Goal: Task Accomplishment & Management: Complete application form

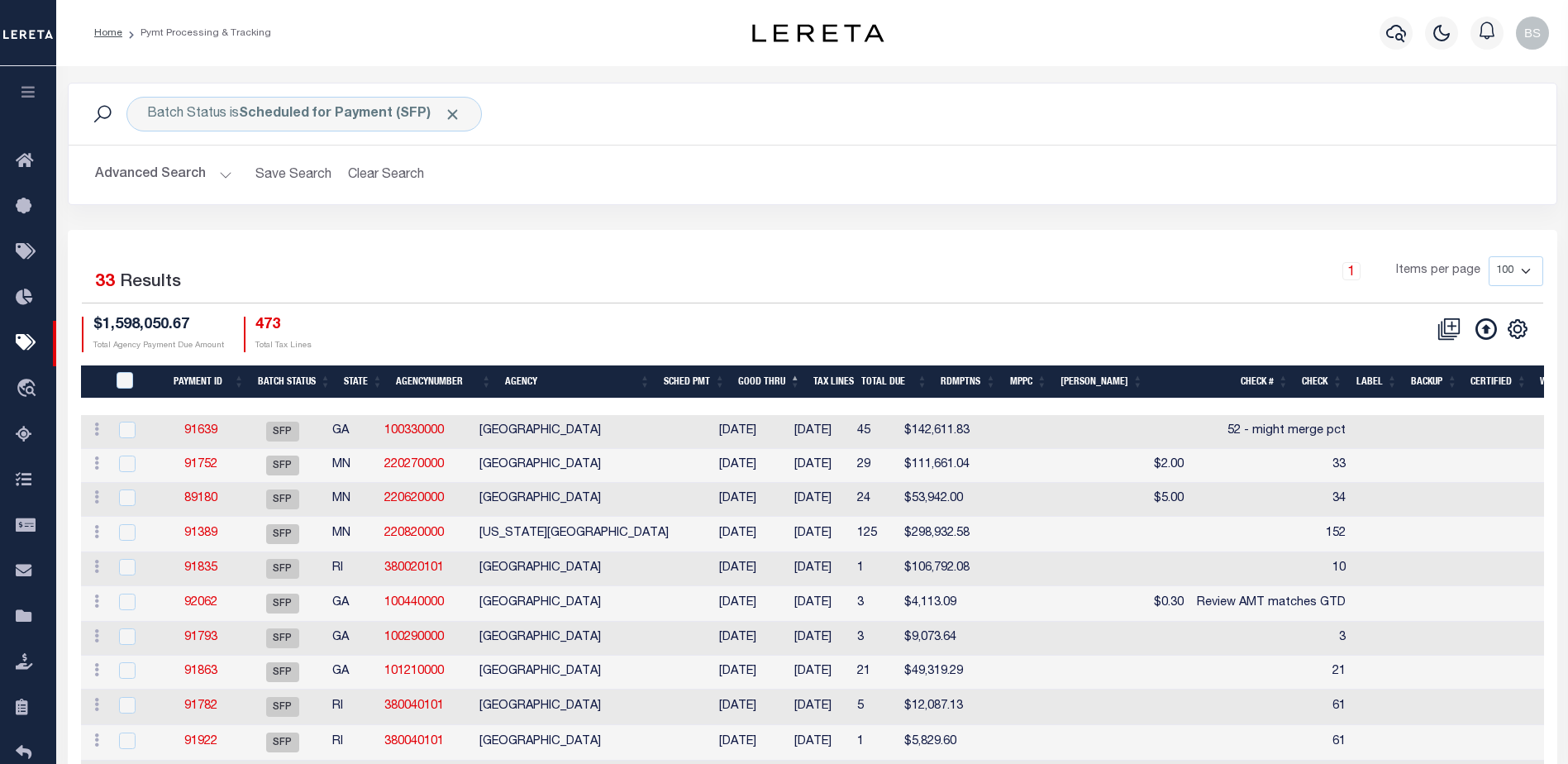
click at [217, 174] on button "Advanced Search" at bounding box center [163, 175] width 137 height 32
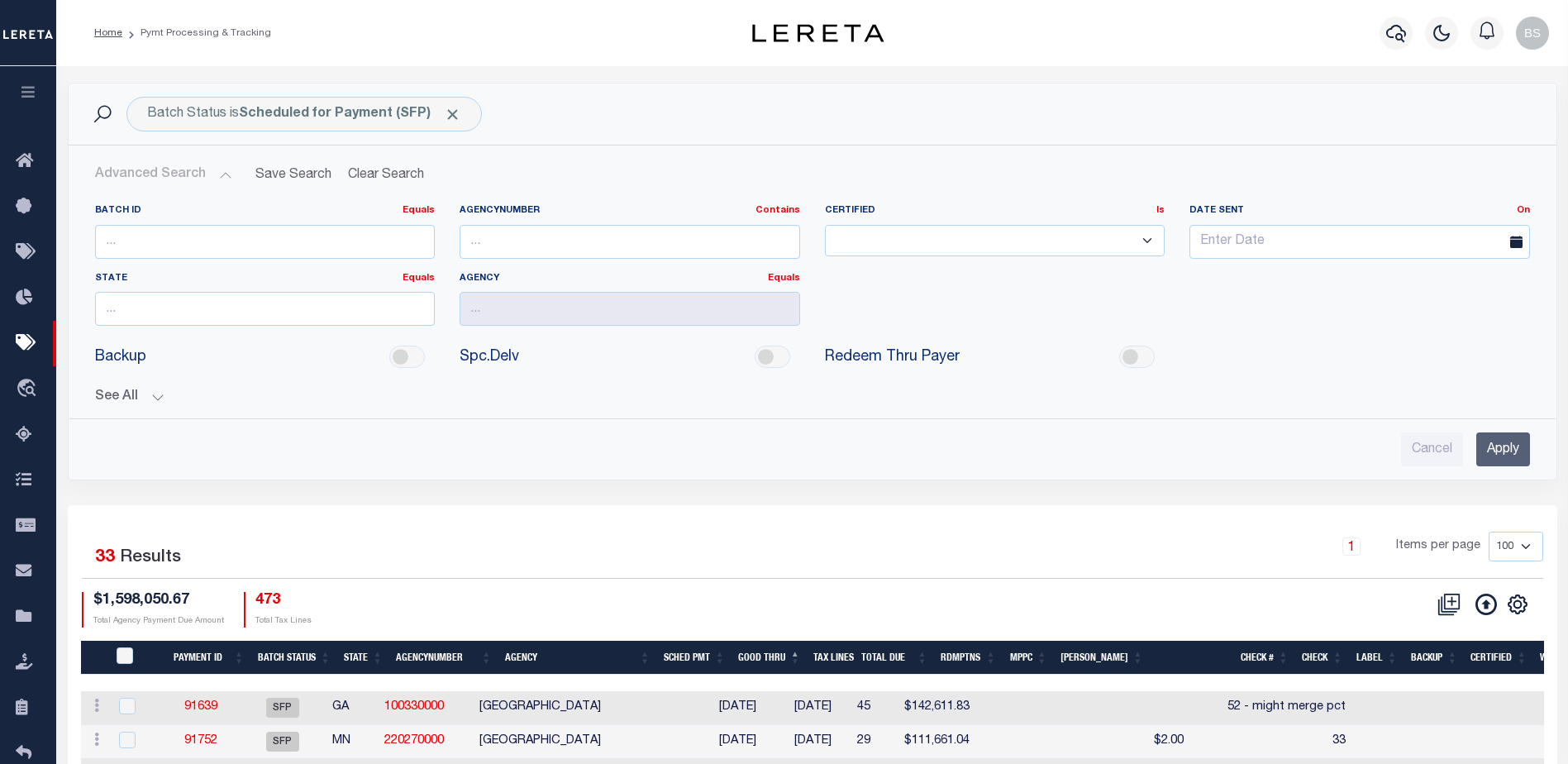
click at [155, 398] on button "See All" at bounding box center [812, 397] width 1435 height 16
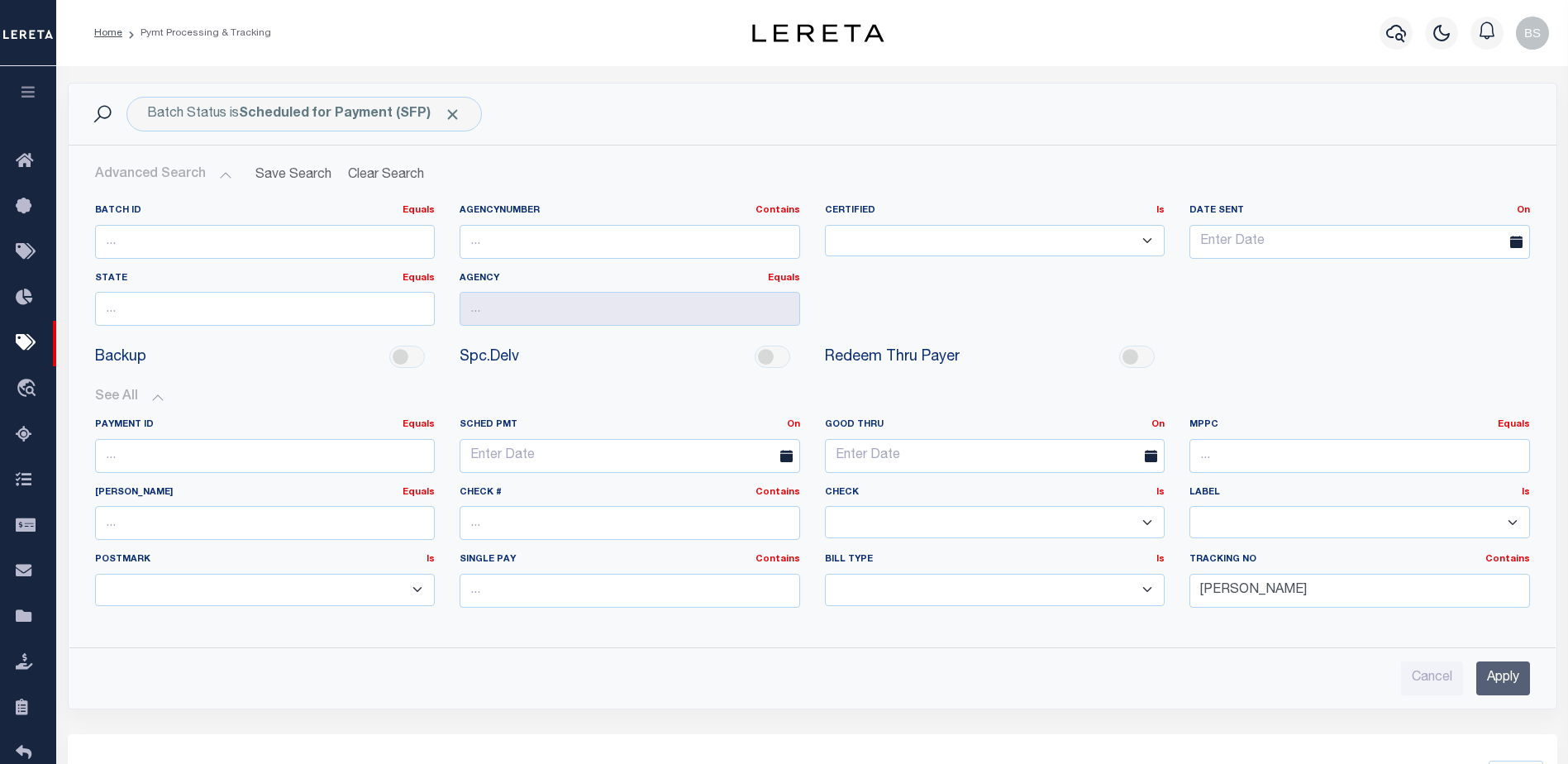
click at [1497, 683] on input "Apply" at bounding box center [1503, 678] width 54 height 34
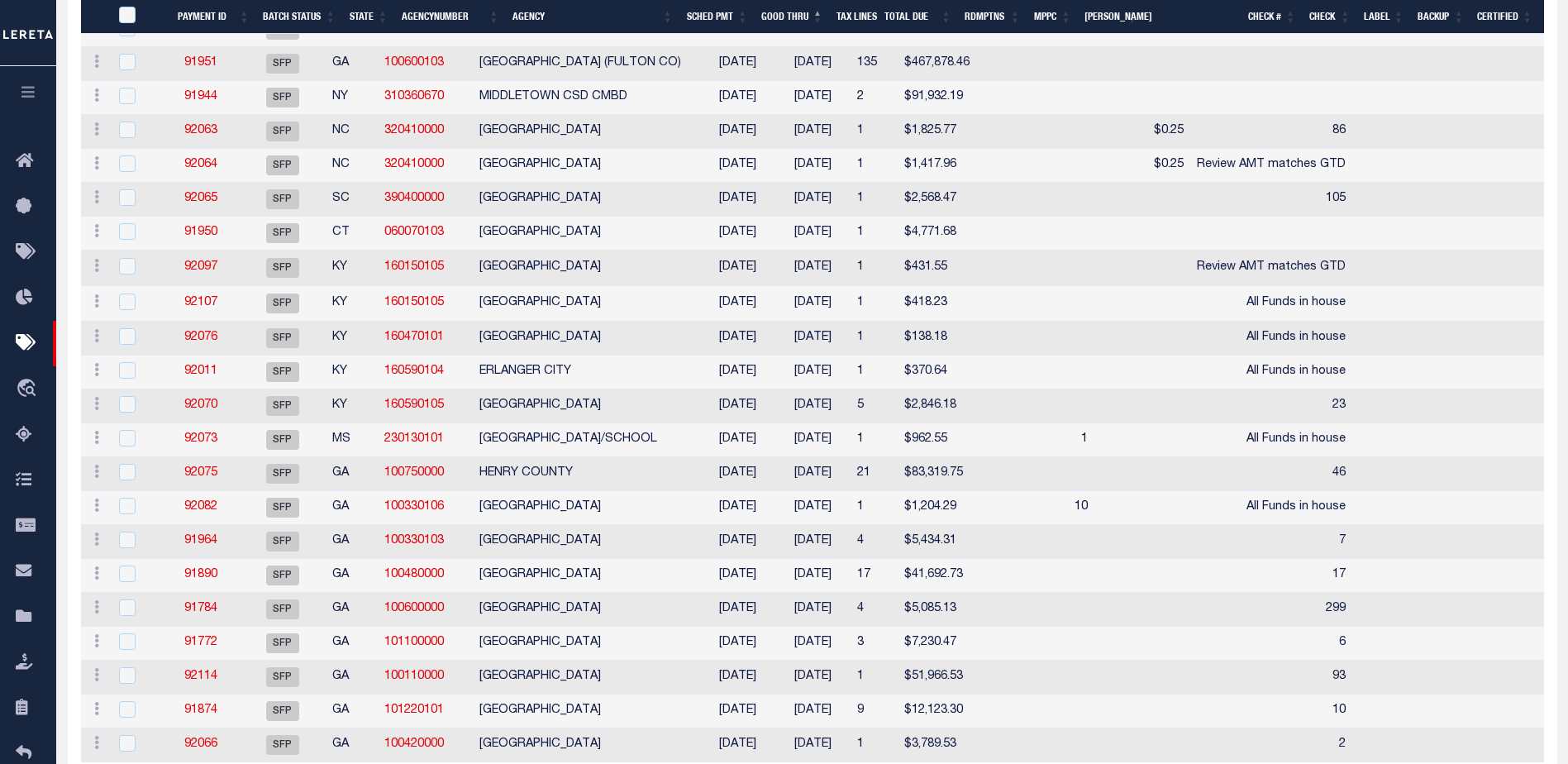
scroll to position [847, 0]
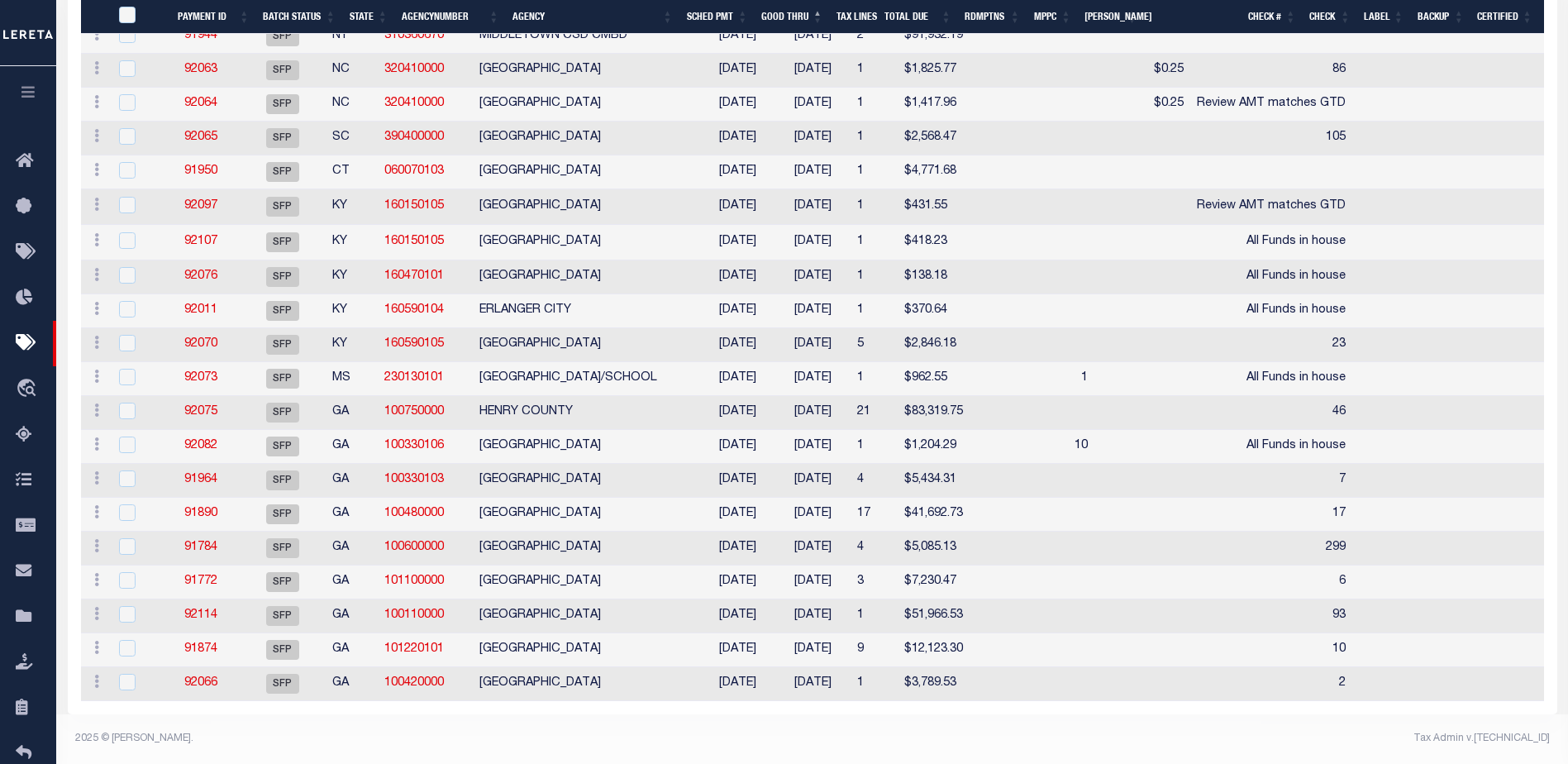
click at [1261, 16] on th "Check #" at bounding box center [1223, 17] width 159 height 34
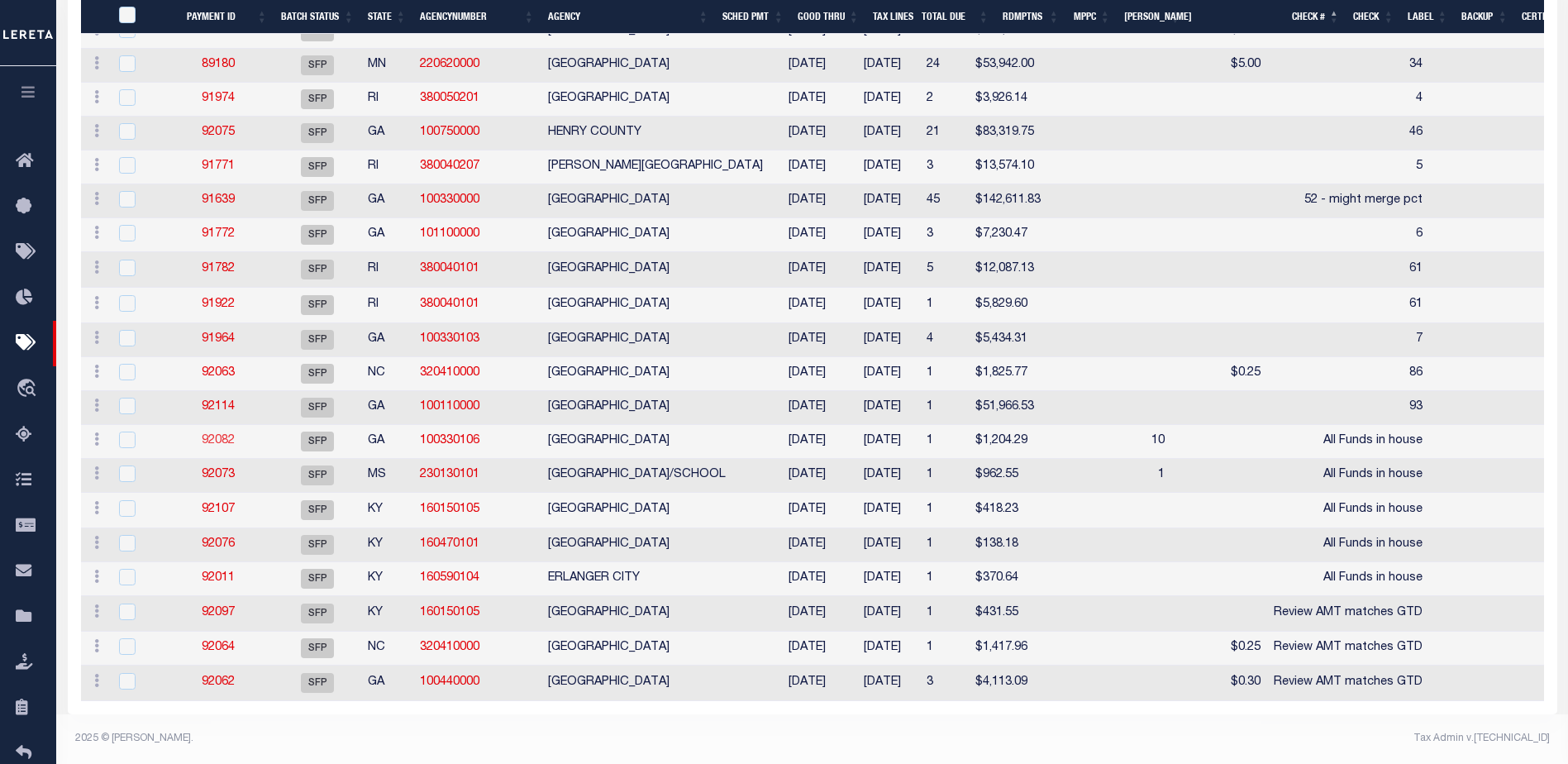
click at [208, 435] on link "92082" at bounding box center [218, 440] width 33 height 11
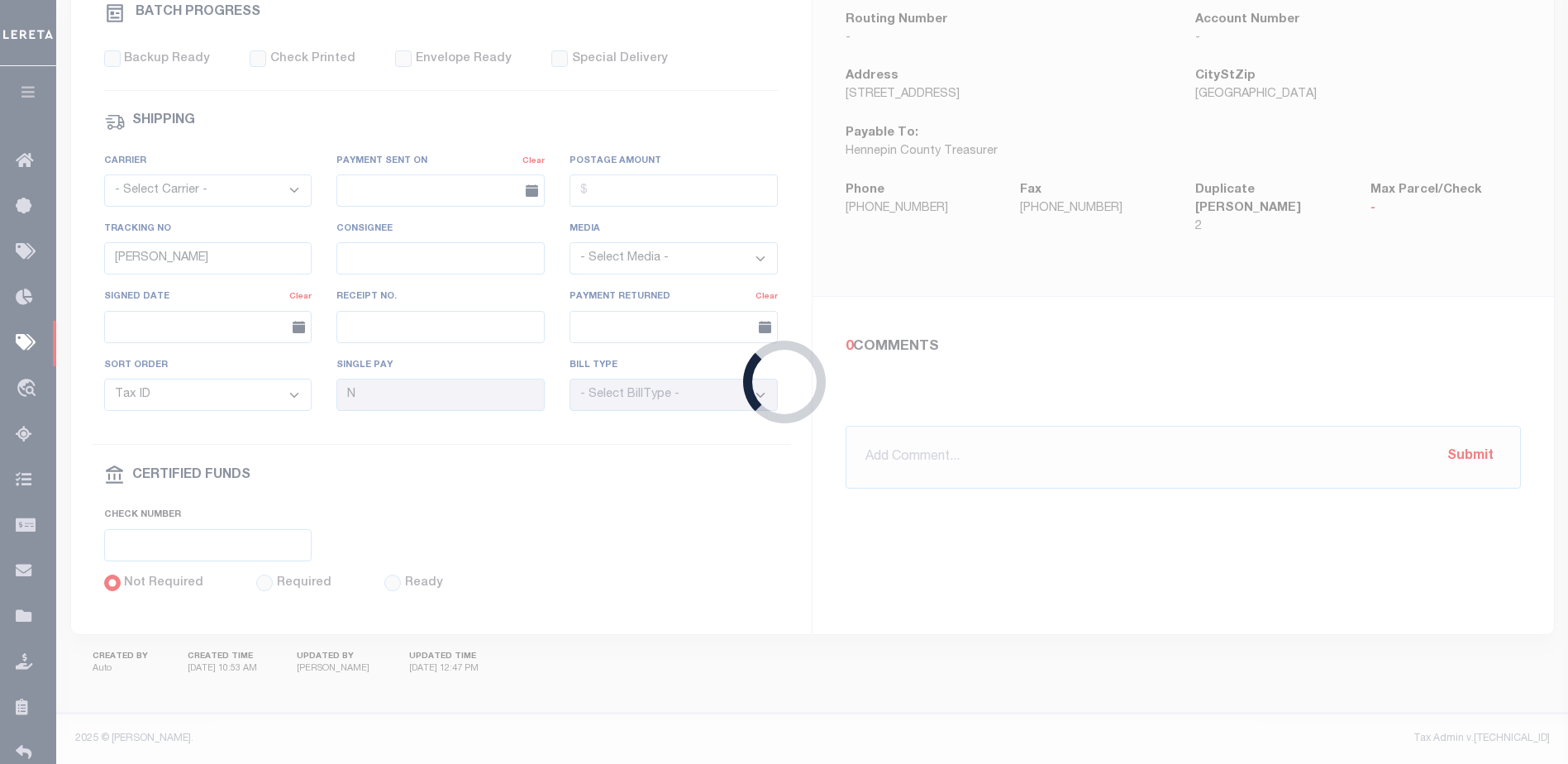
type input "11/05/2025"
type input "All Funds in house"
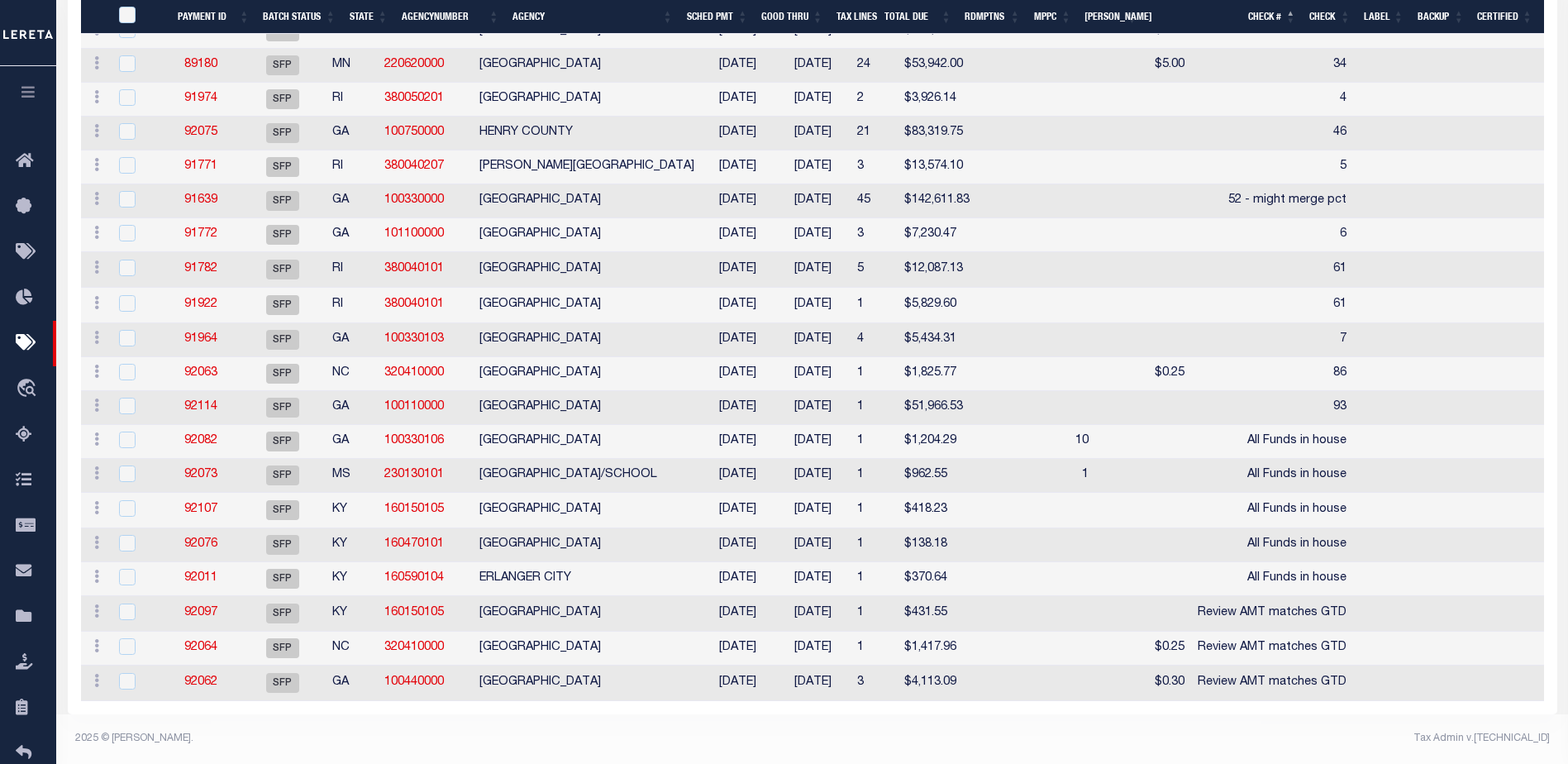
scroll to position [847, 0]
click at [207, 435] on link "92082" at bounding box center [201, 440] width 33 height 11
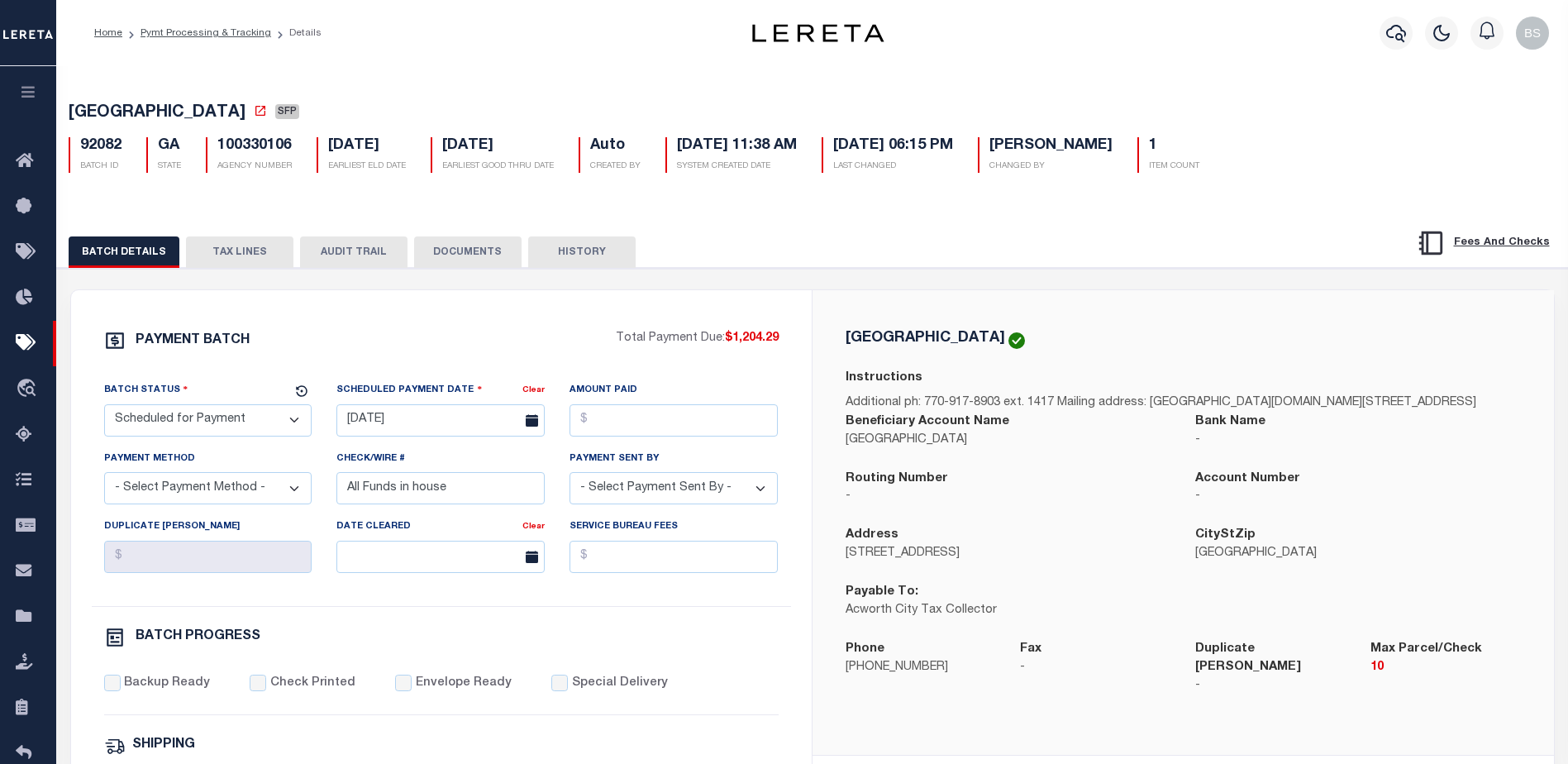
drag, startPoint x: 213, startPoint y: 431, endPoint x: 210, endPoint y: 411, distance: 20.2
click at [213, 431] on select "- Select Status - Scheduled for Payment Ready For Payment Payment Sent Cleared …" at bounding box center [208, 420] width 208 height 32
select select "RFP"
click at [104, 408] on select "- Select Status - Scheduled for Payment Ready For Payment Payment Sent Cleared …" at bounding box center [208, 420] width 208 height 32
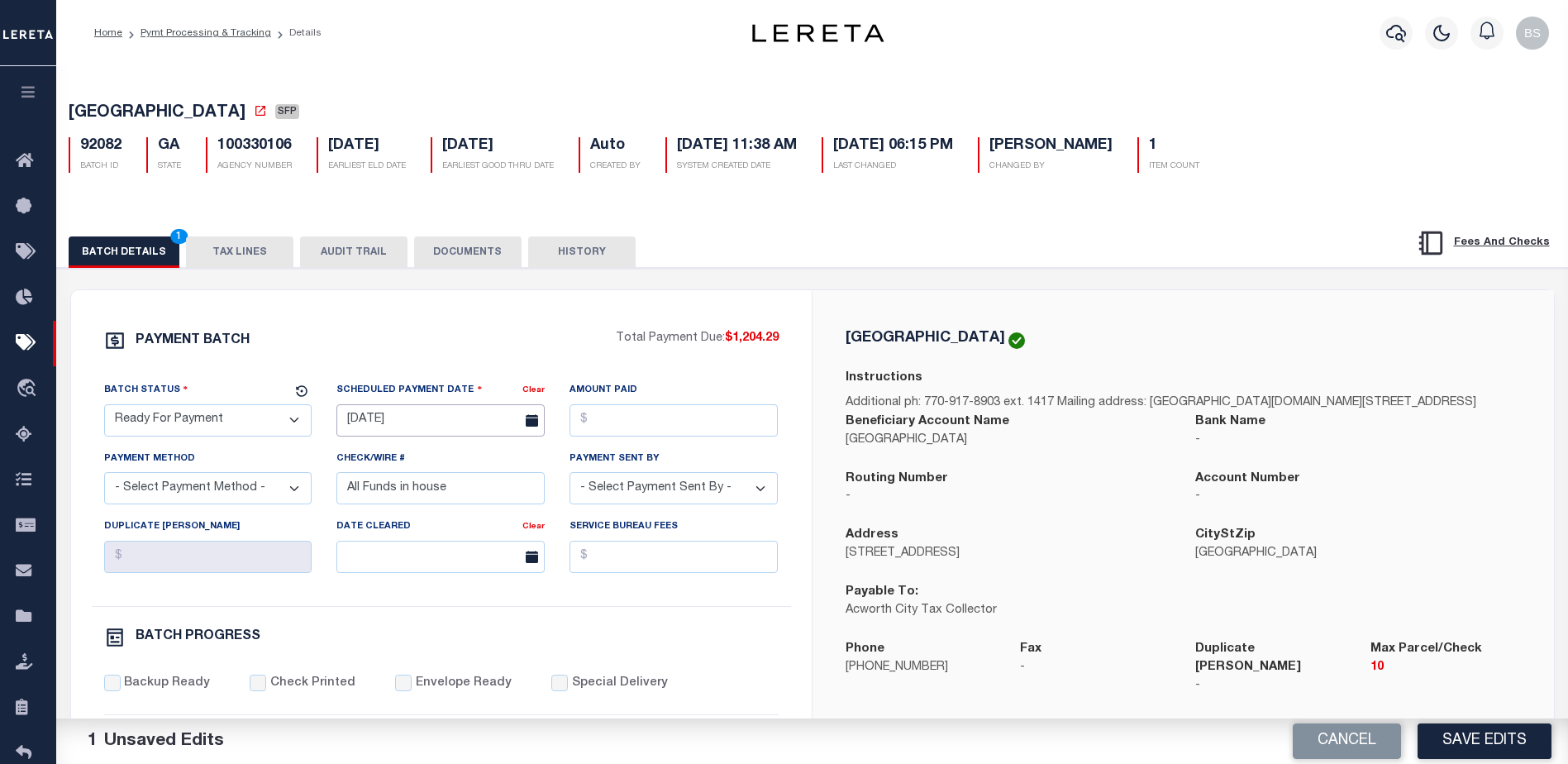
click at [414, 422] on input "[DATE]" at bounding box center [440, 420] width 208 height 32
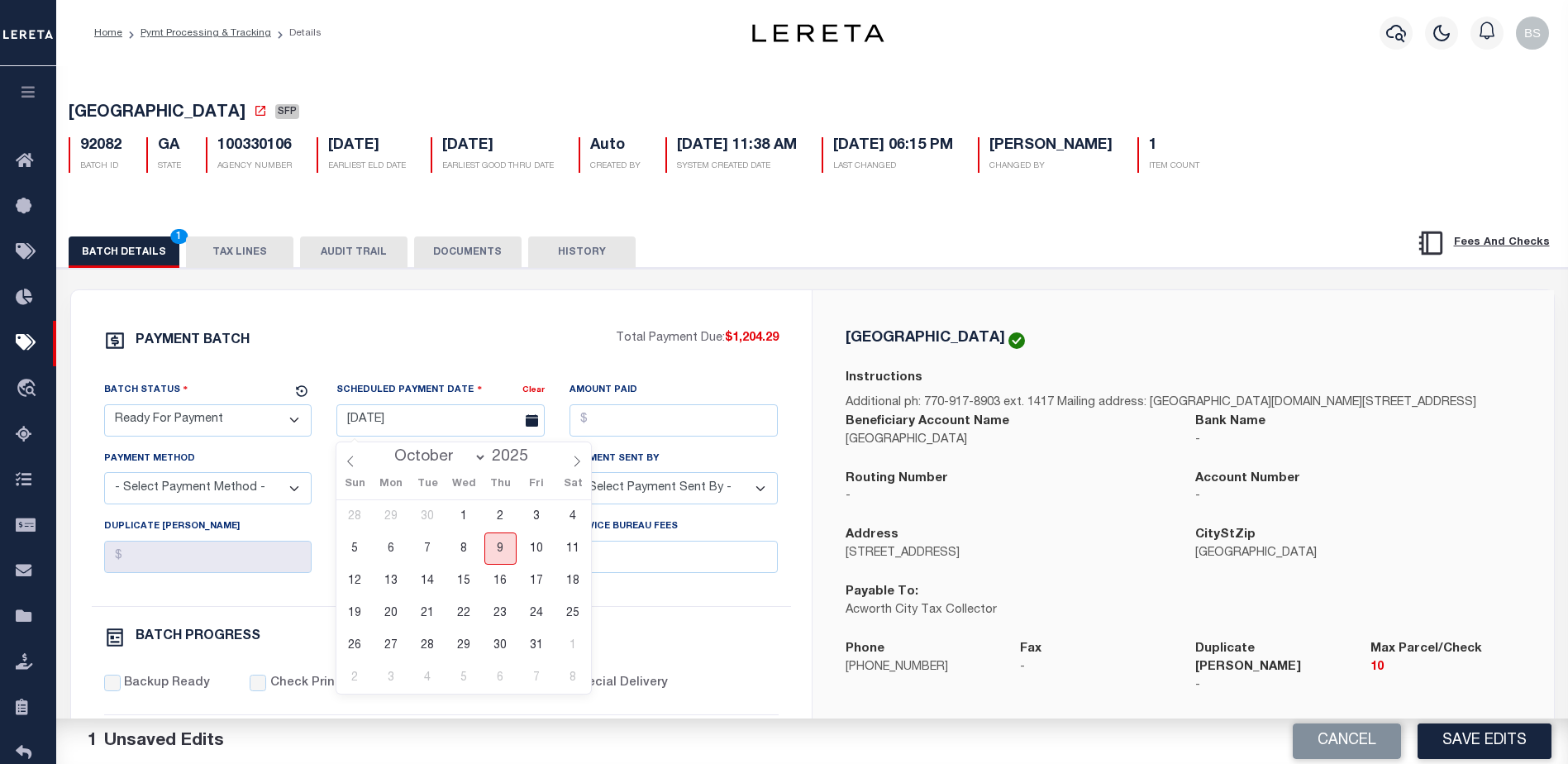
click at [492, 551] on span "9" at bounding box center [500, 548] width 32 height 32
type input "[DATE]"
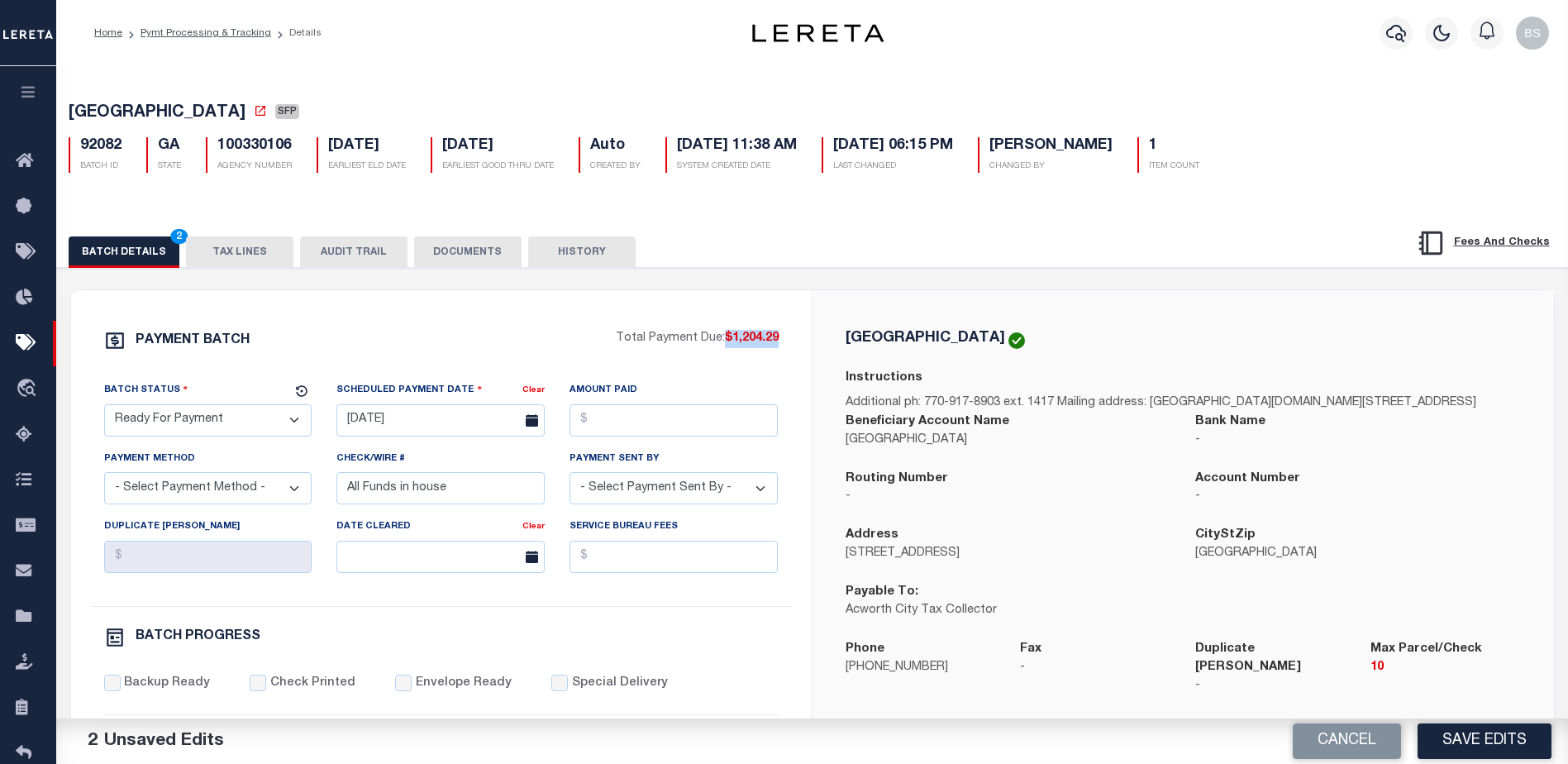
drag, startPoint x: 724, startPoint y: 342, endPoint x: 777, endPoint y: 349, distance: 53.5
click at [777, 344] on span "$1,204.29" at bounding box center [751, 337] width 54 height 11
copy span "$1,204.29"
click at [616, 422] on input "Amount Paid" at bounding box center [674, 420] width 208 height 32
paste input "$1,204.29"
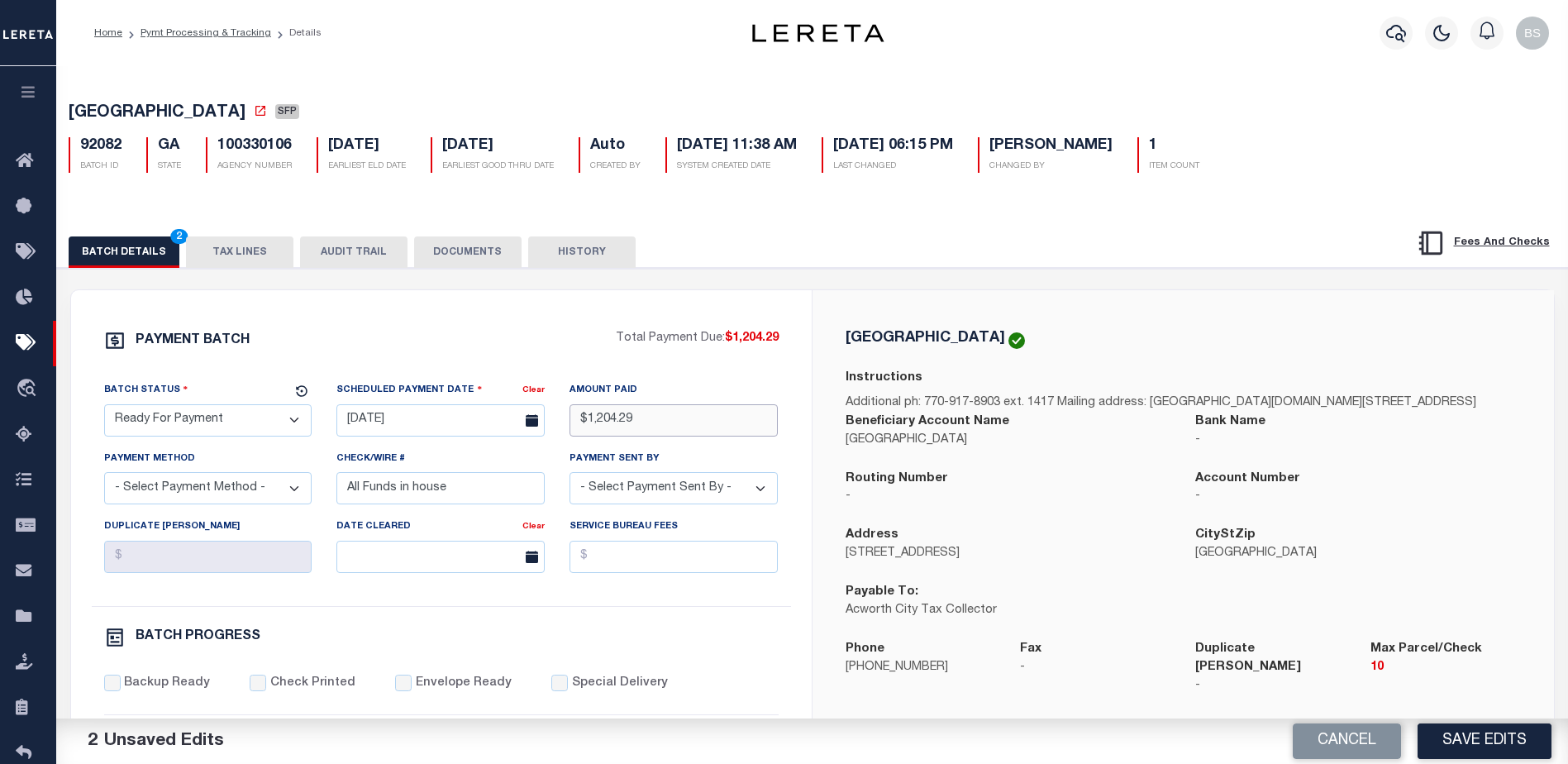
type input "$1,204.29"
click at [211, 501] on select "- Select Payment Method - ACH Certified Check Check Direct Deposit Wire Transfer" at bounding box center [208, 488] width 208 height 32
select select "CHK"
click at [104, 477] on select "- Select Payment Method - ACH Certified Check Check Direct Deposit Wire Transfer" at bounding box center [208, 488] width 208 height 32
click at [702, 495] on select "- Select Payment Sent By - Aakash Patel Abdul Muzain Adams, Pamela S Adhikary R…" at bounding box center [674, 488] width 208 height 32
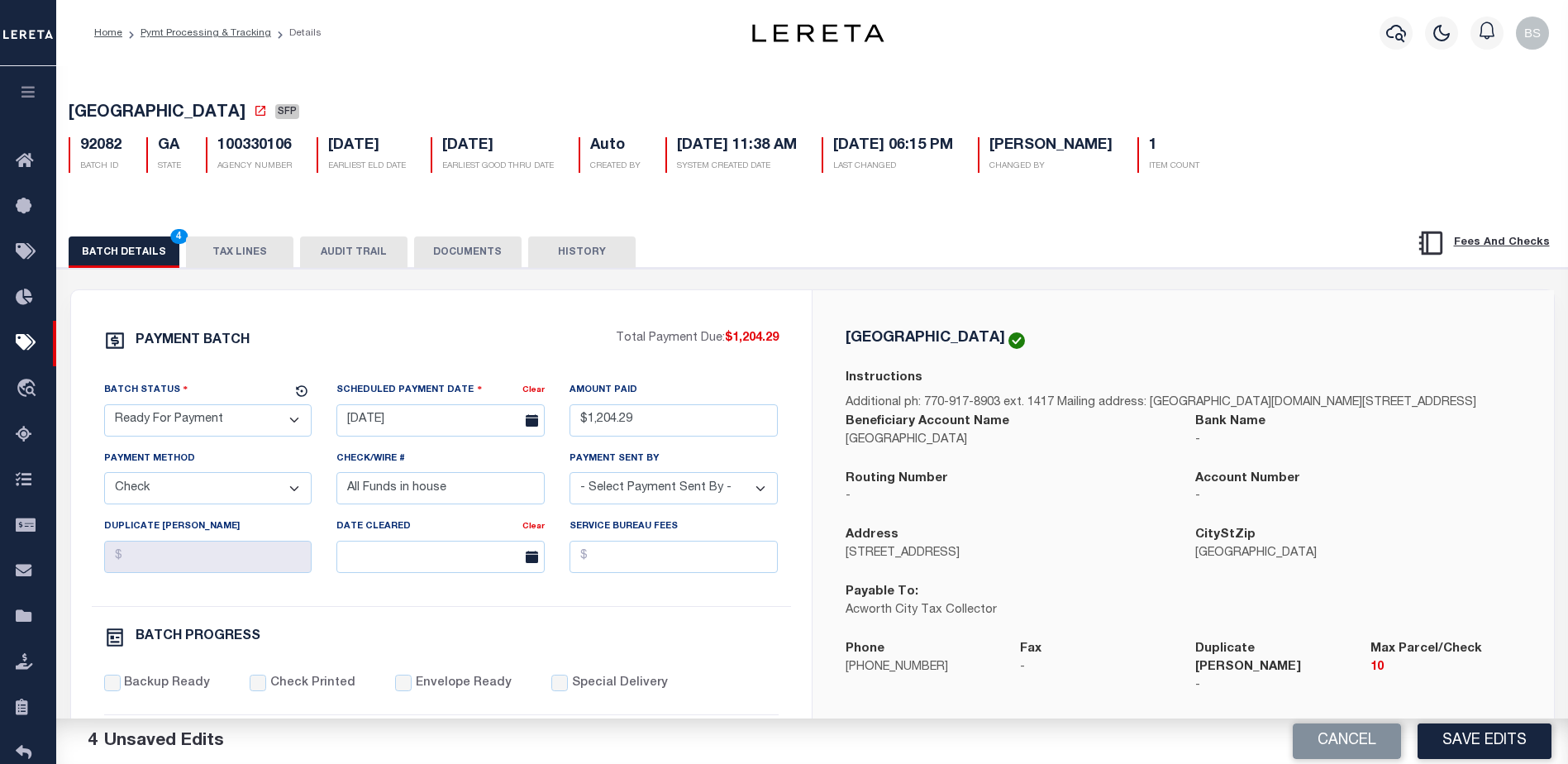
select select "[PERSON_NAME]"
click at [671, 495] on select "- Select Payment Sent By - Aakash Patel Abdul Muzain Adams, Pamela S Adhikary R…" at bounding box center [674, 488] width 208 height 32
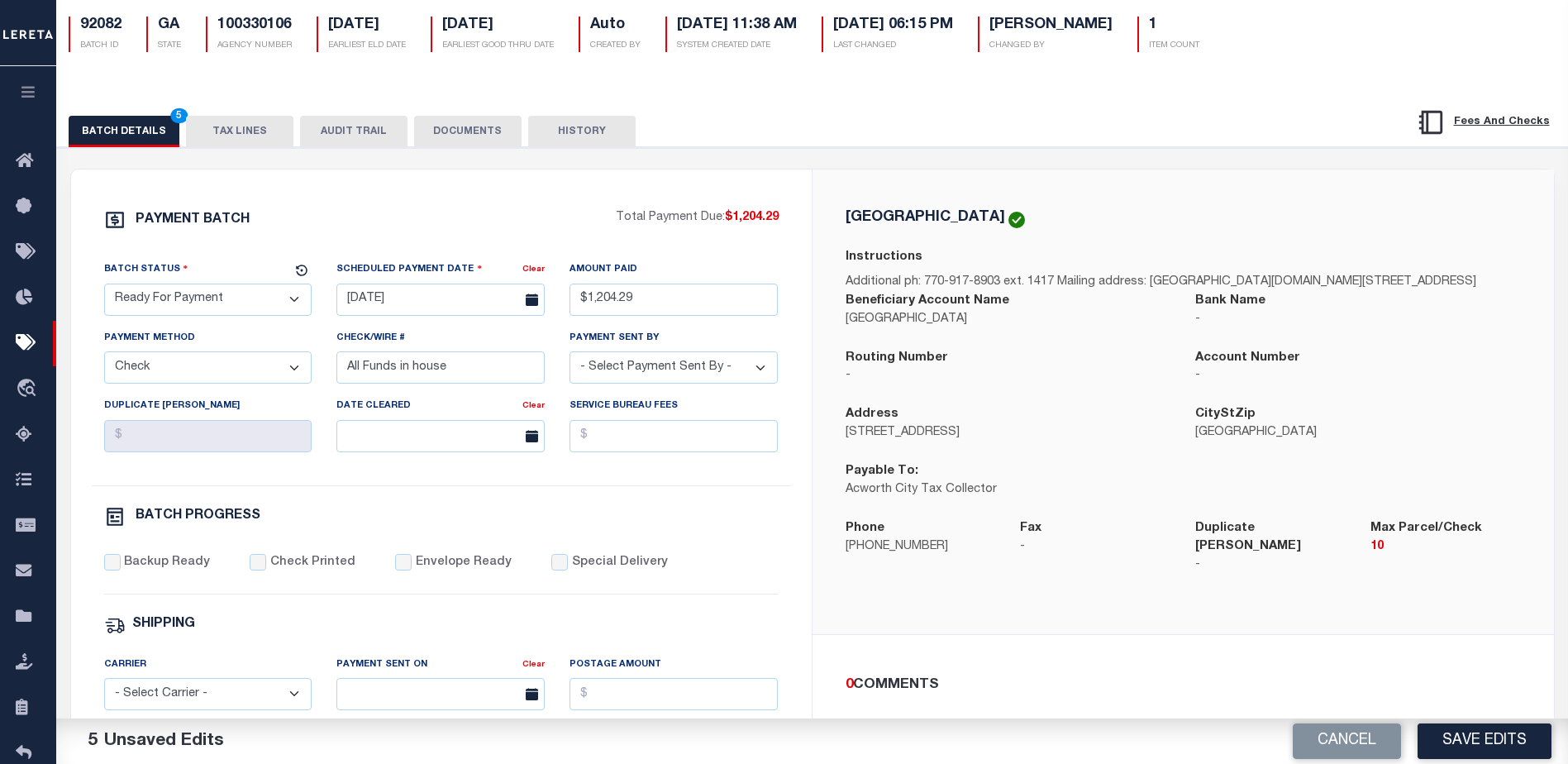
scroll to position [165, 0]
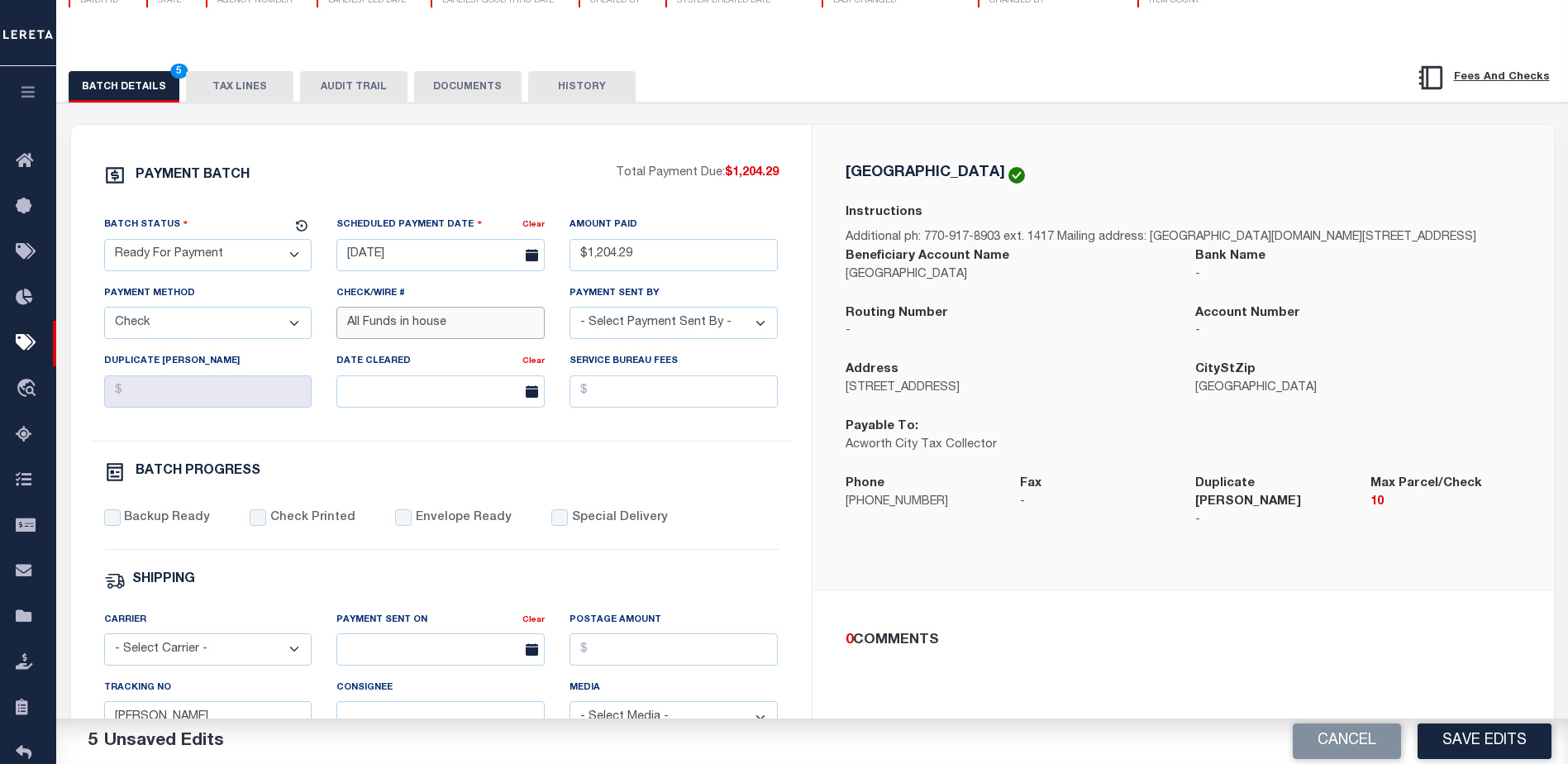
click at [523, 335] on input "All Funds in house" at bounding box center [440, 322] width 208 height 32
click at [117, 518] on input "Backup Ready" at bounding box center [112, 517] width 17 height 17
checkbox input "true"
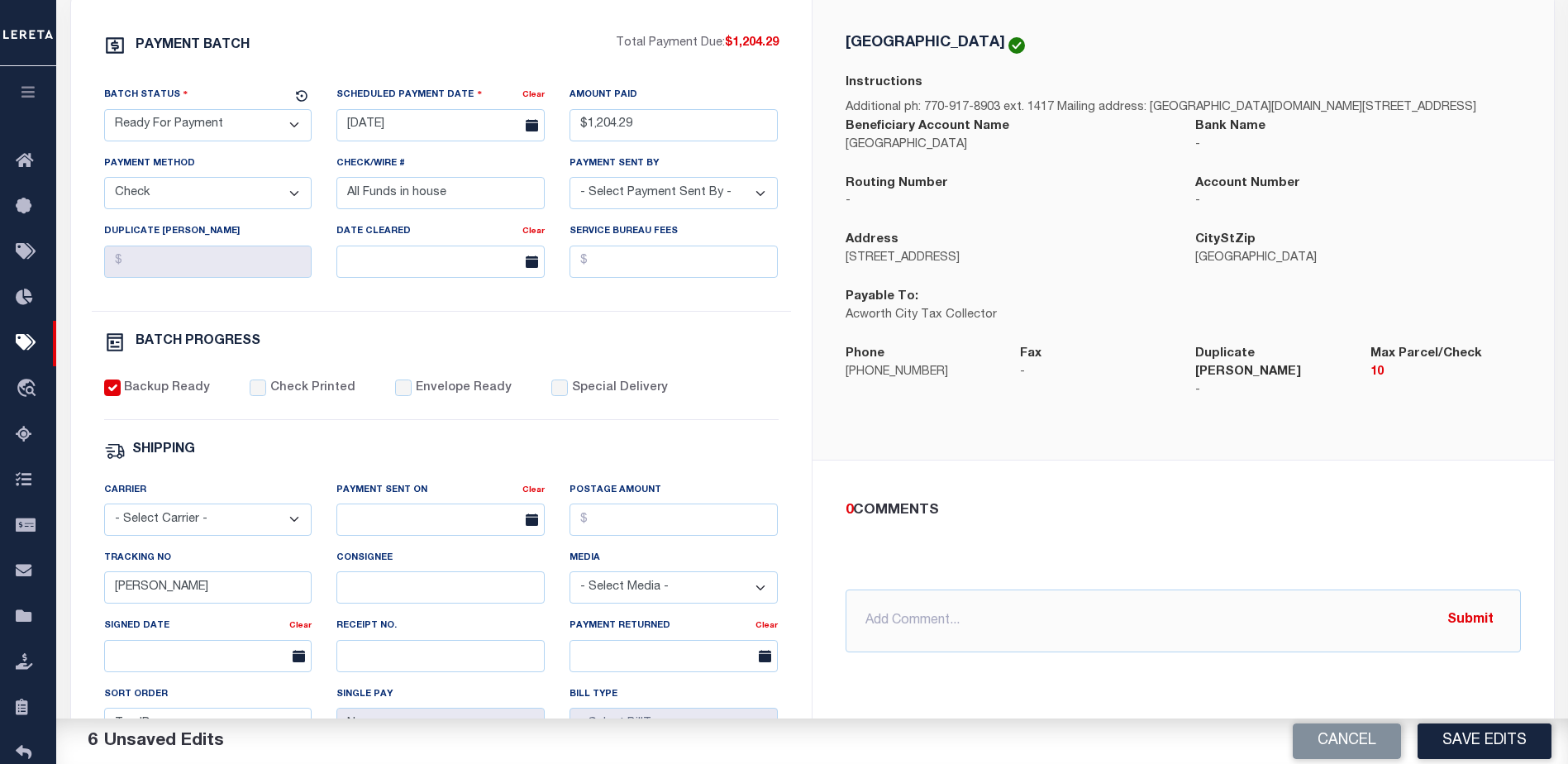
scroll to position [331, 0]
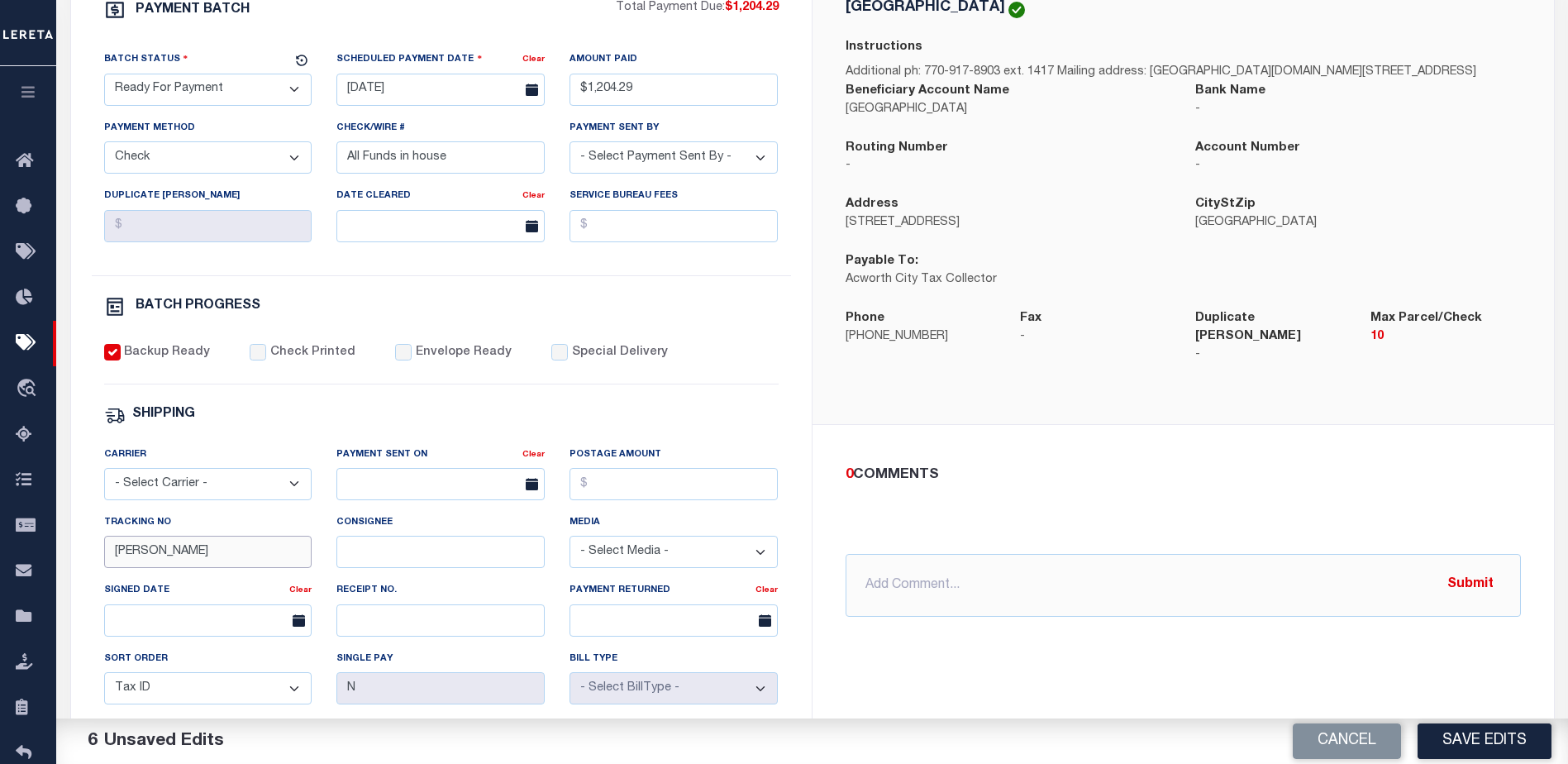
click at [310, 563] on input "[PERSON_NAME]" at bounding box center [208, 552] width 208 height 32
type input "B"
click at [1501, 732] on button "Save Edits" at bounding box center [1485, 741] width 134 height 36
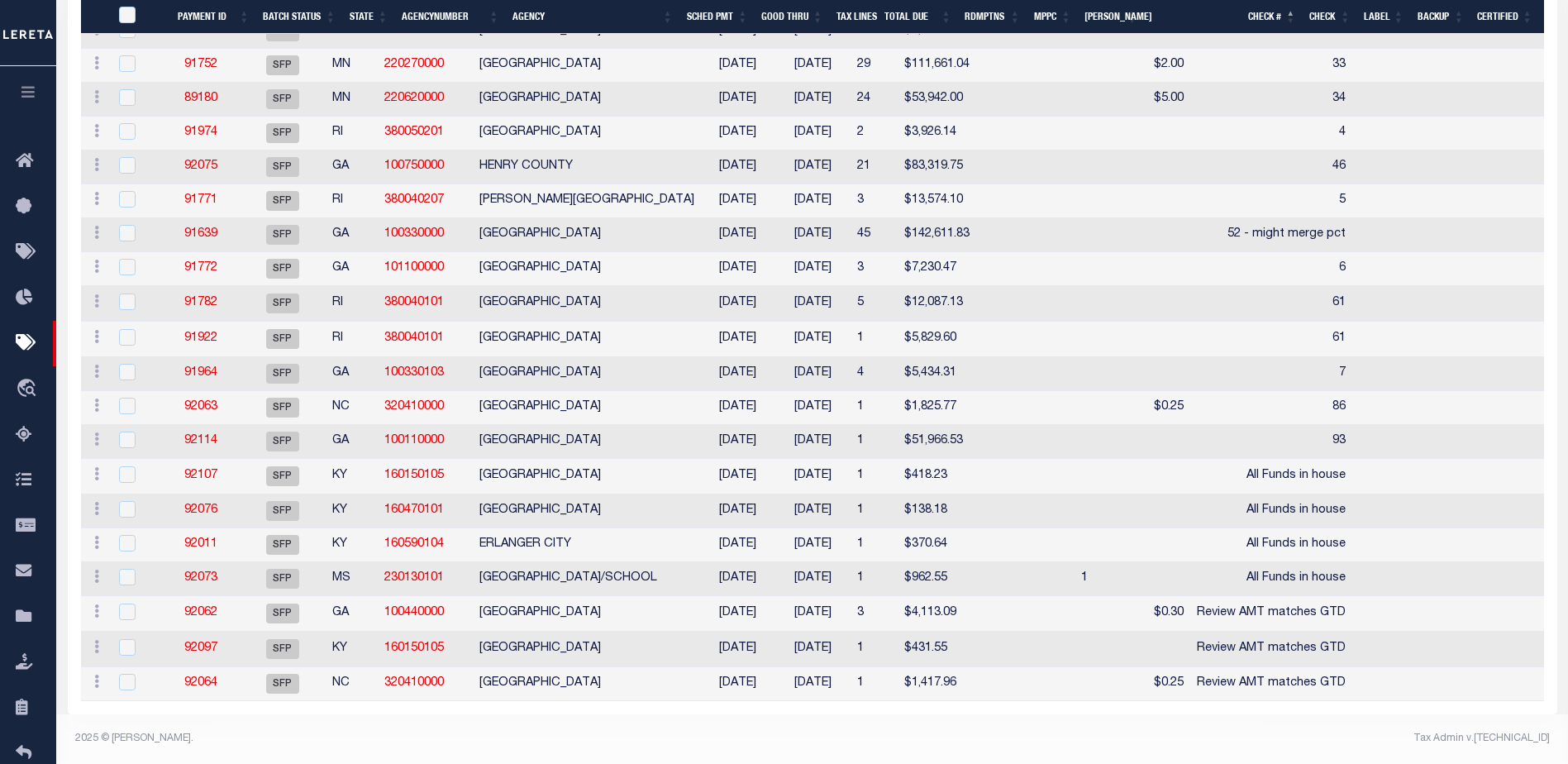
scroll to position [812, 0]
click at [209, 469] on link "92107" at bounding box center [201, 475] width 33 height 11
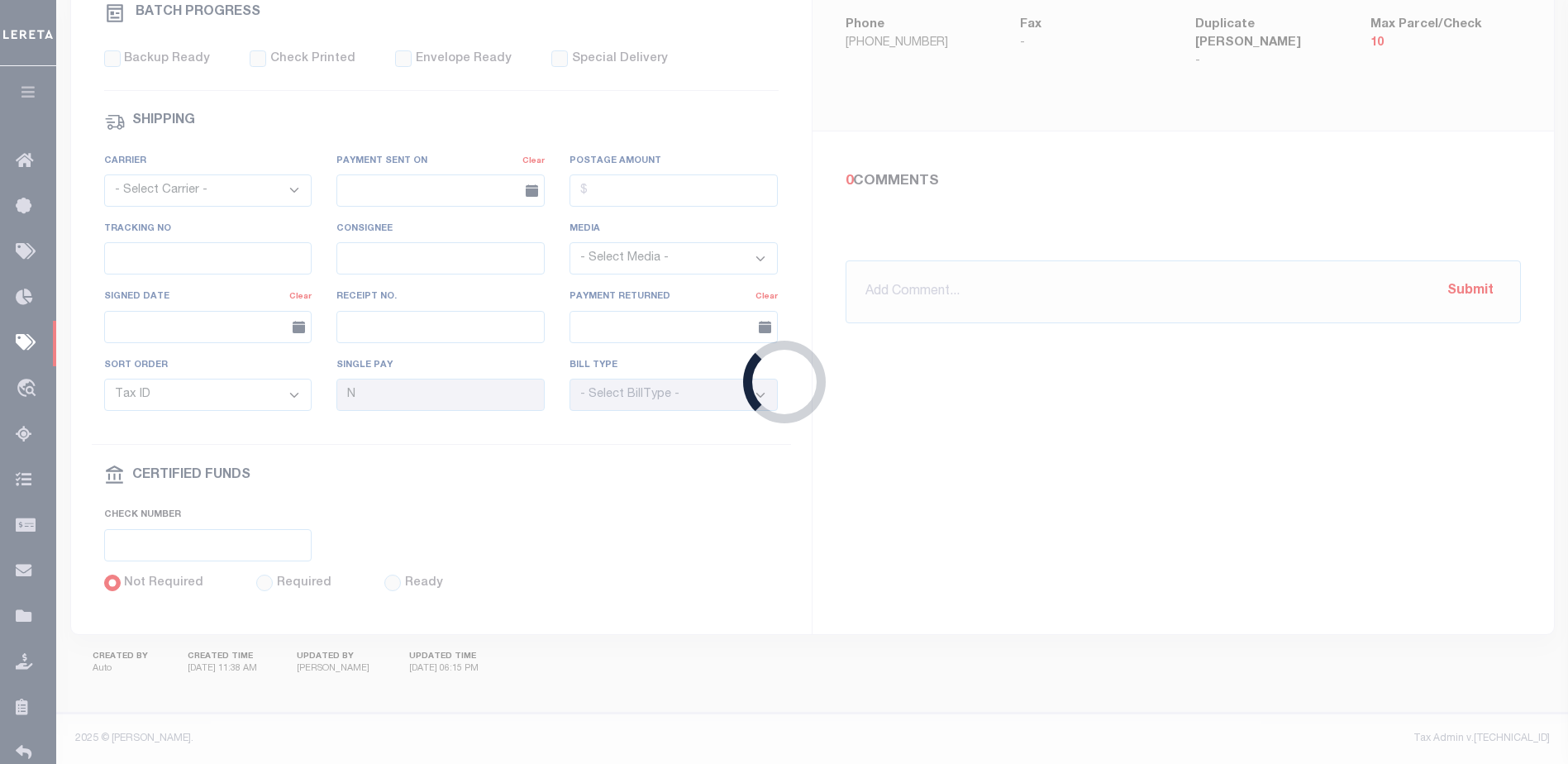
select select "SFP"
type input "[DATE]"
select select
checkbox input "false"
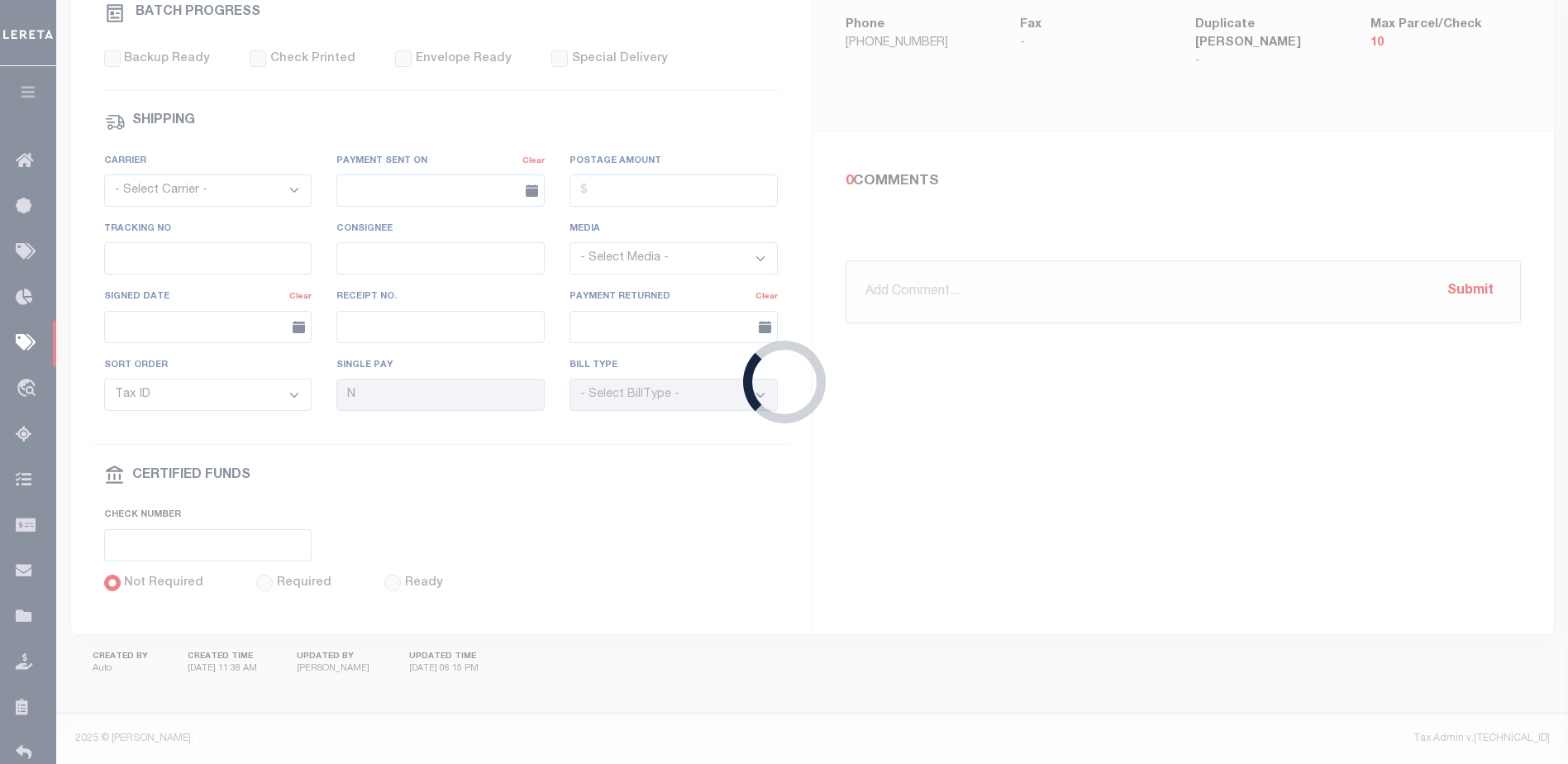
type input "[PERSON_NAME]"
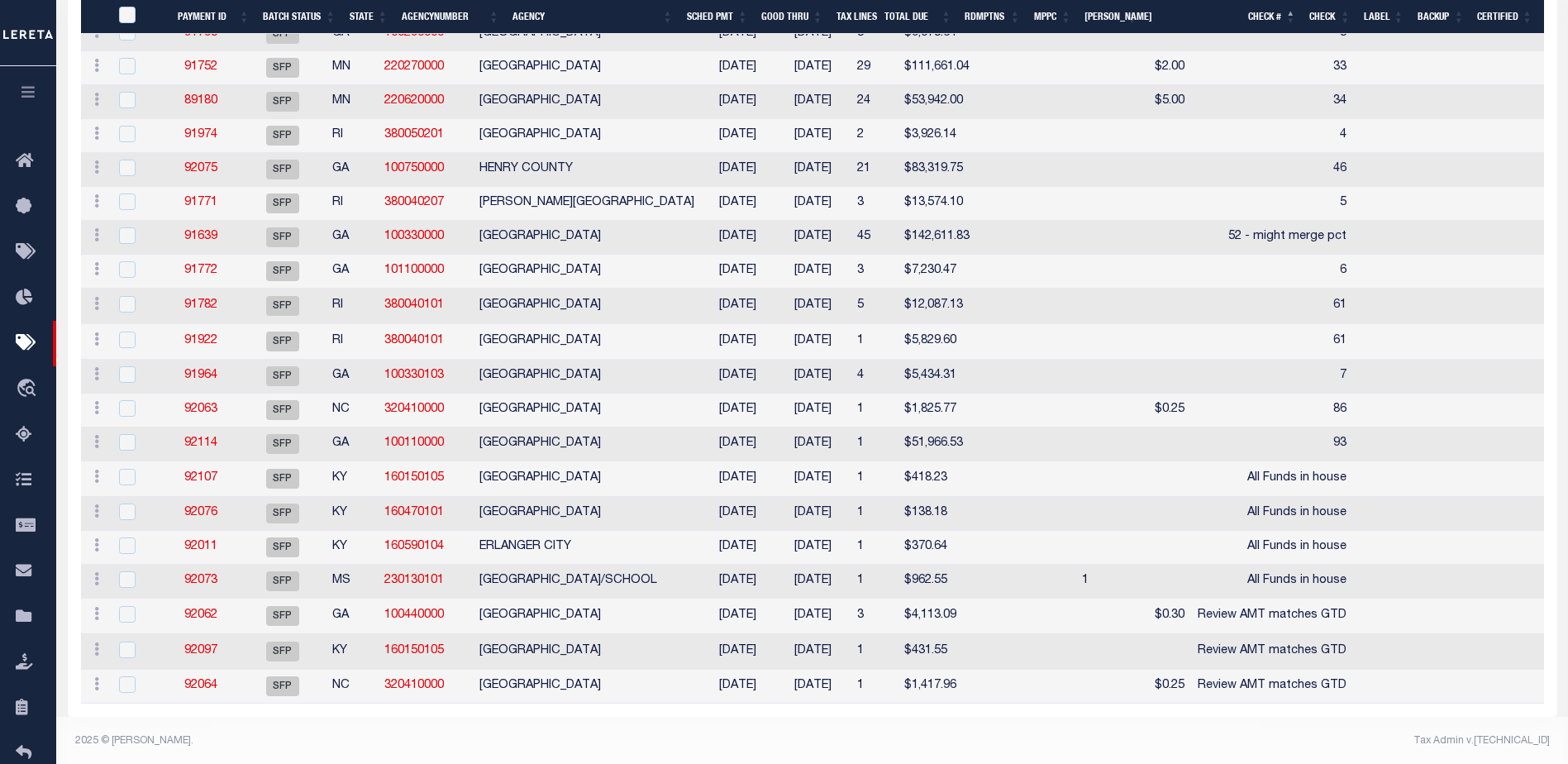
scroll to position [812, 0]
click at [198, 469] on link "92107" at bounding box center [201, 475] width 33 height 11
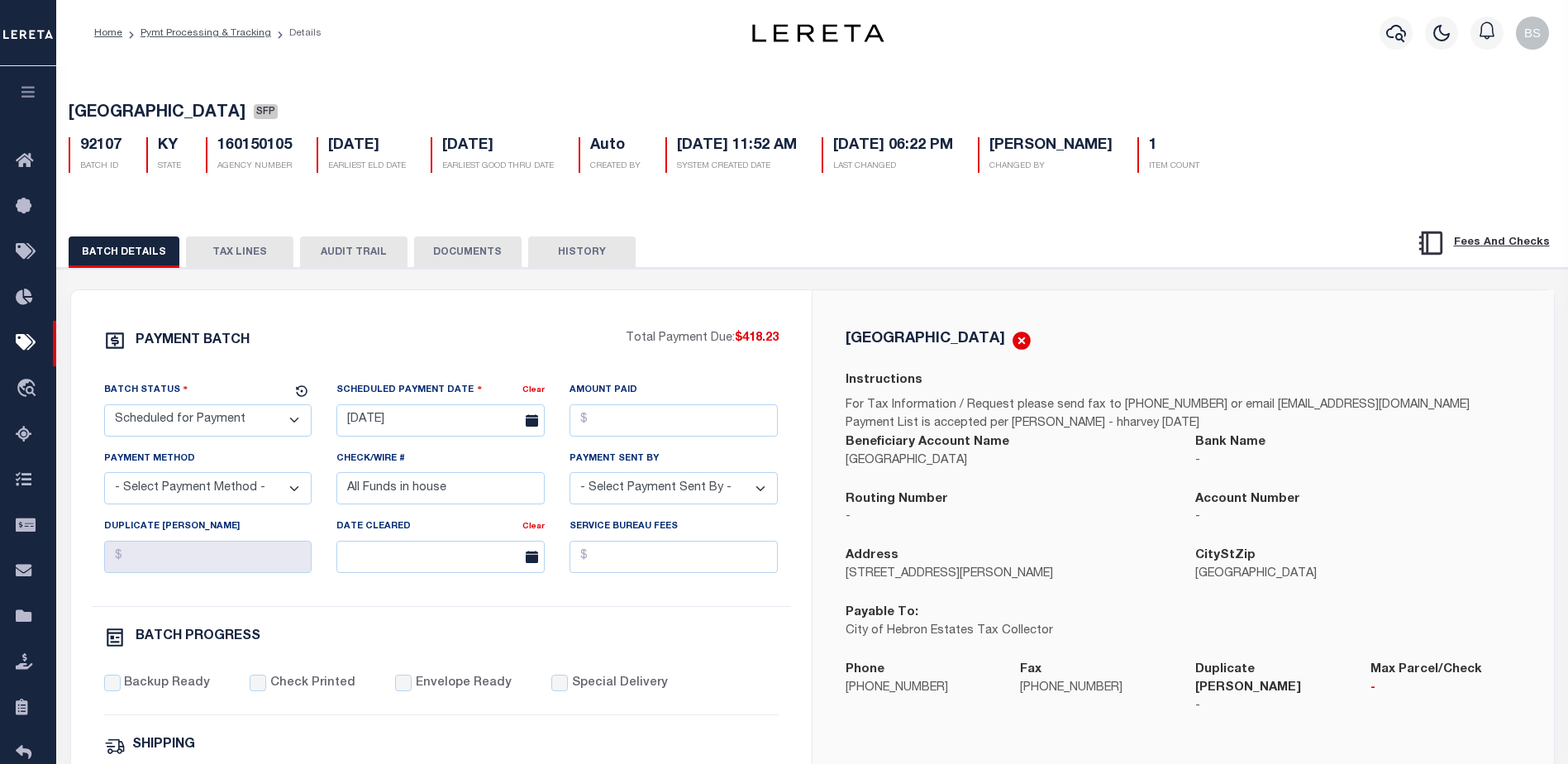
drag, startPoint x: 271, startPoint y: 422, endPoint x: 268, endPoint y: 412, distance: 10.4
click at [271, 422] on select "- Select Status - Scheduled for Payment Ready For Payment Payment Sent Cleared …" at bounding box center [208, 420] width 208 height 32
select select "RFP"
click at [104, 408] on select "- Select Status - Scheduled for Payment Ready For Payment Payment Sent Cleared …" at bounding box center [208, 420] width 208 height 32
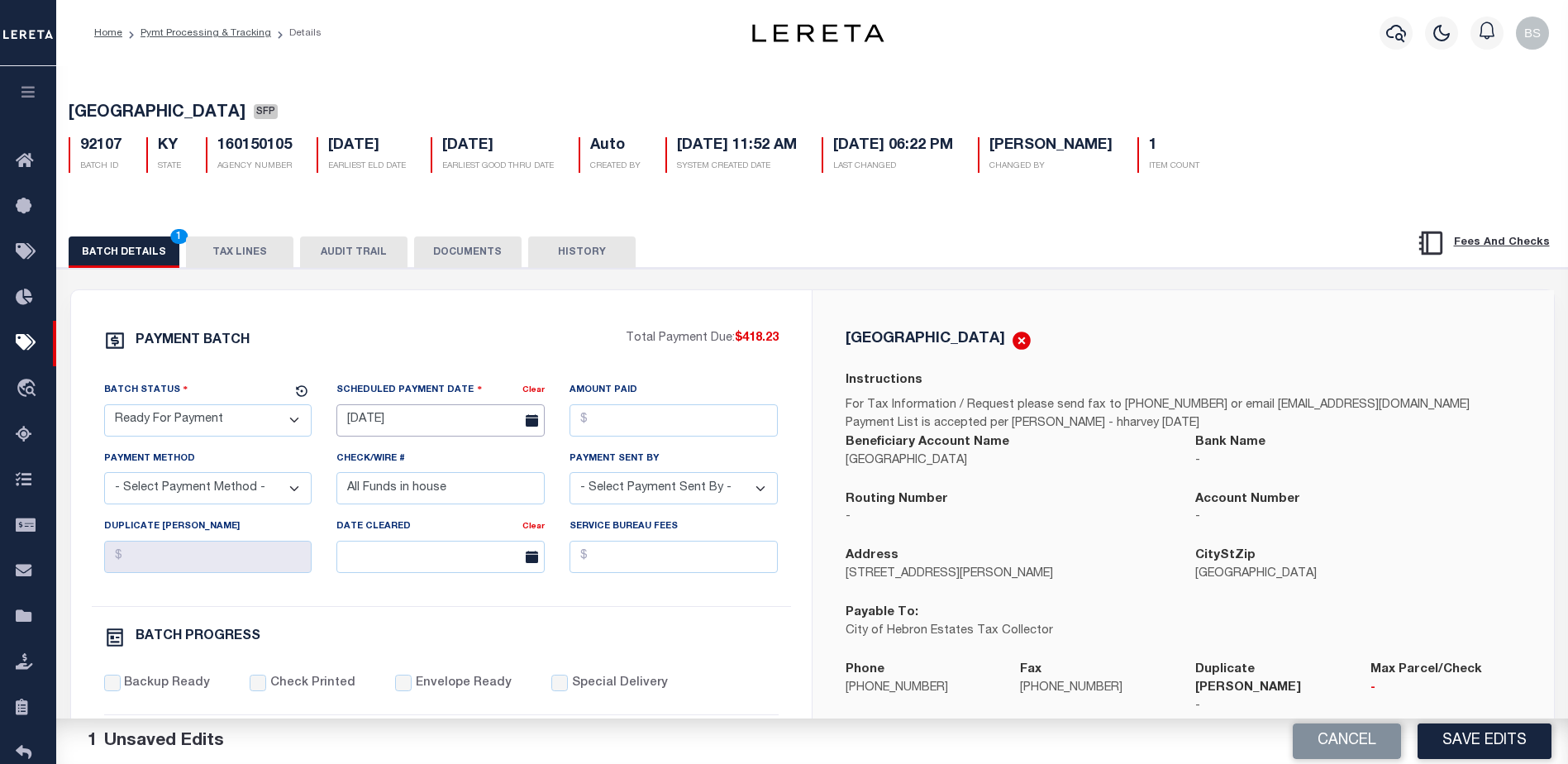
click at [374, 428] on input "[DATE]" at bounding box center [440, 420] width 208 height 32
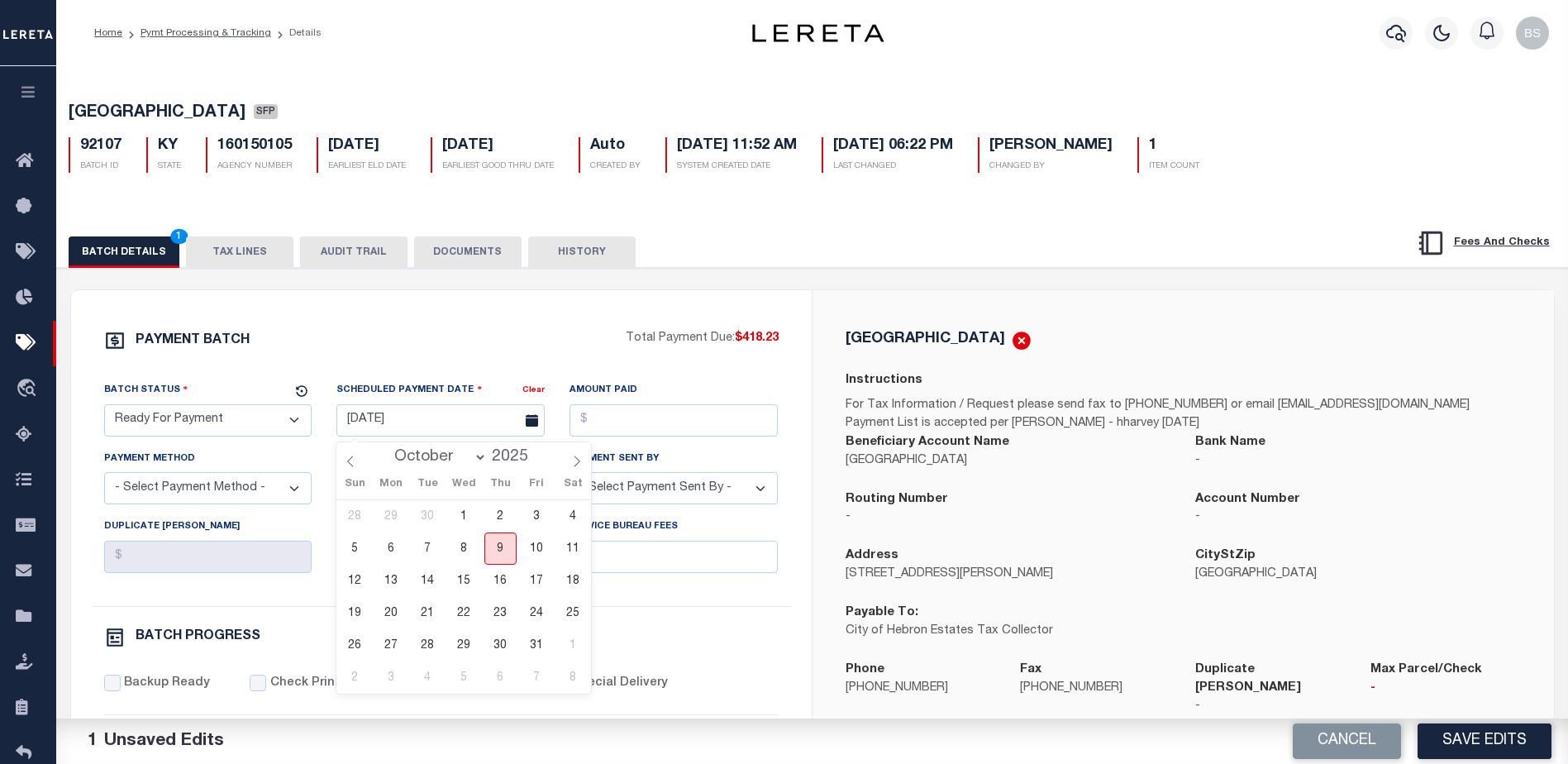
click at [503, 551] on span "9" at bounding box center [500, 548] width 32 height 32
type input "[DATE]"
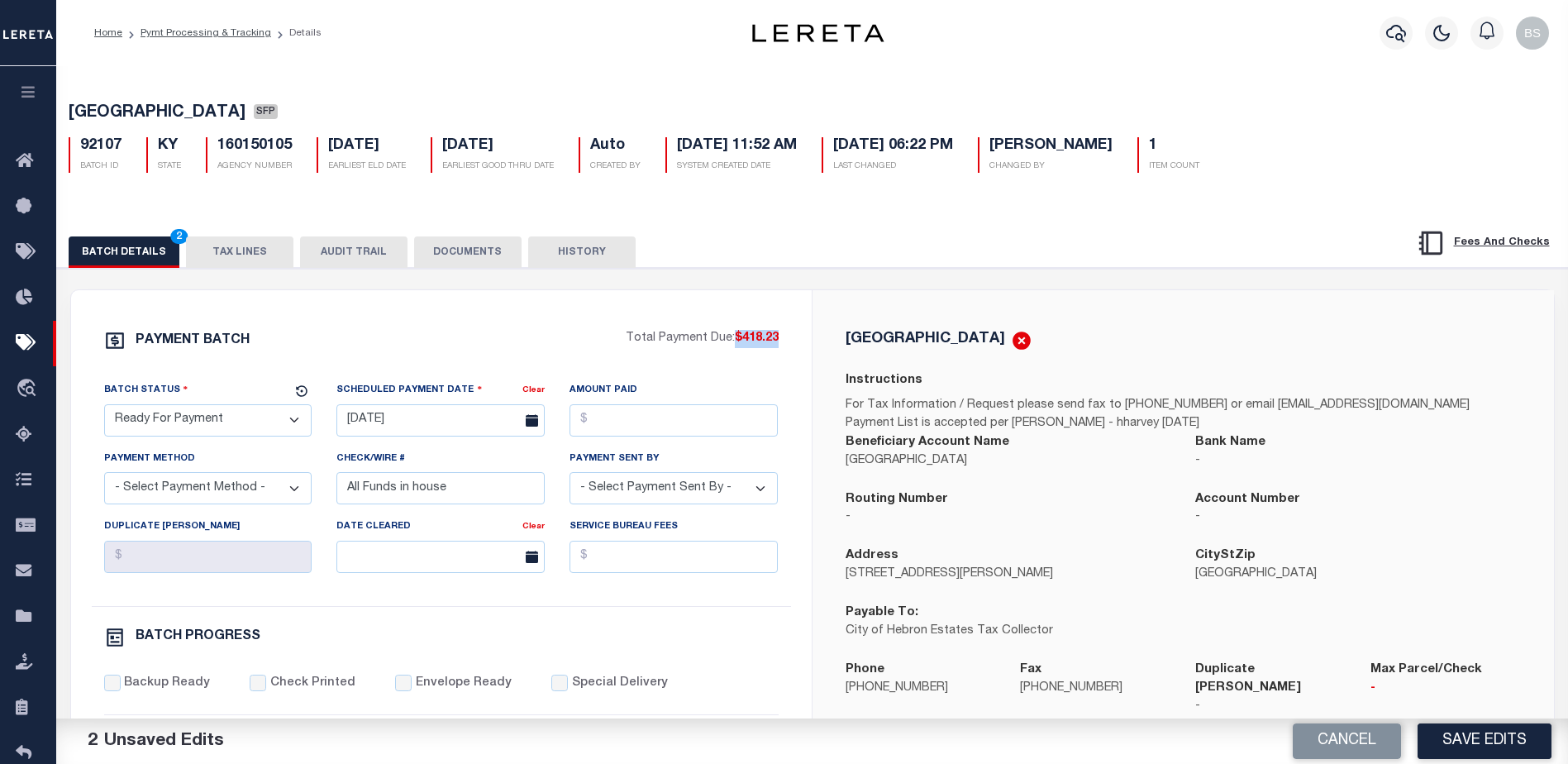
drag, startPoint x: 736, startPoint y: 343, endPoint x: 781, endPoint y: 342, distance: 45.0
click at [781, 342] on div "PAYMENT BATCH Total Payment Due: $418.23 Batch Status - Select Status -" at bounding box center [441, 774] width 701 height 888
copy span "$418.23"
click at [651, 418] on input "Amount Paid" at bounding box center [674, 420] width 208 height 32
paste input "$418.23"
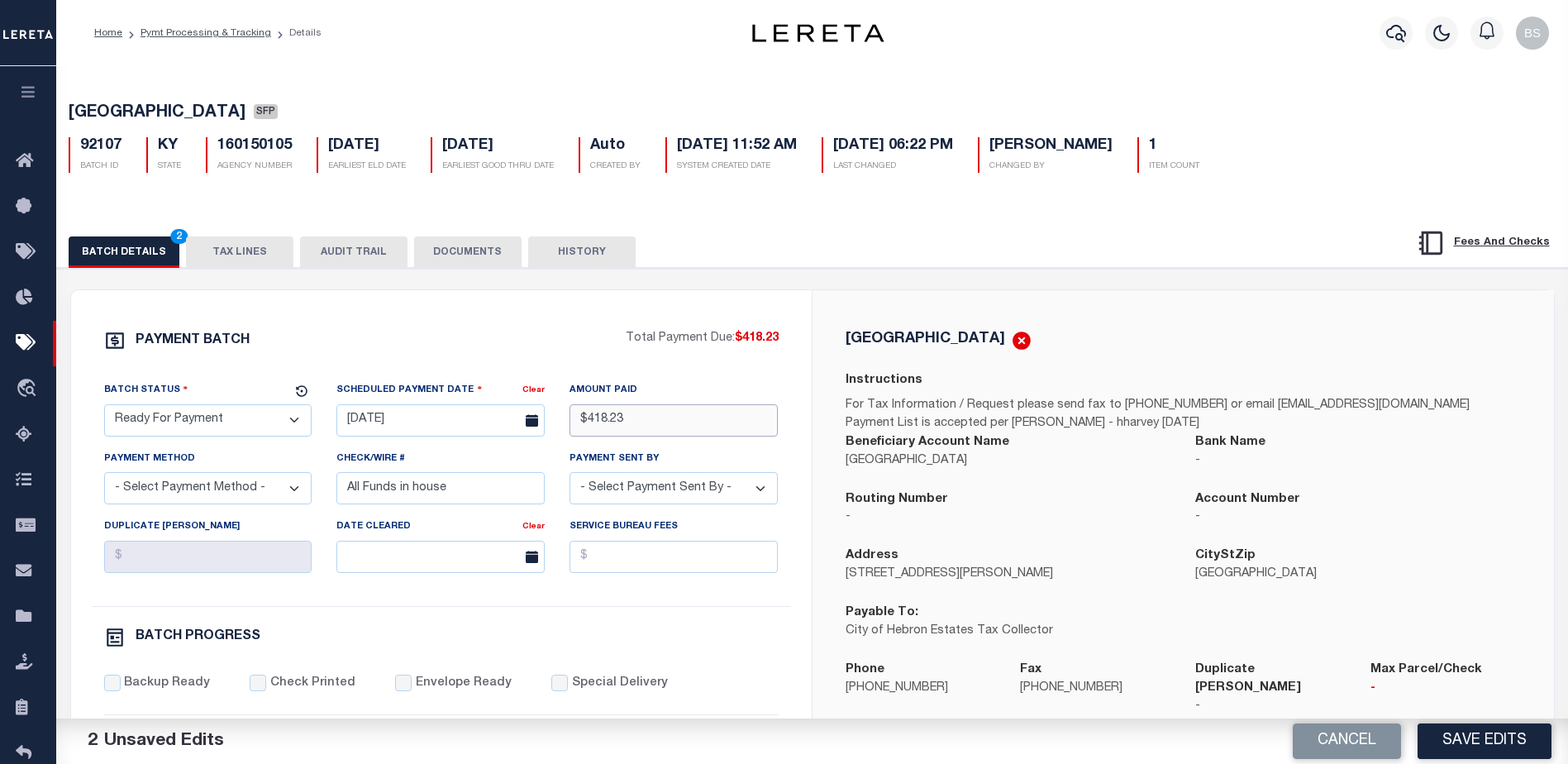
type input "$418.23"
click at [191, 498] on select "- Select Payment Method - ACH Certified Check Check Direct Deposit Wire Transfer" at bounding box center [208, 488] width 208 height 32
select select "CHK"
click at [104, 477] on select "- Select Payment Method - ACH Certified Check Check Direct Deposit Wire Transfer" at bounding box center [208, 488] width 208 height 32
click at [740, 495] on select "- Select Payment Sent By - Aakash Patel Abdul Muzain Adams, Pamela S Adhikary R…" at bounding box center [674, 488] width 208 height 32
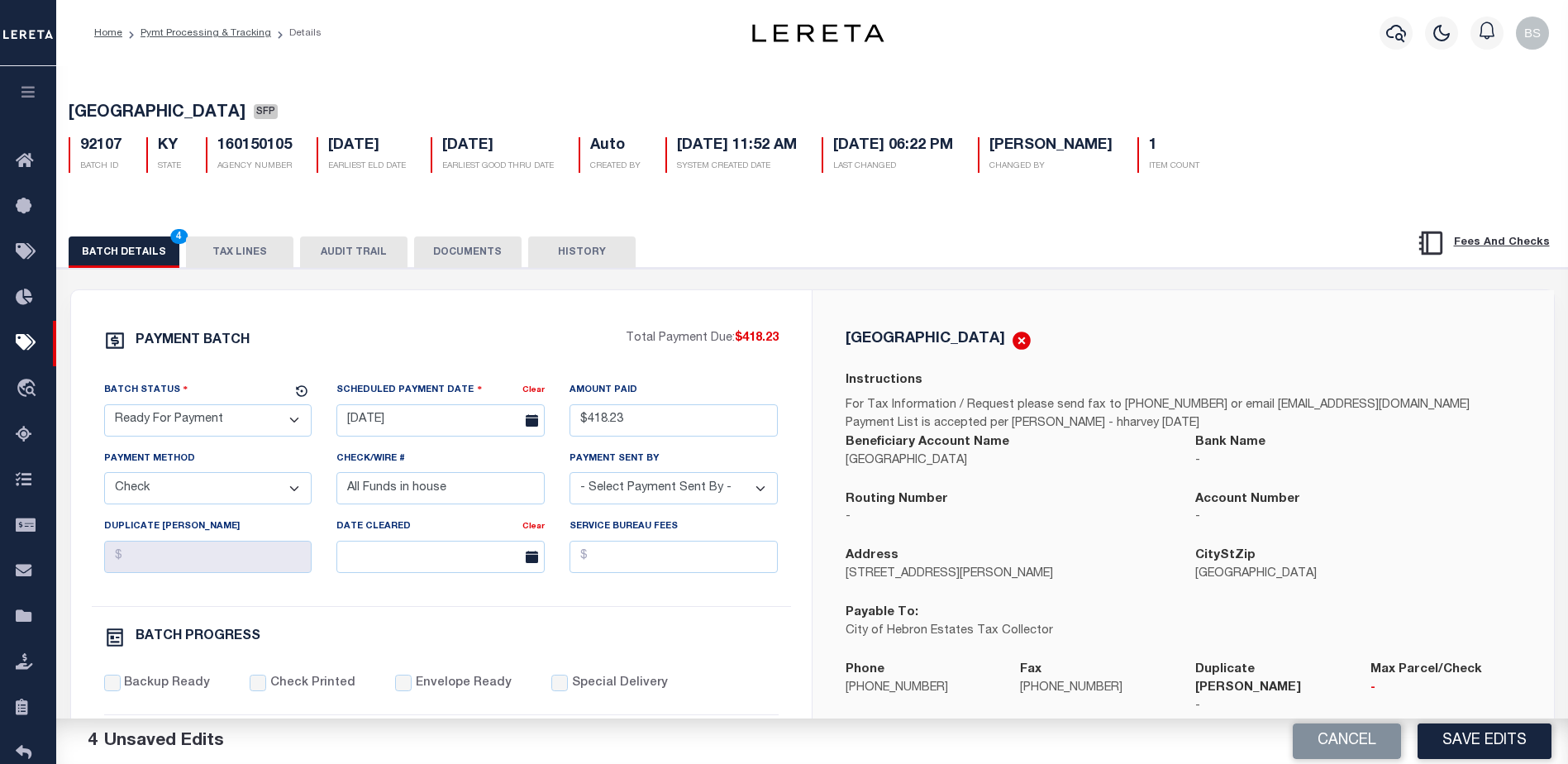
select select "[PERSON_NAME]"
click at [689, 500] on select "- Select Payment Sent By - Aakash Patel Abdul Muzain Adams, Pamela S Adhikary R…" at bounding box center [674, 488] width 208 height 32
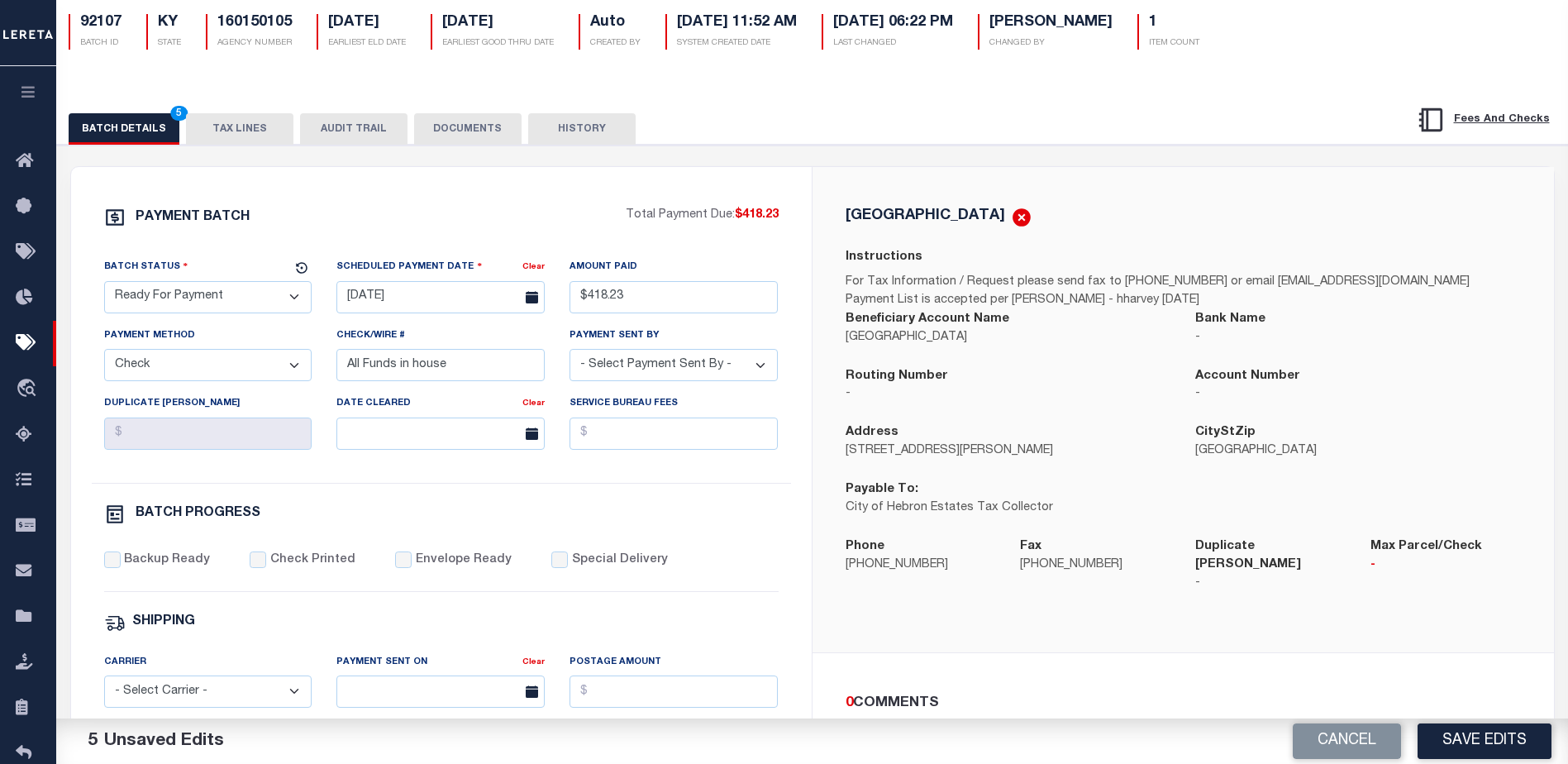
scroll to position [248, 0]
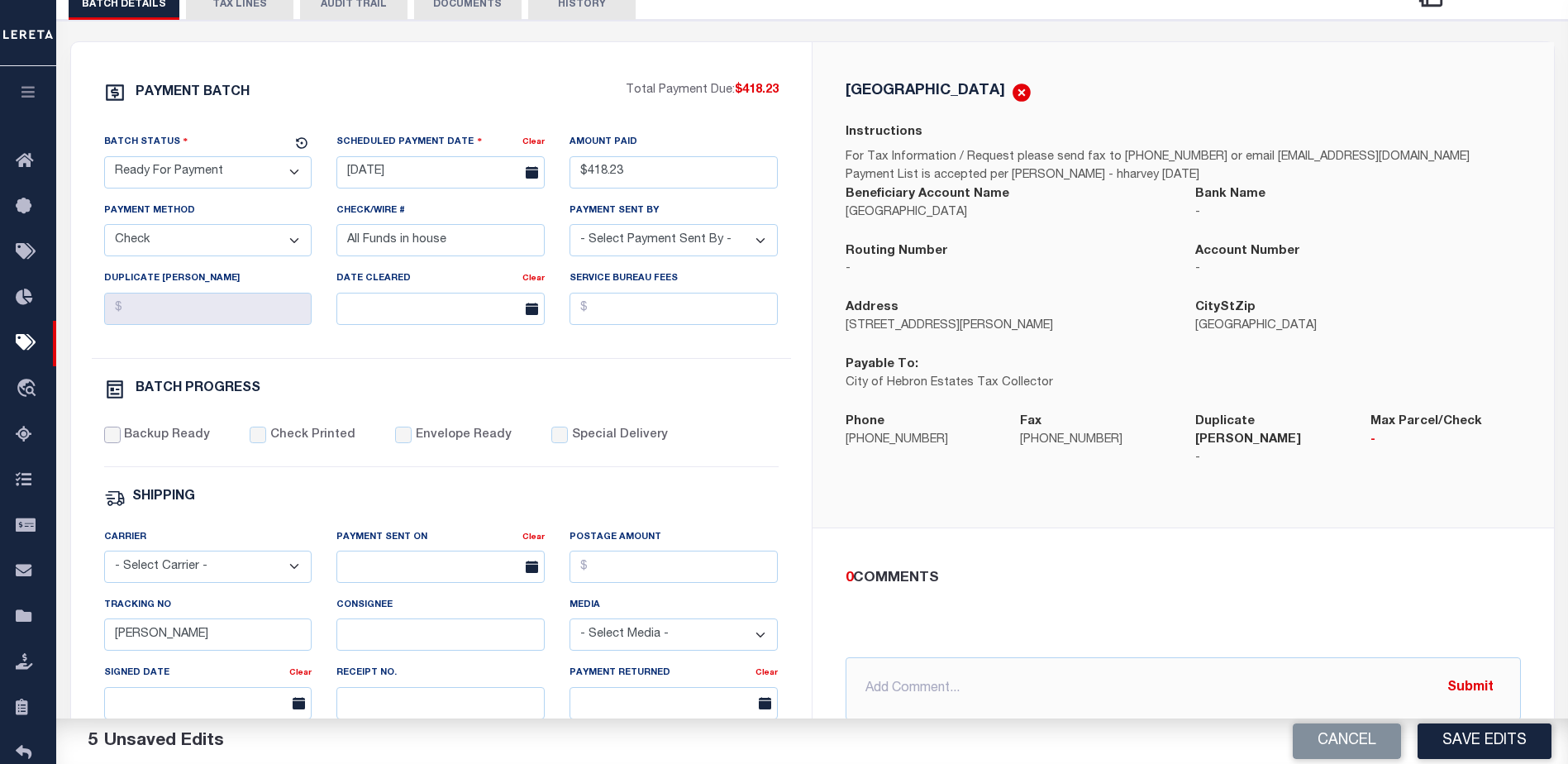
click at [110, 438] on input "Backup Ready" at bounding box center [112, 435] width 17 height 17
checkbox input "true"
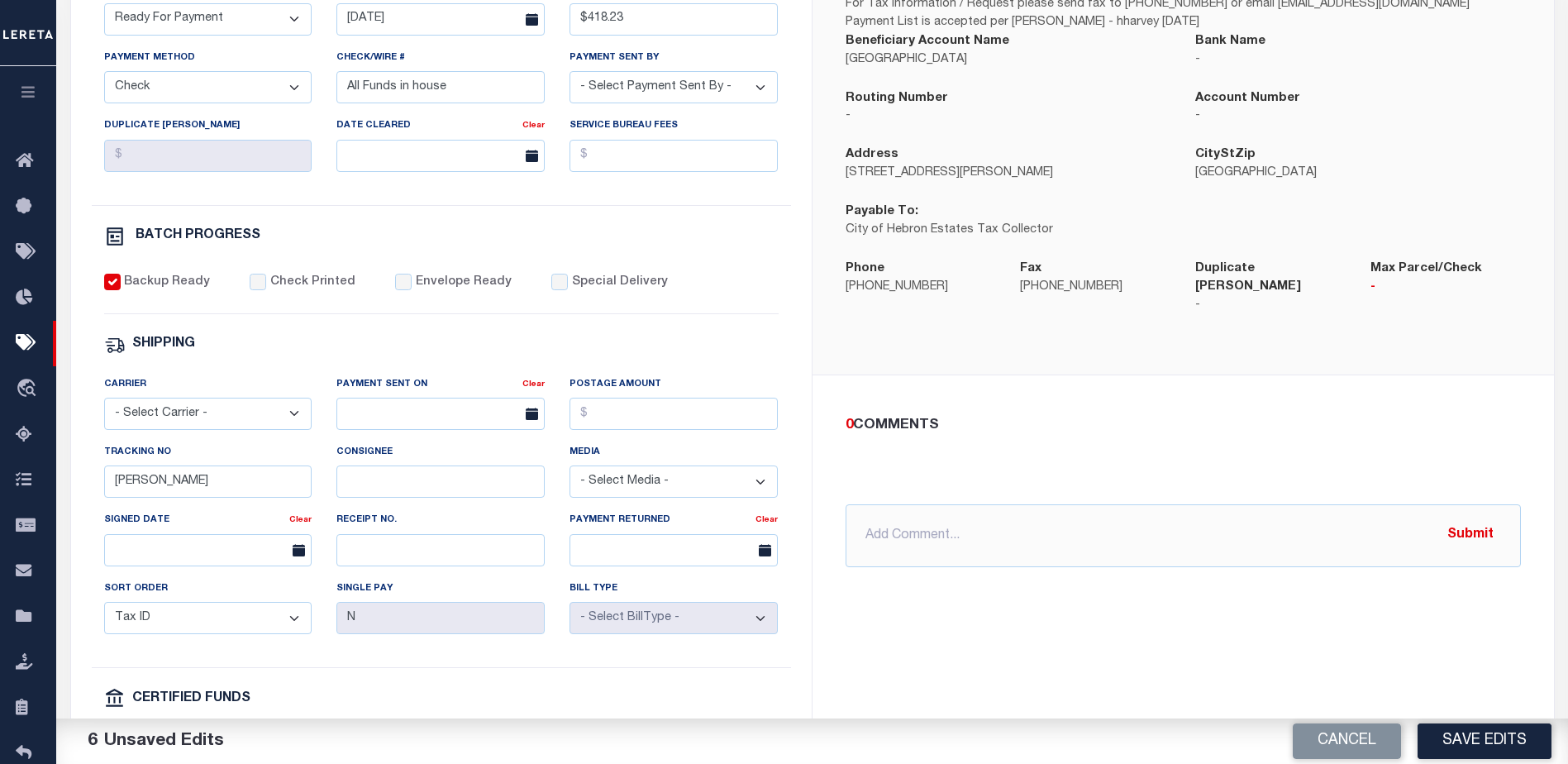
scroll to position [496, 0]
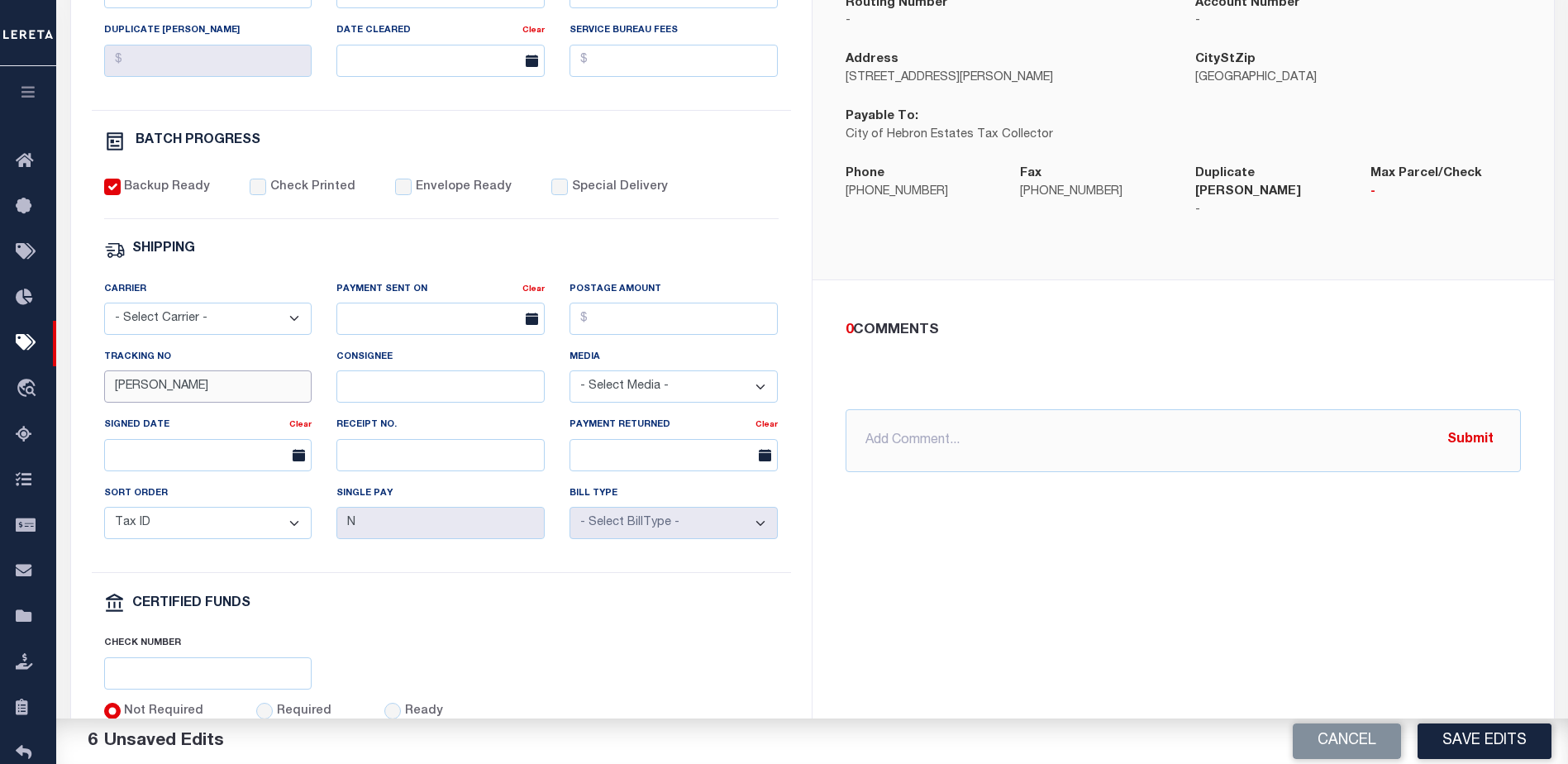
click at [288, 392] on input "[PERSON_NAME]" at bounding box center [208, 386] width 208 height 32
type input "B"
click at [1456, 750] on button "Save Edits" at bounding box center [1485, 741] width 134 height 36
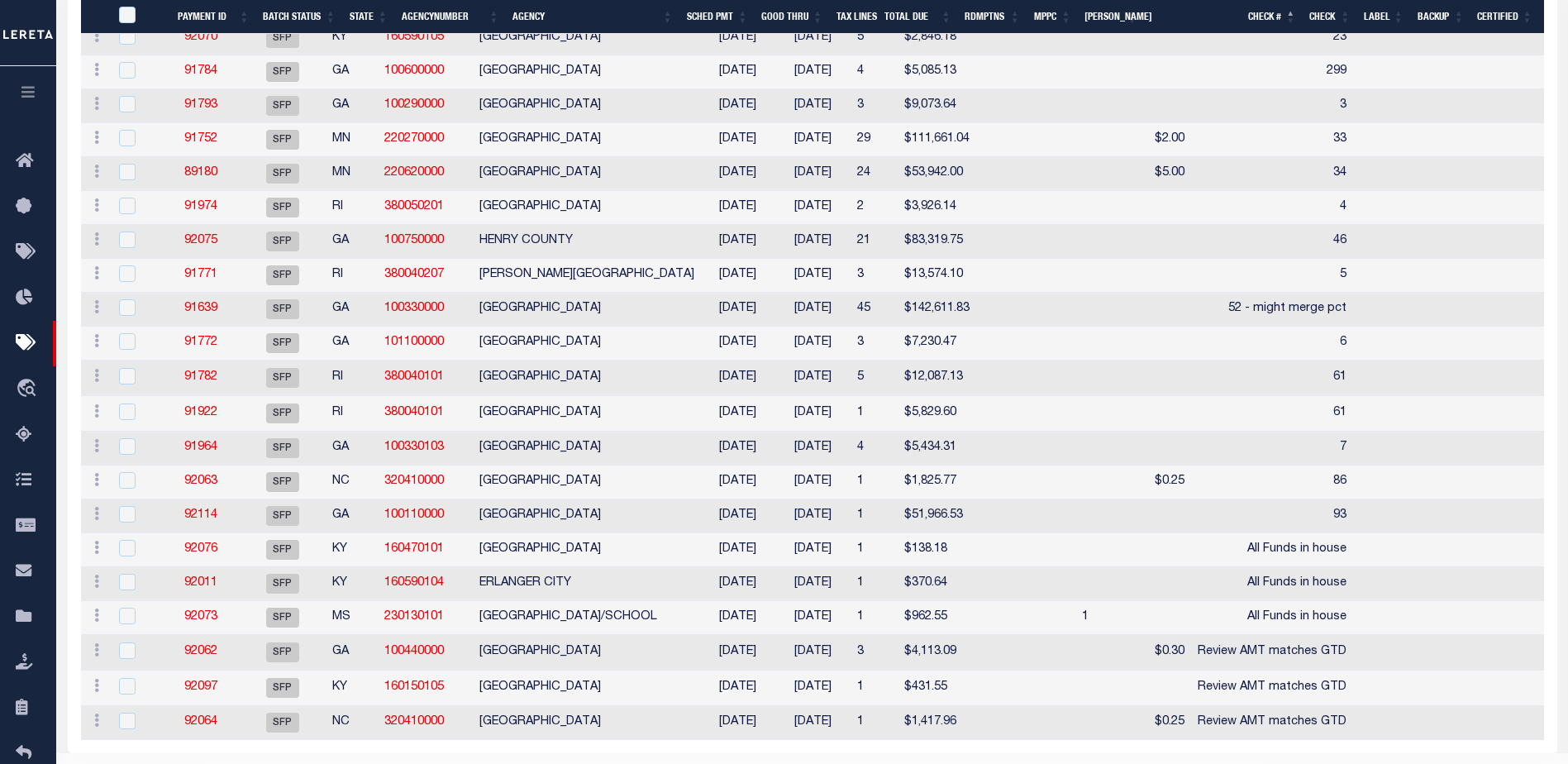
scroll to position [775, 0]
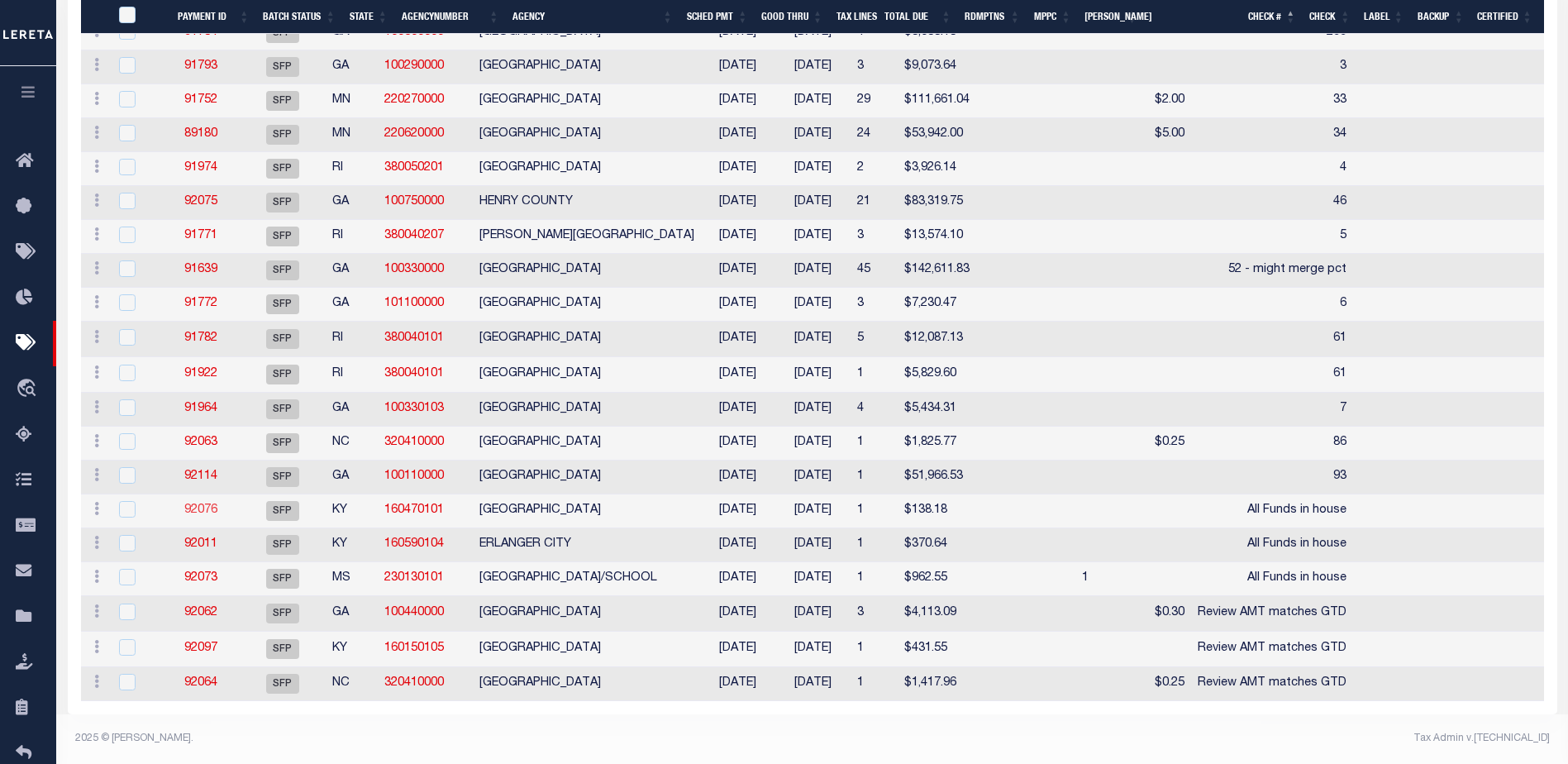
click at [217, 504] on link "92076" at bounding box center [201, 509] width 33 height 11
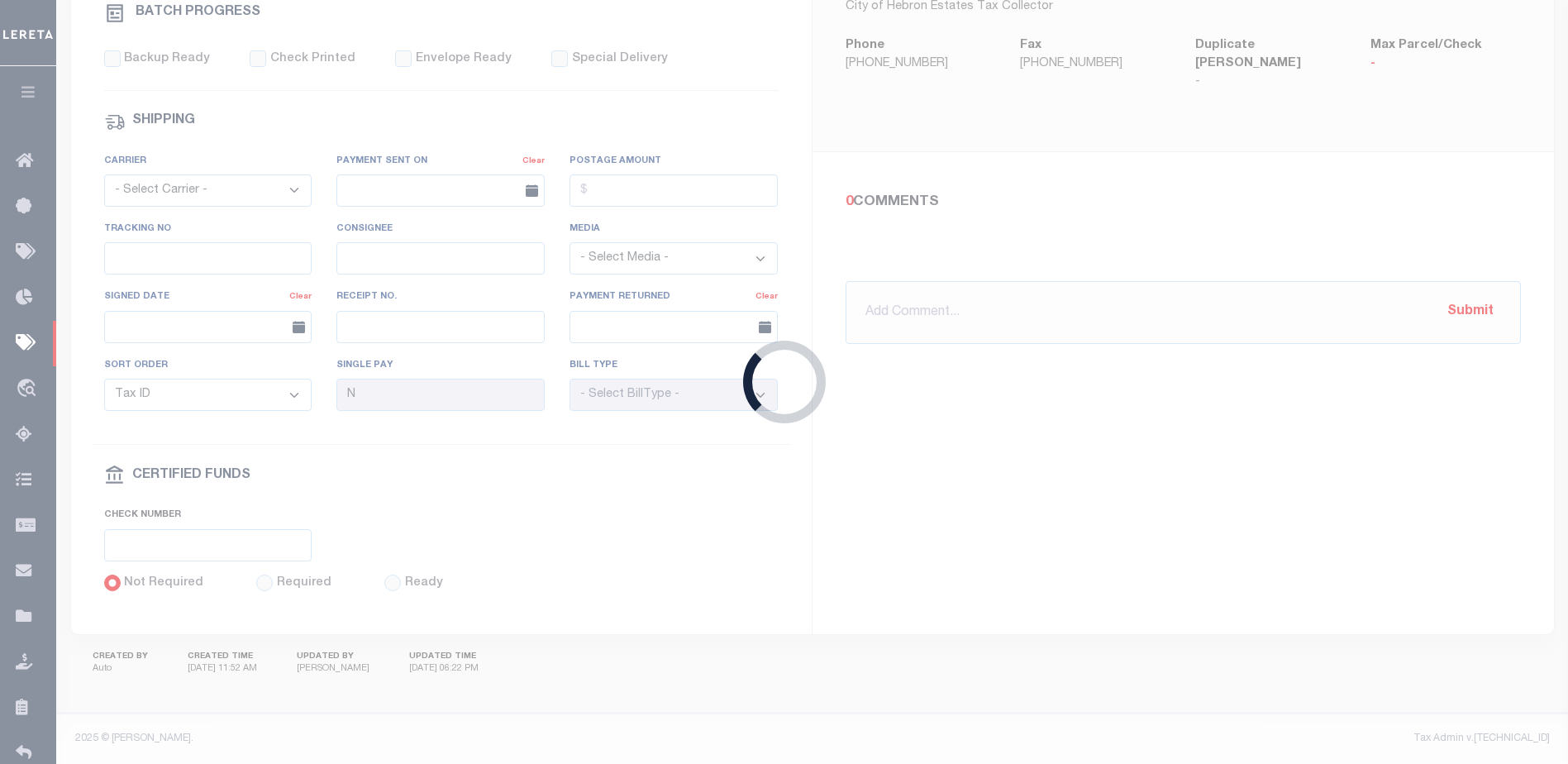
select select "SFP"
type input "[DATE]"
select select
checkbox input "false"
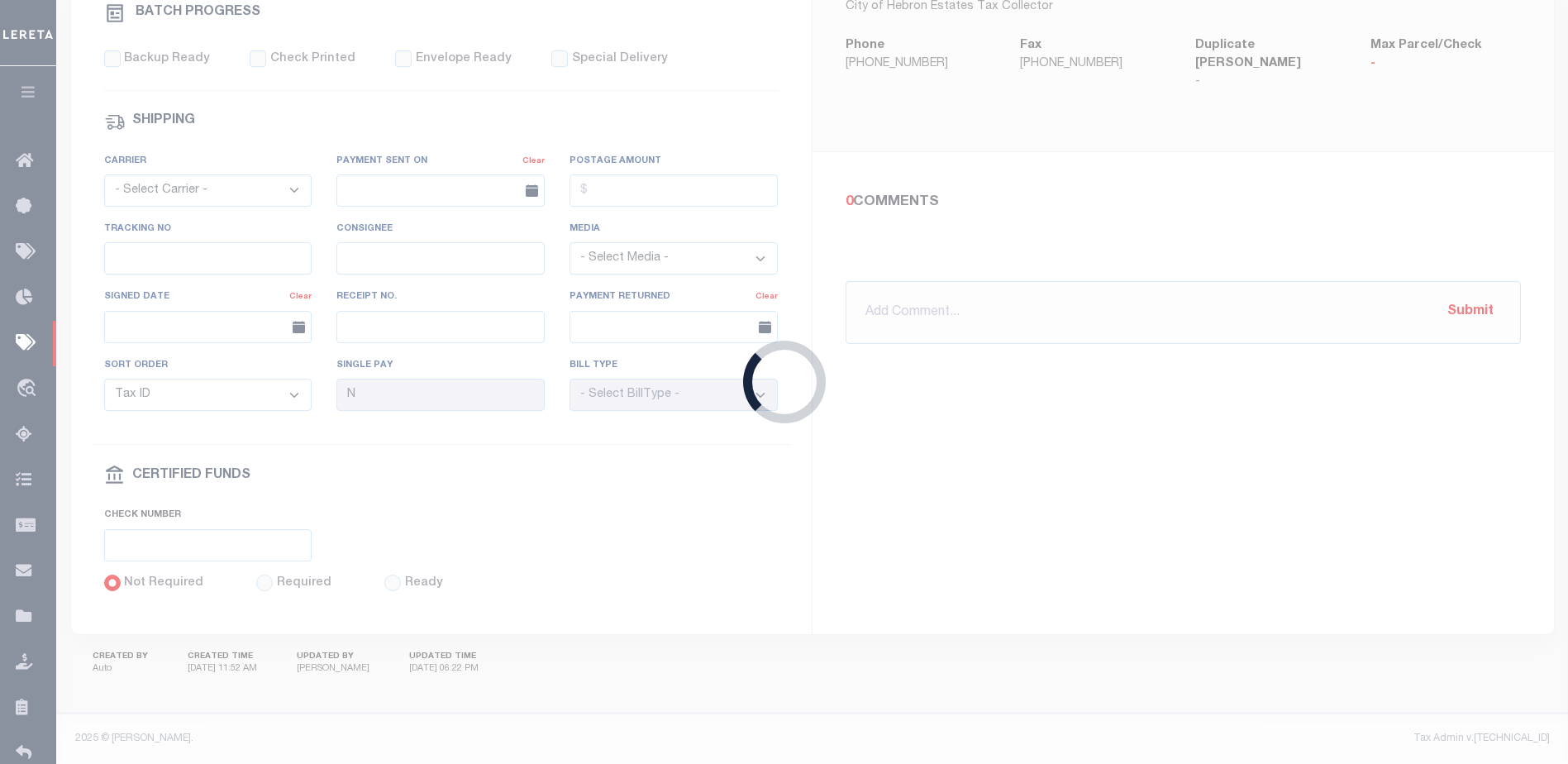
type input "[PERSON_NAME]"
type input "1"
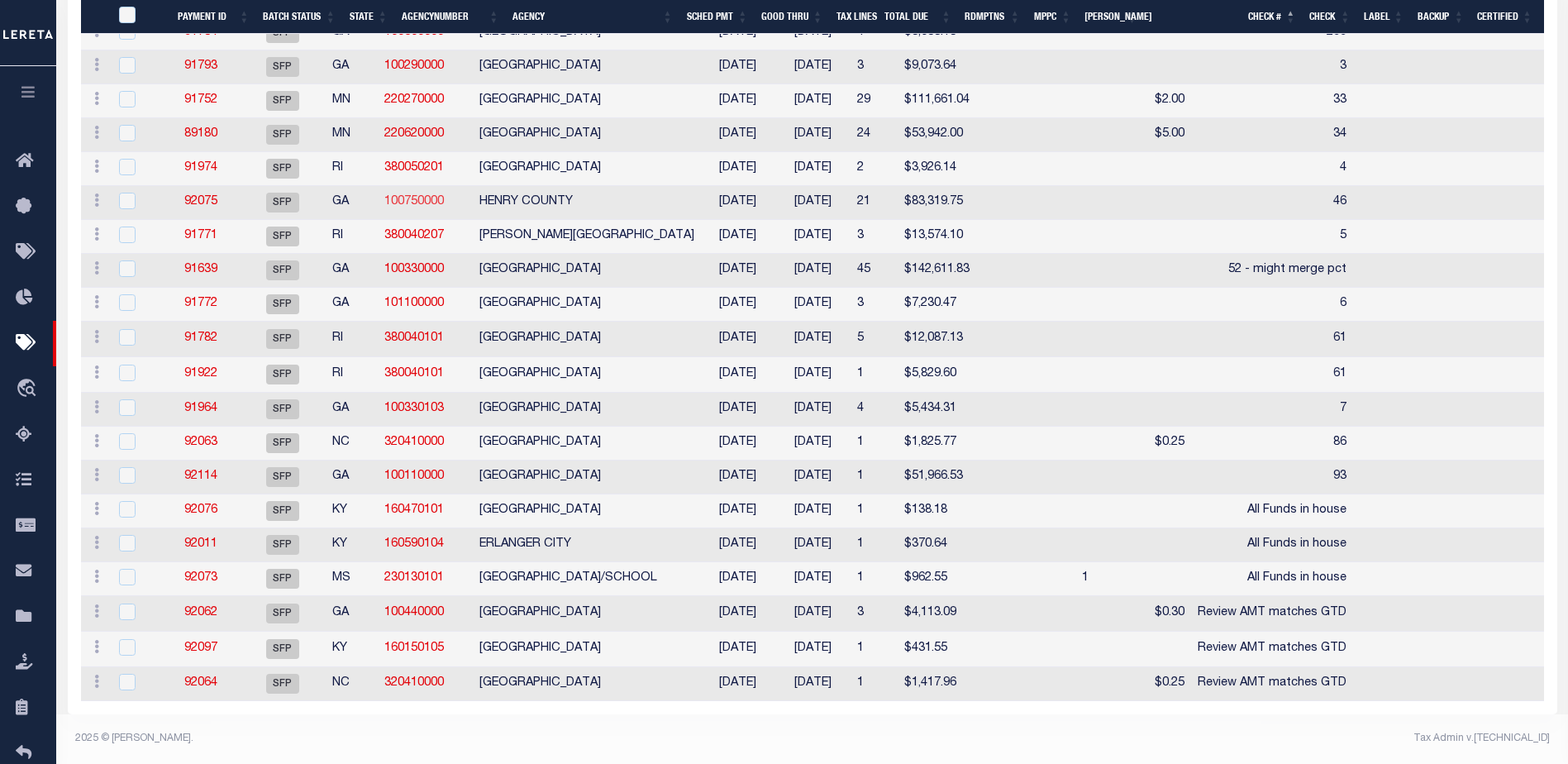
scroll to position [775, 0]
click at [213, 504] on link "92076" at bounding box center [201, 509] width 33 height 11
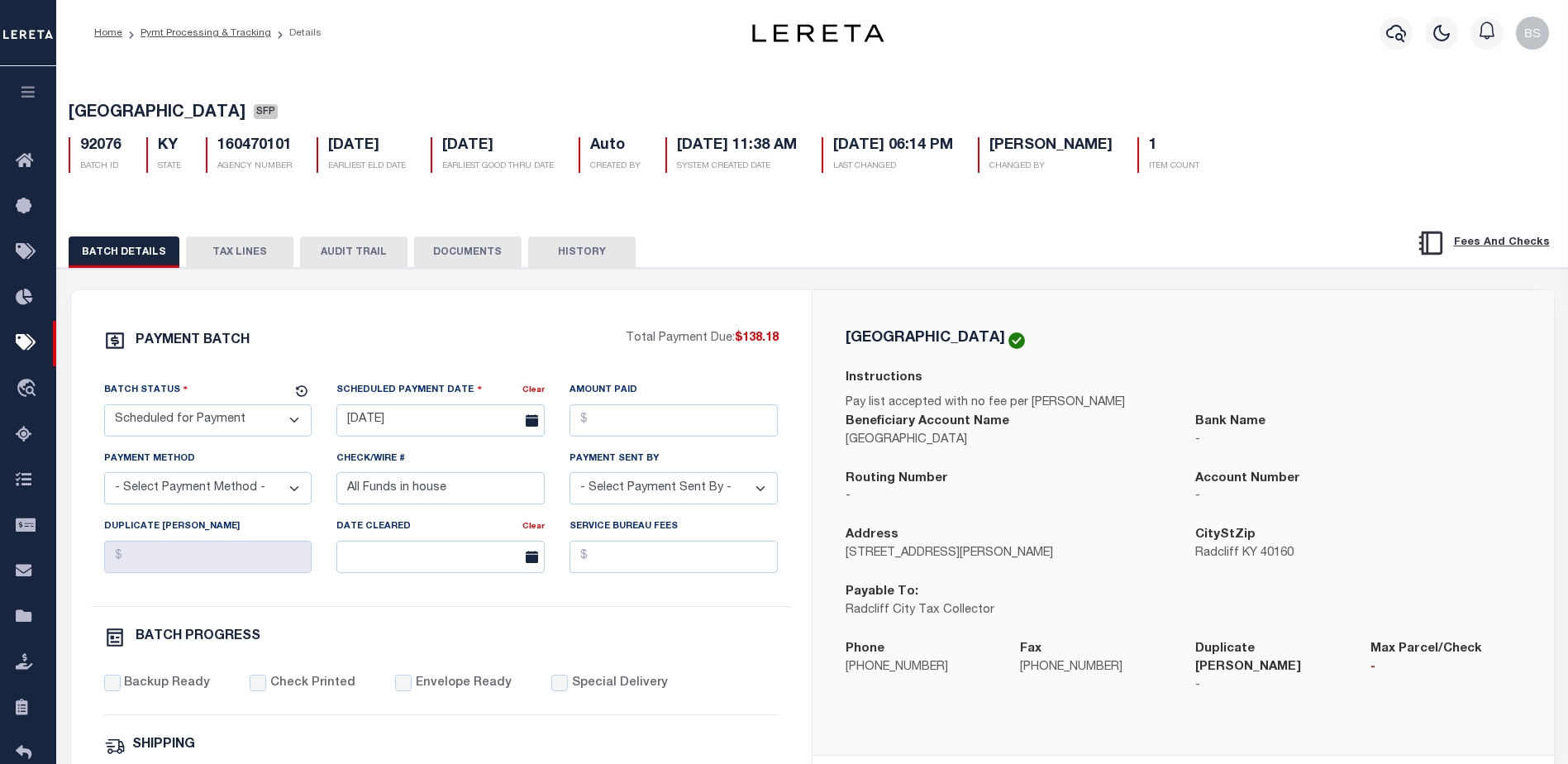
click at [239, 431] on select "- Select Status - Scheduled for Payment Ready For Payment Payment Sent Cleared …" at bounding box center [208, 420] width 208 height 32
select select "RFP"
click at [104, 408] on select "- Select Status - Scheduled for Payment Ready For Payment Payment Sent Cleared …" at bounding box center [208, 420] width 208 height 32
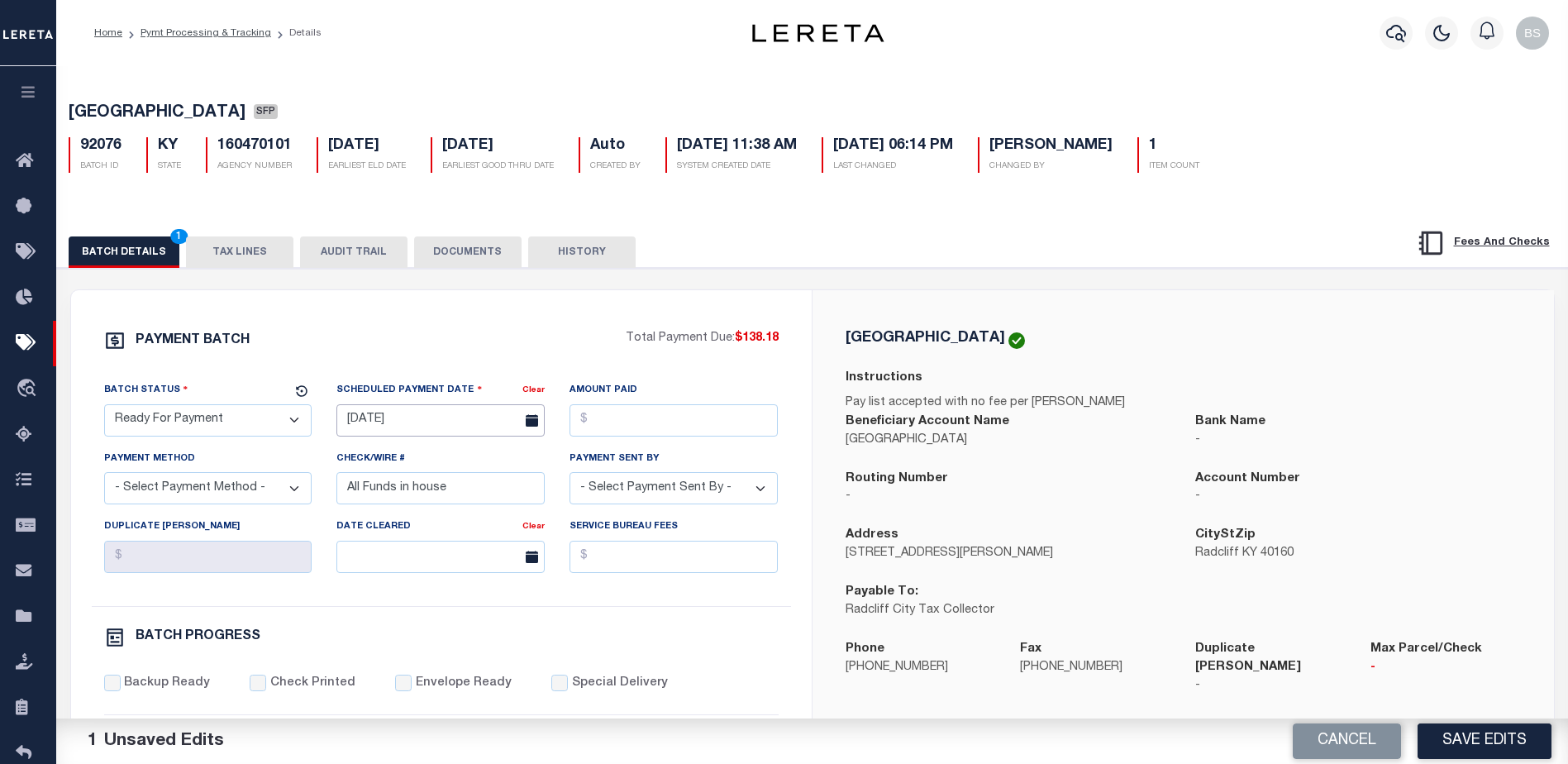
click at [361, 421] on input "[DATE]" at bounding box center [440, 420] width 208 height 32
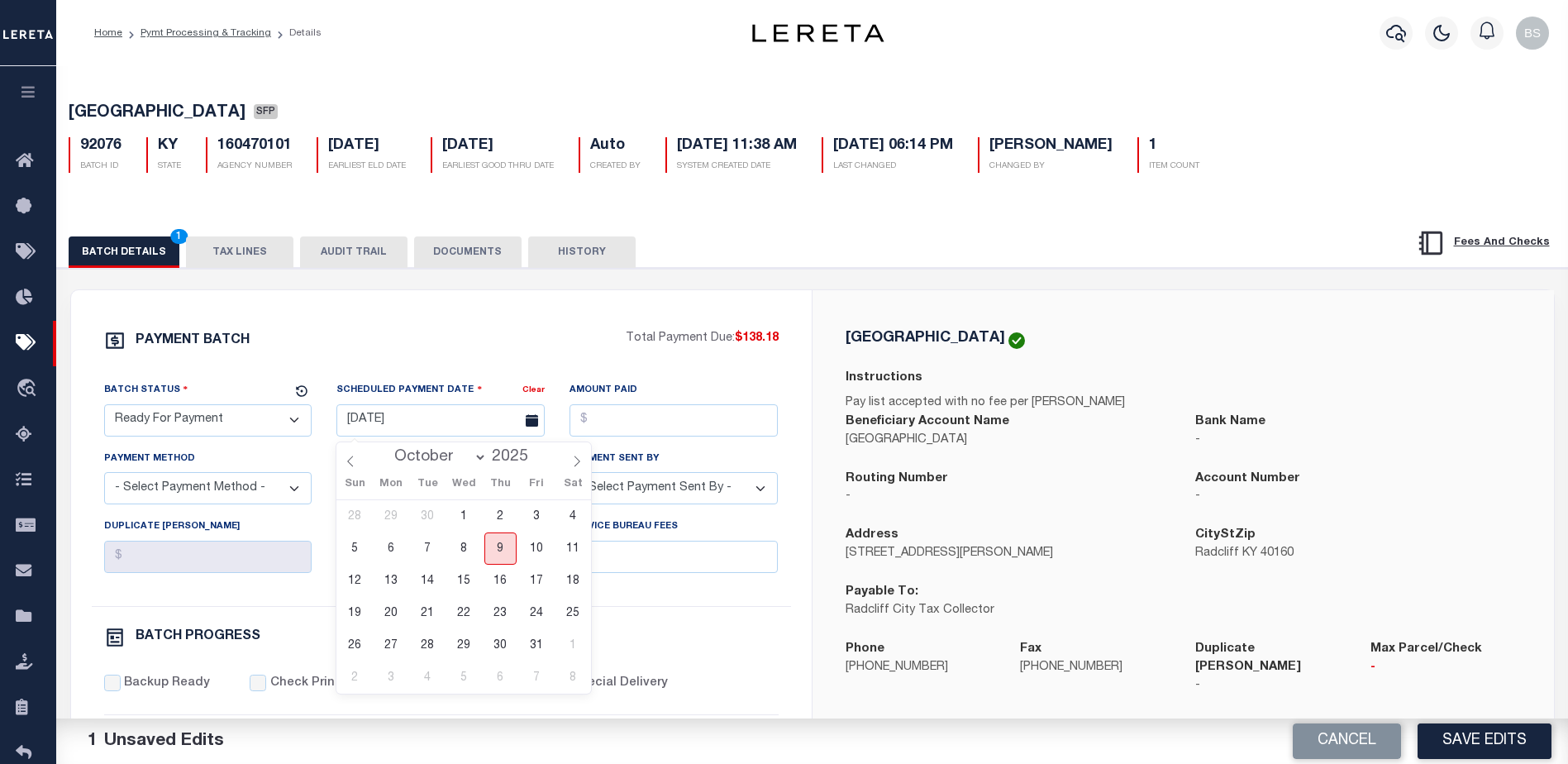
click at [500, 549] on span "9" at bounding box center [500, 548] width 32 height 32
type input "[DATE]"
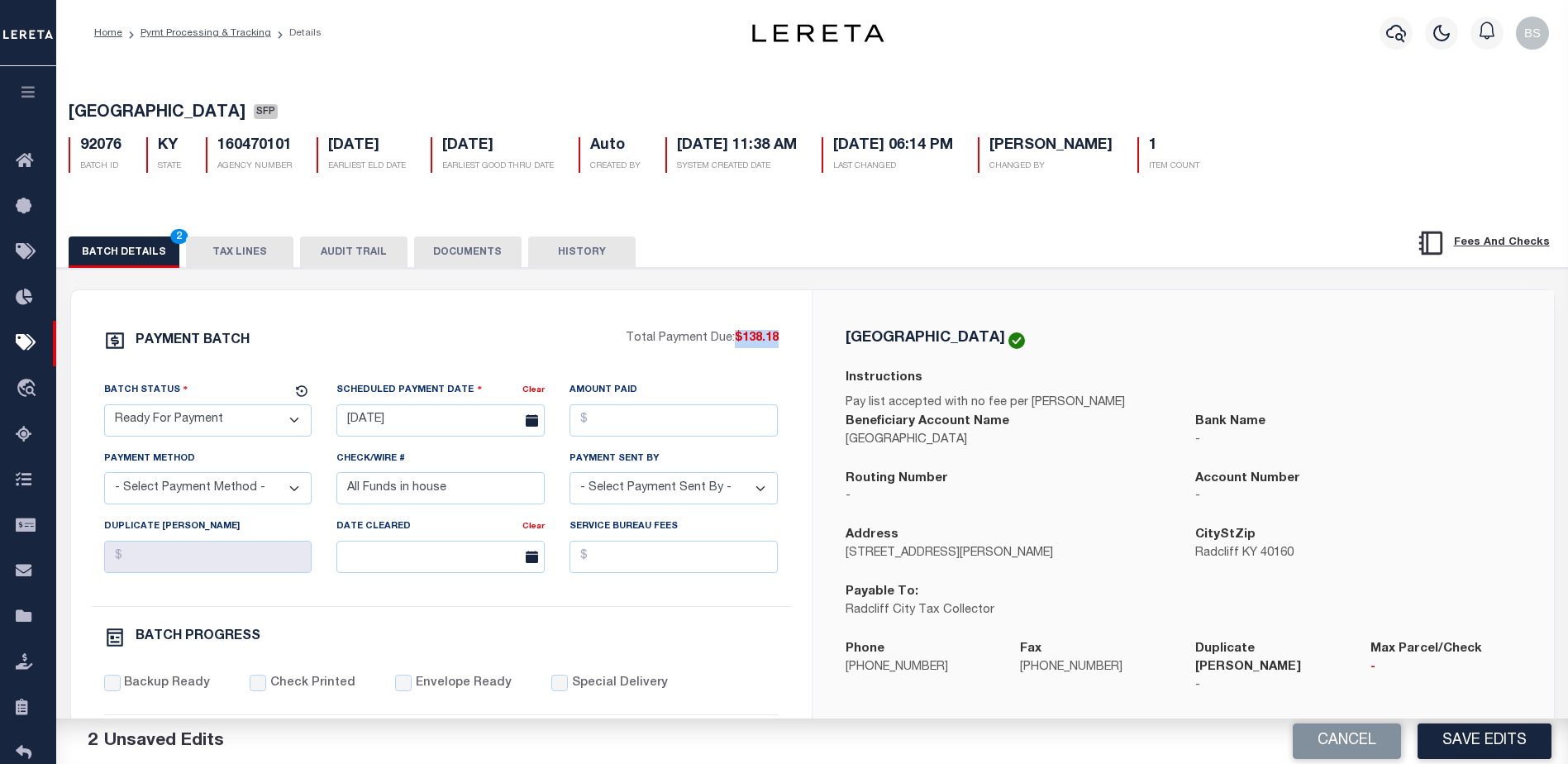
drag, startPoint x: 733, startPoint y: 341, endPoint x: 779, endPoint y: 344, distance: 46.1
click at [779, 344] on div "PAYMENT BATCH Total Payment Due: $138.18 Batch Status - Select Status -" at bounding box center [441, 774] width 701 height 888
copy span "$138.18"
click at [644, 429] on input "Amount Paid" at bounding box center [674, 420] width 208 height 32
paste input "$138.18"
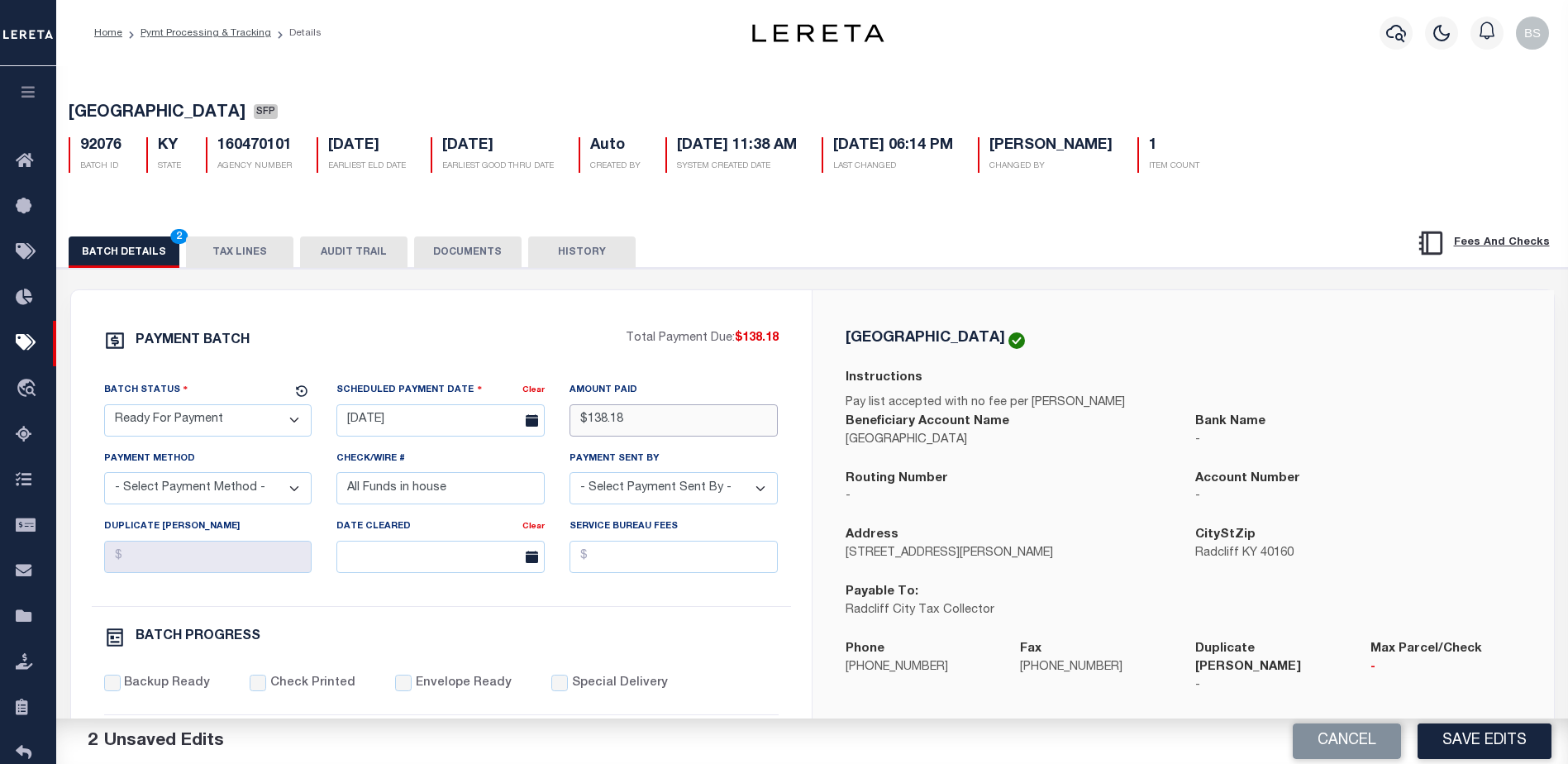
type input "$138.18"
click at [278, 501] on select "- Select Payment Method - ACH Certified Check Check Direct Deposit Wire Transfer" at bounding box center [208, 488] width 208 height 32
select select "CHK"
click at [104, 477] on select "- Select Payment Method - ACH Certified Check Check Direct Deposit Wire Transfer" at bounding box center [208, 488] width 208 height 32
click at [657, 495] on select "- Select Payment Sent By - Aakash Patel Abdul Muzain Adams, Pamela S Adhikary R…" at bounding box center [674, 488] width 208 height 32
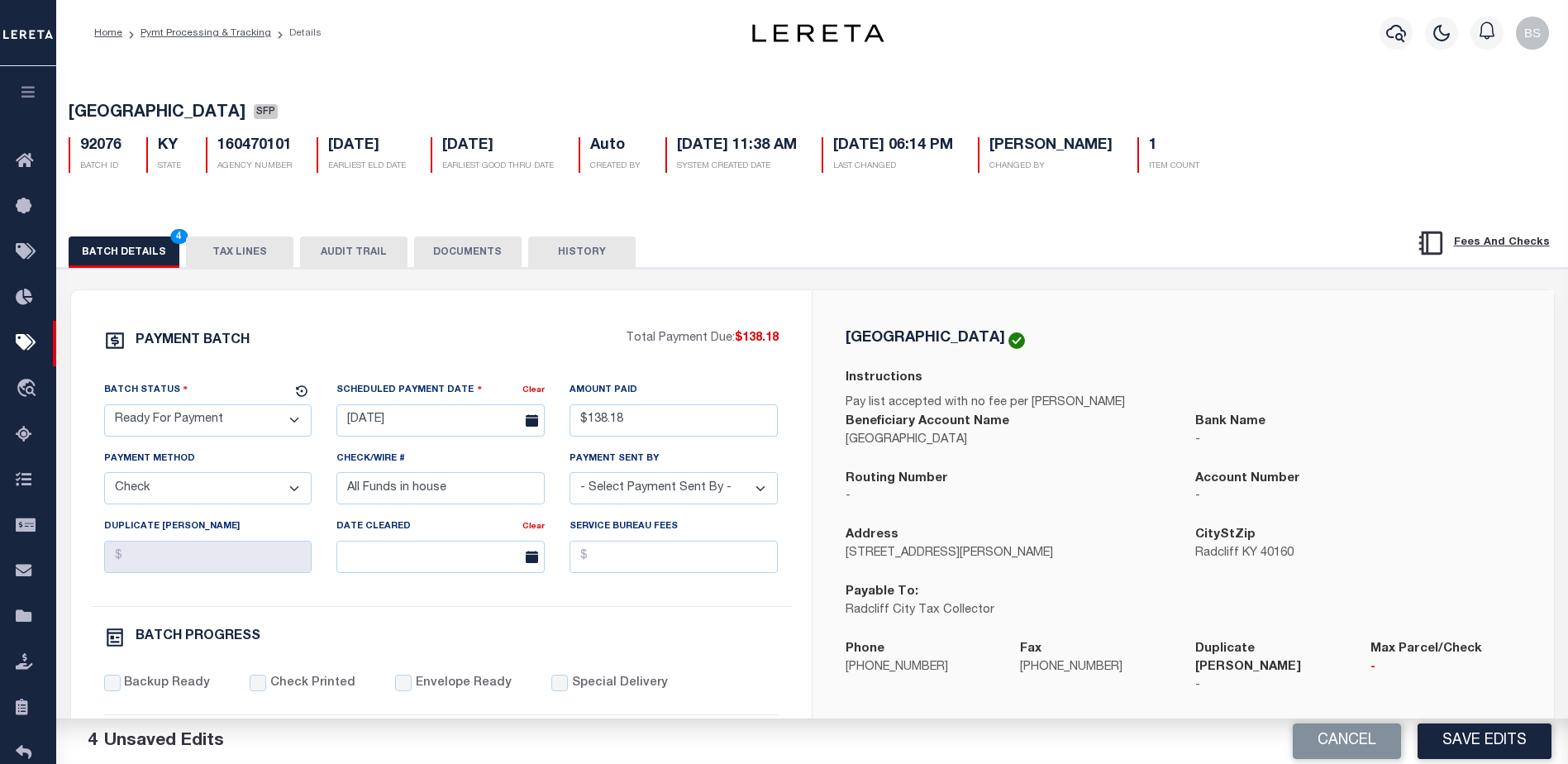
select select "[PERSON_NAME]"
click at [654, 493] on select "- Select Payment Sent By - Aakash Patel Abdul Muzain Adams, Pamela S Adhikary R…" at bounding box center [674, 488] width 208 height 32
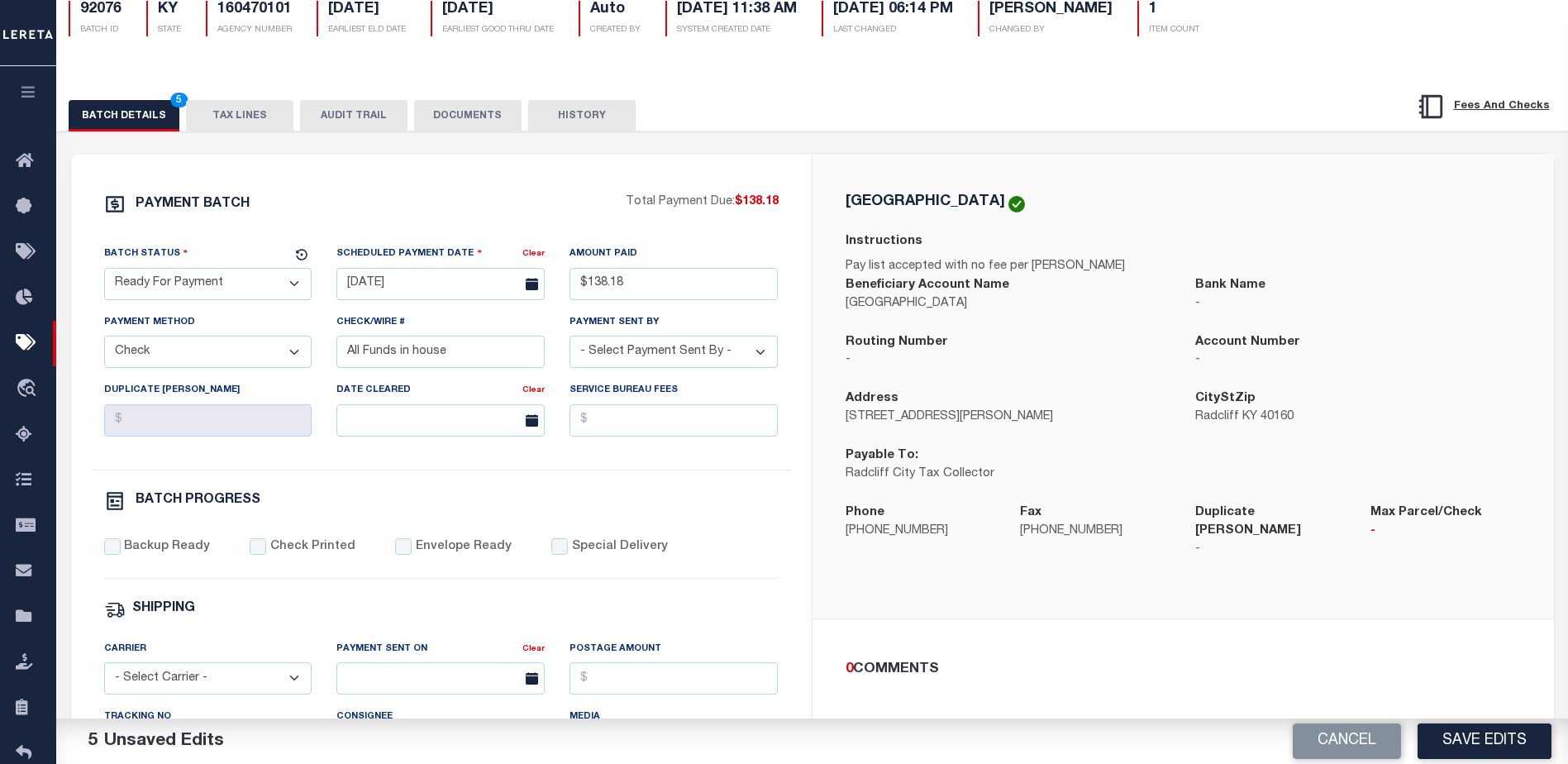
scroll to position [248, 0]
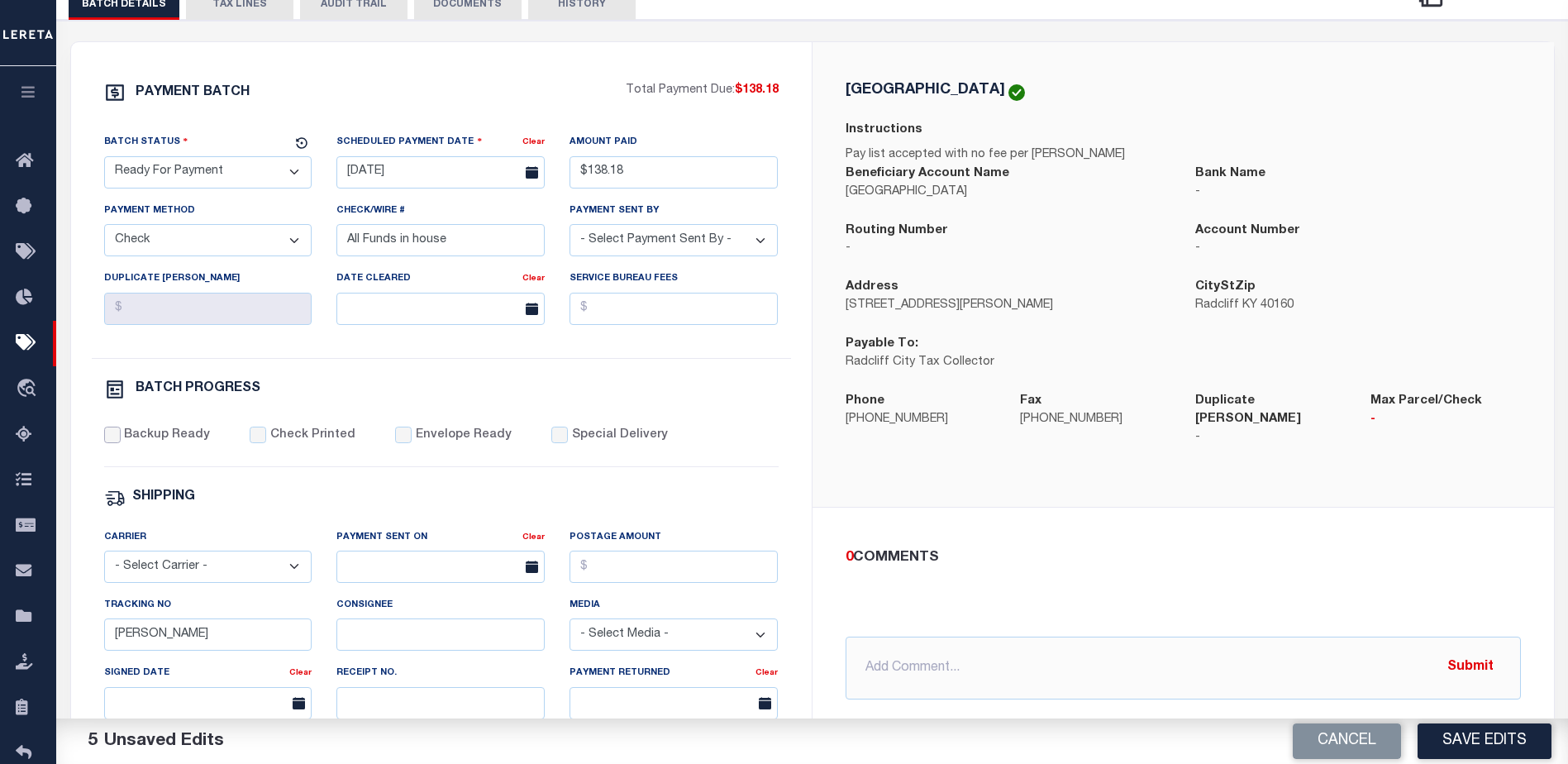
click at [110, 436] on input "Backup Ready" at bounding box center [112, 435] width 17 height 17
checkbox input "true"
click at [235, 641] on input "[PERSON_NAME]" at bounding box center [208, 634] width 208 height 32
type input "B"
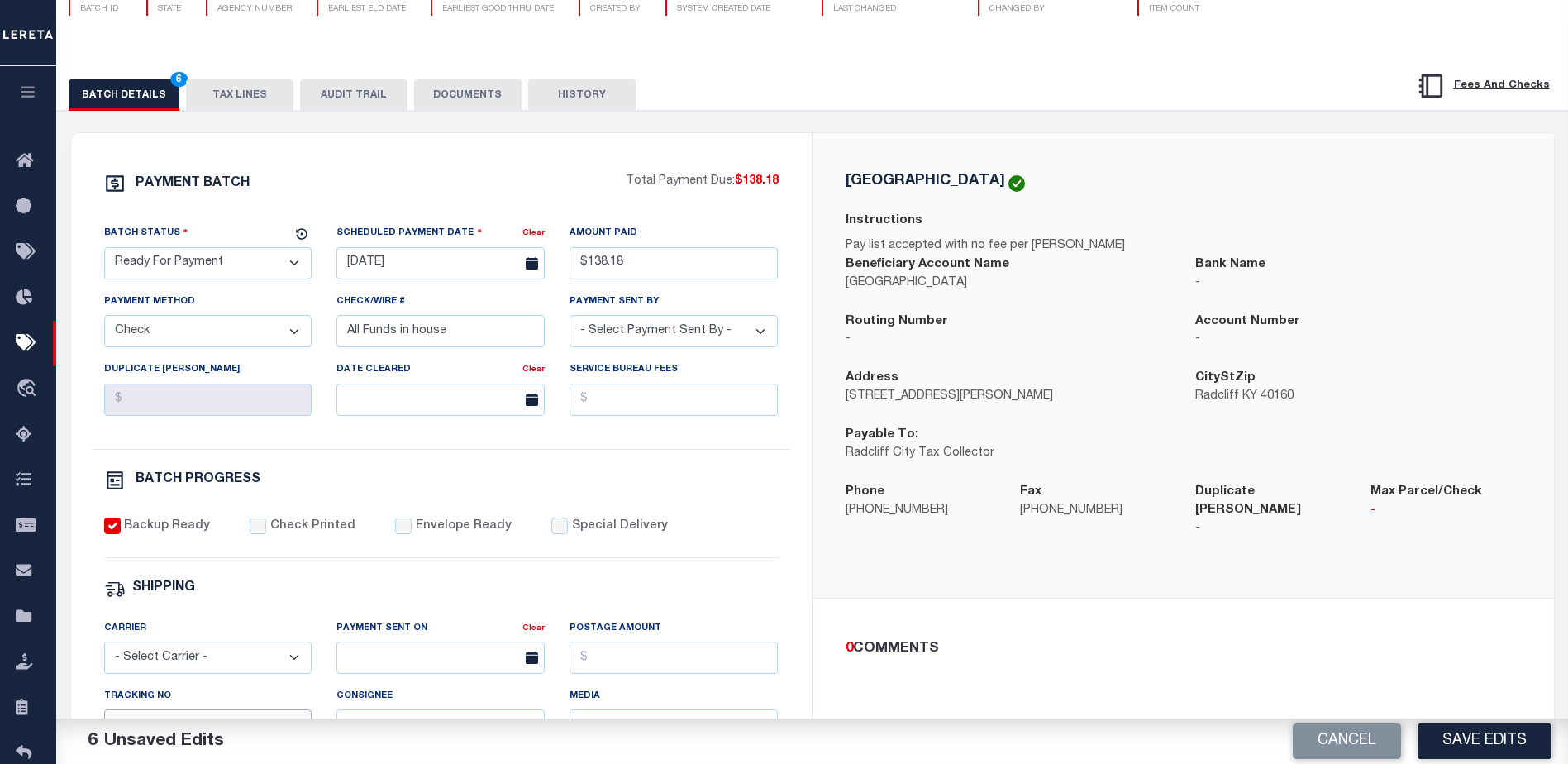
scroll to position [83, 0]
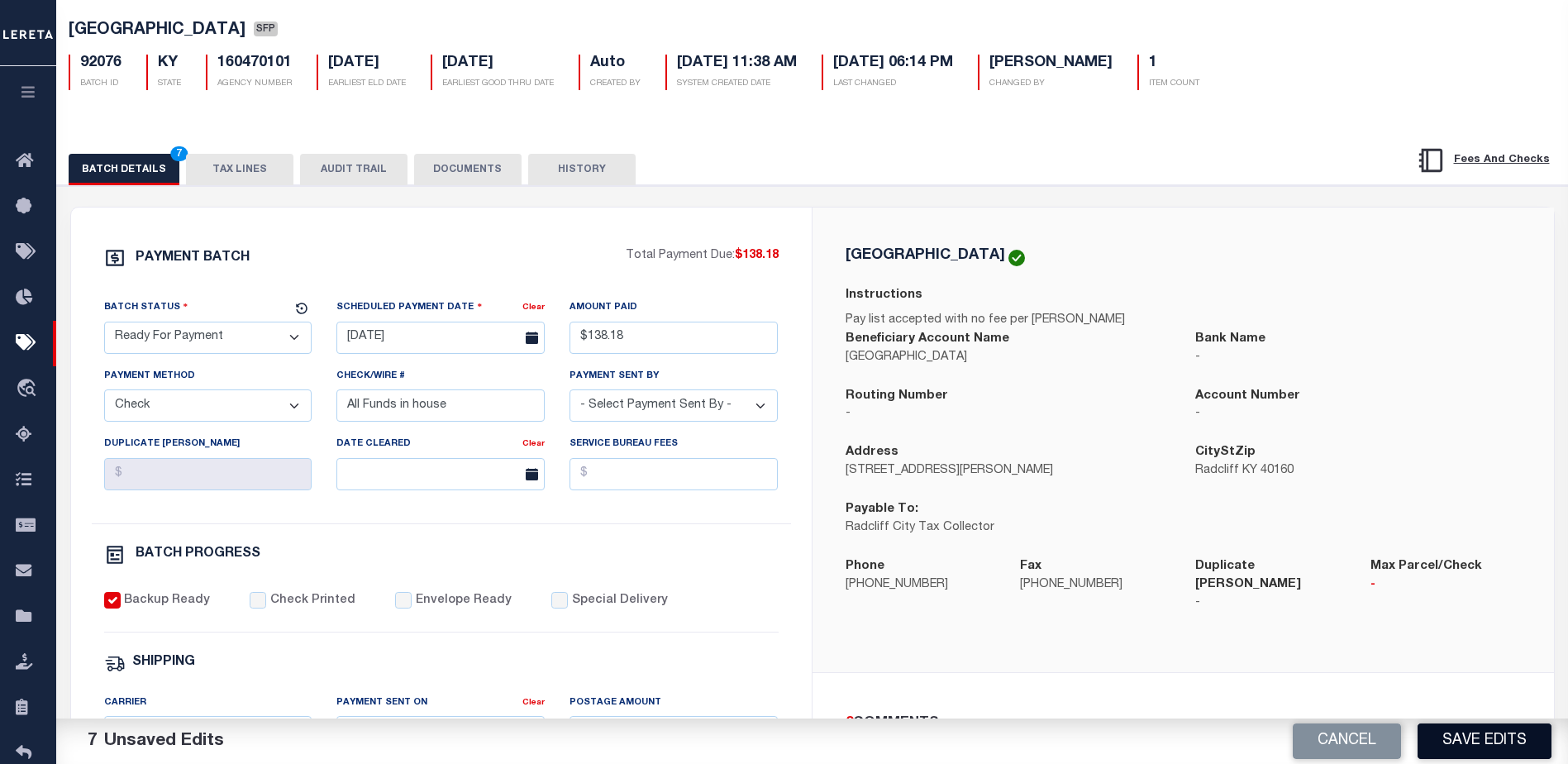
click at [1507, 748] on button "Save Edits" at bounding box center [1485, 741] width 134 height 36
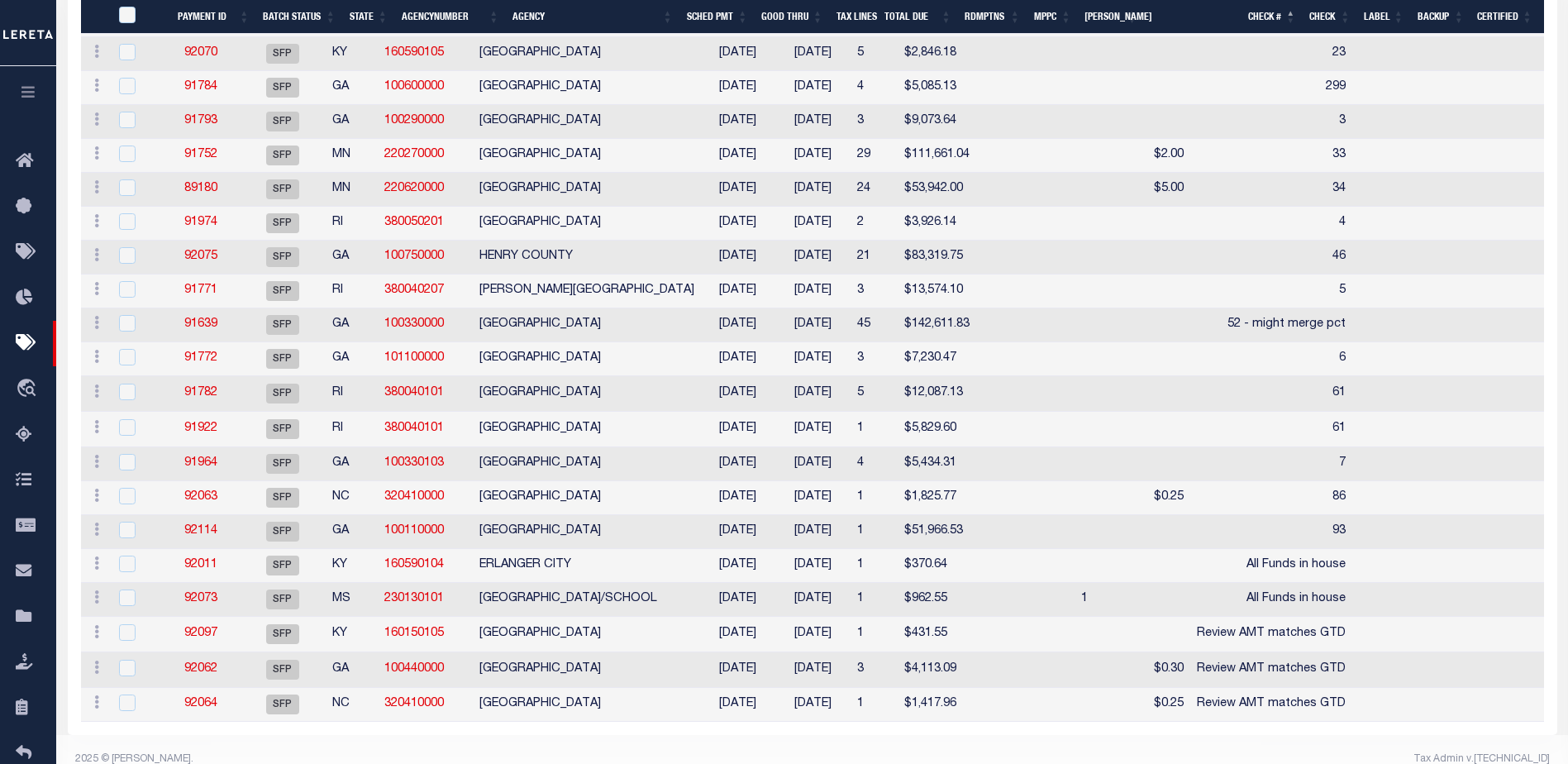
scroll to position [741, 0]
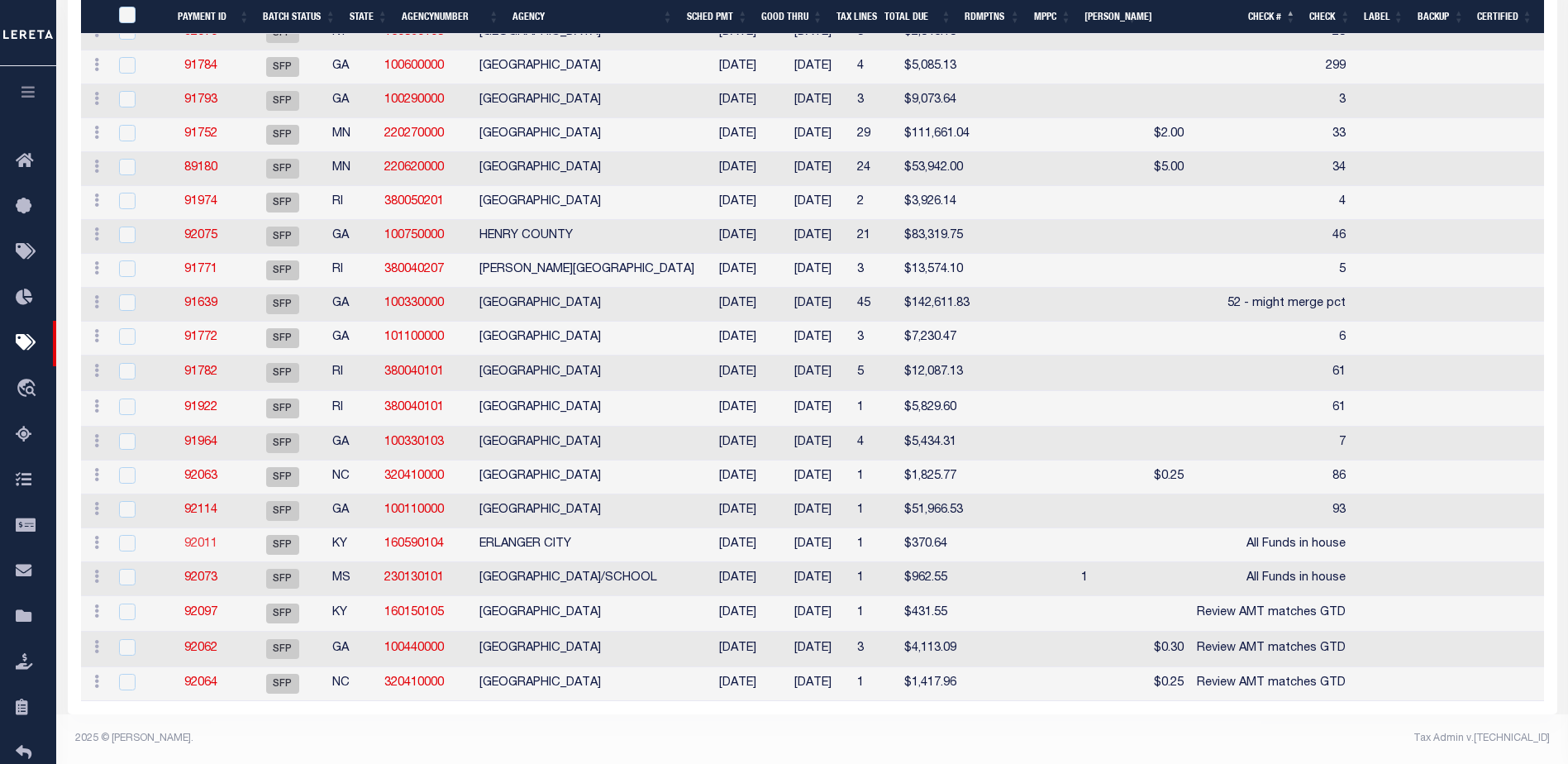
click at [198, 538] on link "92011" at bounding box center [201, 543] width 33 height 11
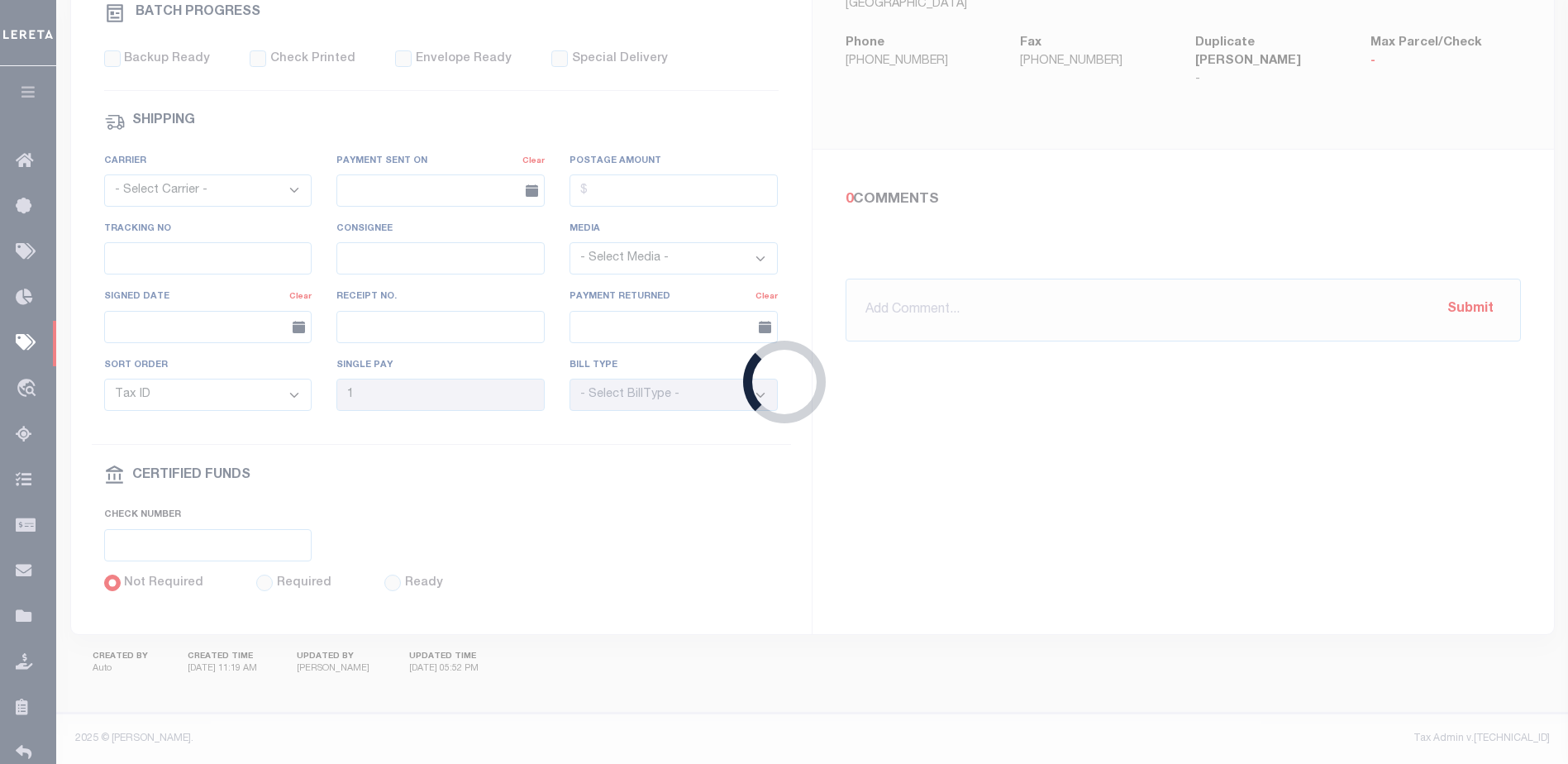
select select "SFP"
type input "[DATE]"
select select
checkbox input "false"
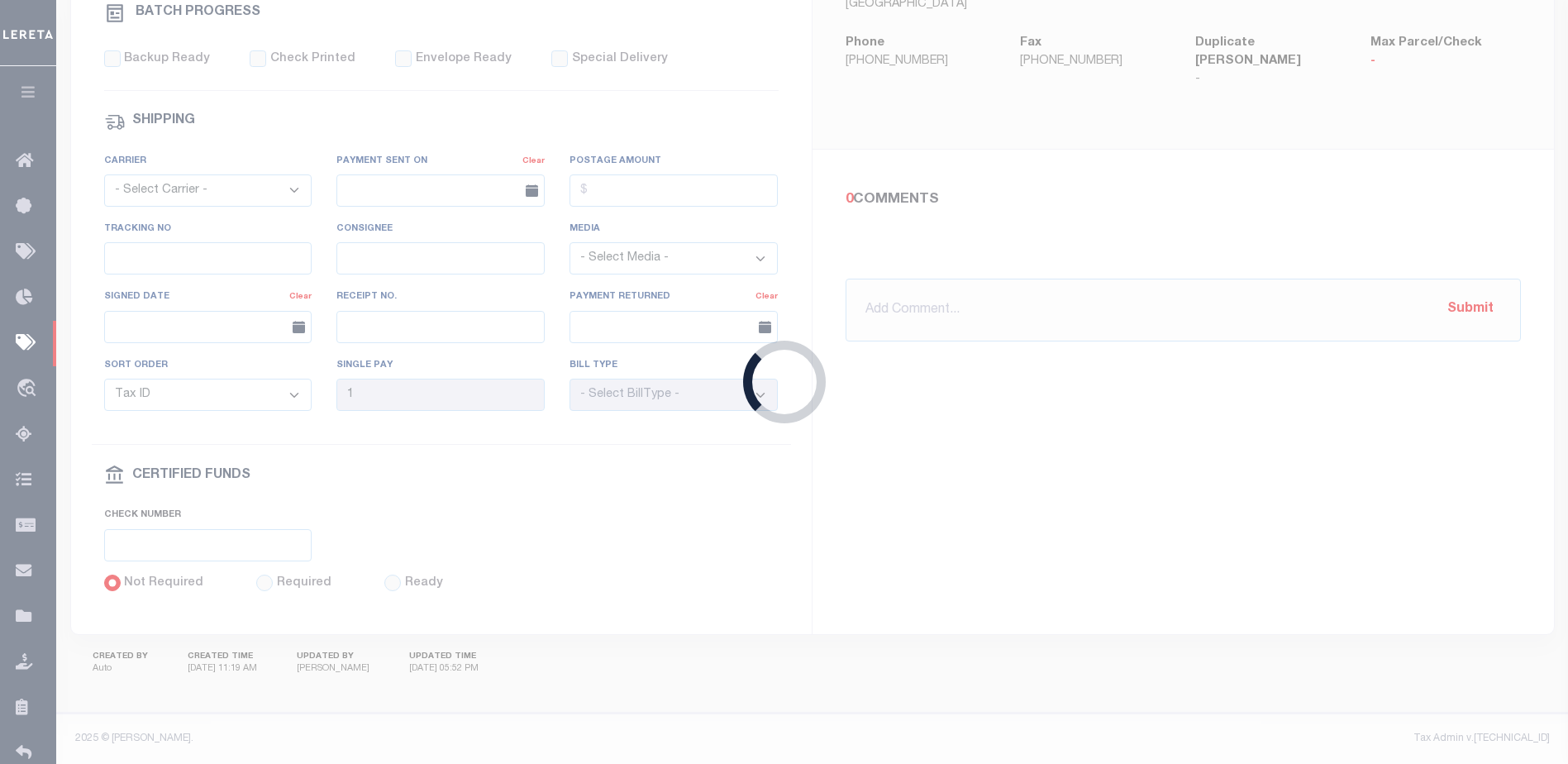
type input "[PERSON_NAME]"
type input "N"
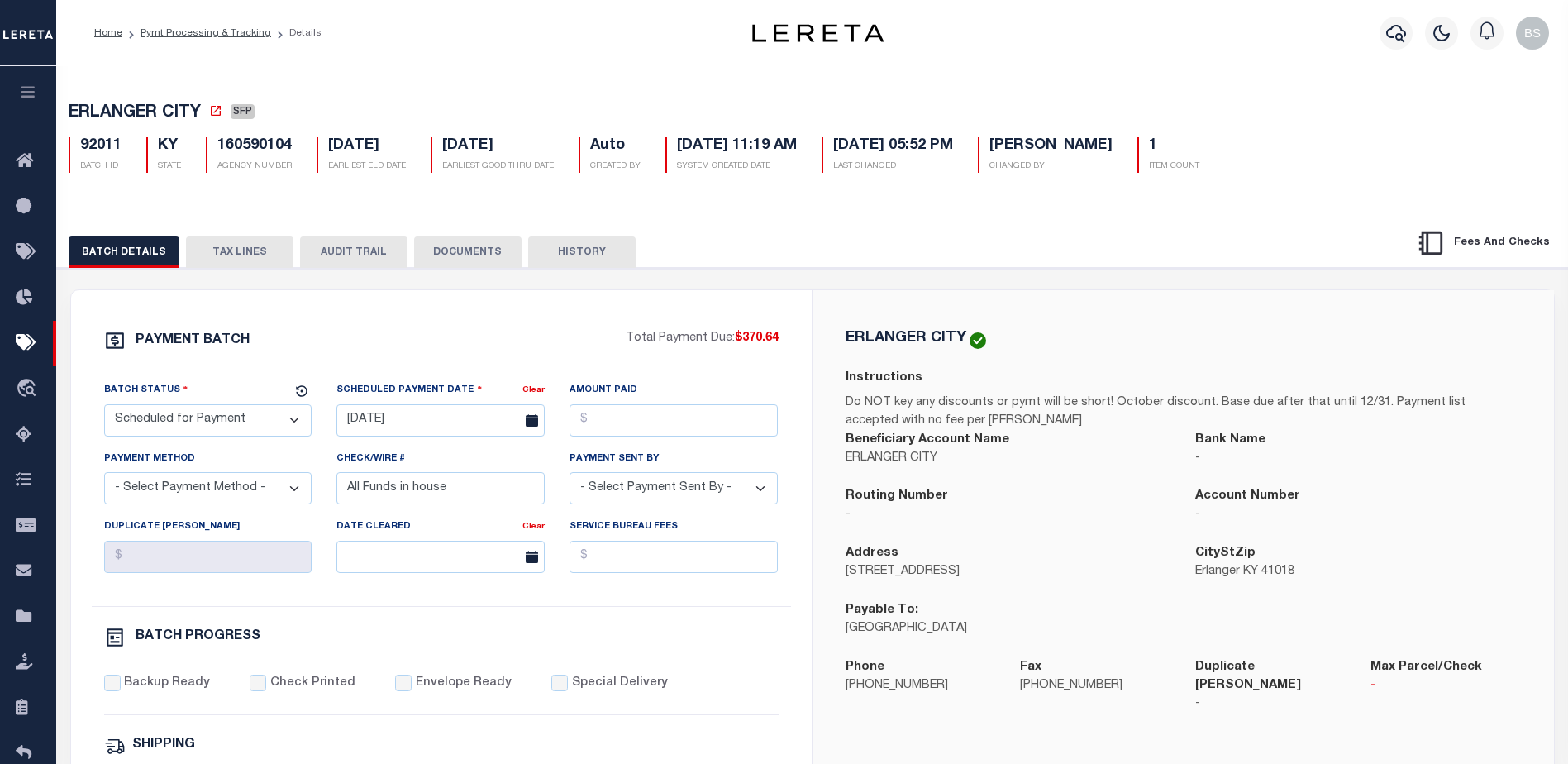
click at [268, 419] on select "- Select Status - Scheduled for Payment Ready For Payment Payment Sent Cleared …" at bounding box center [208, 420] width 208 height 32
select select "RFP"
click at [104, 408] on select "- Select Status - Scheduled for Payment Ready For Payment Payment Sent Cleared …" at bounding box center [208, 420] width 208 height 32
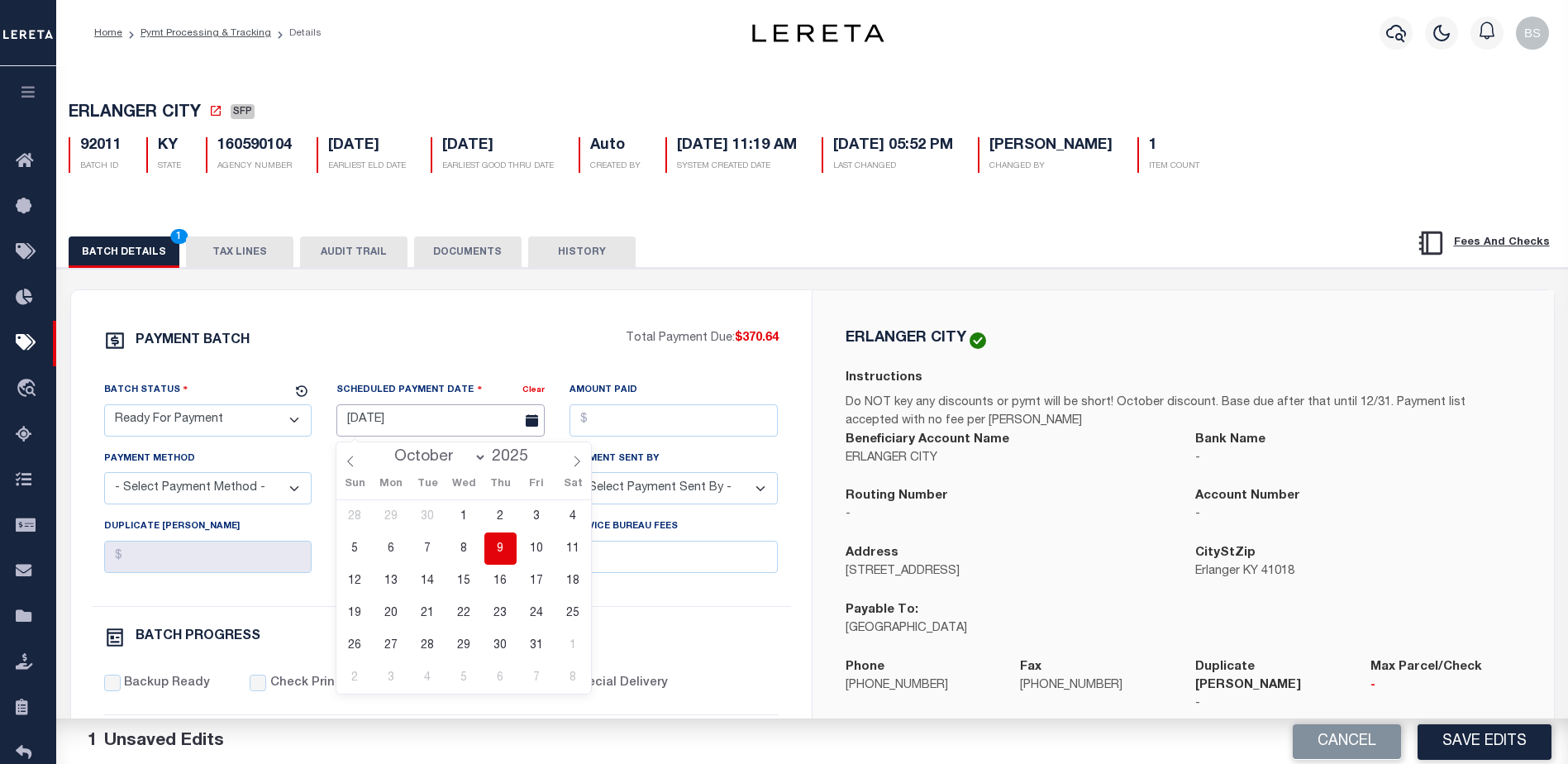
click at [387, 416] on input "[DATE]" at bounding box center [440, 420] width 208 height 32
click at [498, 543] on span "9" at bounding box center [500, 548] width 32 height 32
type input "[DATE]"
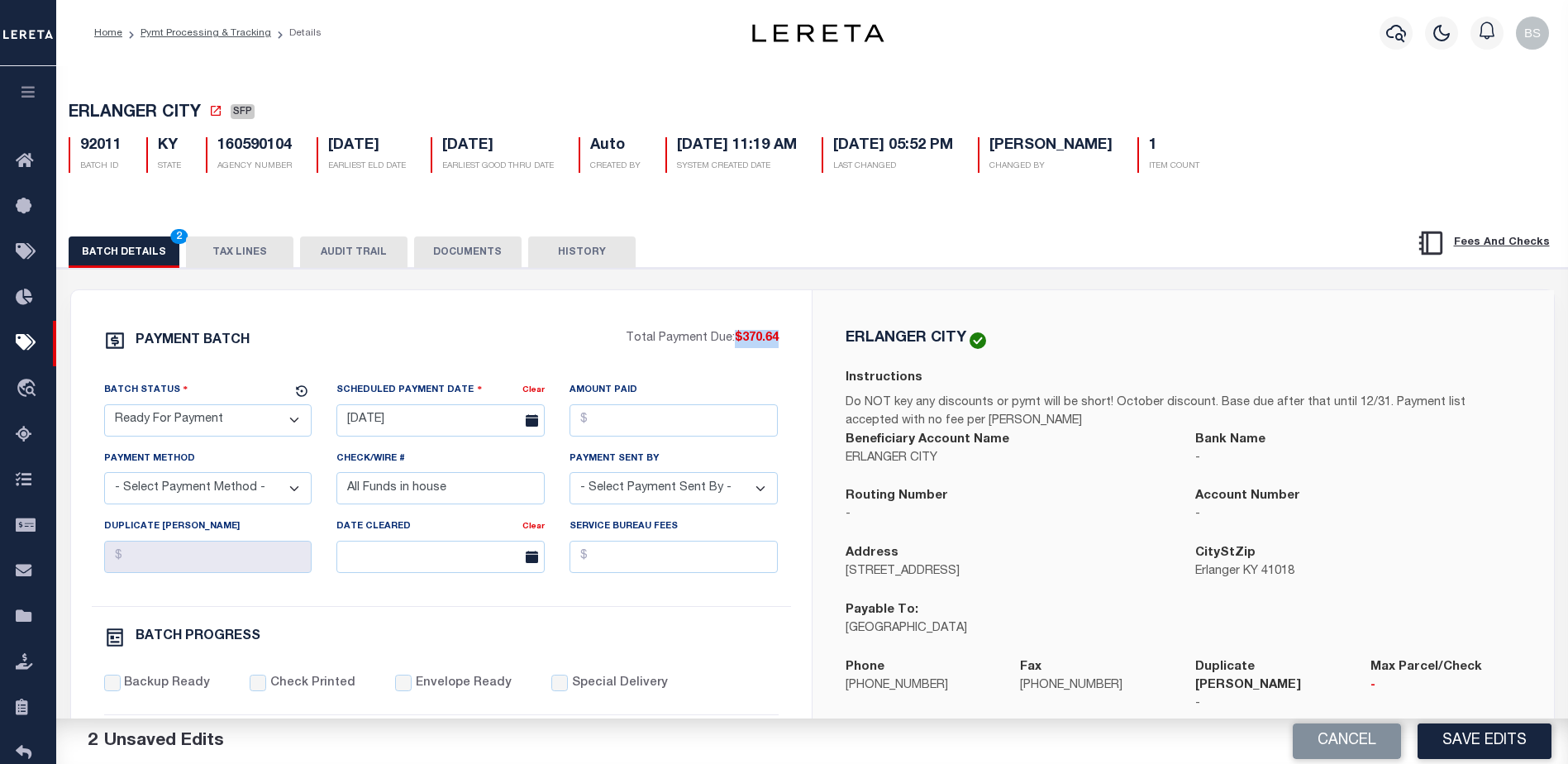
drag, startPoint x: 736, startPoint y: 339, endPoint x: 777, endPoint y: 339, distance: 41.0
click at [777, 339] on span "$370.64" at bounding box center [757, 337] width 43 height 11
copy span "$370.64"
click at [633, 422] on input "Amount Paid" at bounding box center [674, 420] width 208 height 32
paste input "$370.64"
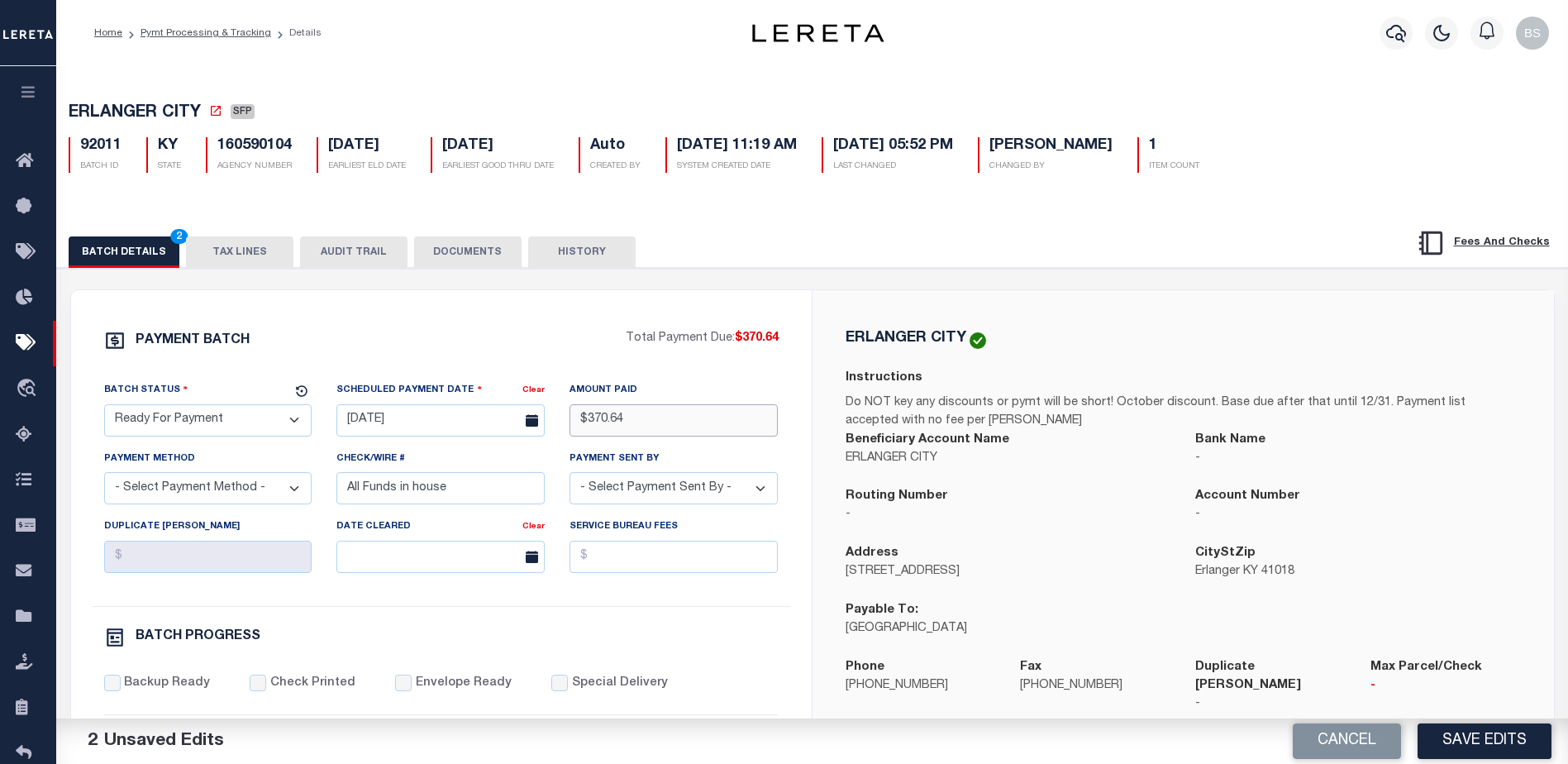
type input "$370.64"
click at [272, 489] on select "- Select Payment Method - ACH Certified Check Check Direct Deposit Wire Transfer" at bounding box center [208, 488] width 208 height 32
select select "CHK"
click at [104, 477] on select "- Select Payment Method - ACH Certified Check Check Direct Deposit Wire Transfer" at bounding box center [208, 488] width 208 height 32
click at [669, 501] on select "- Select Payment Sent By - Aakash Patel Abdul Muzain Adams, Pamela S Adhikary R…" at bounding box center [674, 488] width 208 height 32
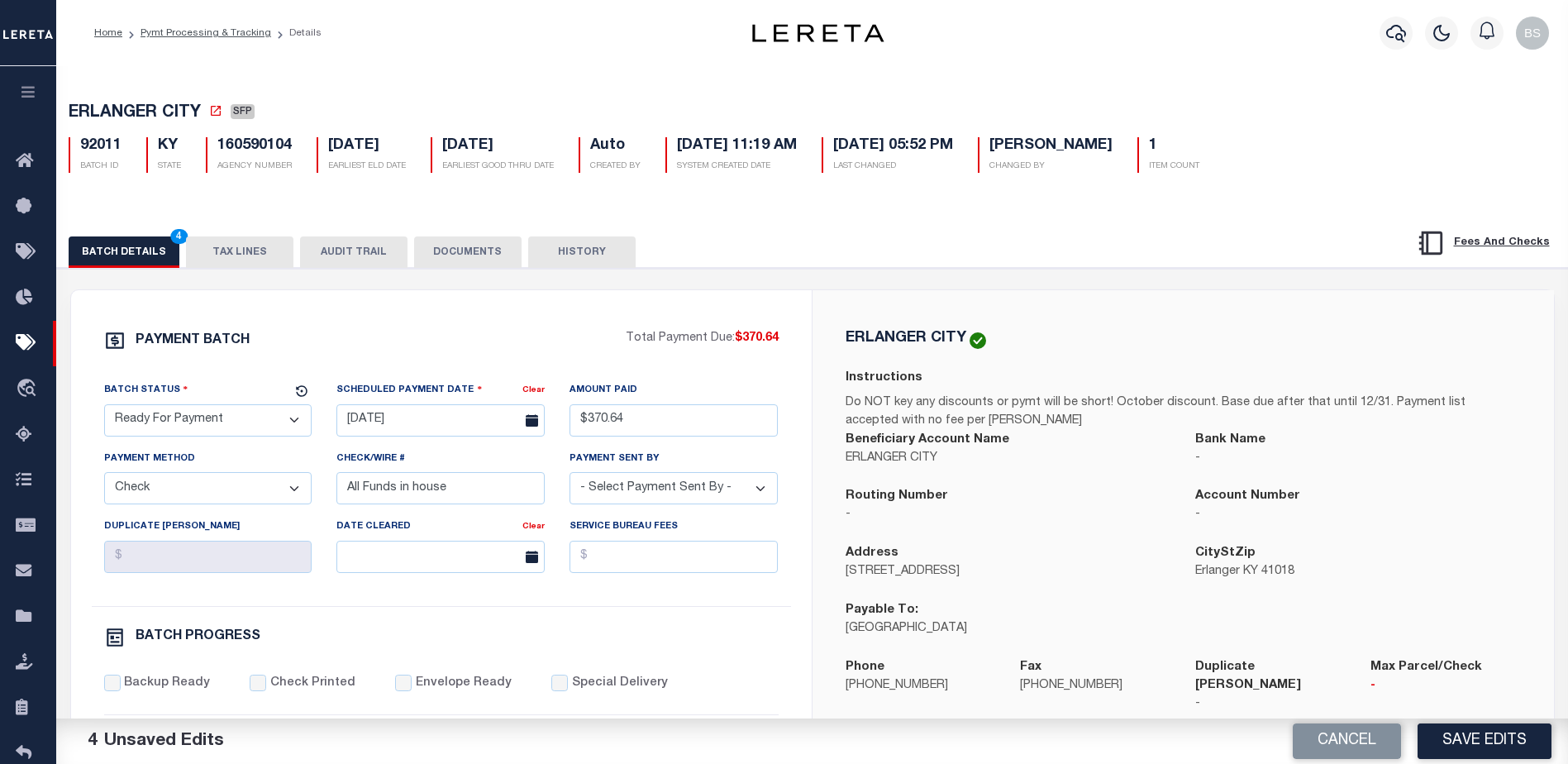
select select "[PERSON_NAME]"
click at [663, 499] on select "- Select Payment Sent By - Aakash Patel Abdul Muzain Adams, Pamela S Adhikary R…" at bounding box center [674, 488] width 208 height 32
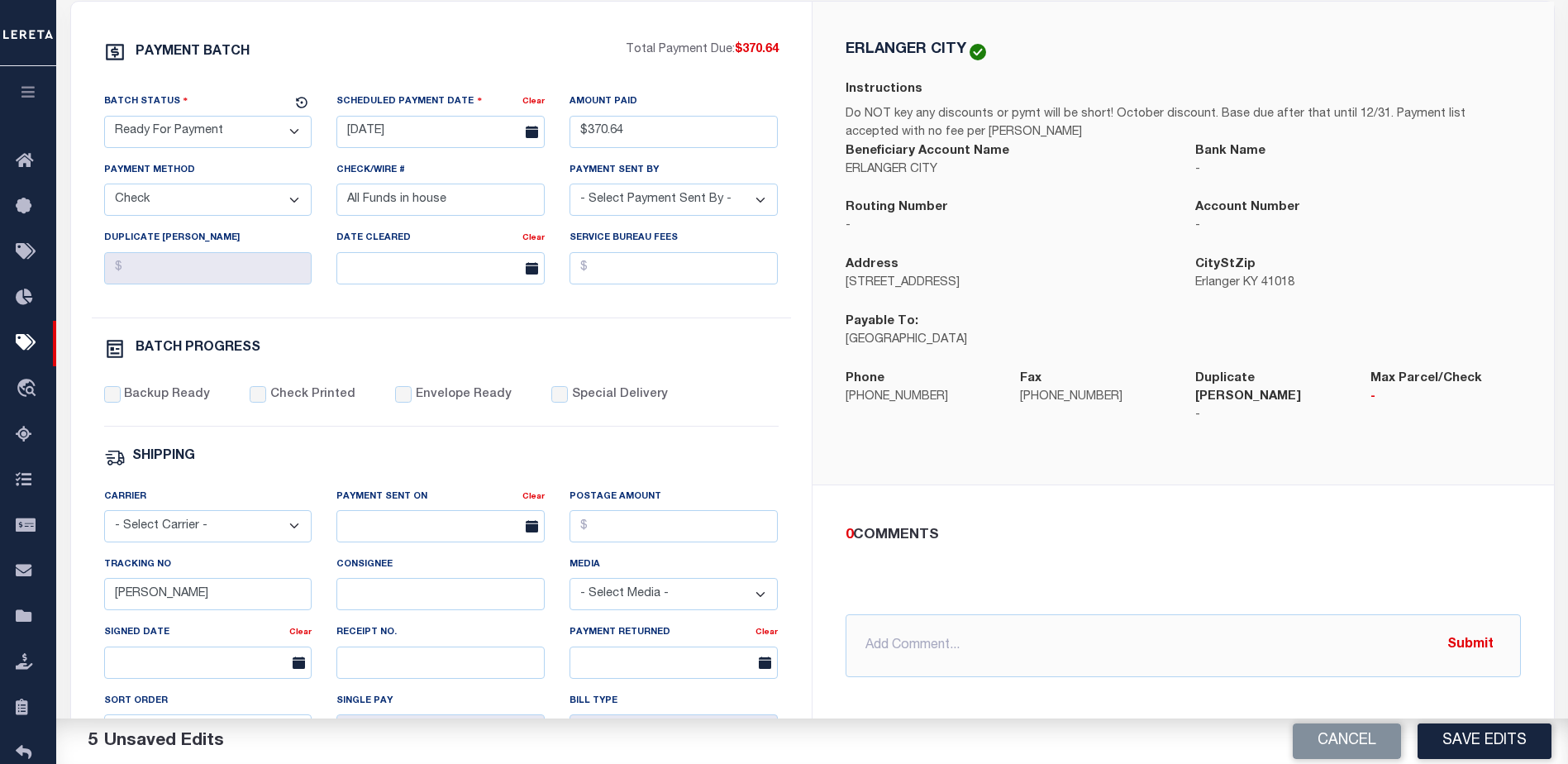
scroll to position [331, 0]
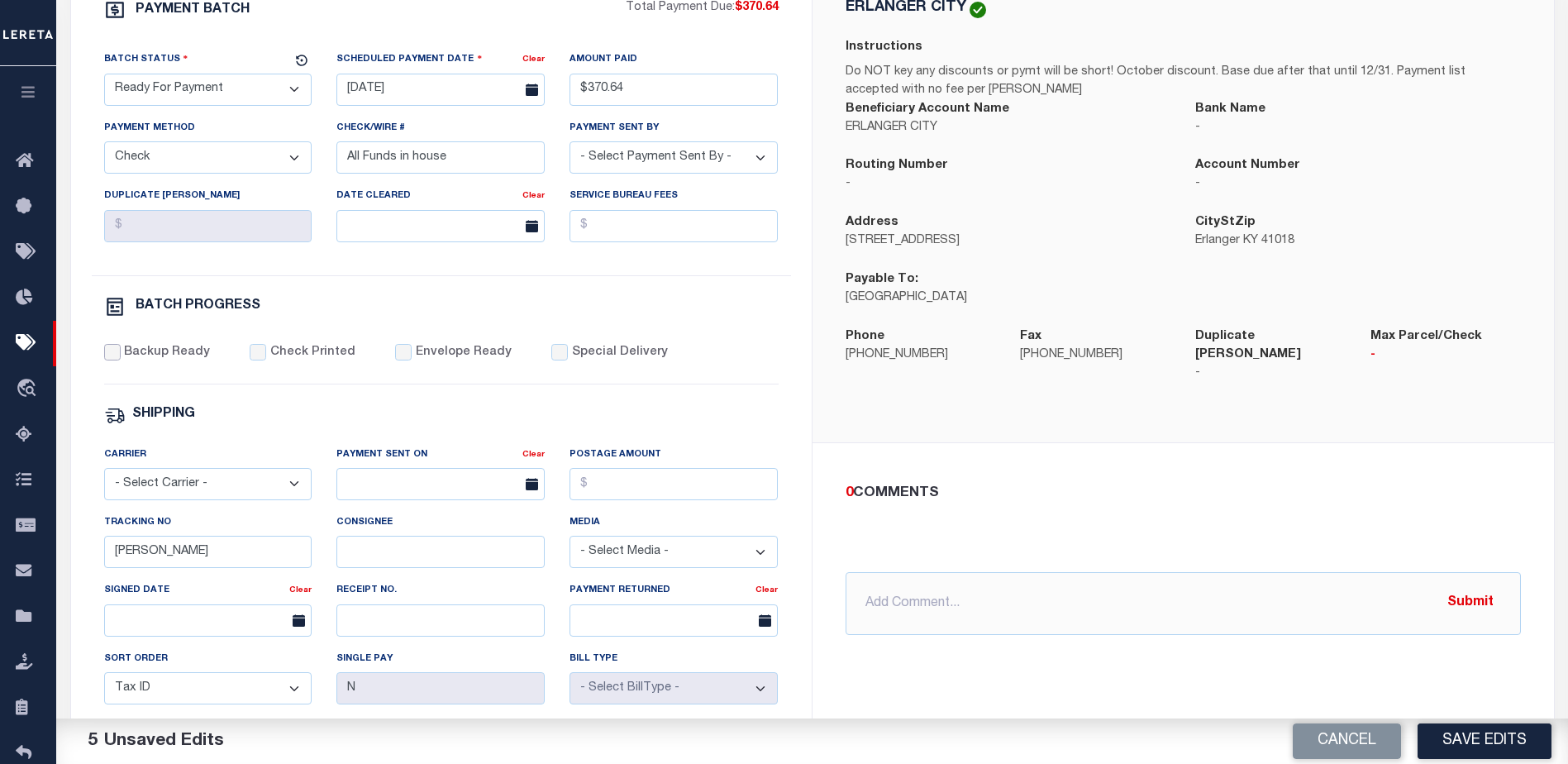
click at [109, 361] on input "Backup Ready" at bounding box center [112, 352] width 17 height 17
checkbox input "true"
drag, startPoint x: 195, startPoint y: 567, endPoint x: 189, endPoint y: 554, distance: 14.3
click at [193, 561] on input "[PERSON_NAME]" at bounding box center [208, 552] width 208 height 32
type input "B"
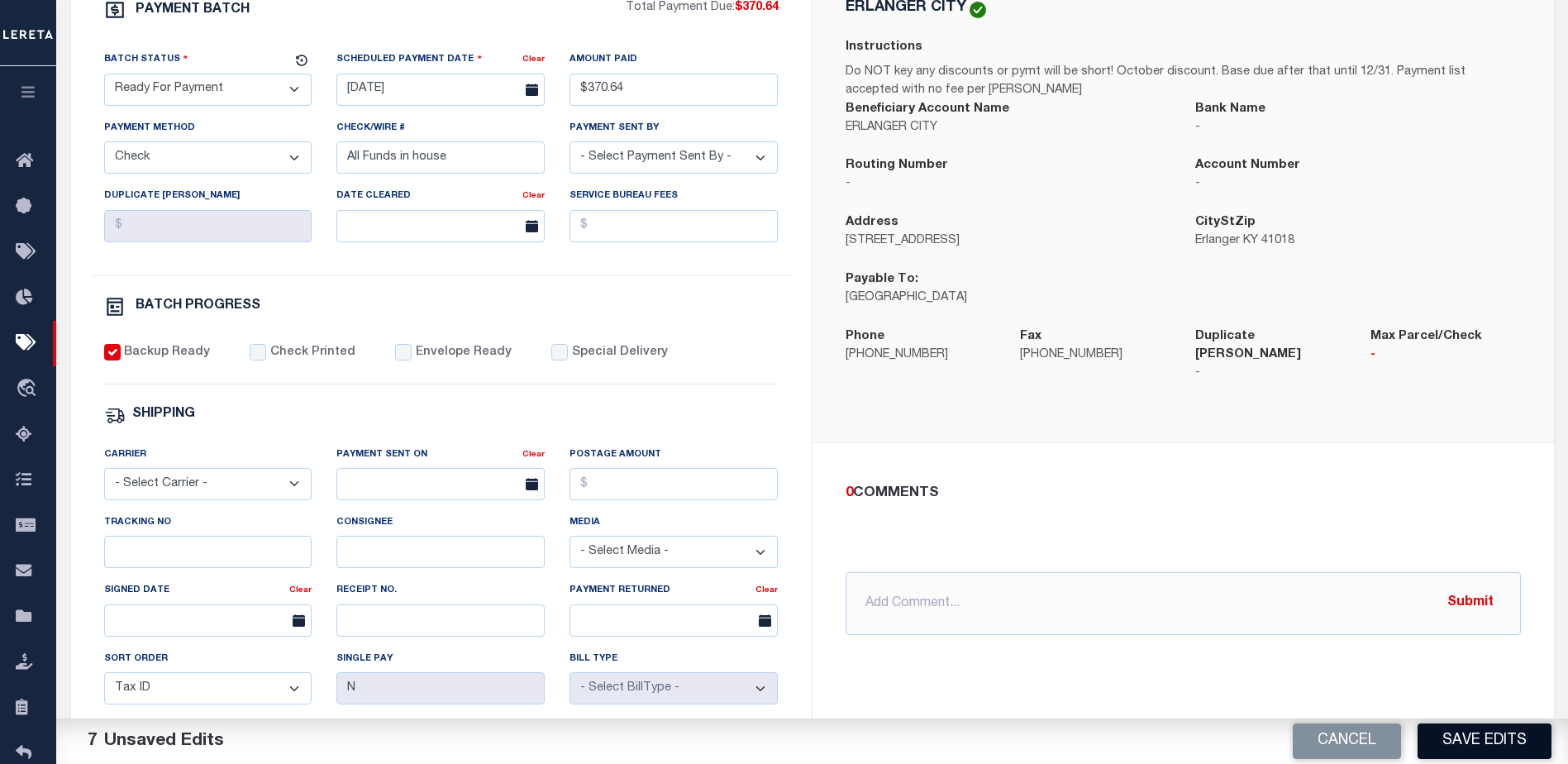
click at [1442, 743] on button "Save Edits" at bounding box center [1485, 741] width 134 height 36
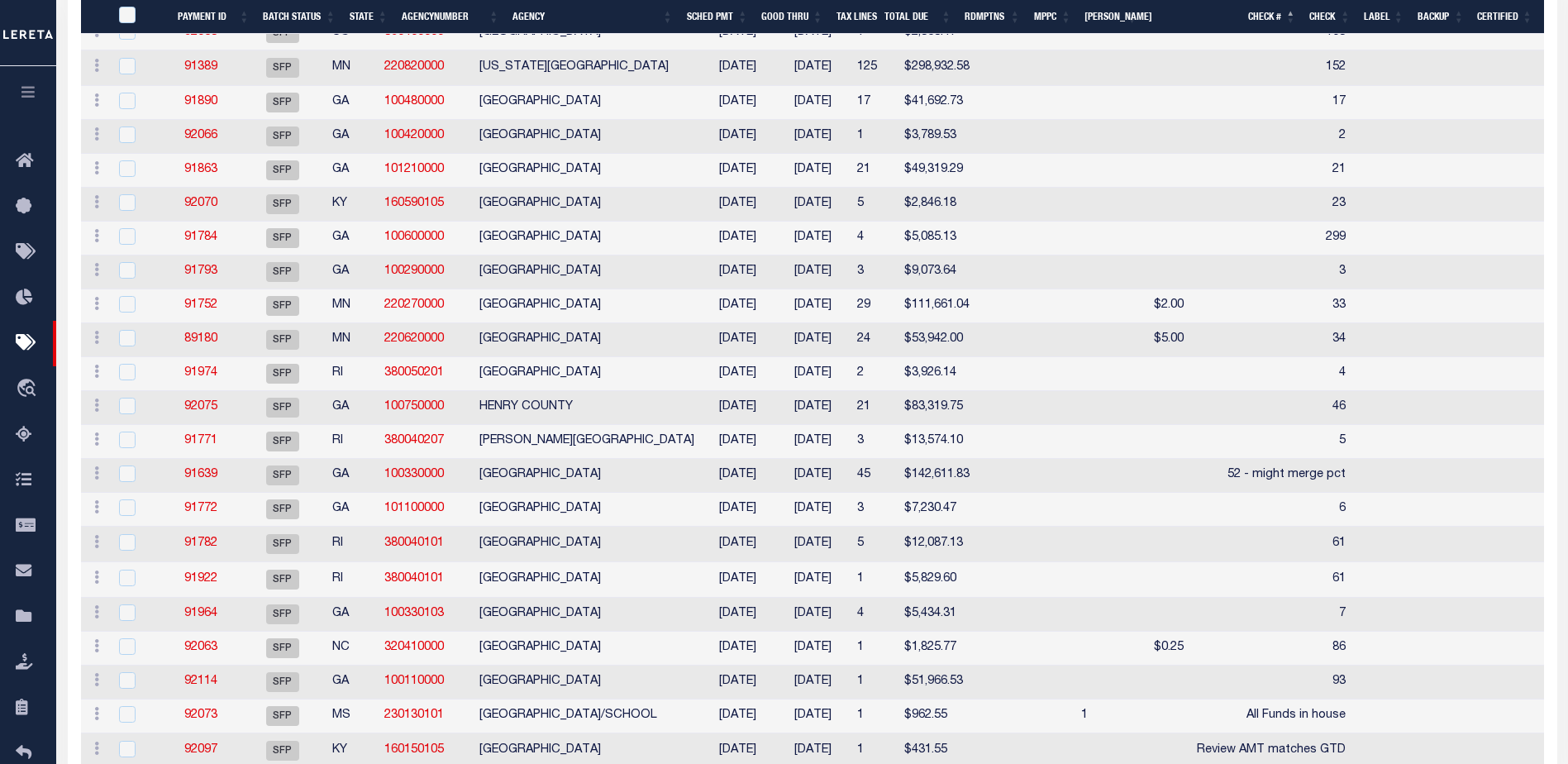
scroll to position [708, 0]
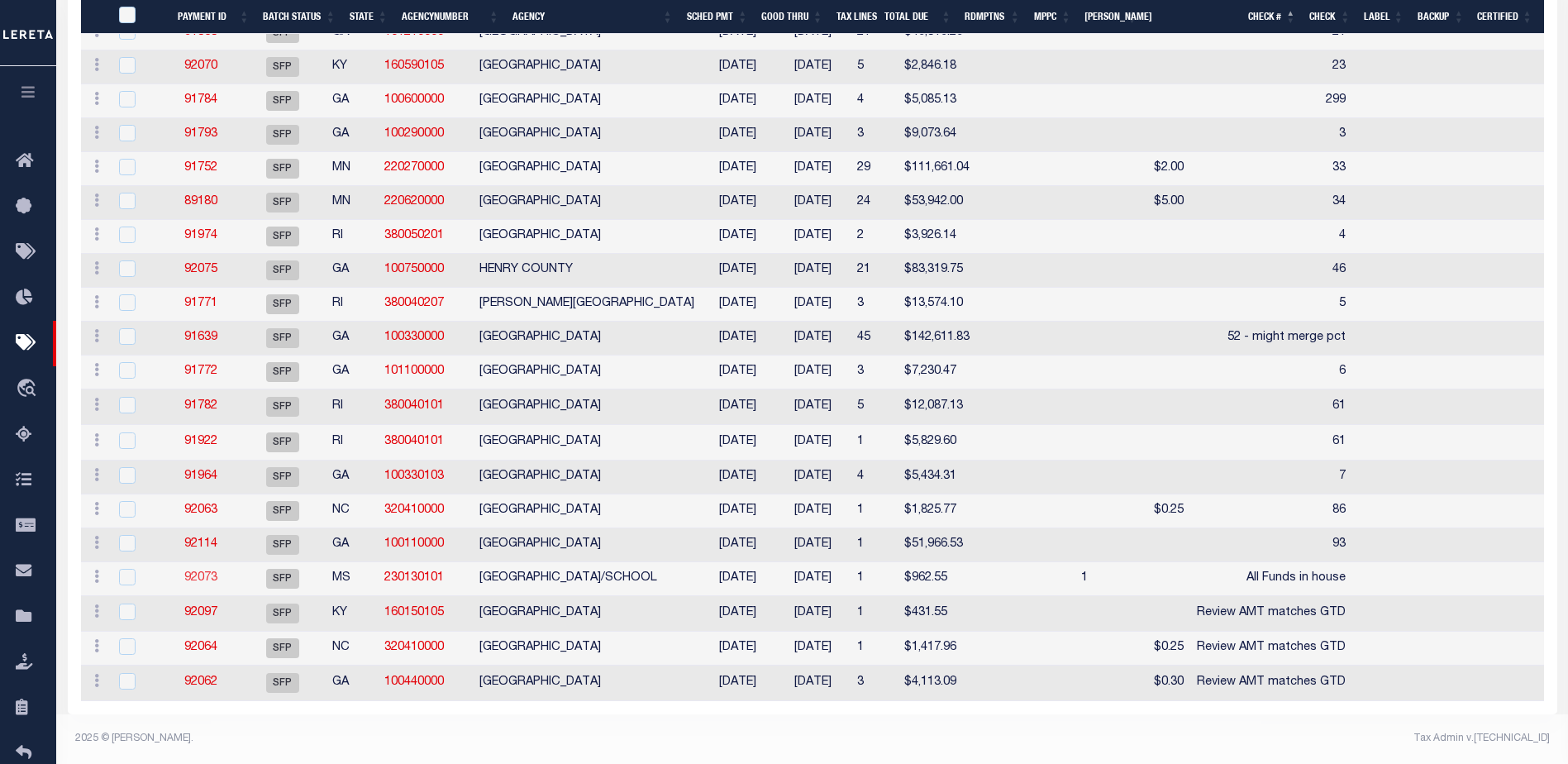
click at [208, 572] on link "92073" at bounding box center [201, 577] width 33 height 11
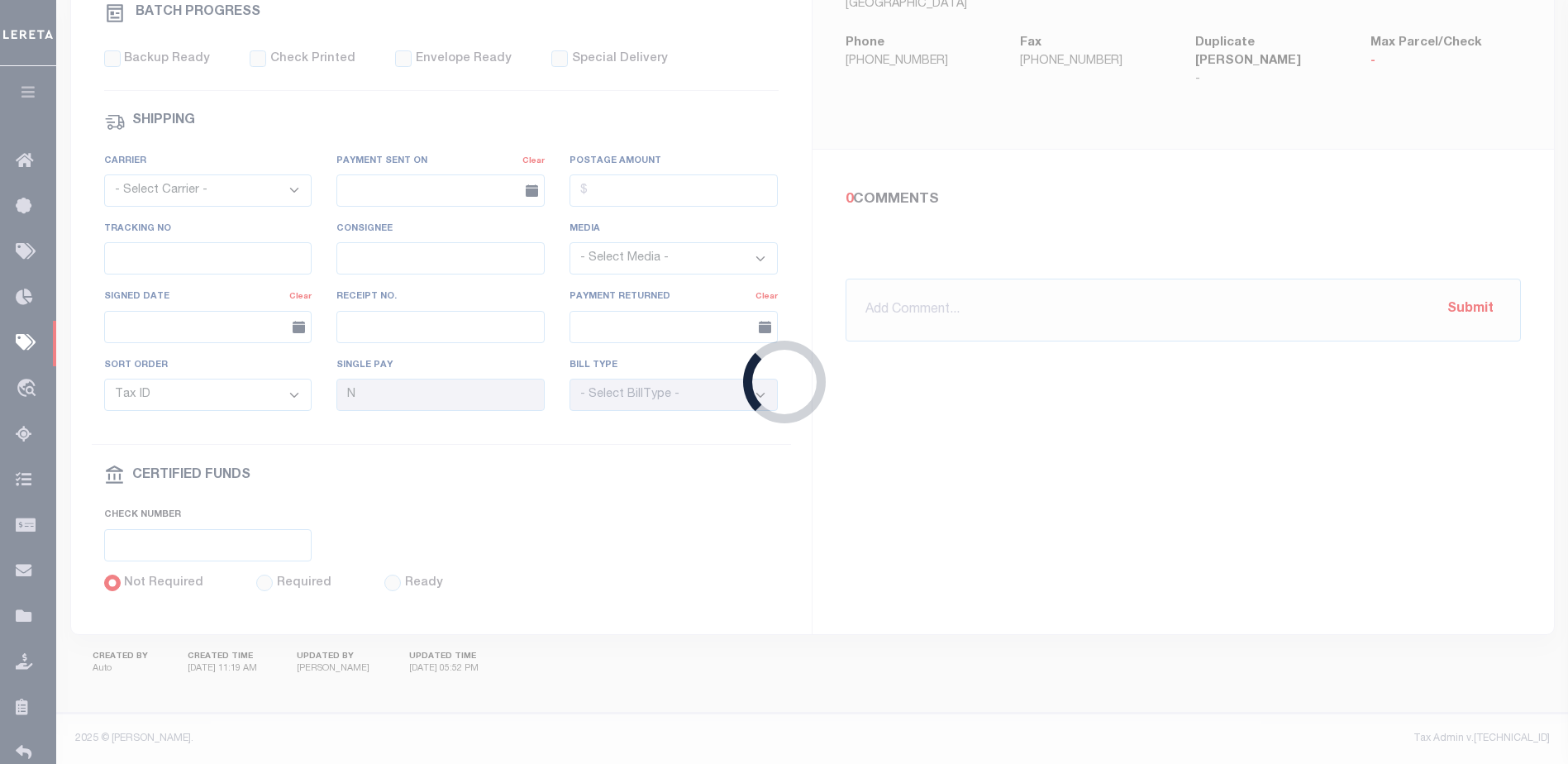
select select "SFP"
type input "[DATE]"
select select
checkbox input "false"
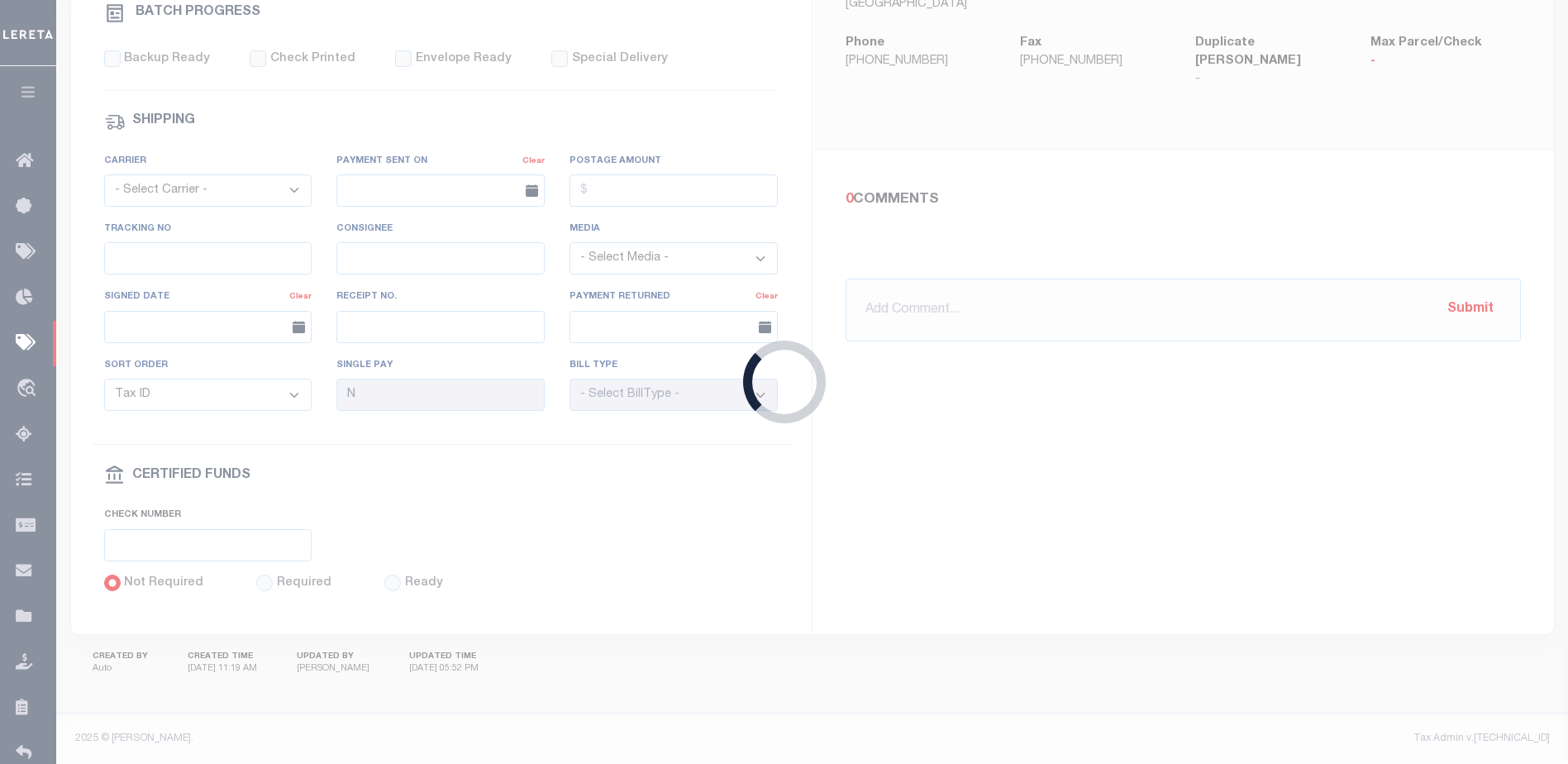
type input "[PERSON_NAME]"
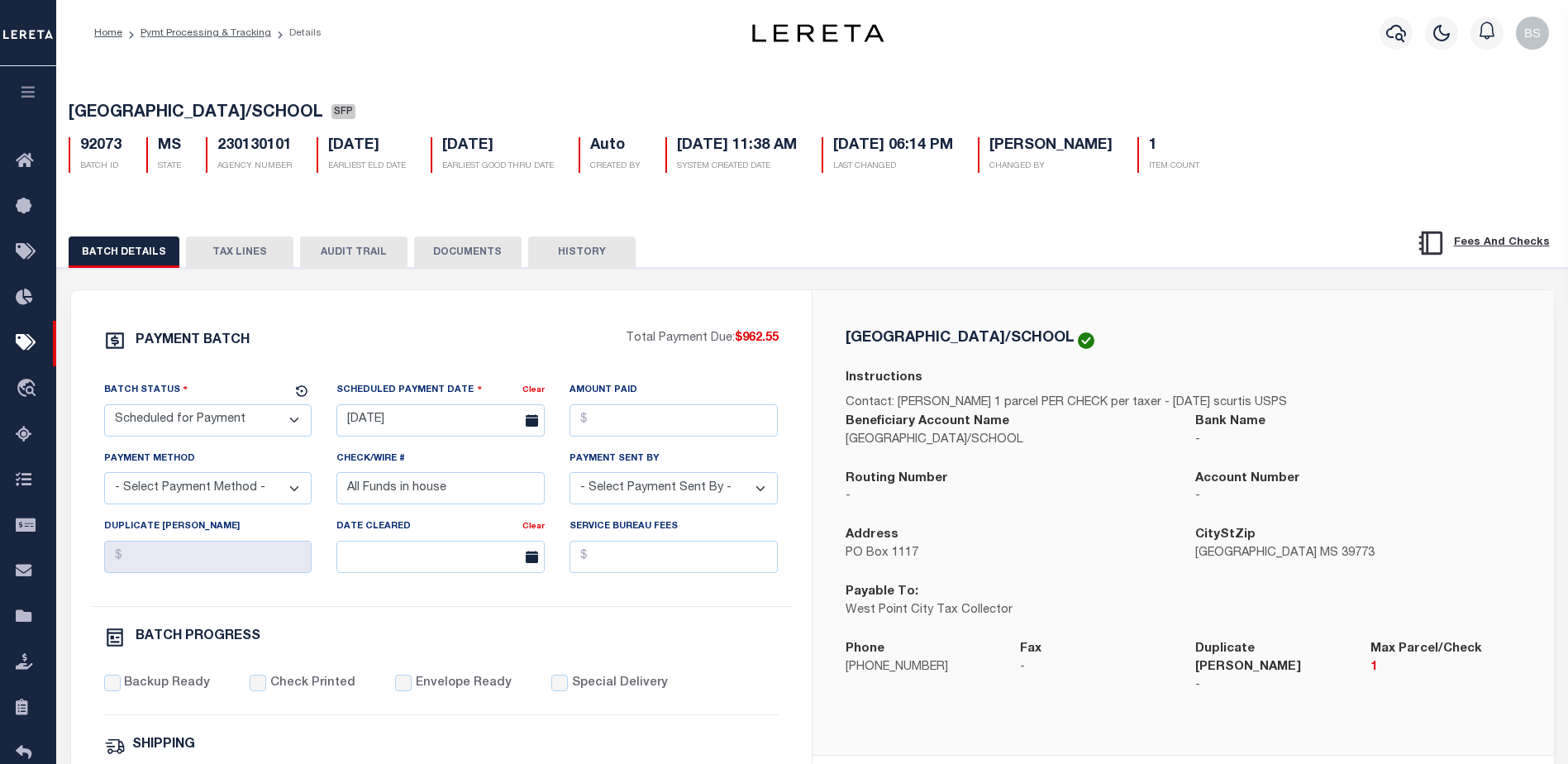
click at [283, 429] on select "- Select Status - Scheduled for Payment Ready For Payment Payment Sent Cleared …" at bounding box center [208, 420] width 208 height 32
select select "RFP"
click at [104, 408] on select "- Select Status - Scheduled for Payment Ready For Payment Payment Sent Cleared …" at bounding box center [208, 420] width 208 height 32
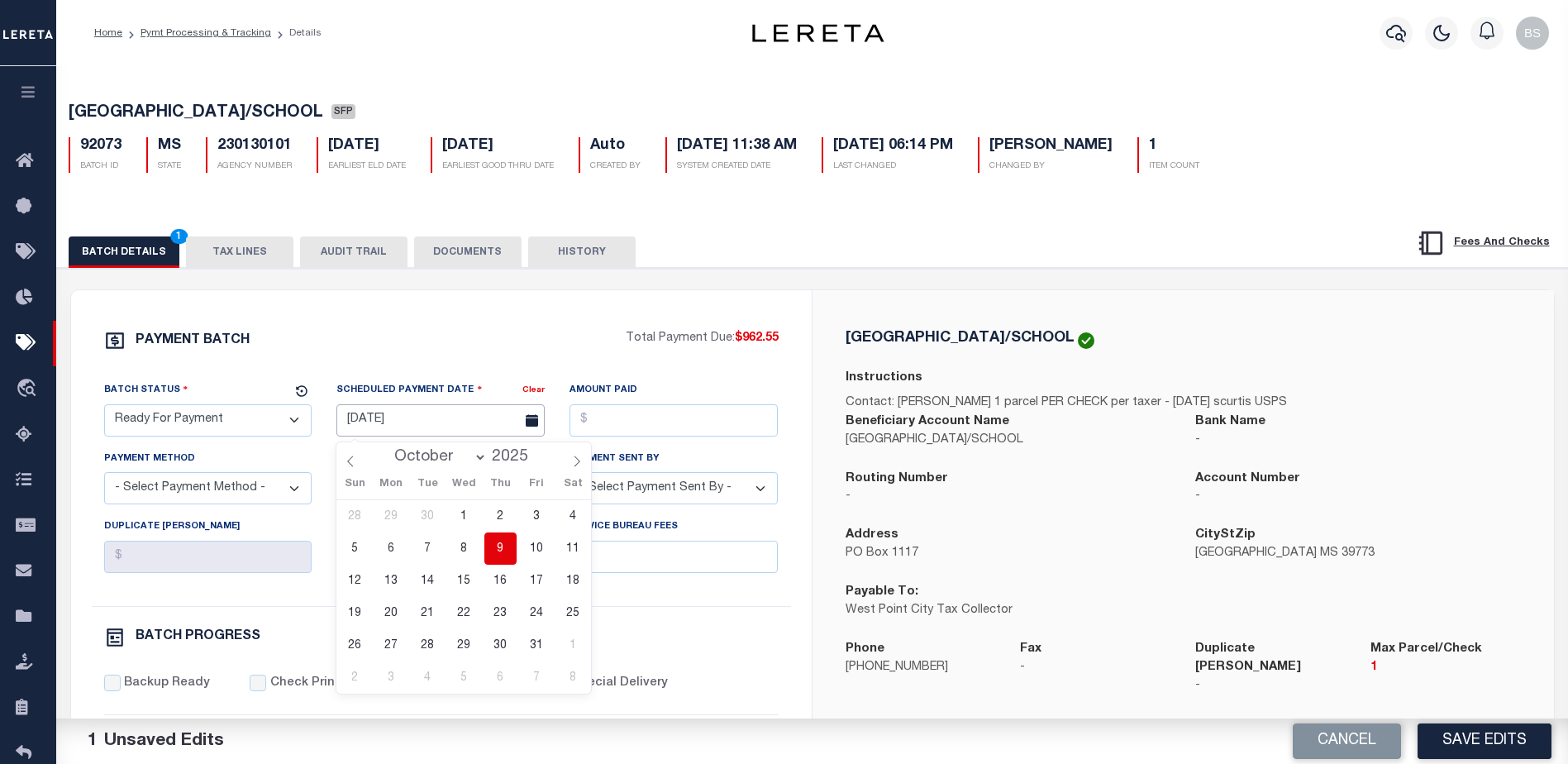
click at [402, 429] on input "[DATE]" at bounding box center [440, 420] width 208 height 32
click at [498, 554] on span "9" at bounding box center [500, 548] width 32 height 32
type input "[DATE]"
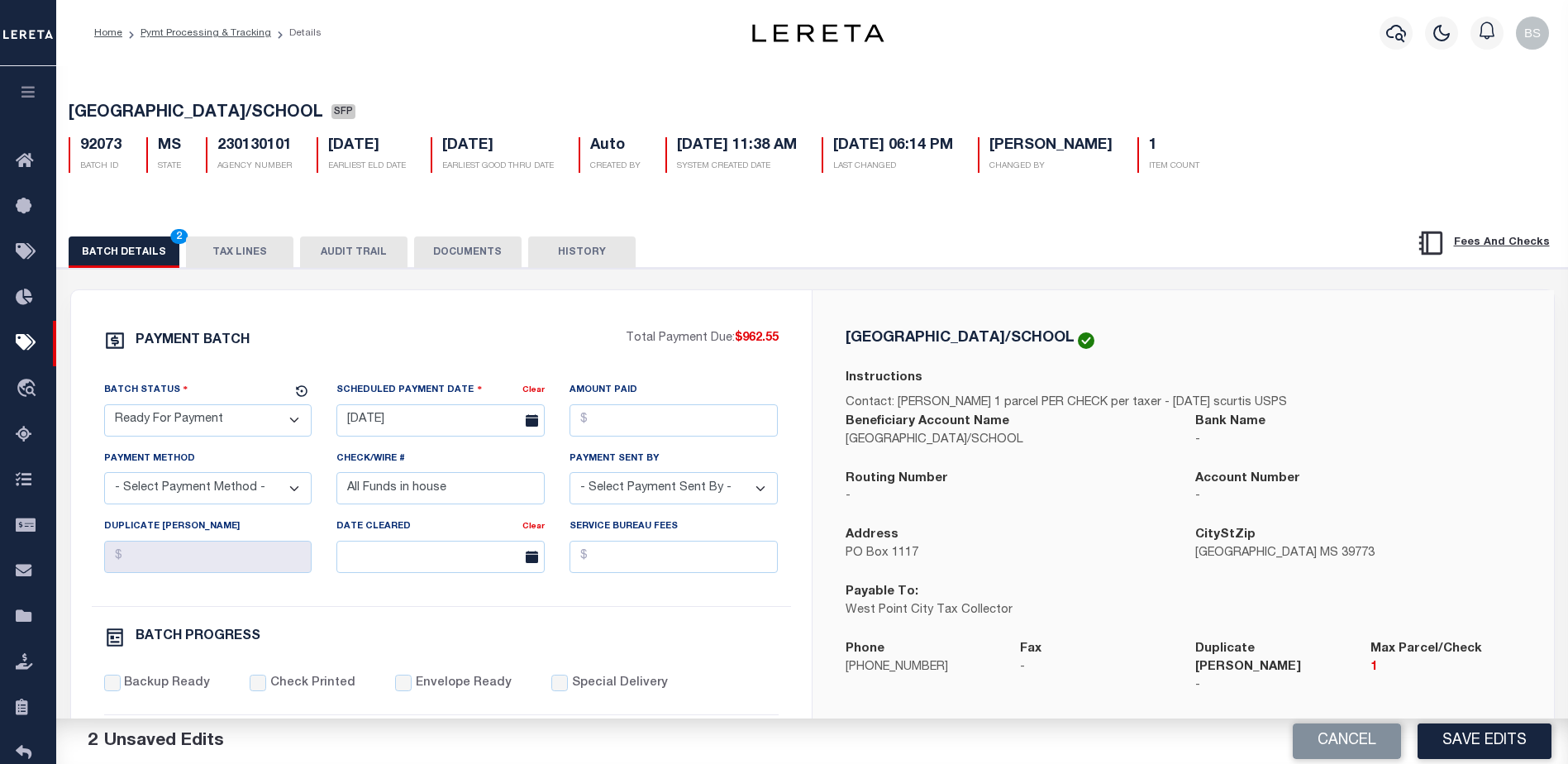
drag, startPoint x: 731, startPoint y: 335, endPoint x: 784, endPoint y: 341, distance: 53.3
click at [784, 341] on div "PAYMENT BATCH Total Payment Due: $962.55 Batch Status - Select Status -" at bounding box center [441, 774] width 701 height 888
copy p "$962.55"
click at [659, 411] on input "Amount Paid" at bounding box center [674, 420] width 208 height 32
drag, startPoint x: 731, startPoint y: 339, endPoint x: 782, endPoint y: 342, distance: 51.1
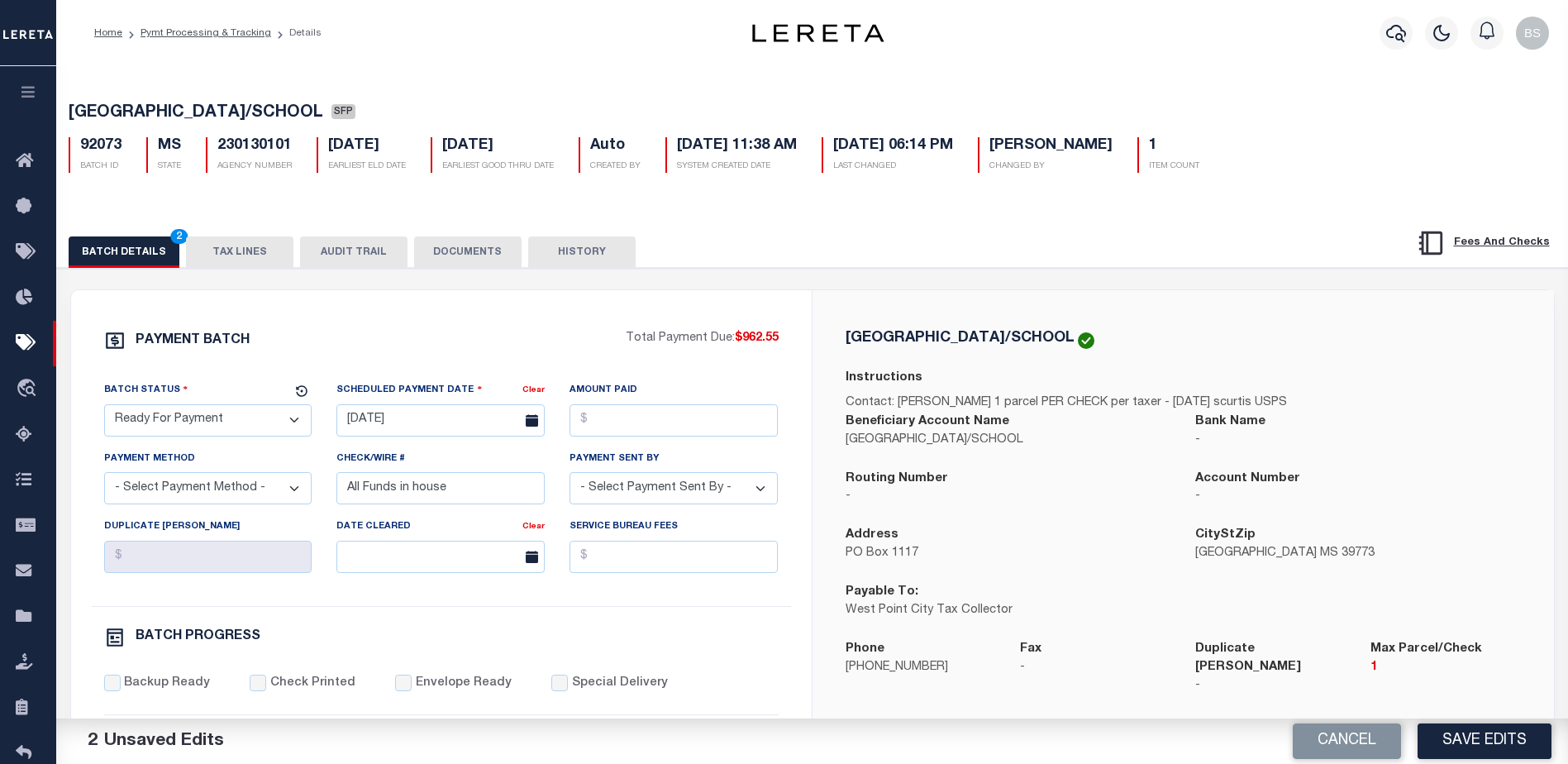
click at [782, 342] on div "PAYMENT BATCH Total Payment Due: $962.55 Batch Status - Select Status -" at bounding box center [441, 774] width 701 height 888
copy p "$962.55"
click at [655, 426] on input "Amount Paid" at bounding box center [674, 420] width 208 height 32
paste input "9"
type input "$962.55"
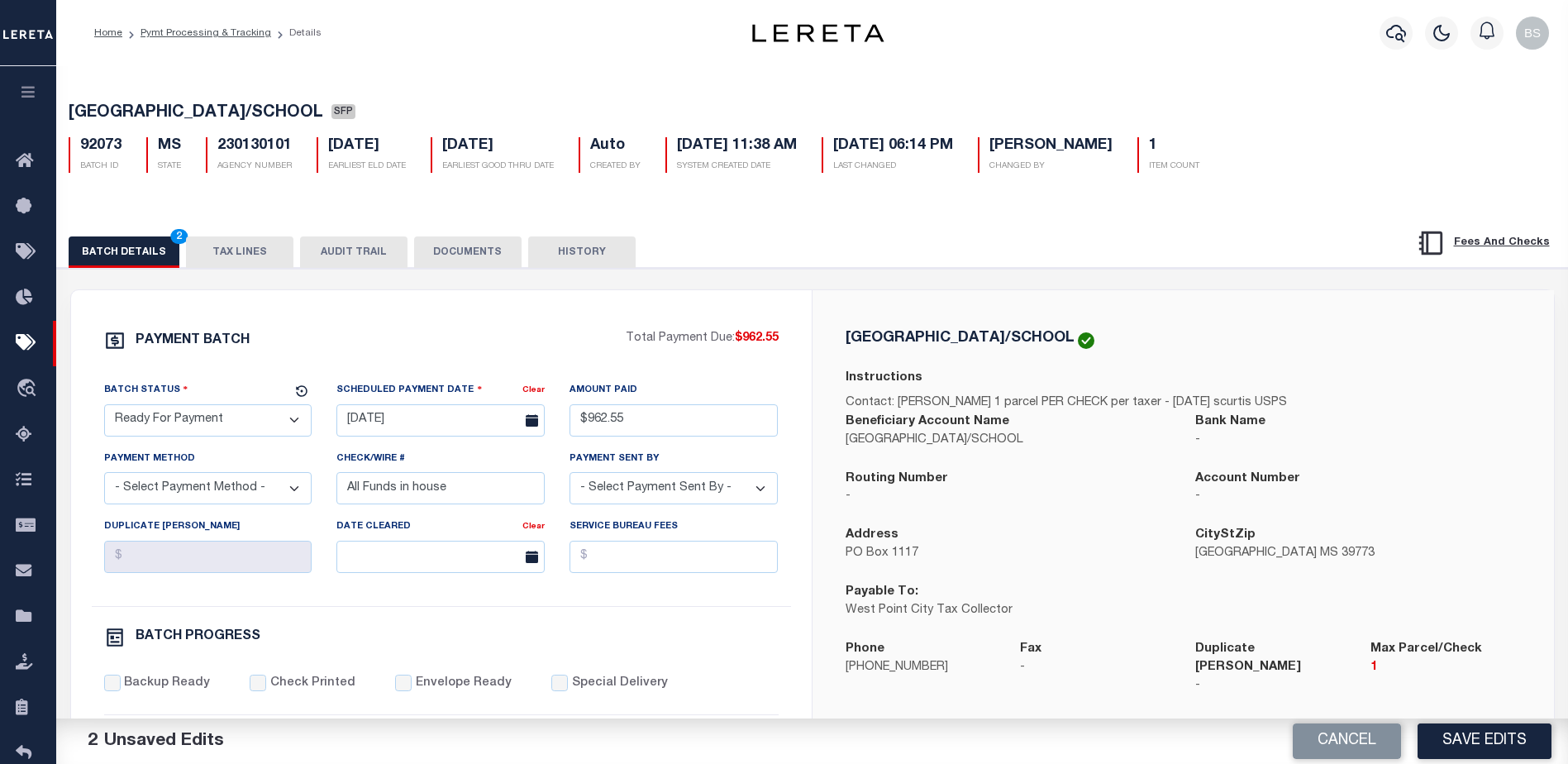
click at [268, 495] on select "- Select Payment Method - ACH Certified Check Check Direct Deposit Wire Transfer" at bounding box center [208, 488] width 208 height 32
select select "CHK"
click at [104, 477] on select "- Select Payment Method - ACH Certified Check Check Direct Deposit Wire Transfer" at bounding box center [208, 488] width 208 height 32
click at [733, 502] on select "- Select Payment Sent By - Aakash Patel Abdul Muzain Adams, Pamela S Adhikary R…" at bounding box center [674, 488] width 208 height 32
select select "[PERSON_NAME]"
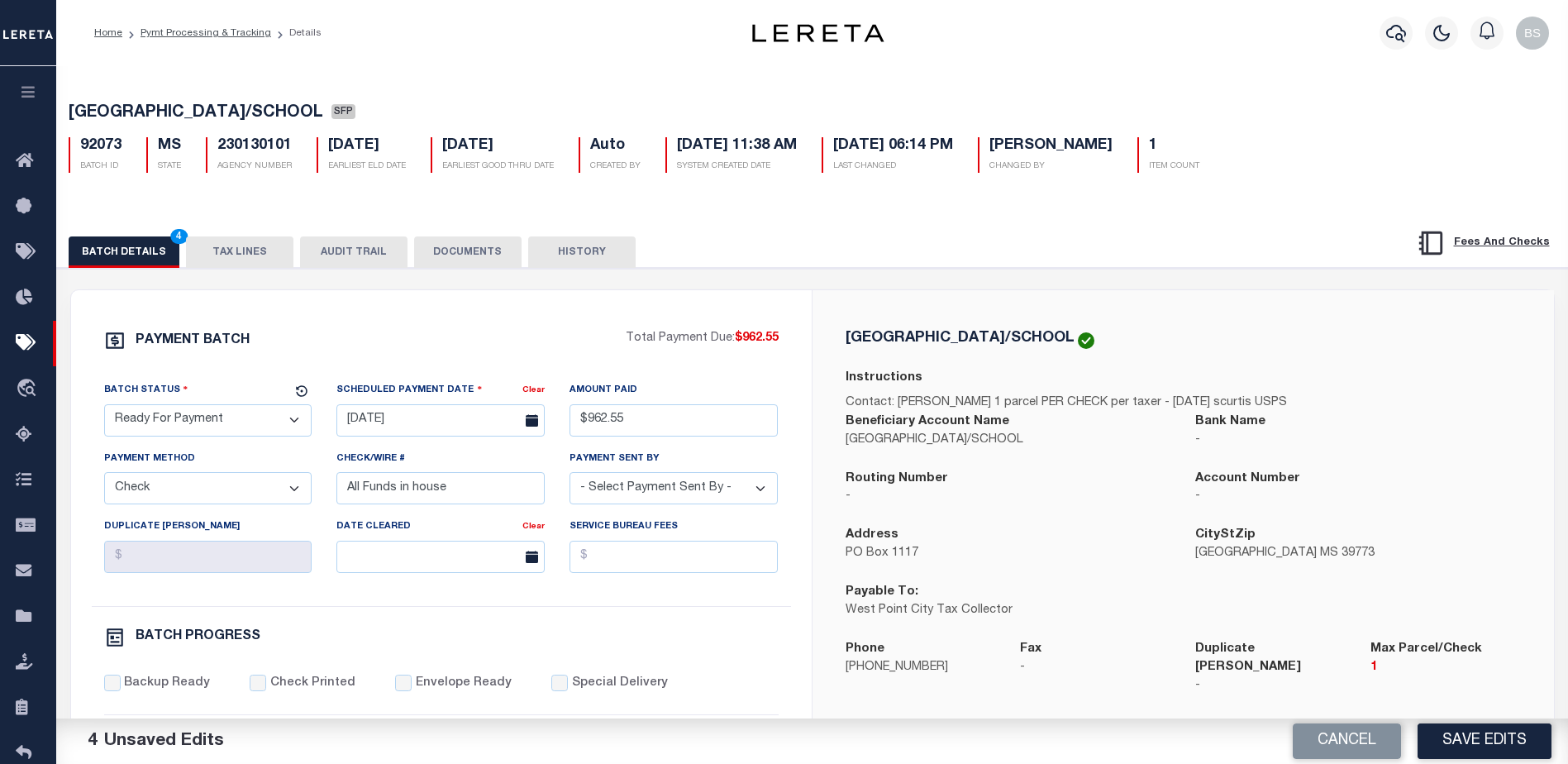
click at [696, 498] on select "- Select Payment Sent By - Aakash Patel Abdul Muzain Adams, Pamela S Adhikary R…" at bounding box center [674, 488] width 208 height 32
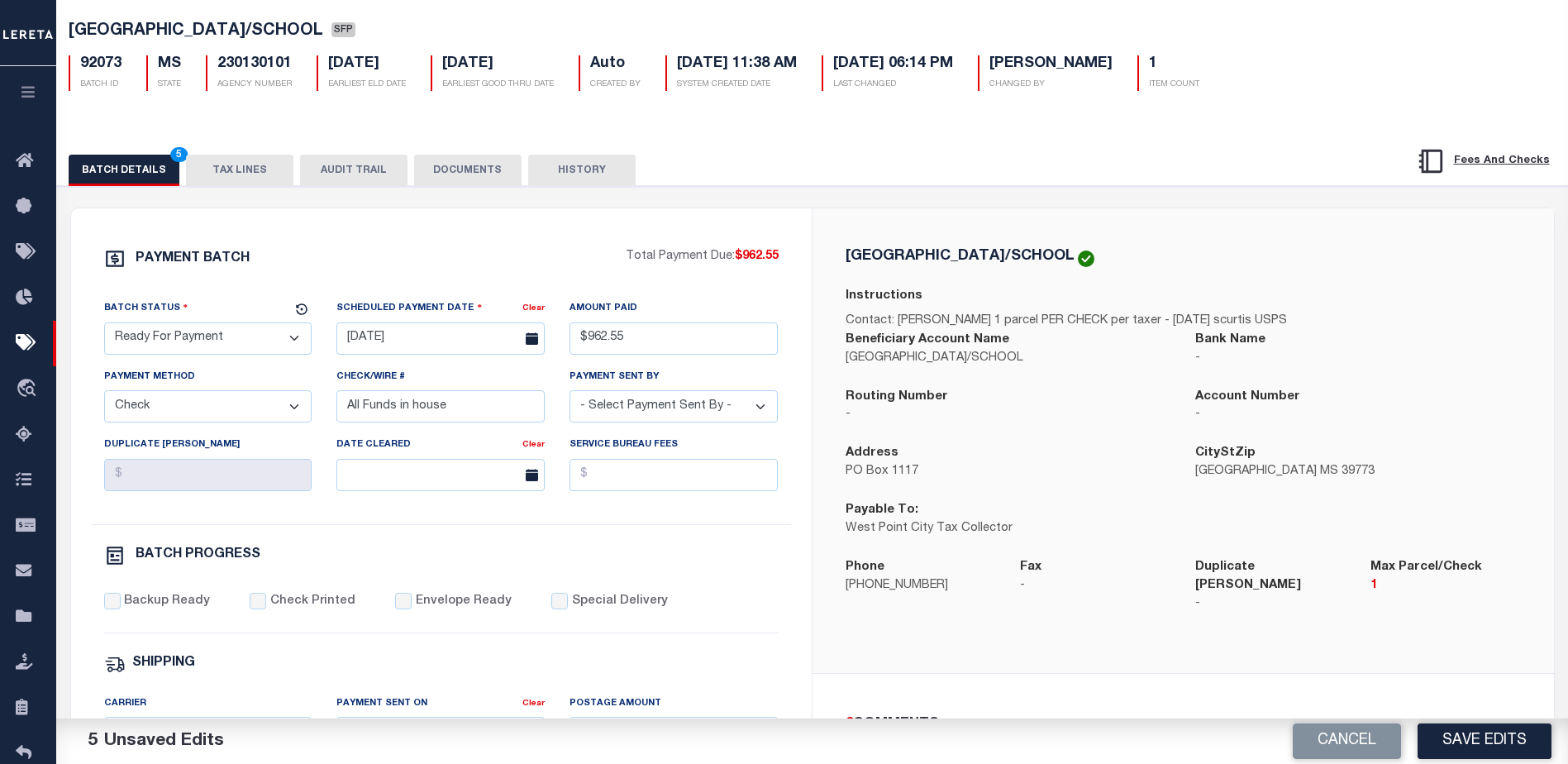
scroll to position [83, 0]
click at [110, 605] on input "Backup Ready" at bounding box center [112, 600] width 17 height 17
checkbox input "true"
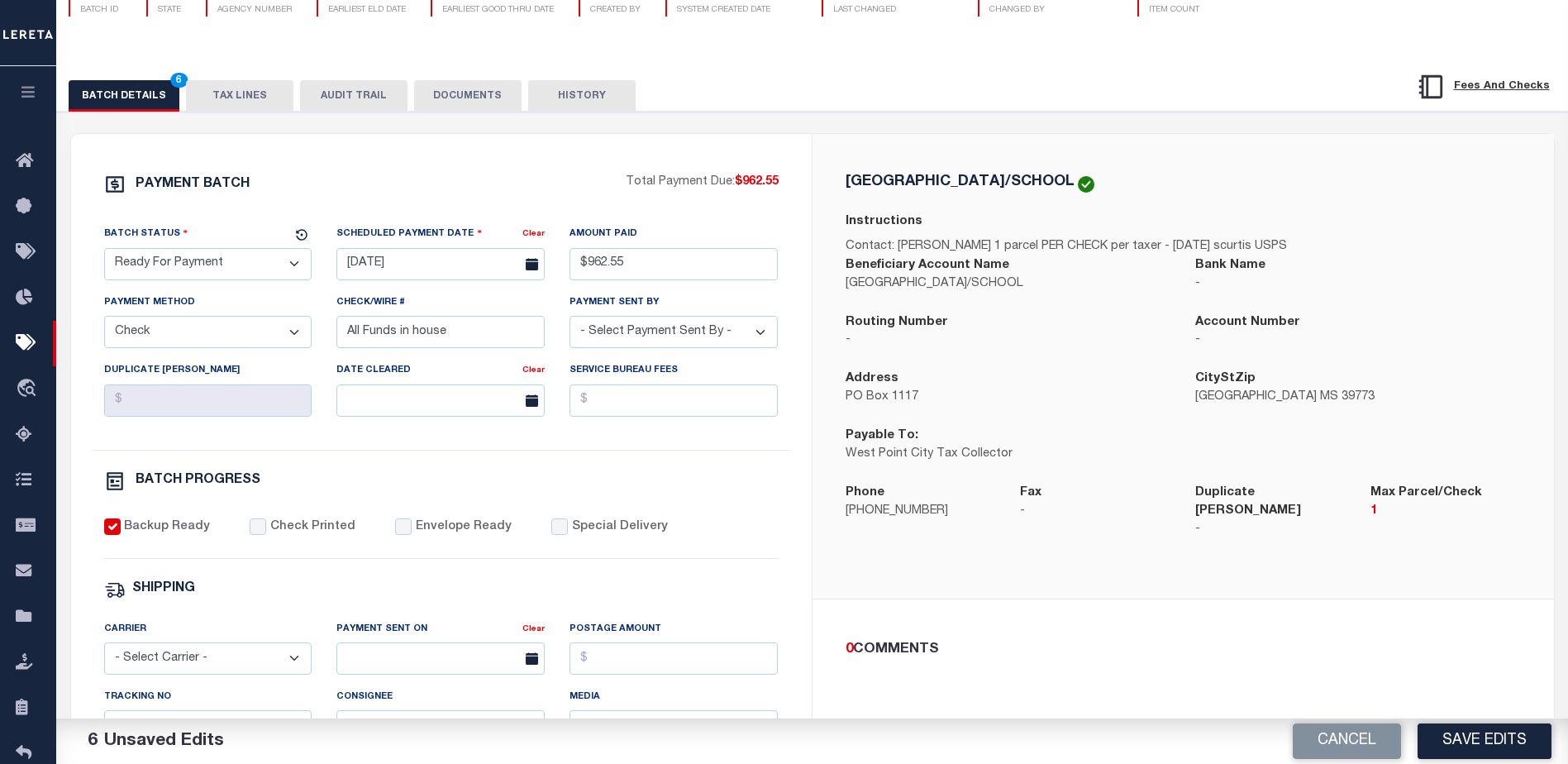
scroll to position [248, 0]
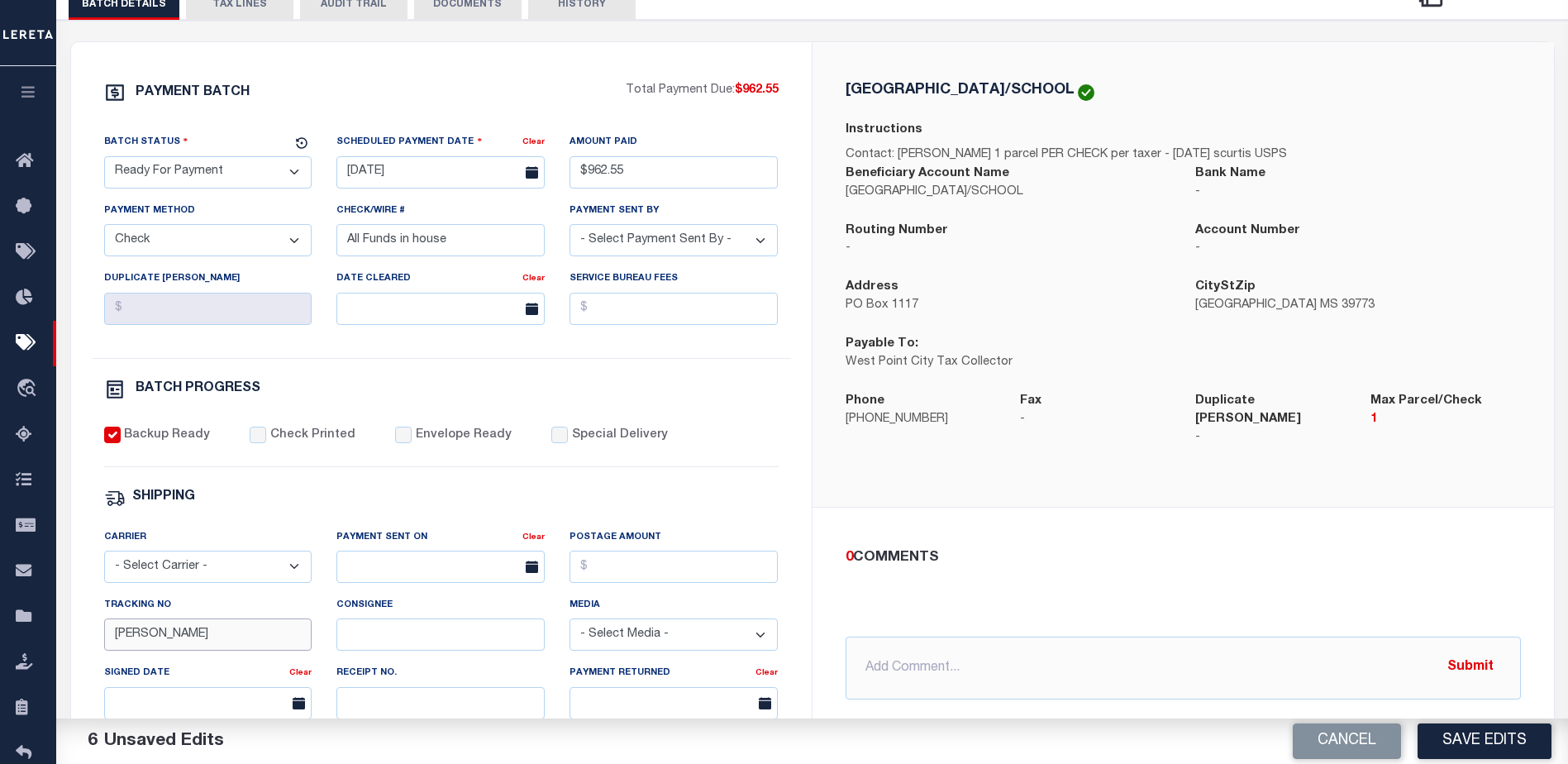
click at [228, 641] on input "[PERSON_NAME]" at bounding box center [208, 634] width 208 height 32
type input "B"
click at [1498, 737] on button "Save Edits" at bounding box center [1485, 741] width 134 height 36
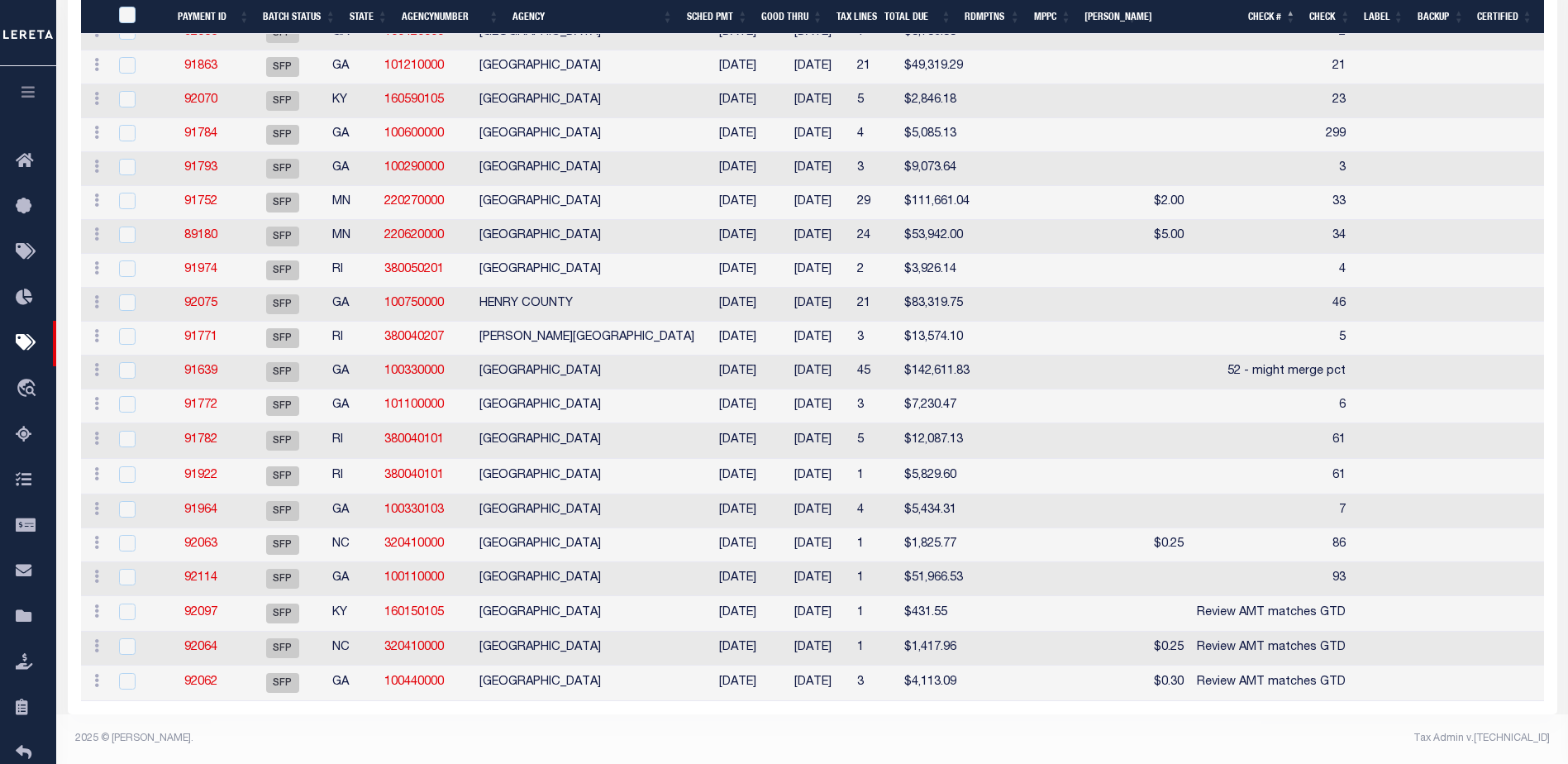
scroll to position [674, 0]
click at [207, 607] on link "92097" at bounding box center [201, 612] width 33 height 11
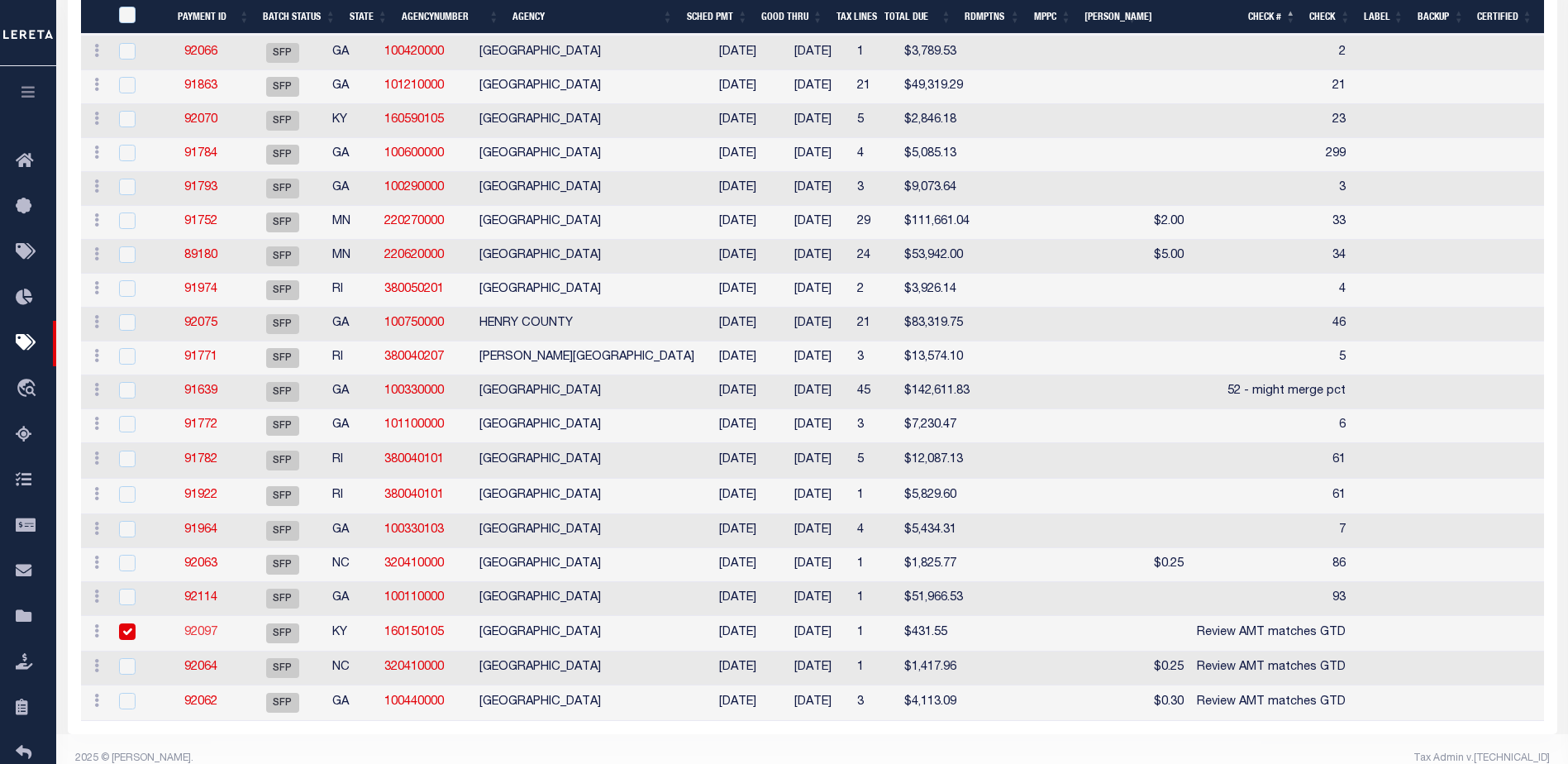
select select "SFP"
type input "[DATE]"
select select
type input "Review AMT matches GTD"
select select
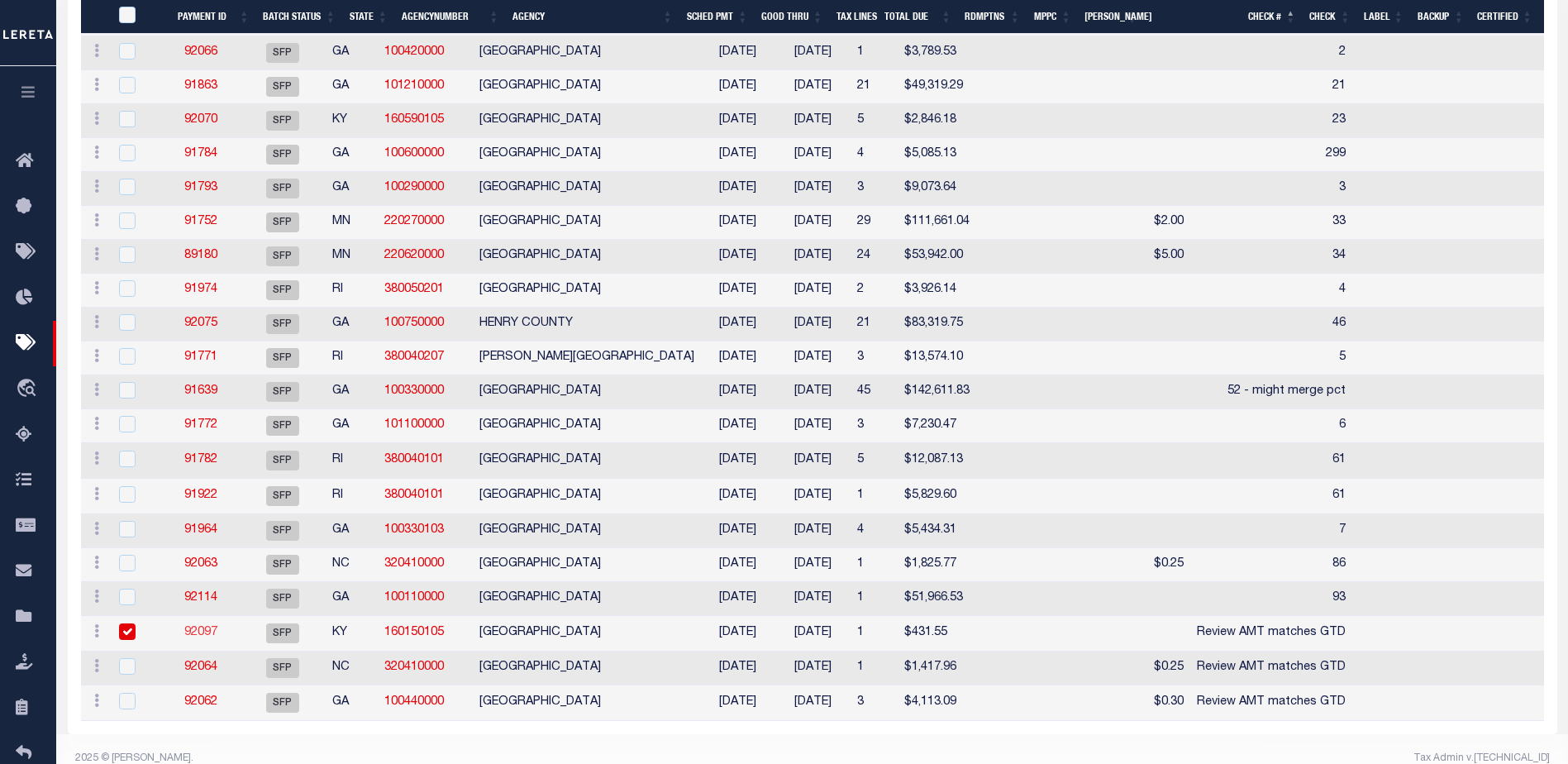
checkbox input "false"
type input "[PERSON_NAME]"
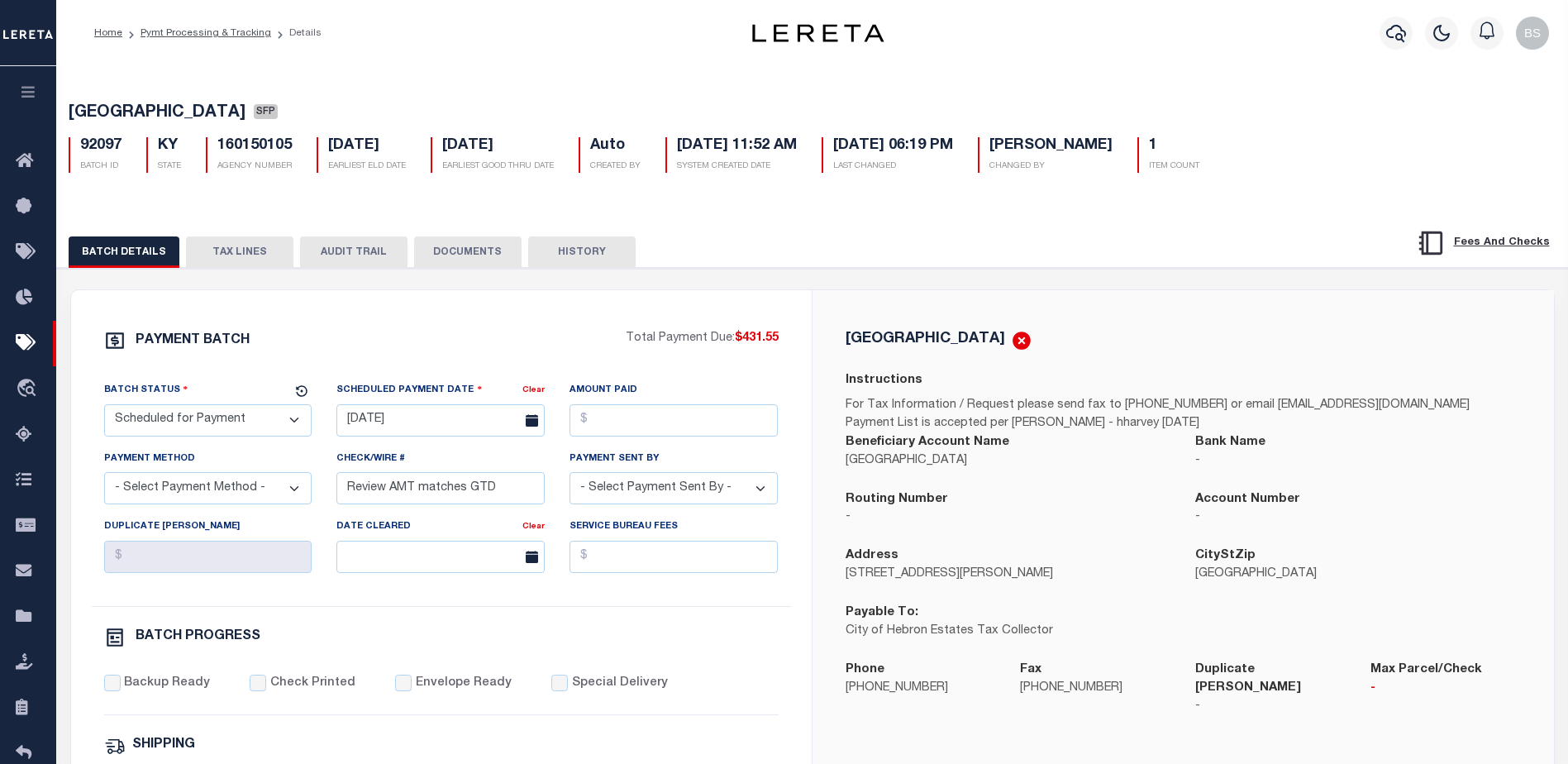
click at [222, 252] on button "TAX LINES" at bounding box center [240, 252] width 108 height 31
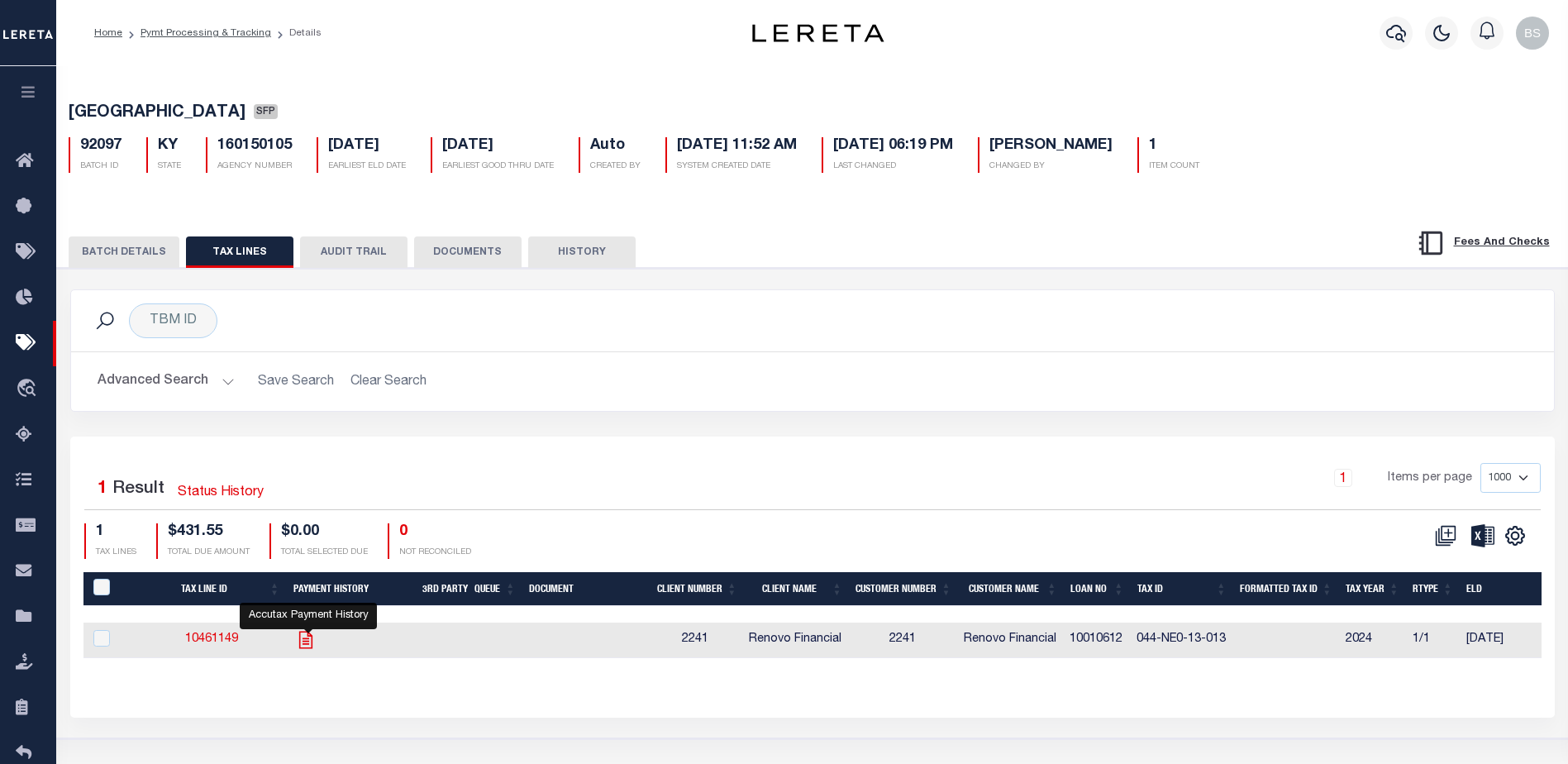
click at [310, 646] on icon "" at bounding box center [305, 640] width 13 height 17
checkbox input "true"
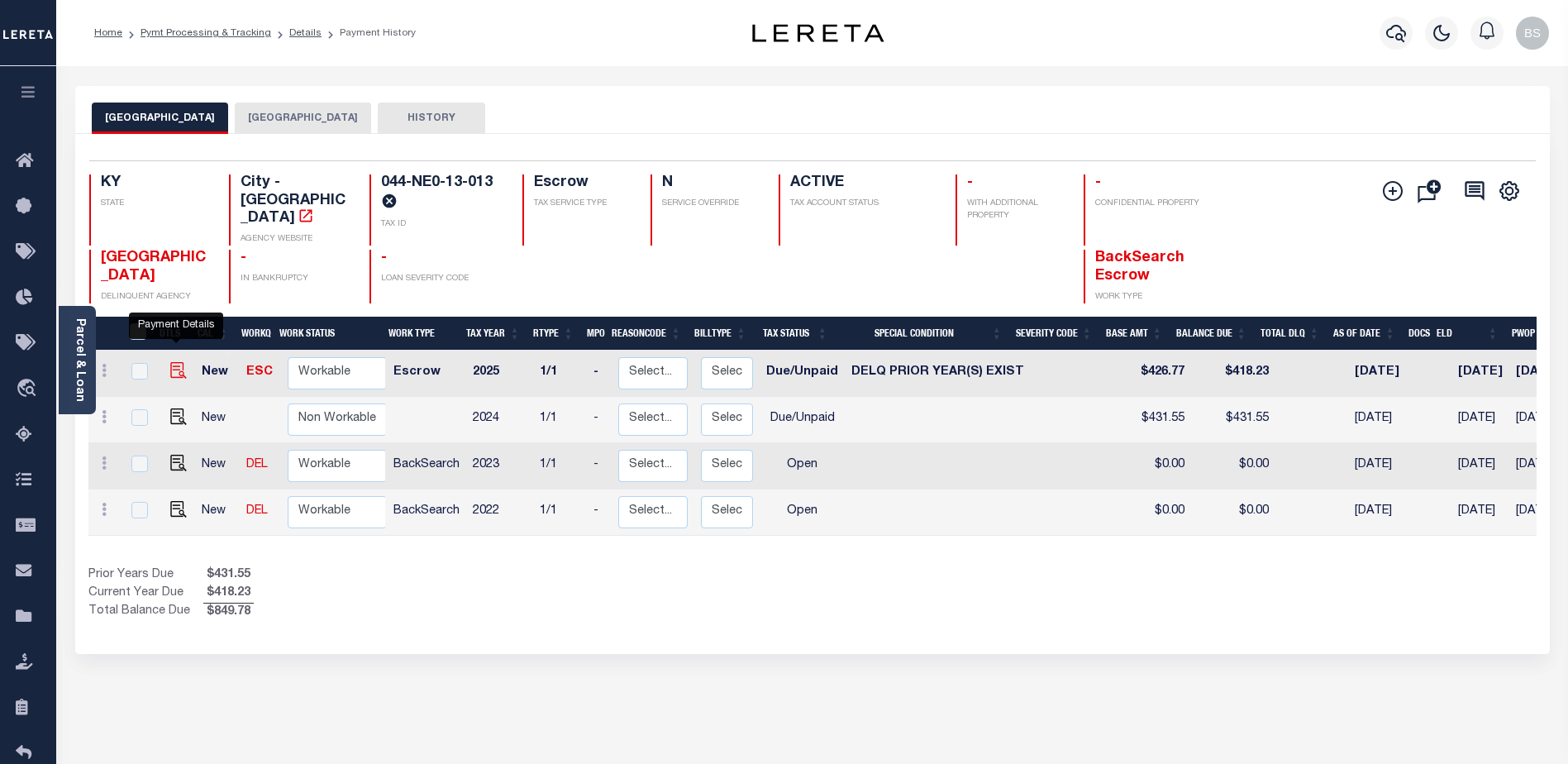
click at [170, 362] on img "" at bounding box center [178, 370] width 17 height 17
checkbox input "true"
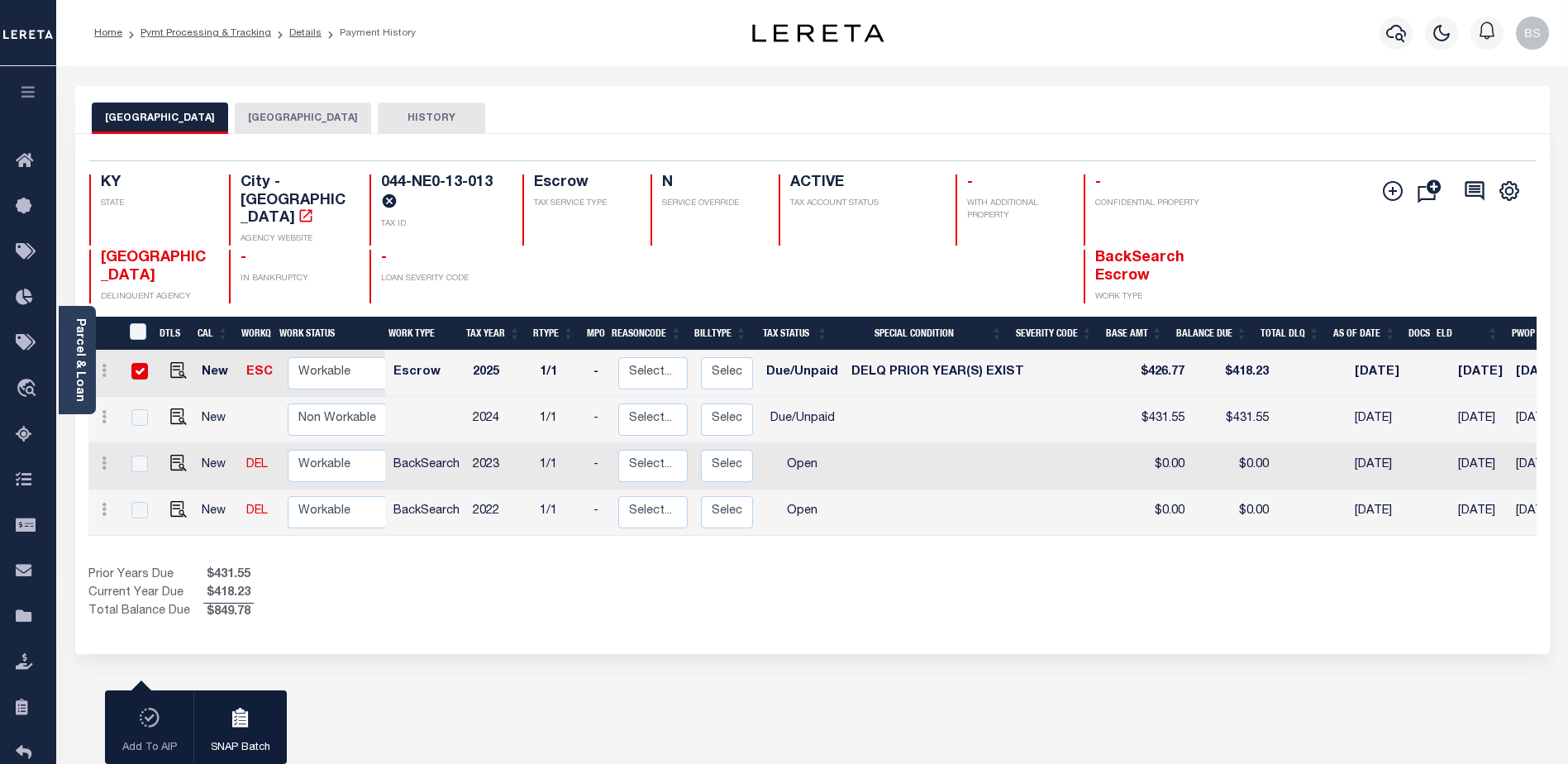
click at [133, 363] on input "checkbox" at bounding box center [139, 371] width 17 height 17
checkbox input "false"
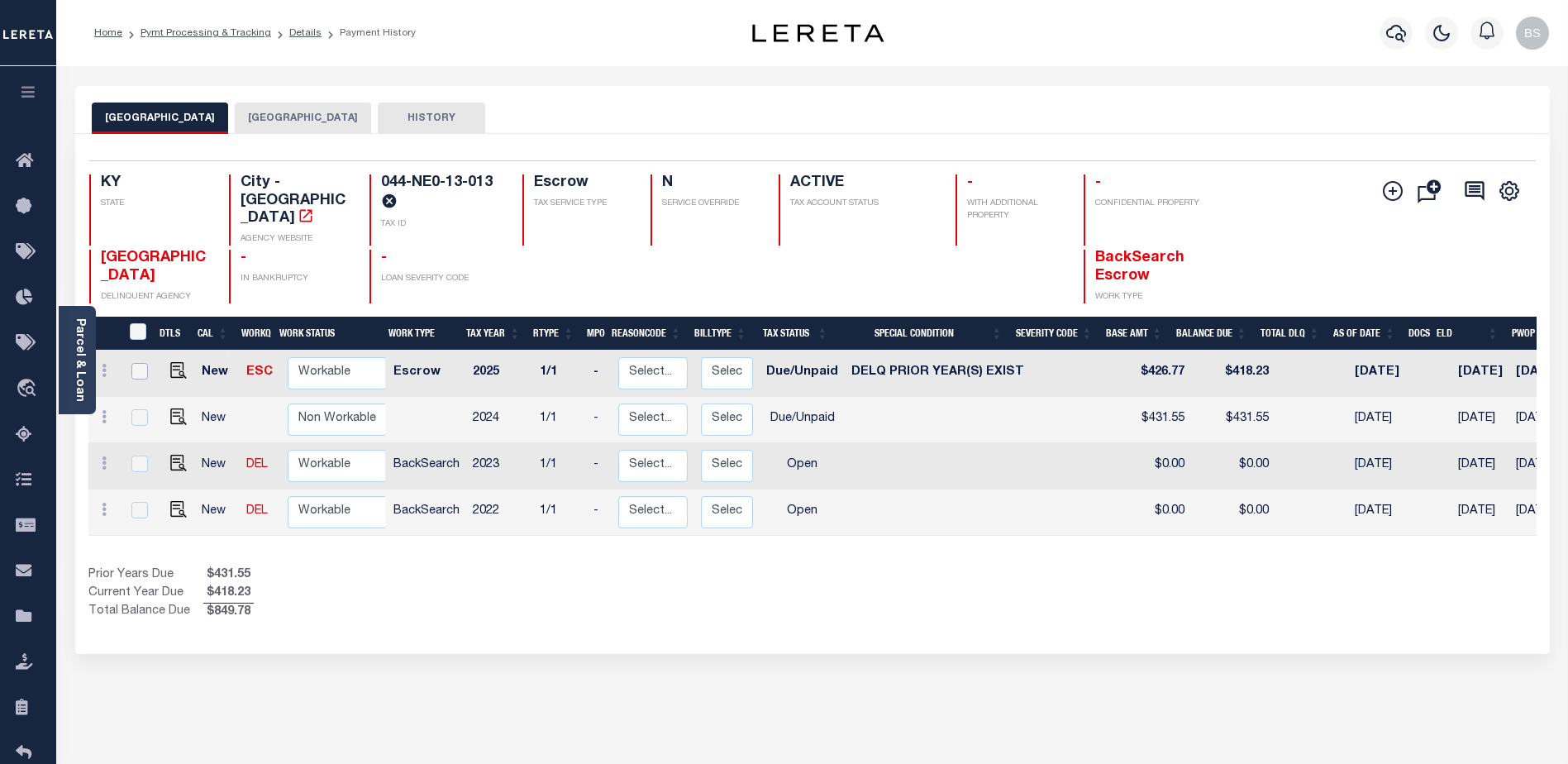
scroll to position [0, 266]
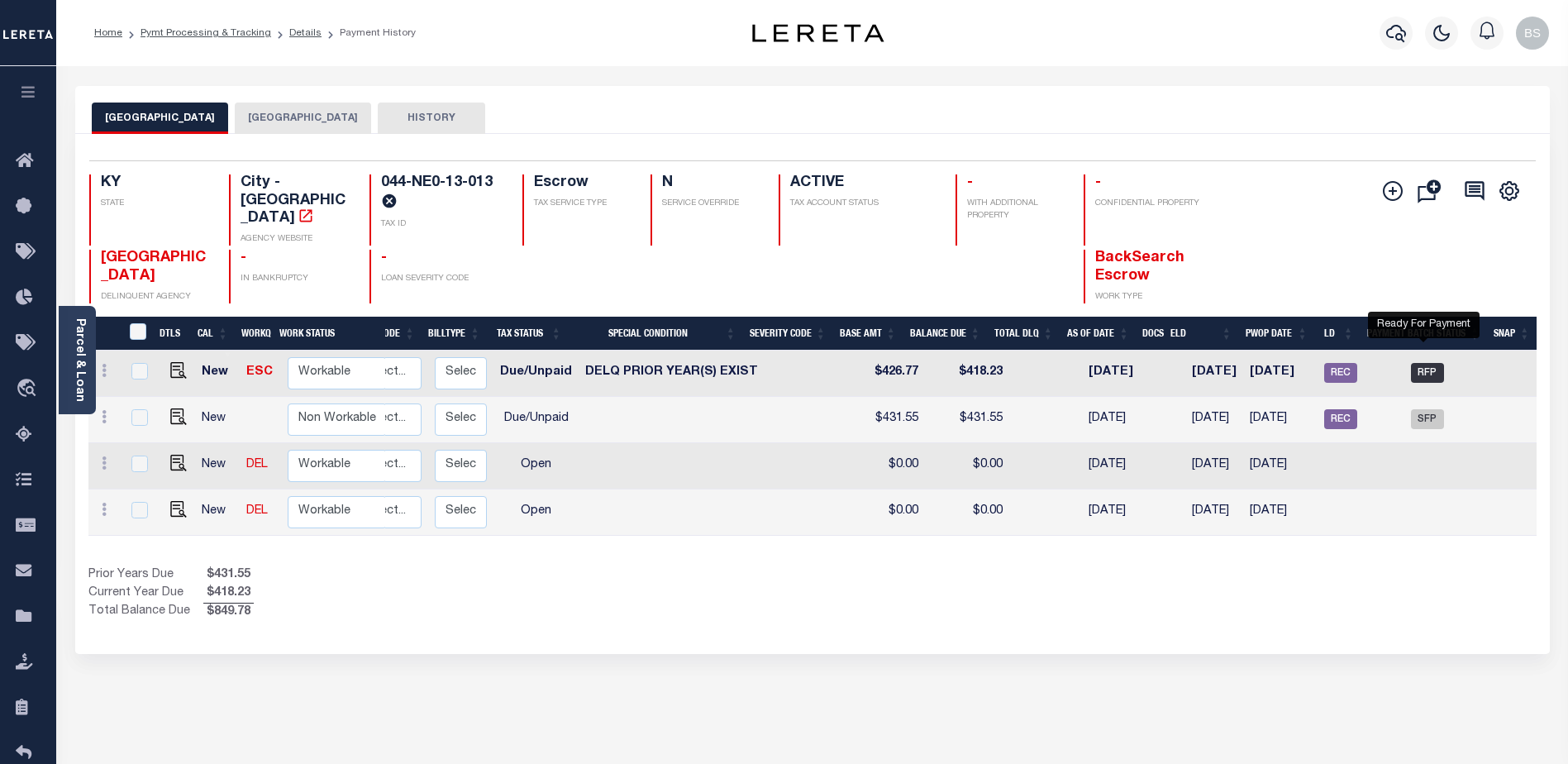
click at [1424, 363] on span "RFP" at bounding box center [1427, 373] width 33 height 20
checkbox input "true"
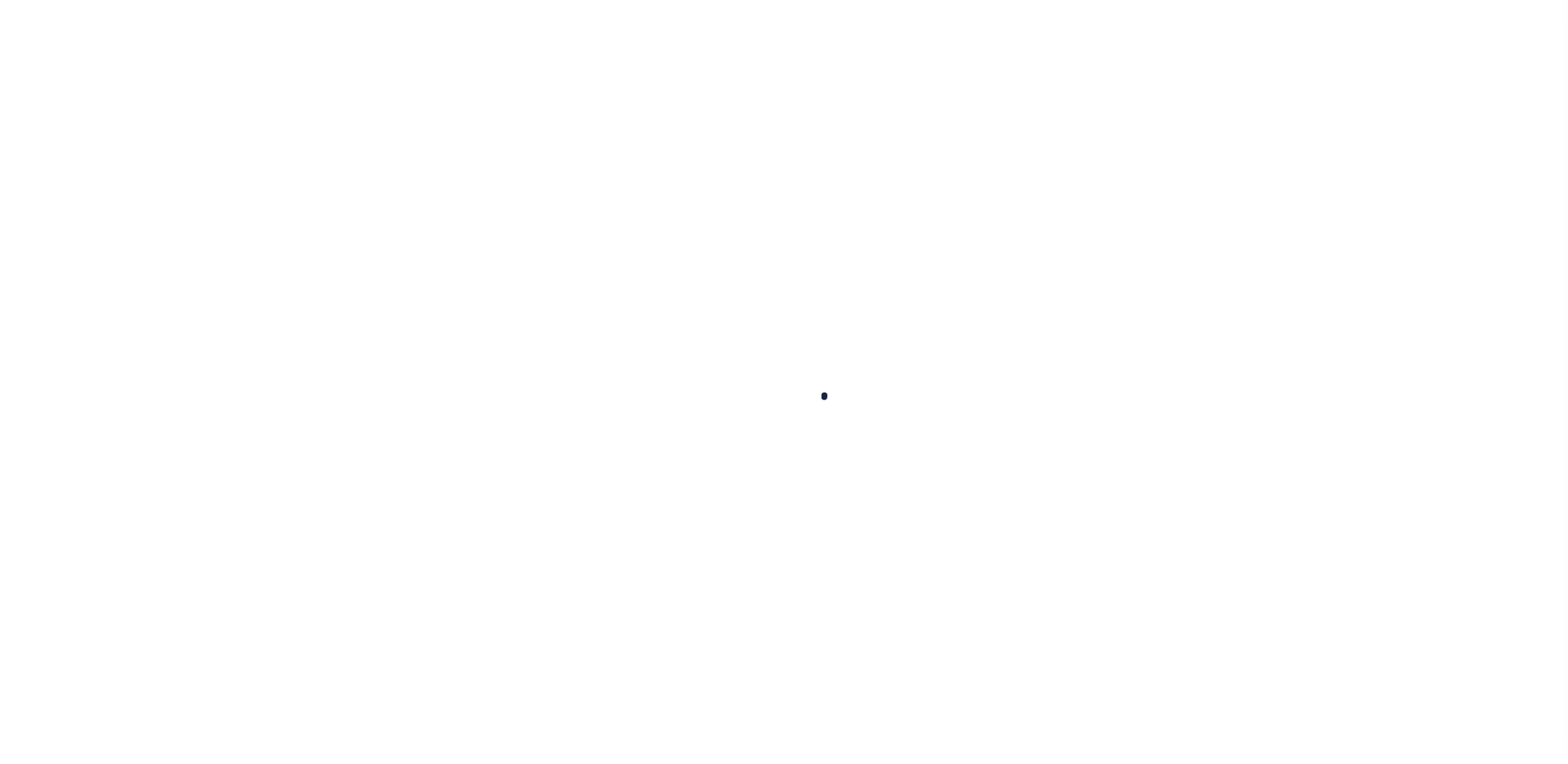
checkbox input "false"
type input "[DATE]"
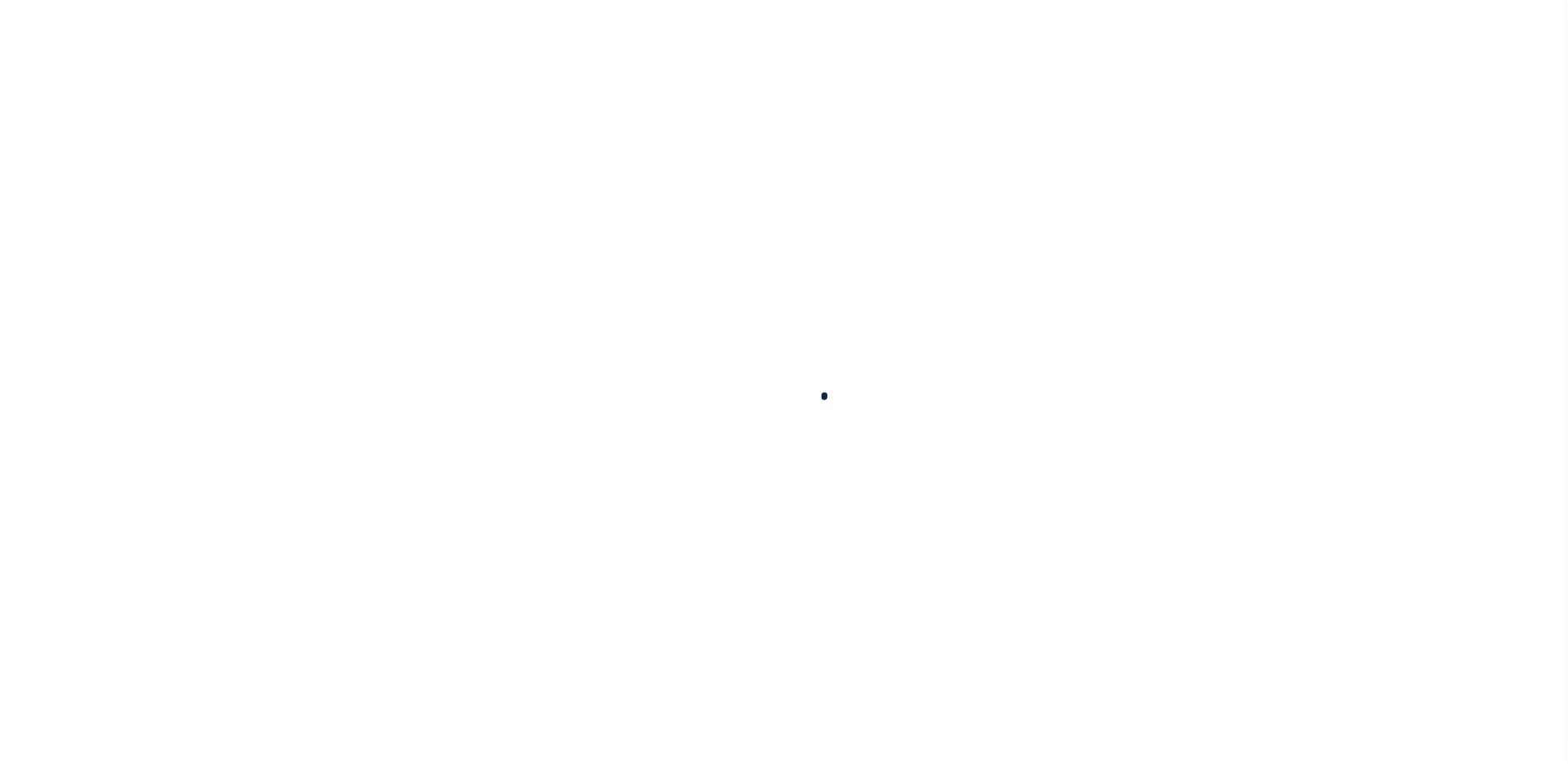
type input "10/02/2025"
type input "12/31/2025"
select select "DUE"
select select "18"
type input "$426.77"
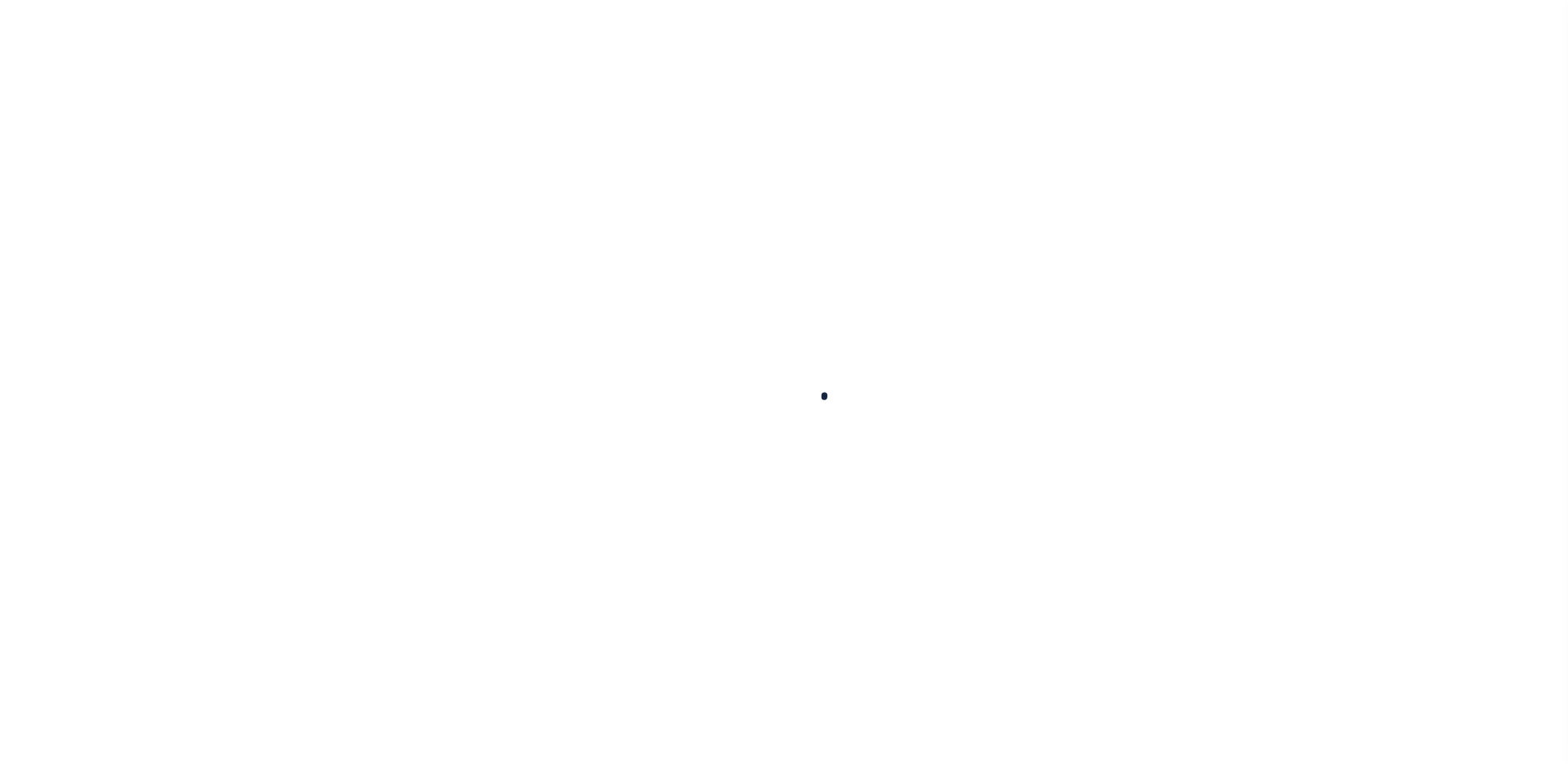
type input "$418.23"
type input "$426.77"
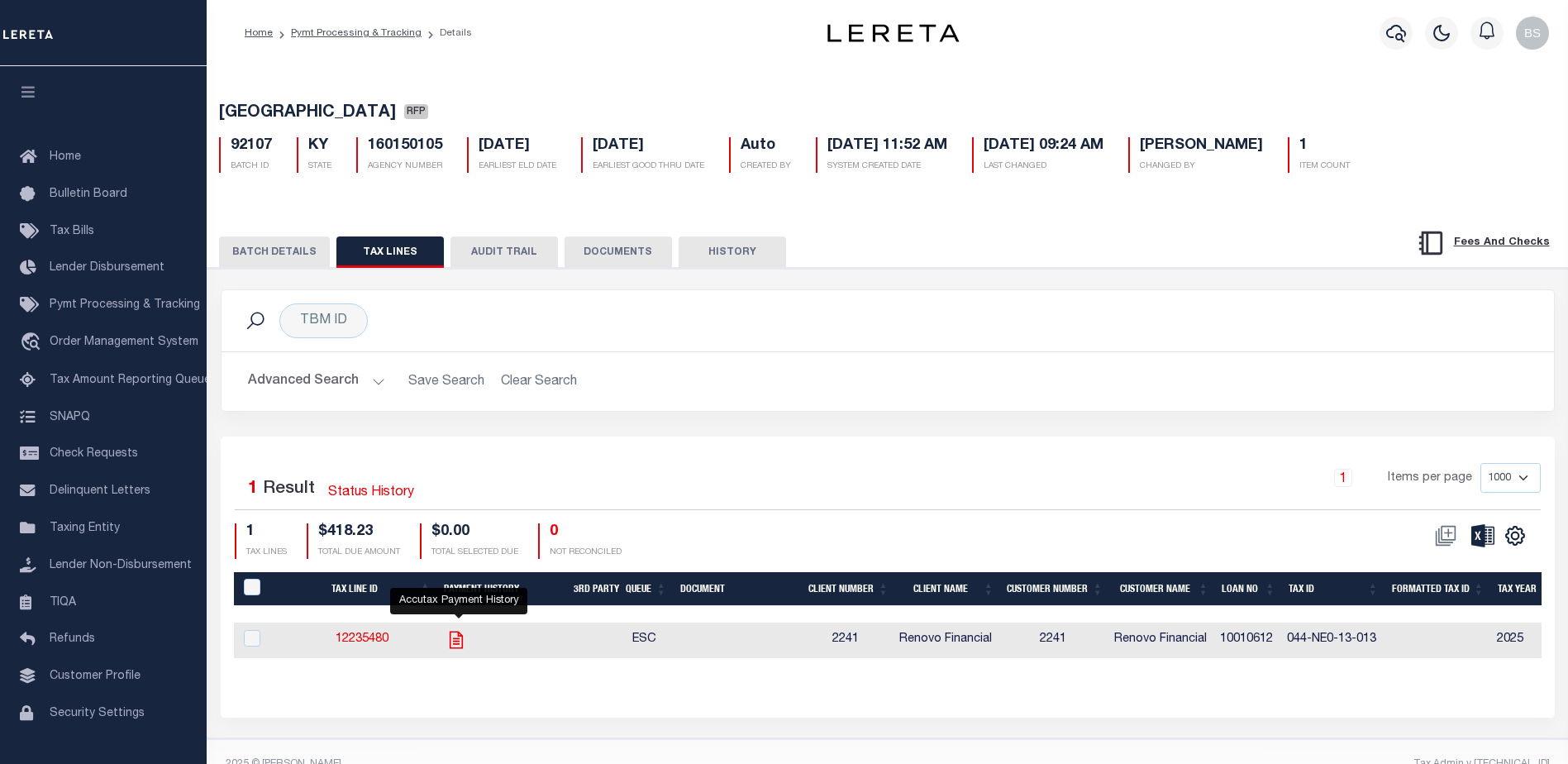
click at [461, 646] on icon "" at bounding box center [456, 640] width 13 height 17
checkbox input "true"
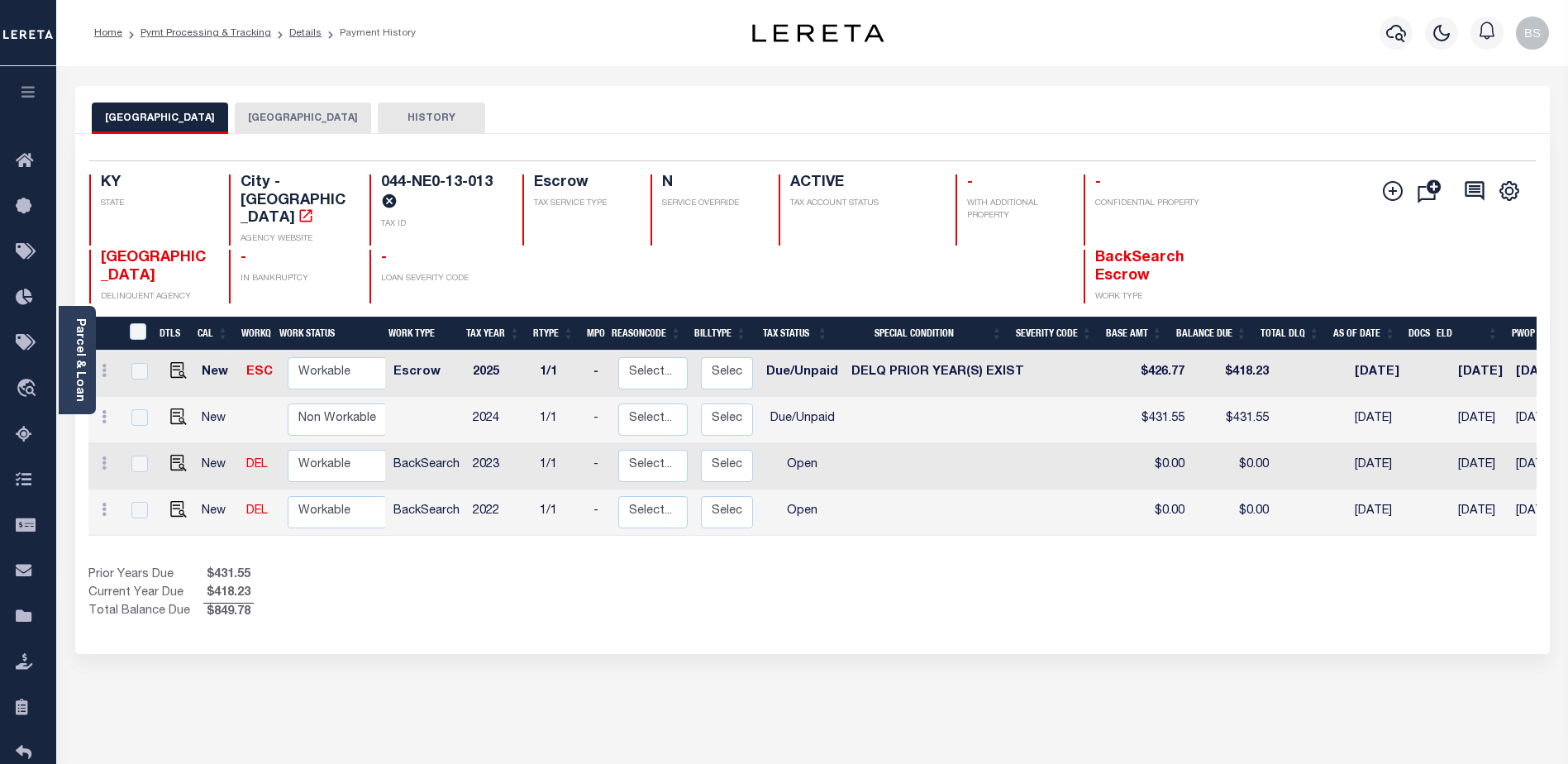
click at [291, 116] on button "[GEOGRAPHIC_DATA]" at bounding box center [302, 118] width 136 height 31
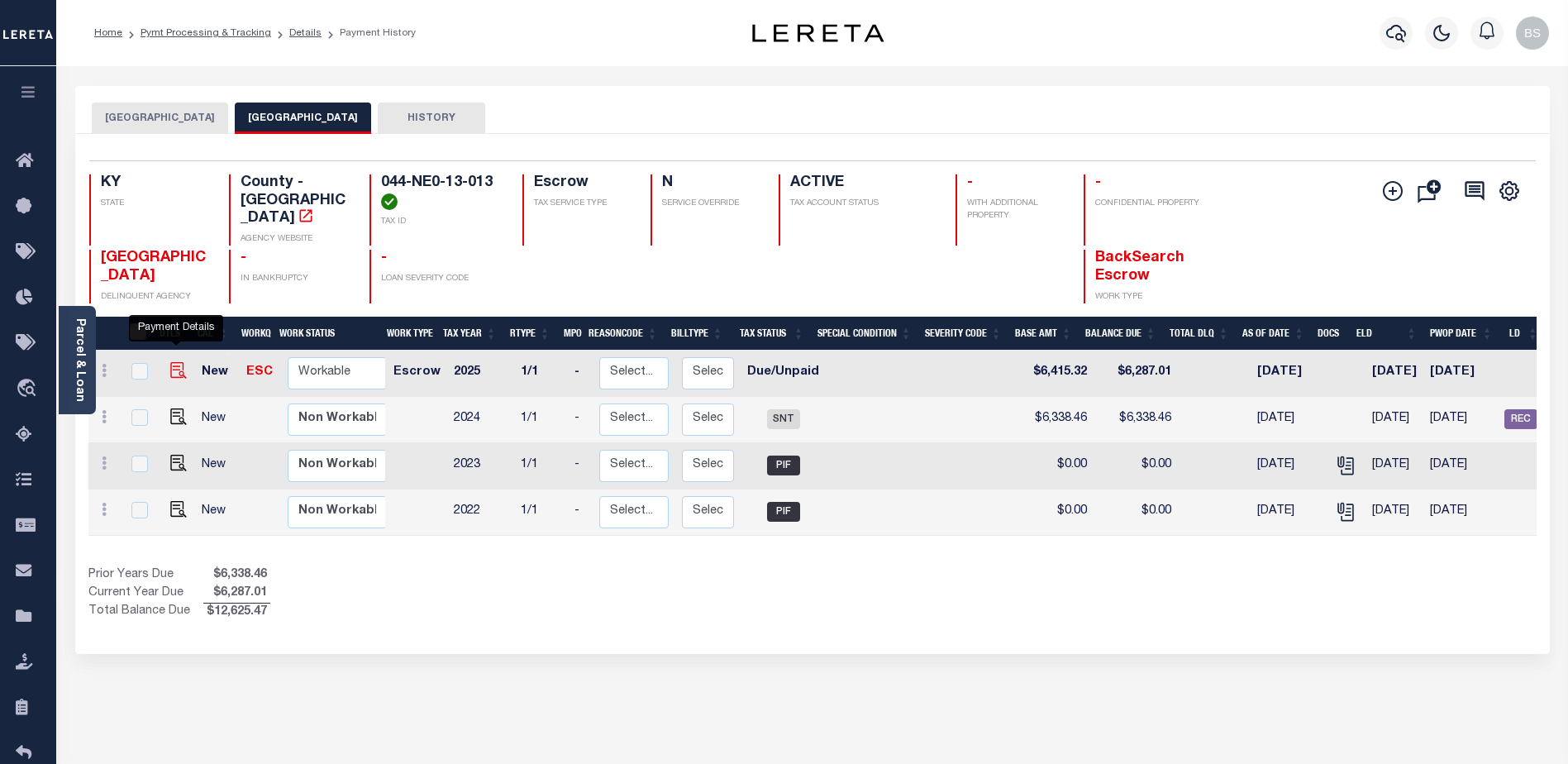
click at [170, 362] on img "" at bounding box center [178, 370] width 17 height 17
checkbox input "true"
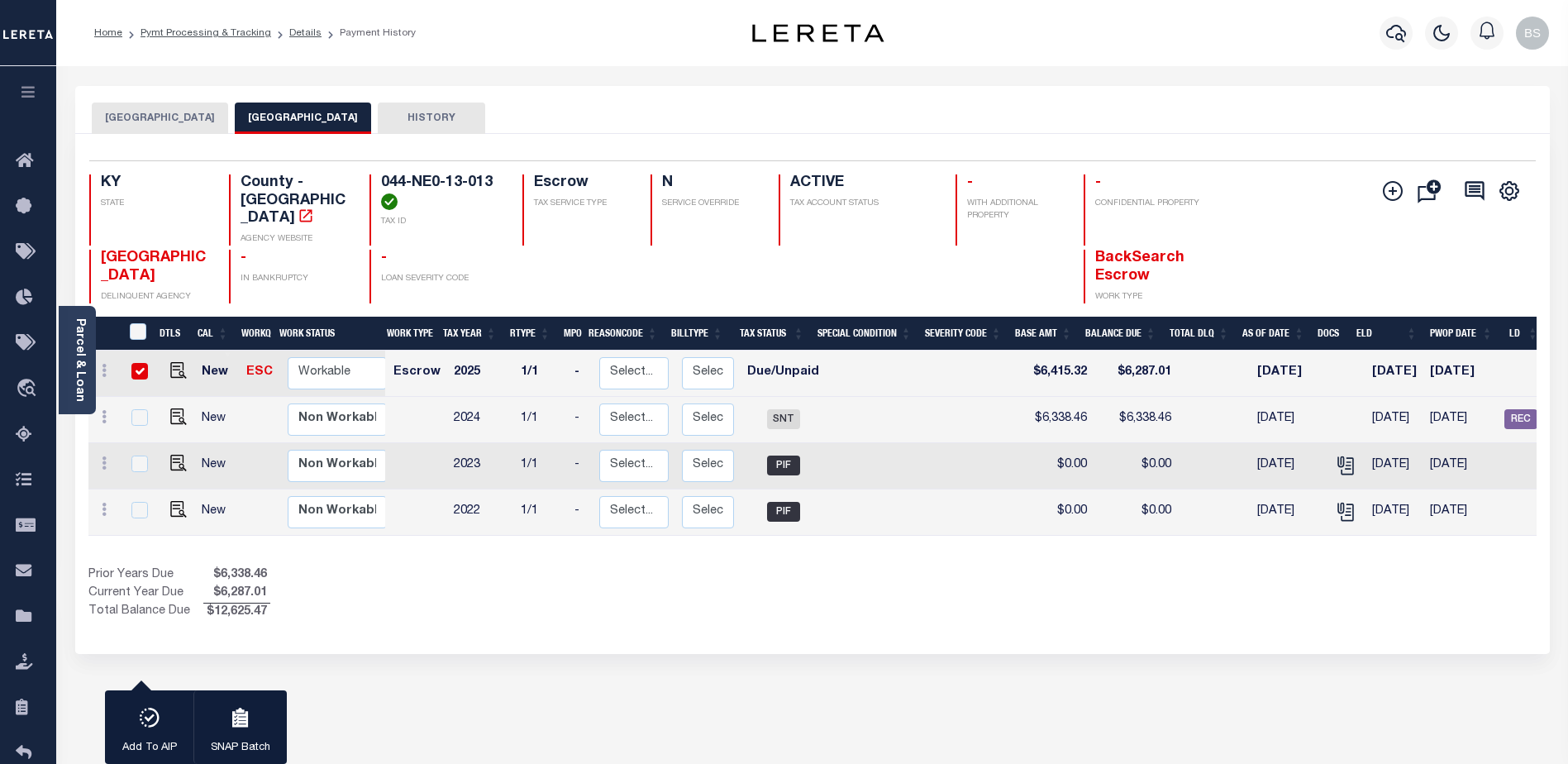
scroll to position [0, 50]
click at [141, 363] on input "checkbox" at bounding box center [139, 371] width 17 height 17
checkbox input "false"
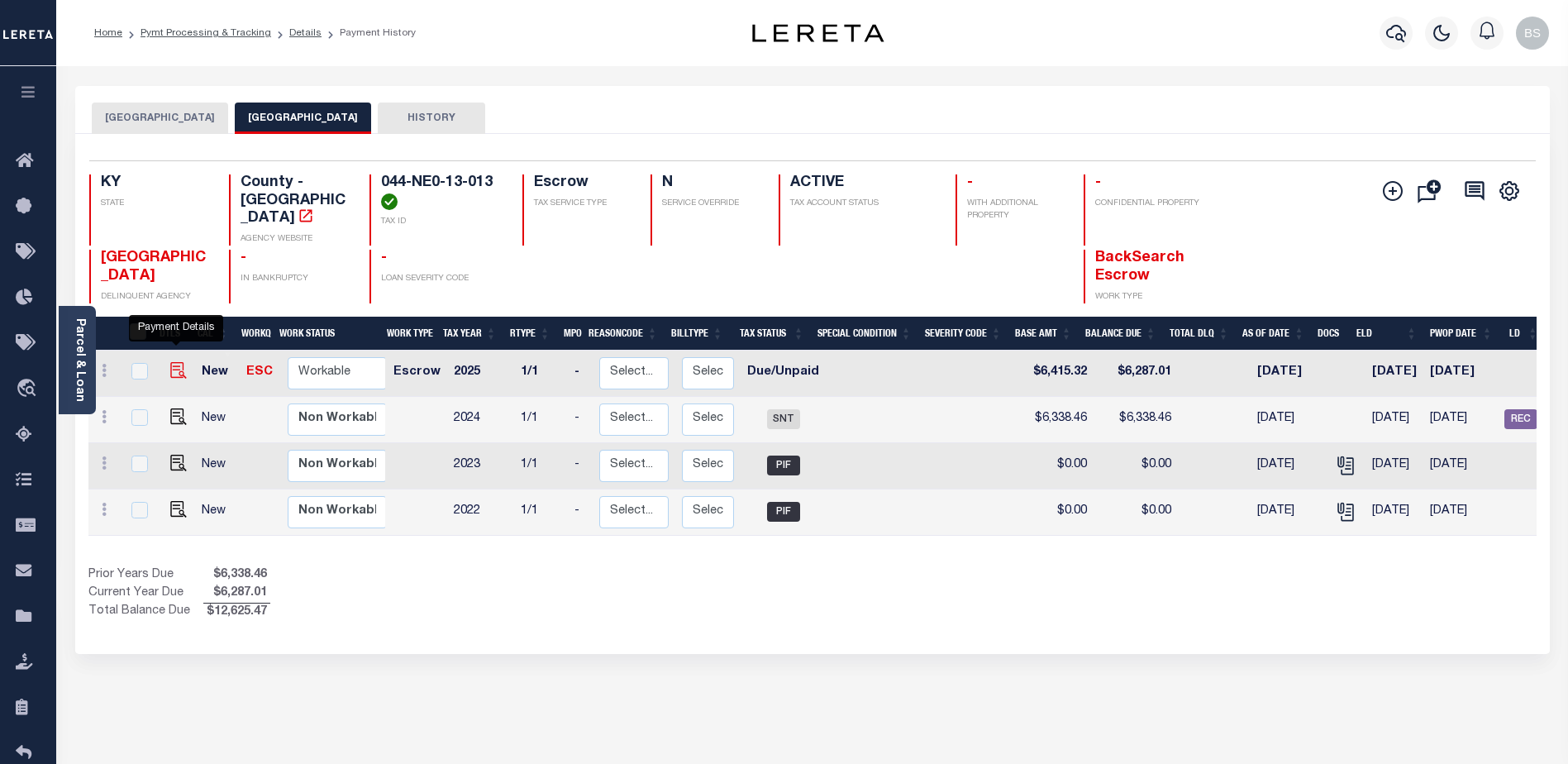
click at [172, 362] on img "" at bounding box center [178, 370] width 17 height 17
checkbox input "true"
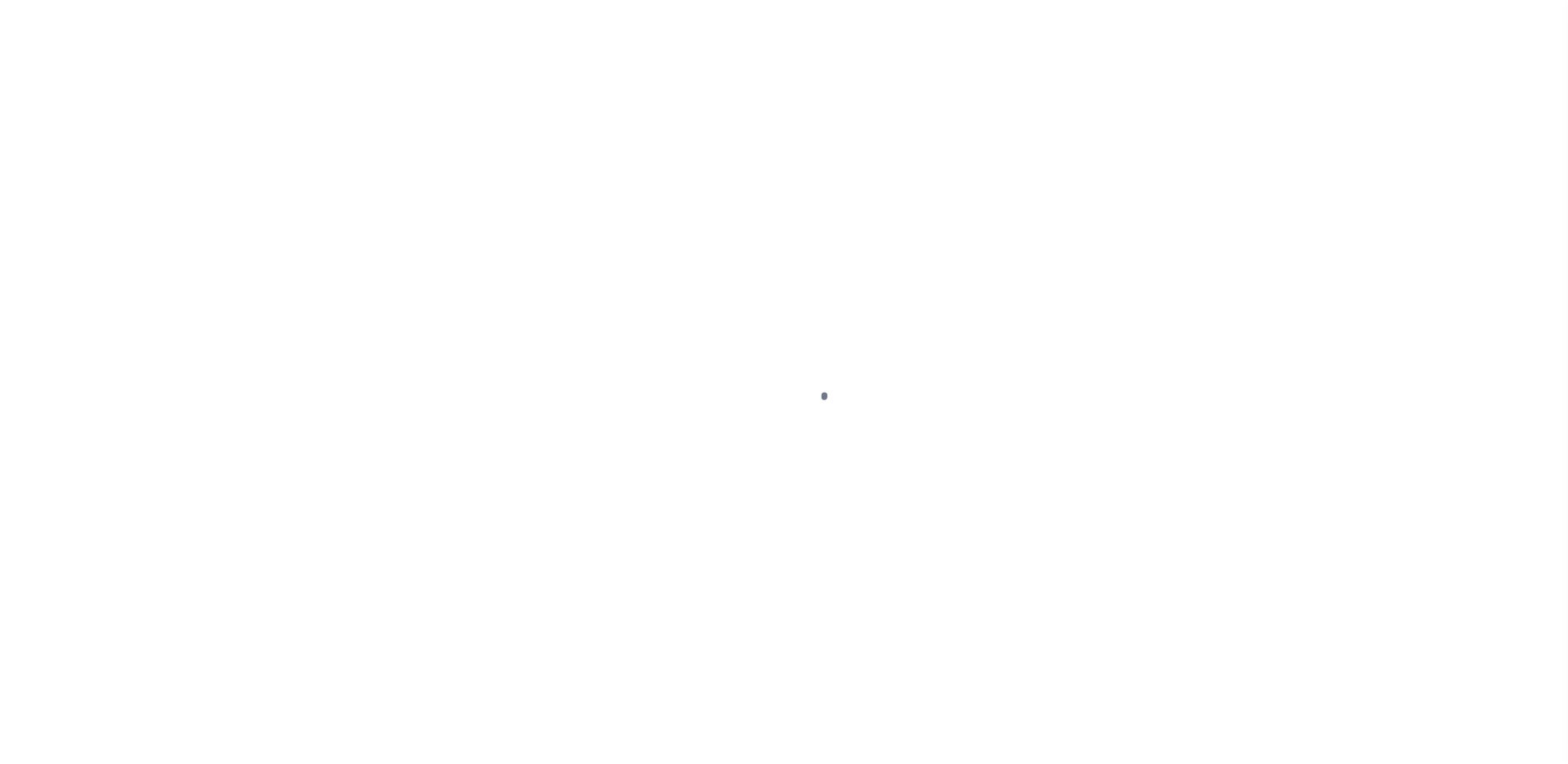
select select "DUE"
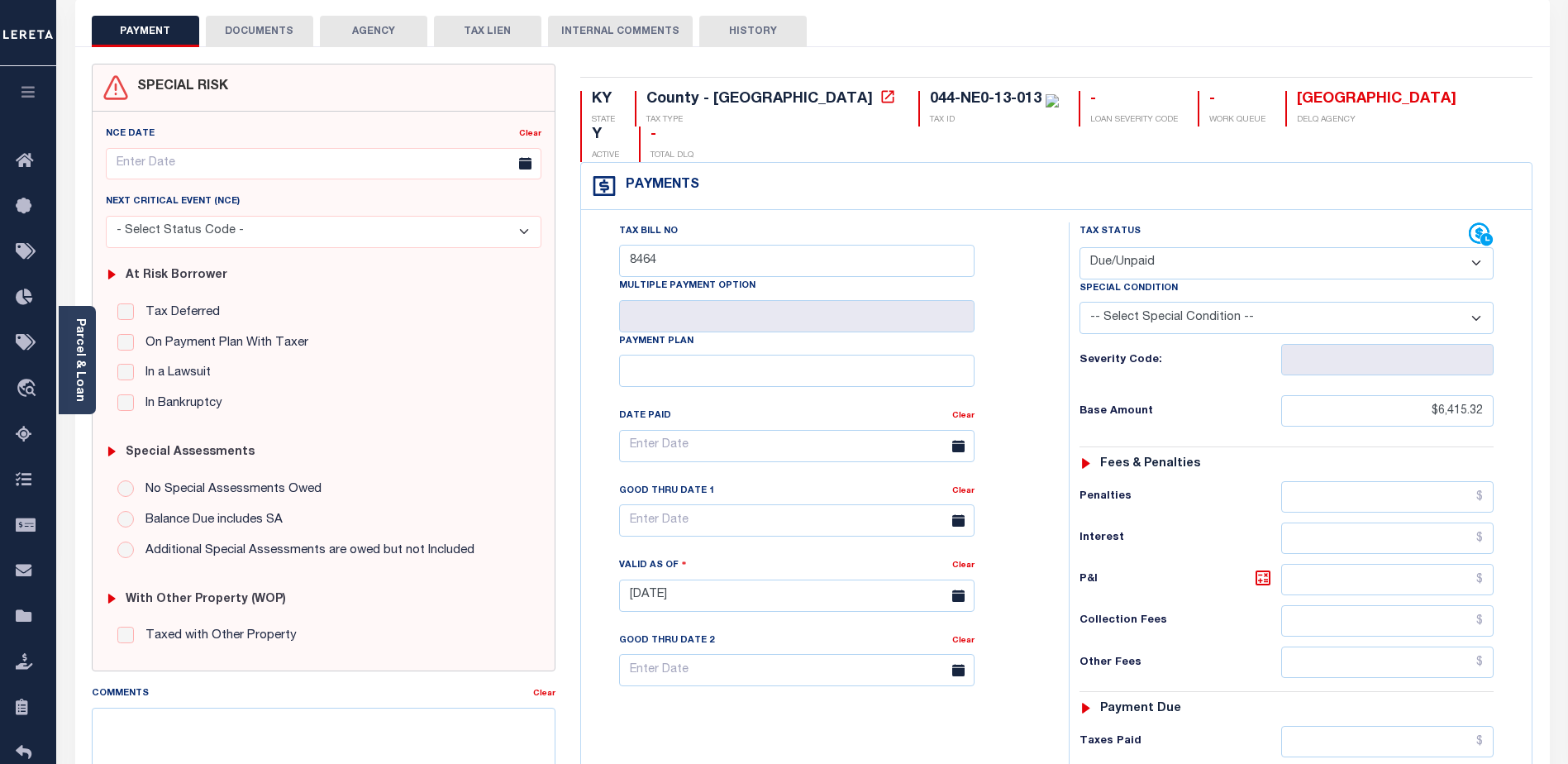
scroll to position [83, 0]
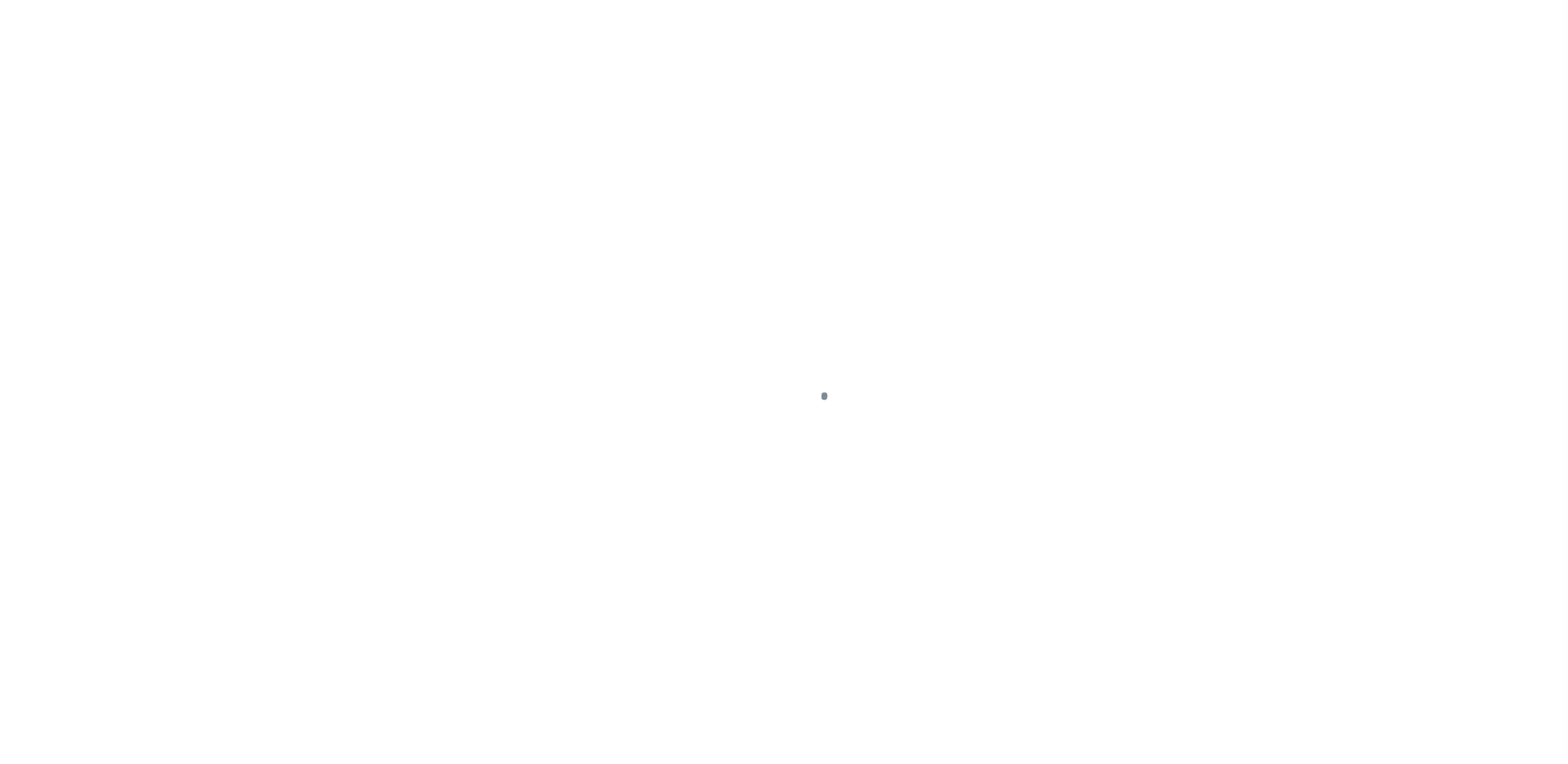
select select "DUE"
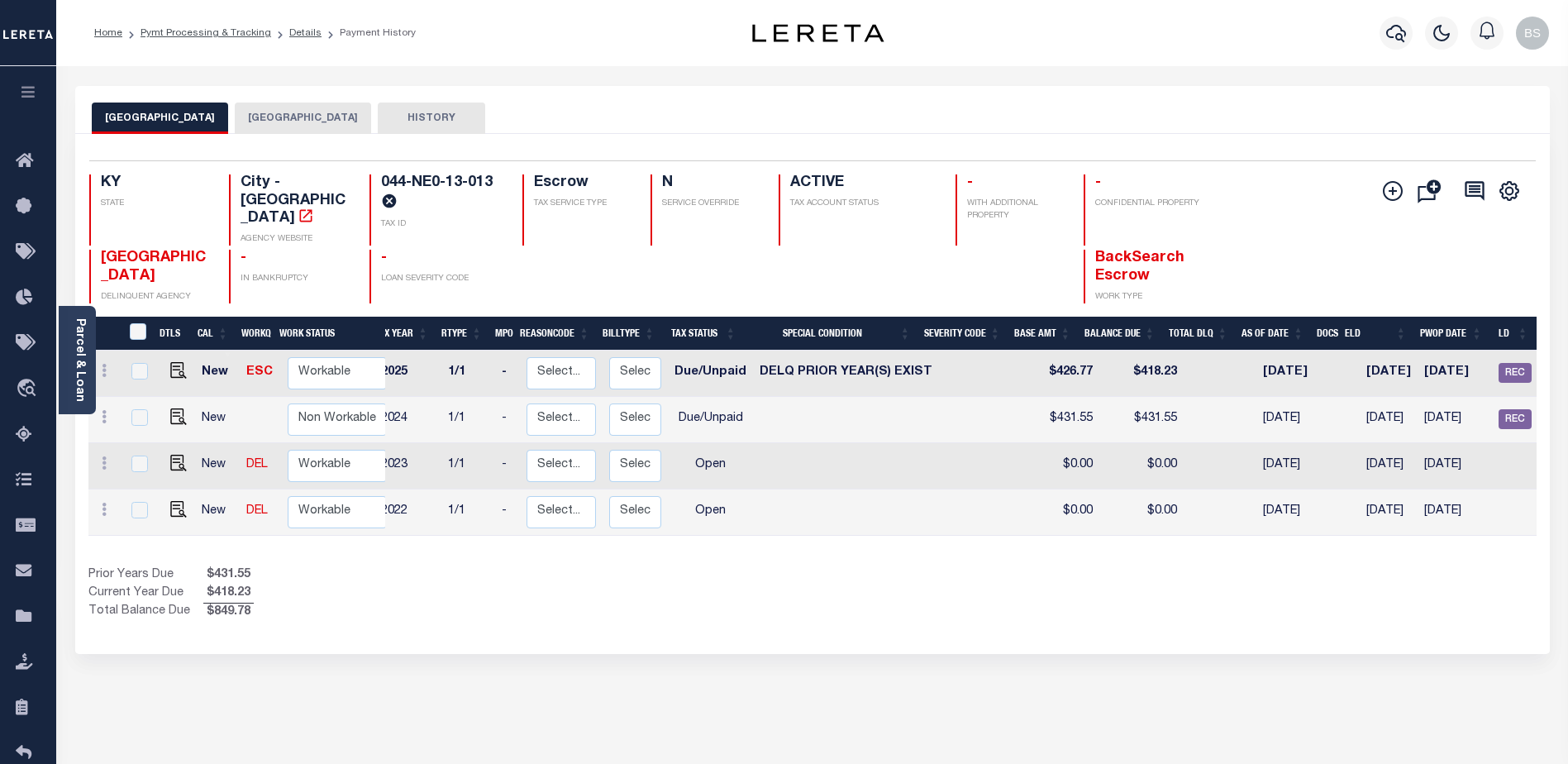
scroll to position [0, 75]
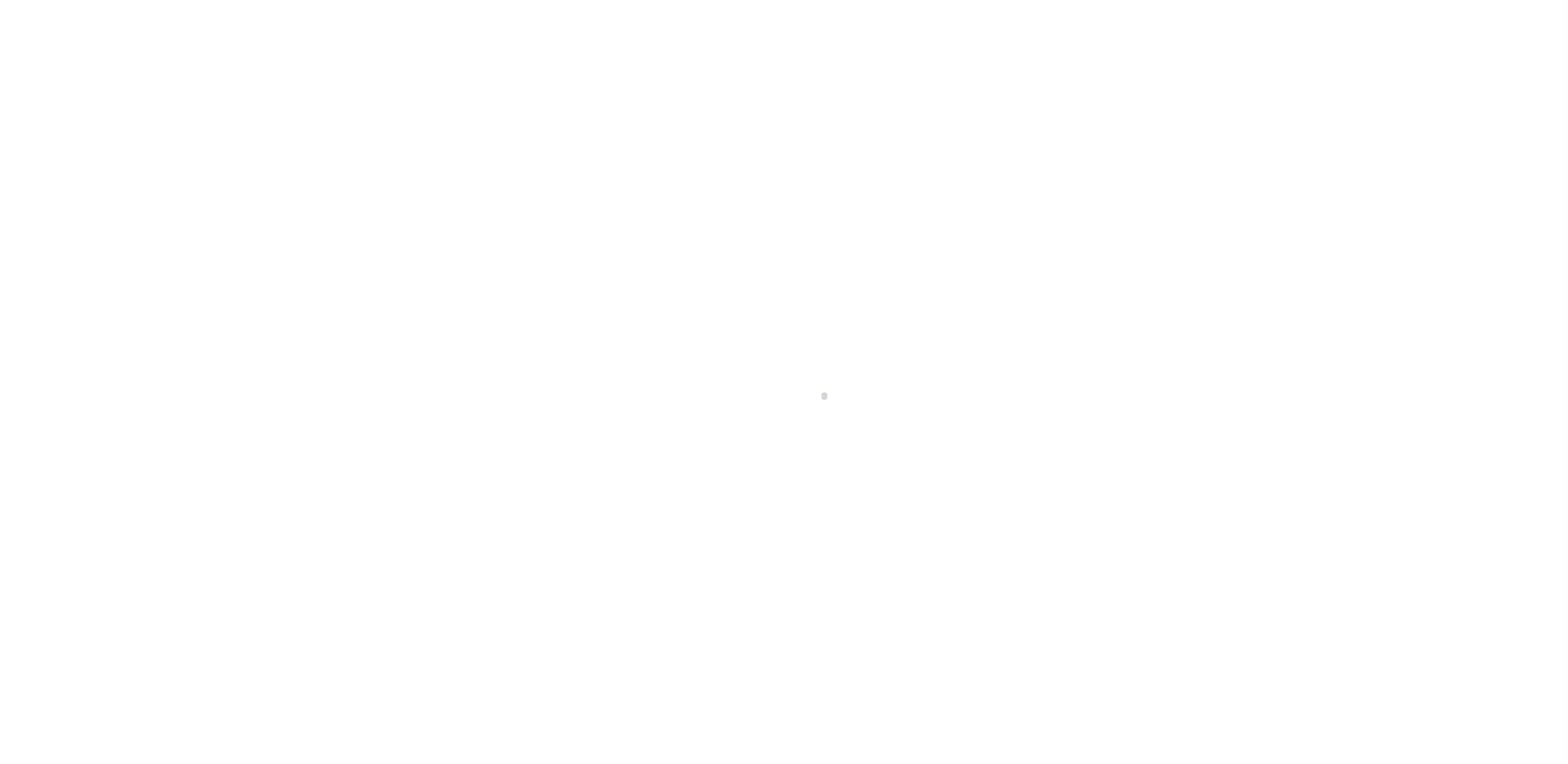
select select
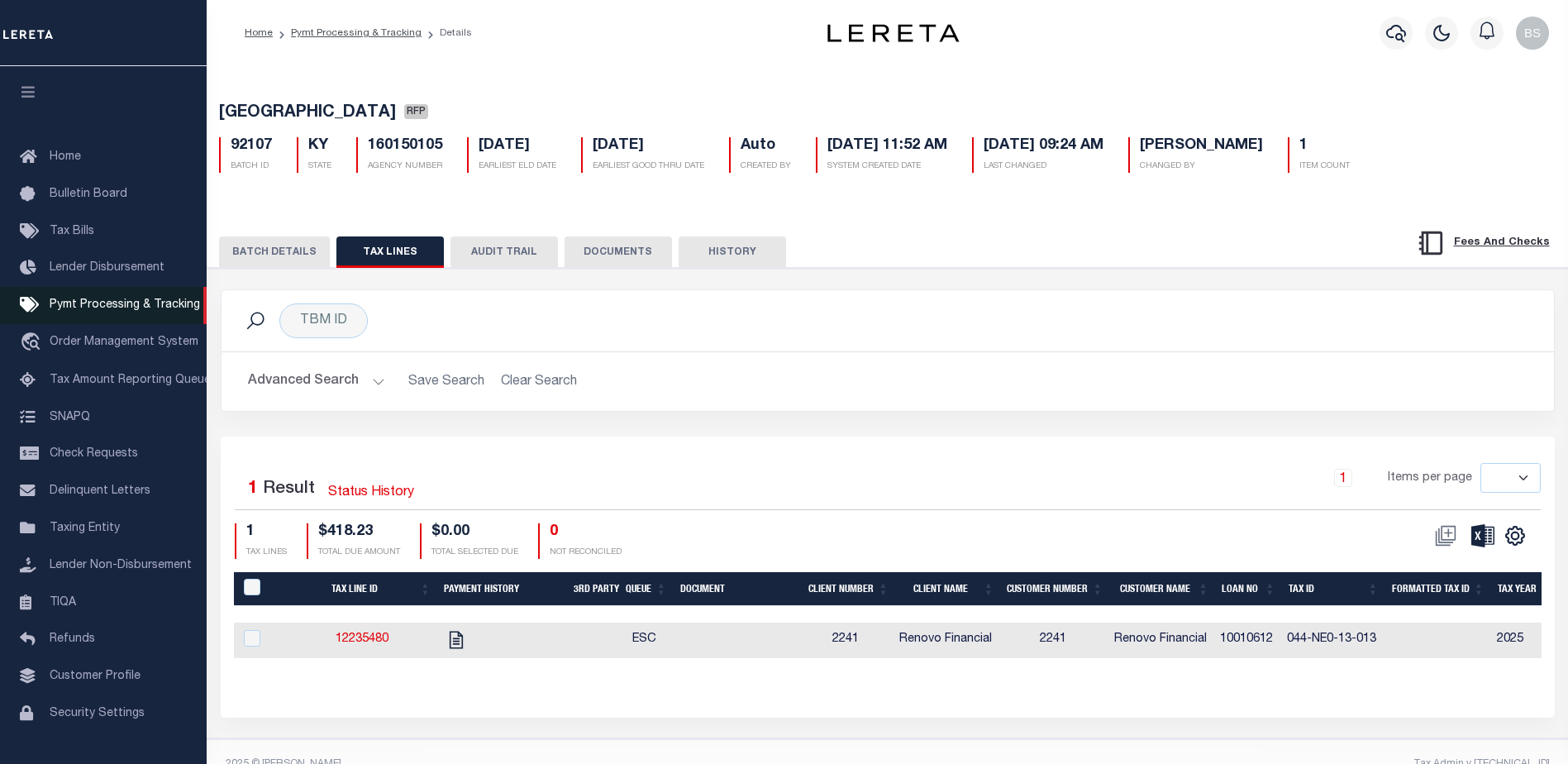
click at [91, 311] on span "Pymt Processing & Tracking" at bounding box center [124, 304] width 150 height 11
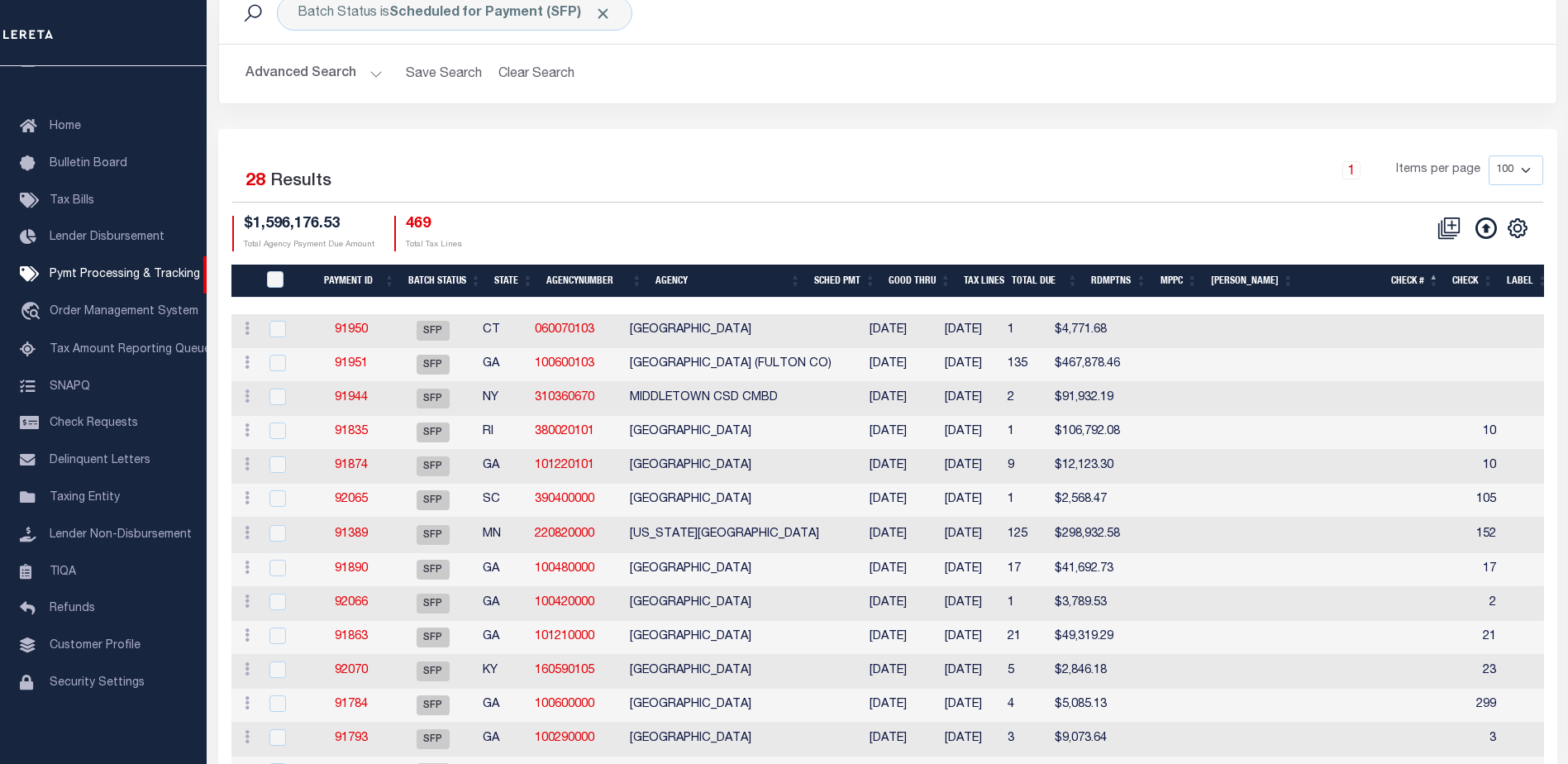
scroll to position [95, 0]
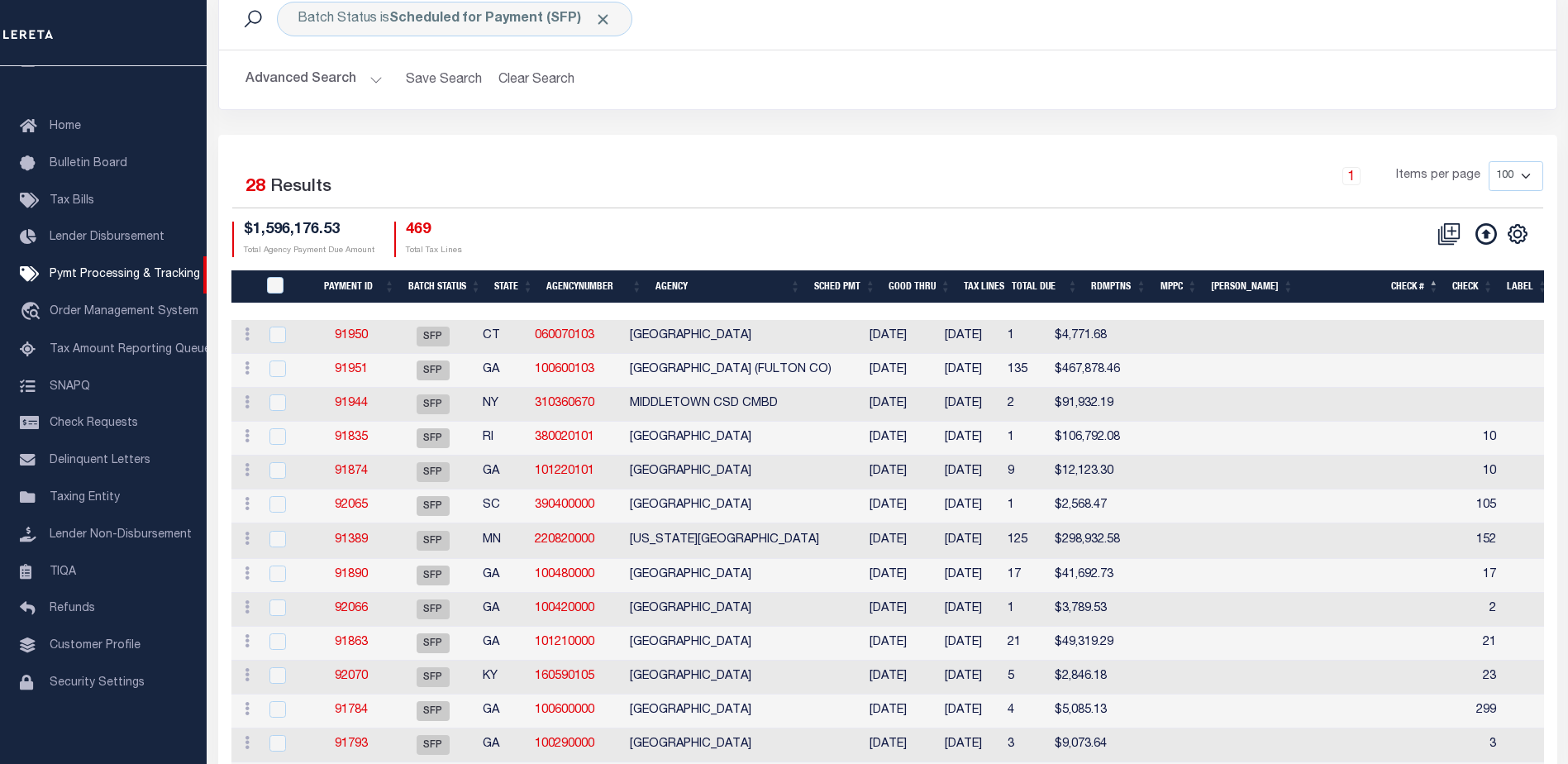
click at [931, 285] on th "Good Thru" at bounding box center [919, 287] width 76 height 34
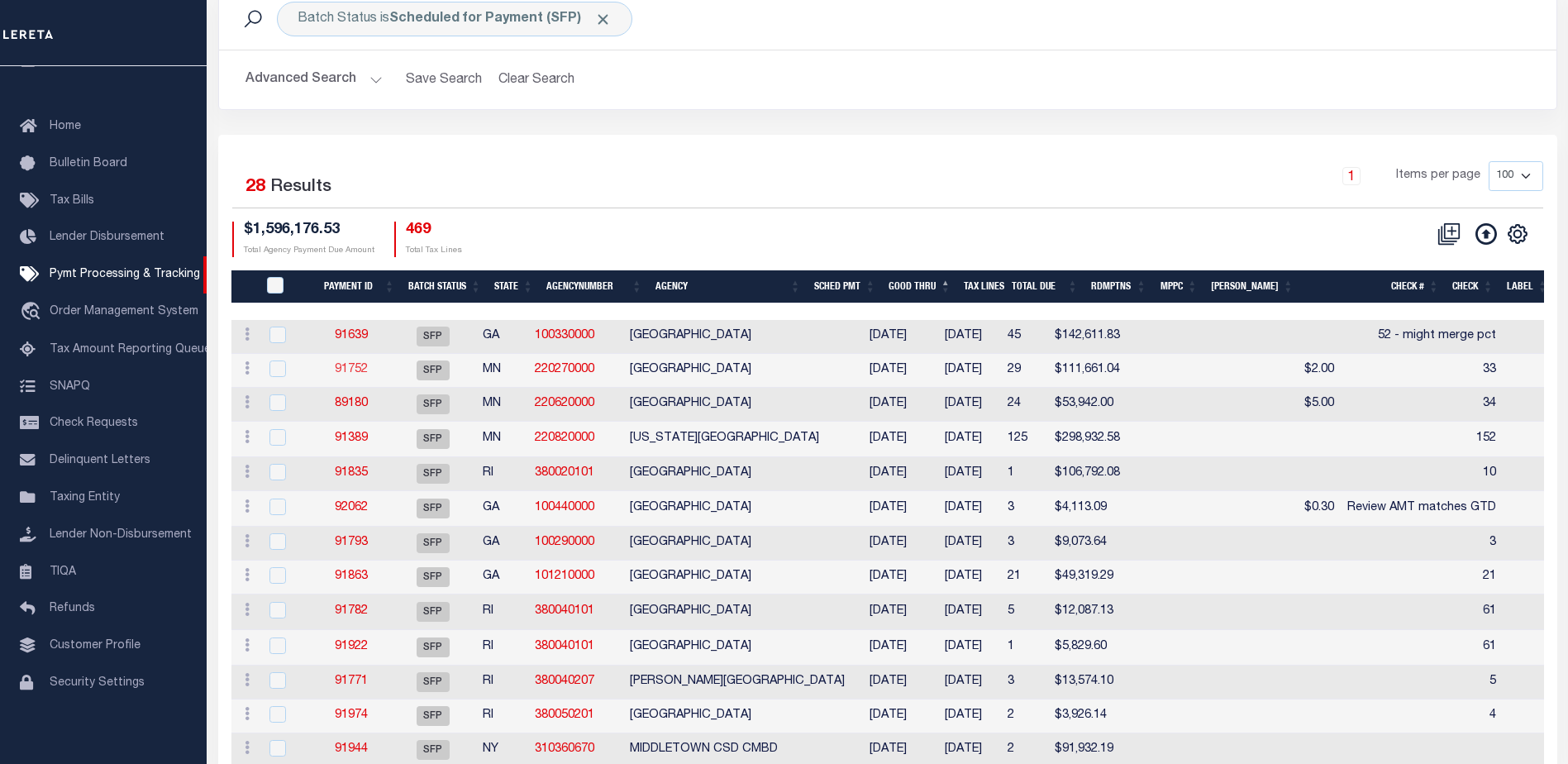
click at [347, 369] on link "91752" at bounding box center [351, 369] width 33 height 11
select select "SFP"
type input "[DATE]"
type input "33"
type input "N"
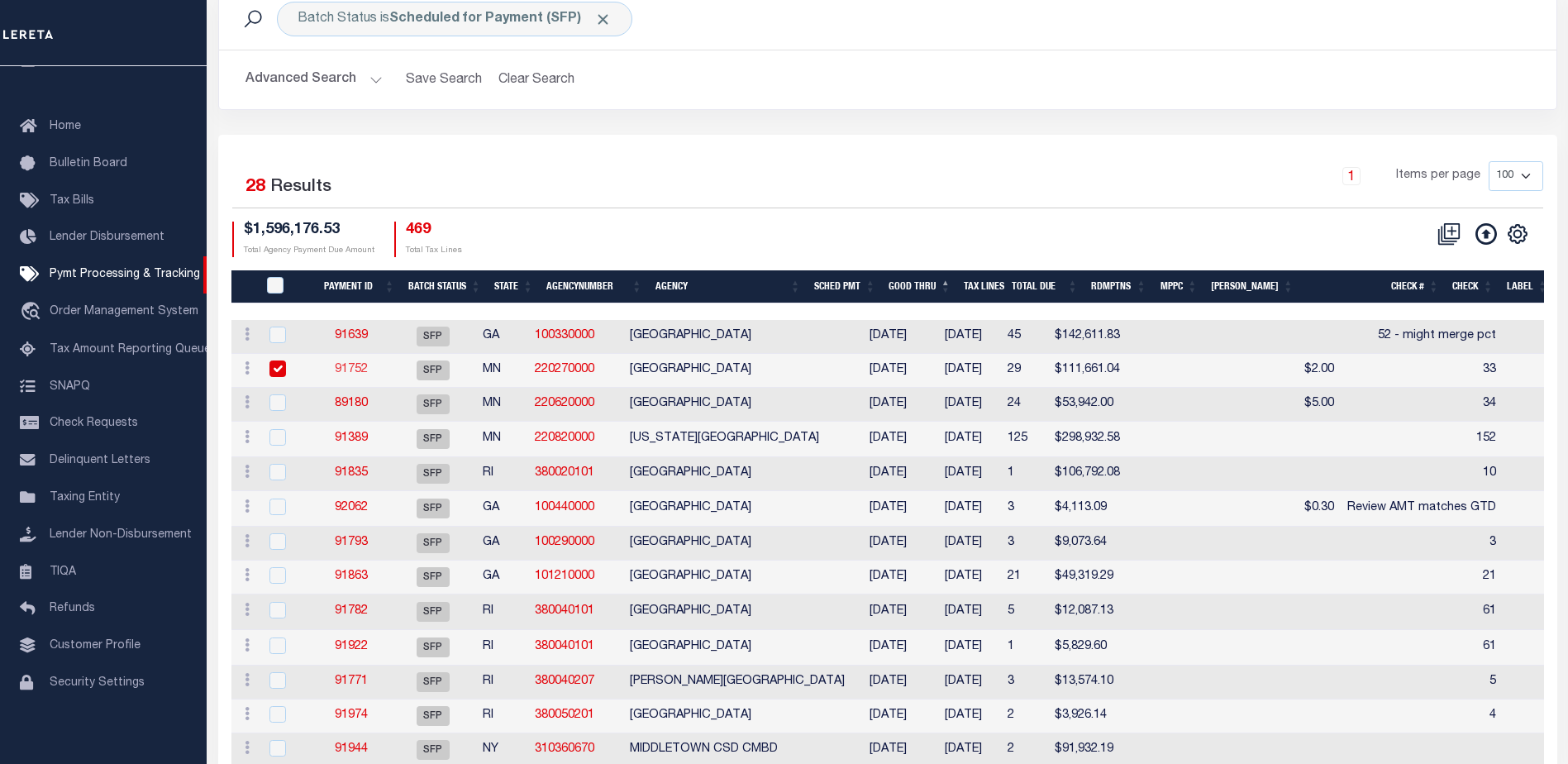
radio input "true"
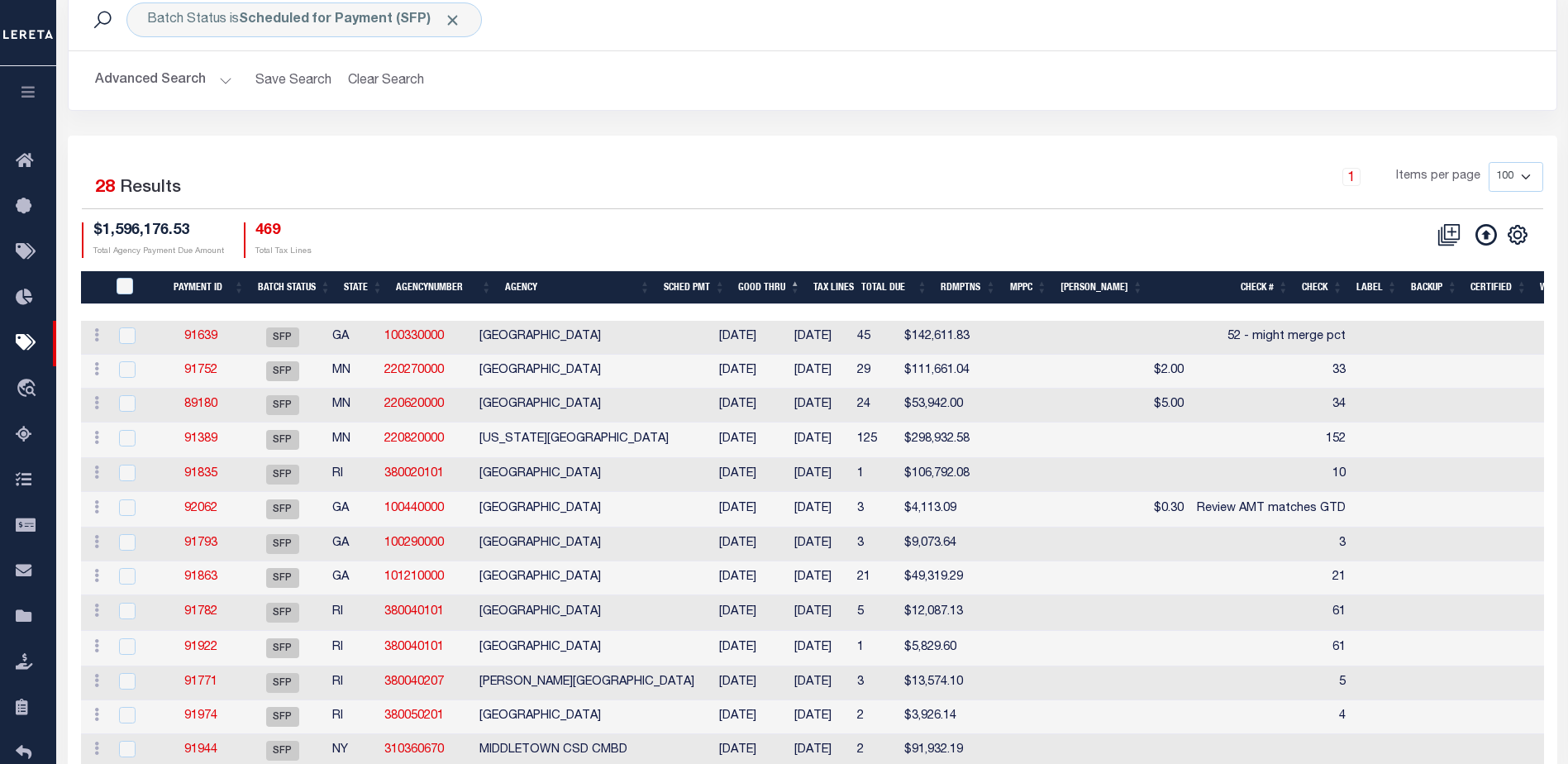
scroll to position [95, 0]
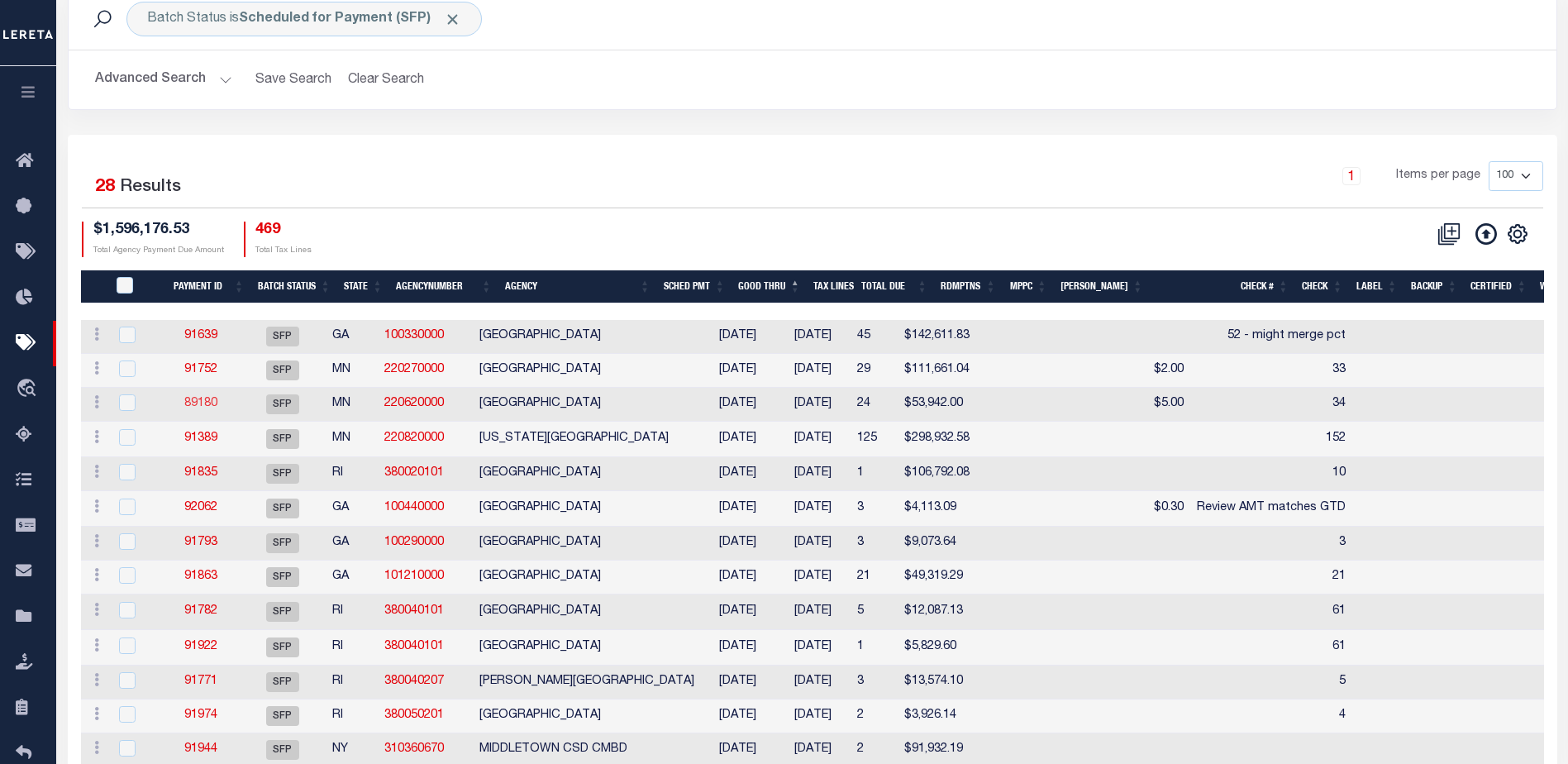
click at [209, 403] on link "89180" at bounding box center [201, 403] width 33 height 11
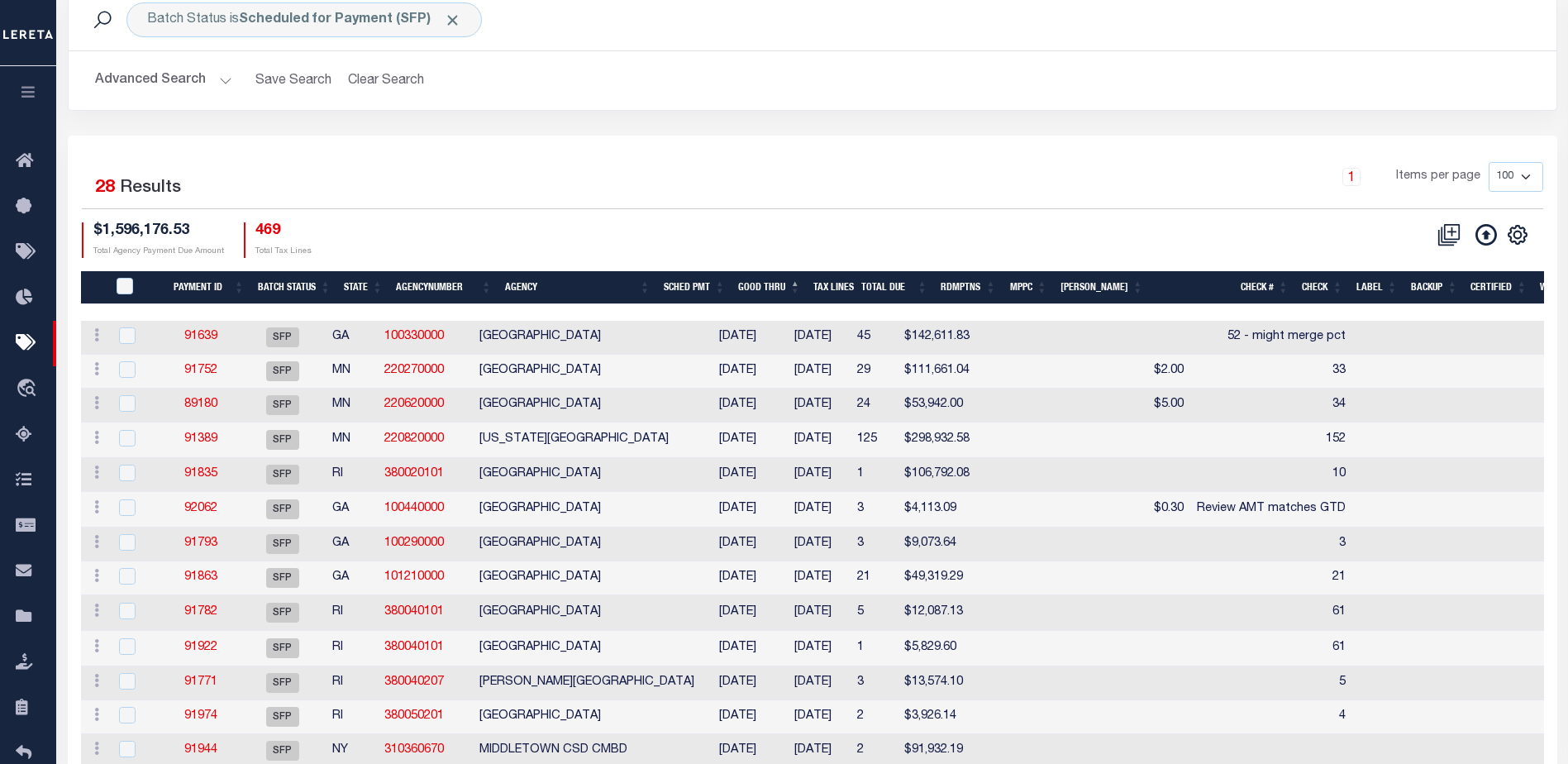
scroll to position [95, 0]
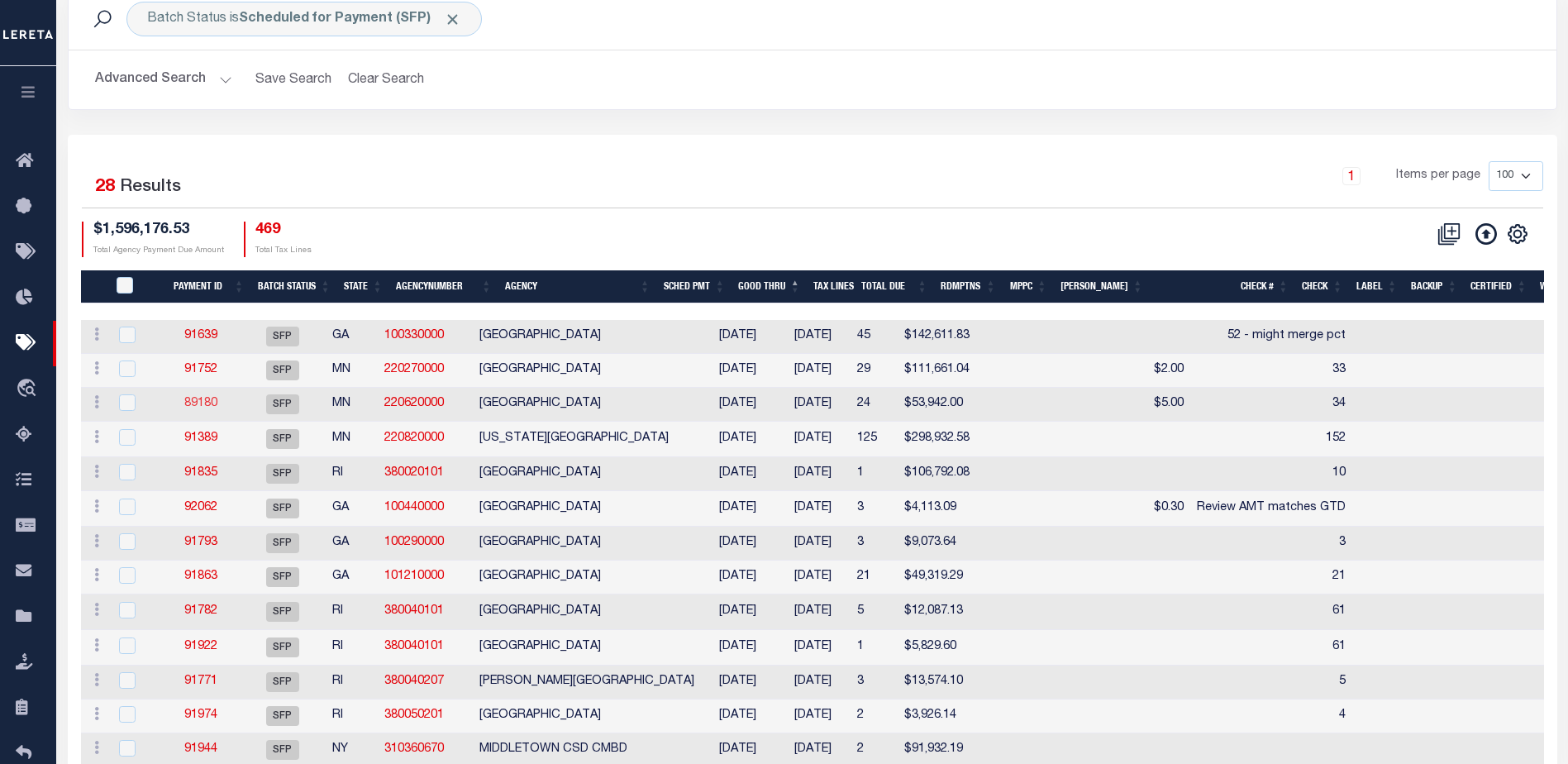
click at [195, 399] on link "89180" at bounding box center [201, 403] width 33 height 11
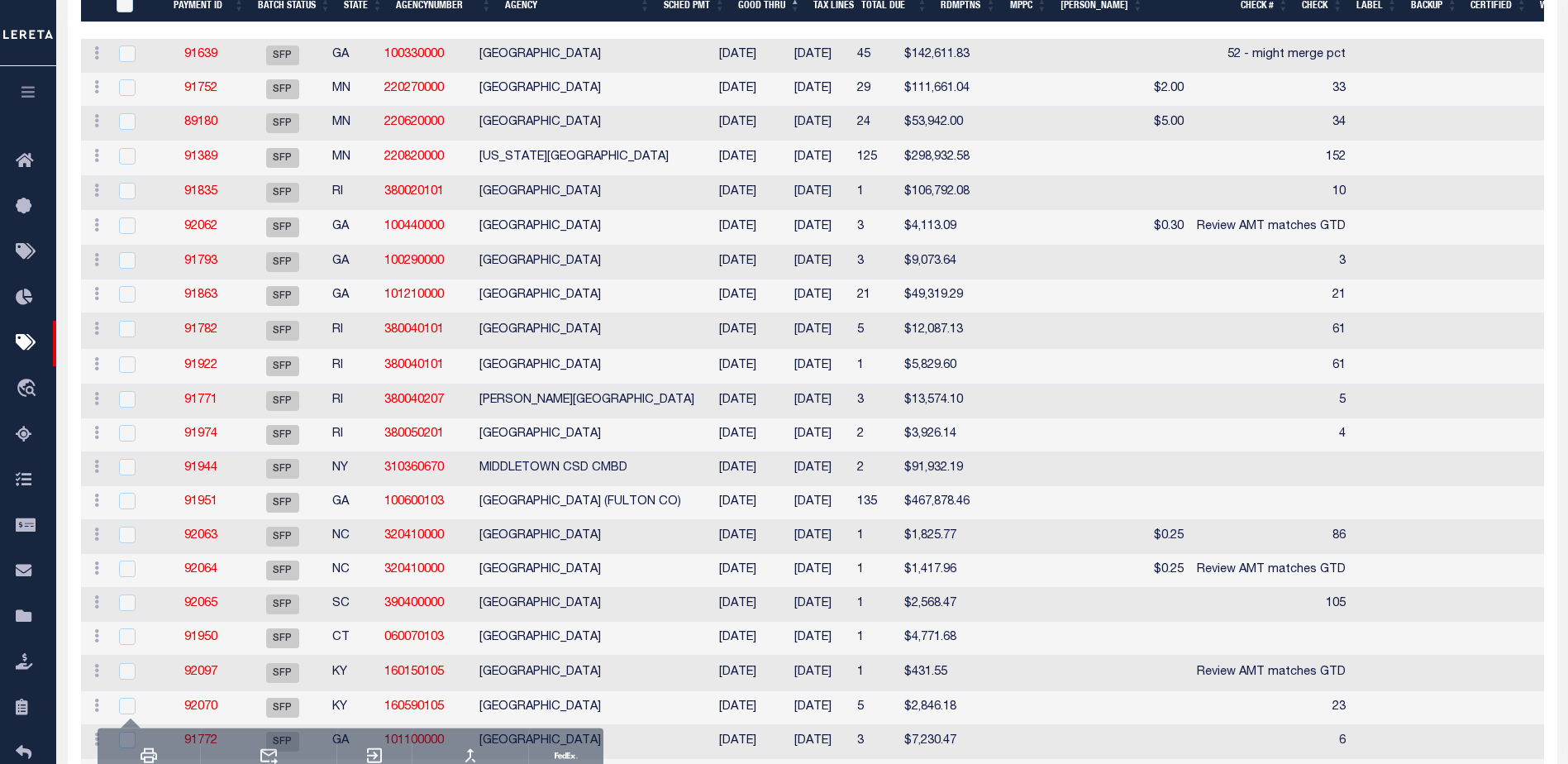
scroll to position [261, 0]
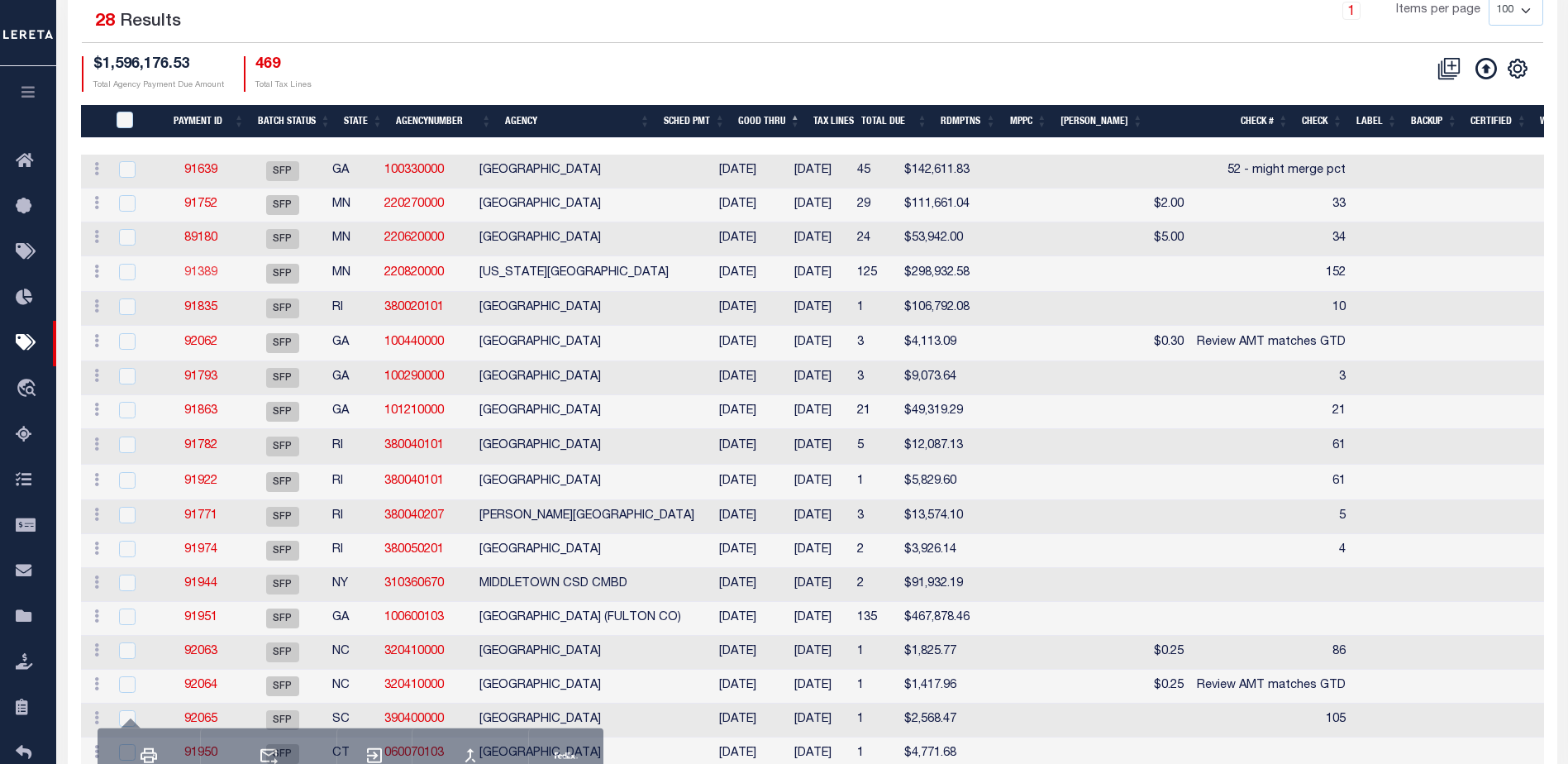
click at [210, 279] on link "91389" at bounding box center [201, 272] width 33 height 11
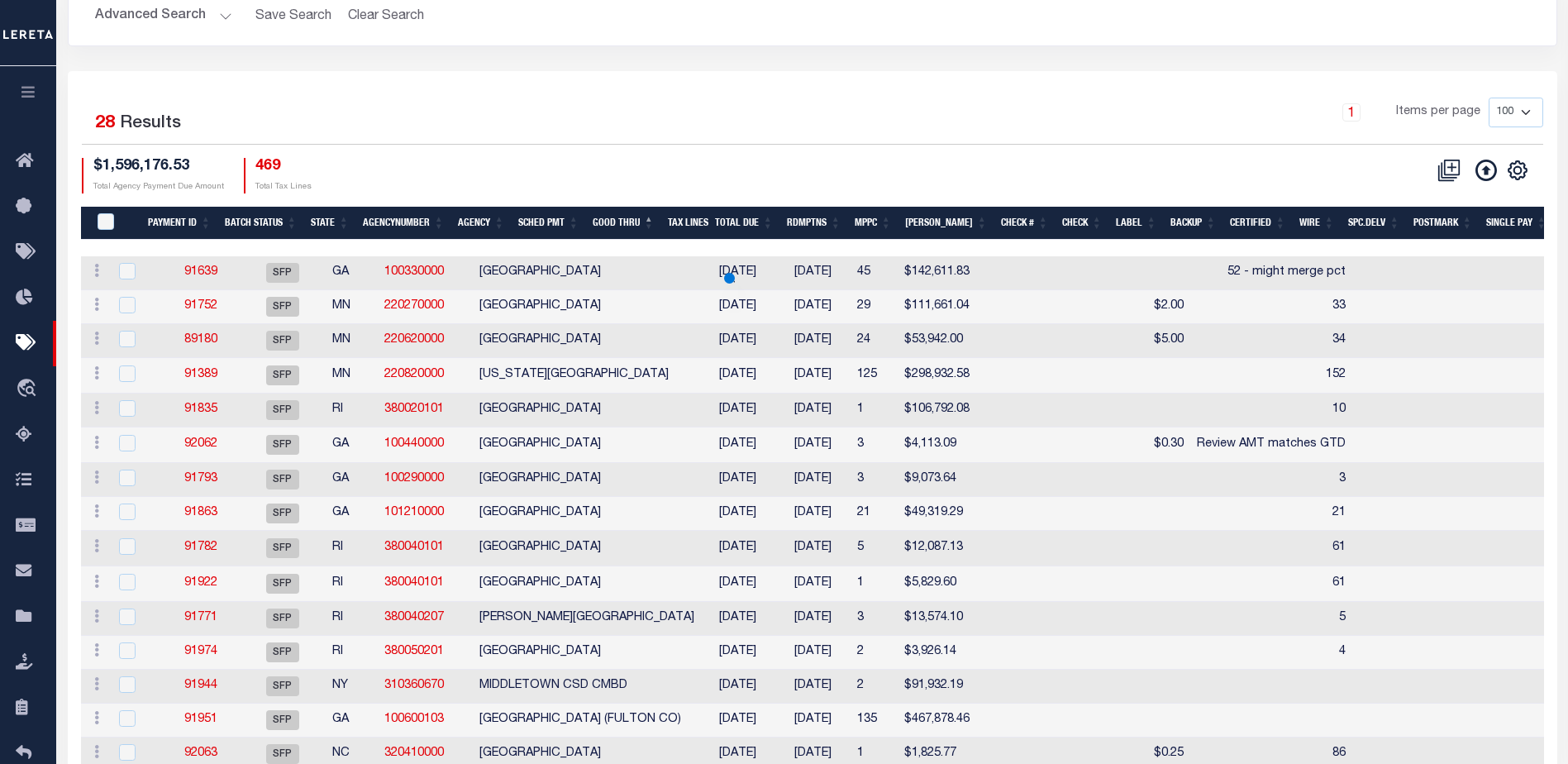
scroll to position [261, 0]
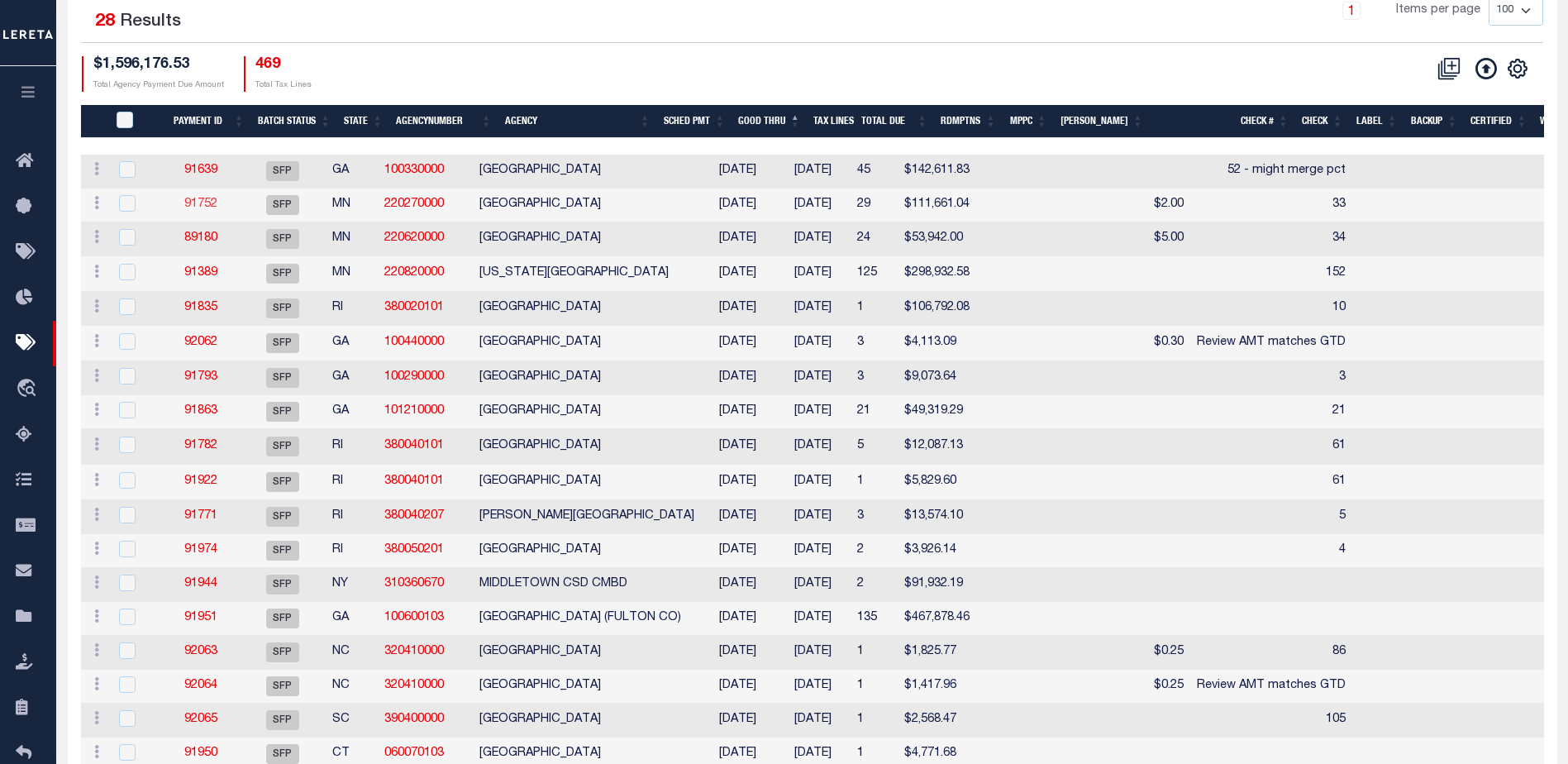
click at [203, 204] on link "91752" at bounding box center [201, 203] width 33 height 11
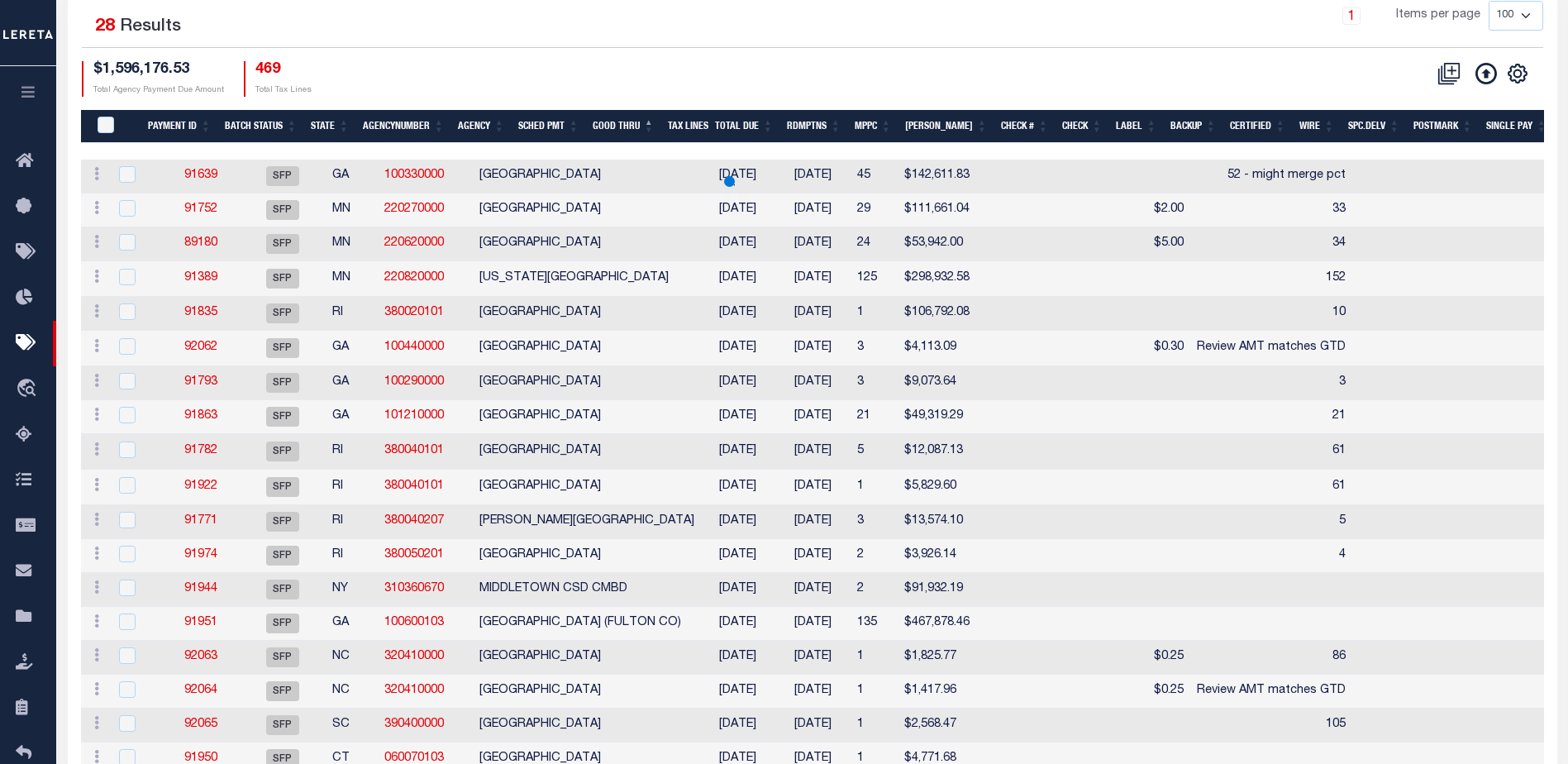
scroll to position [261, 0]
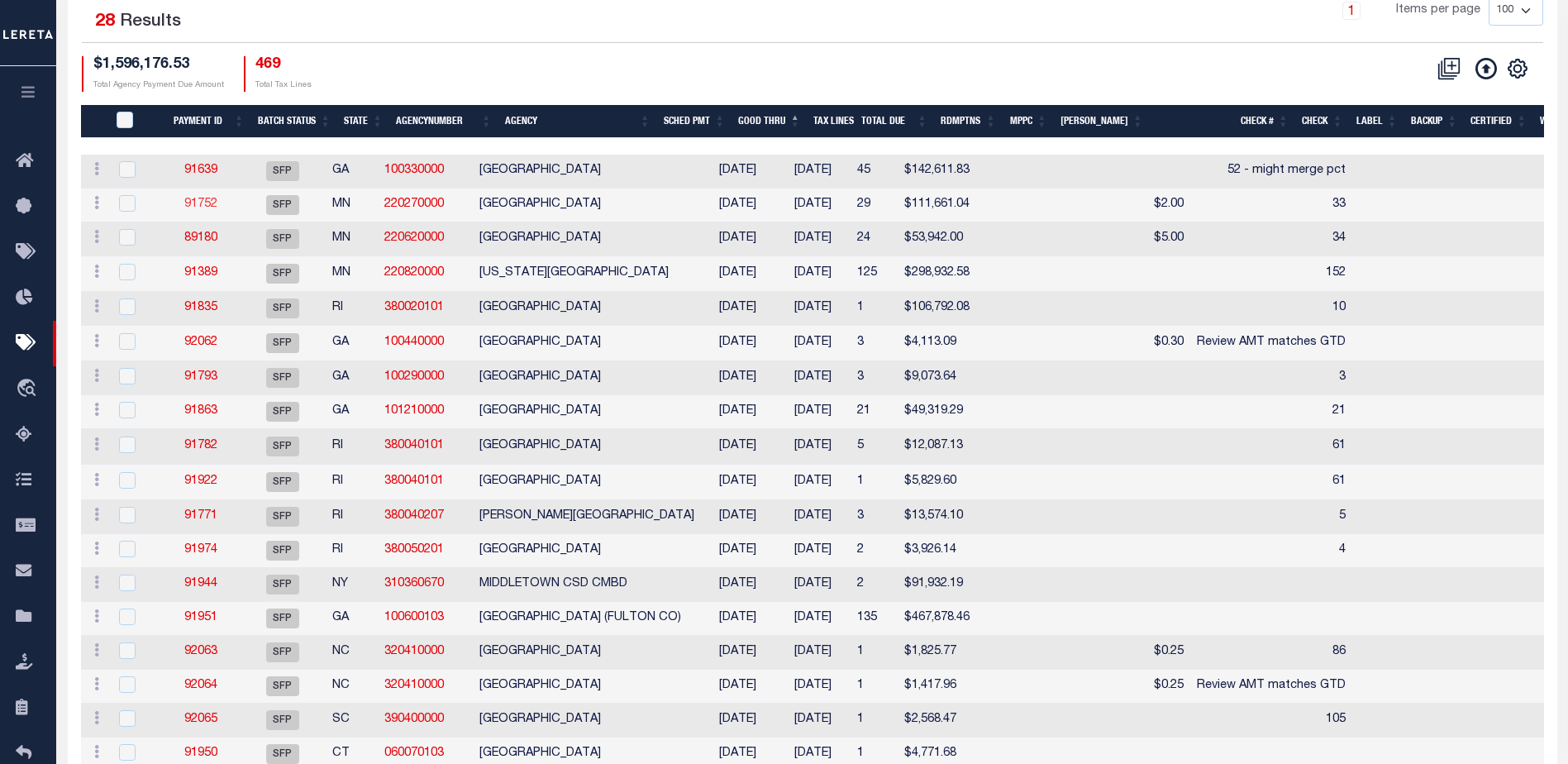
click at [217, 203] on link "91752" at bounding box center [201, 203] width 33 height 11
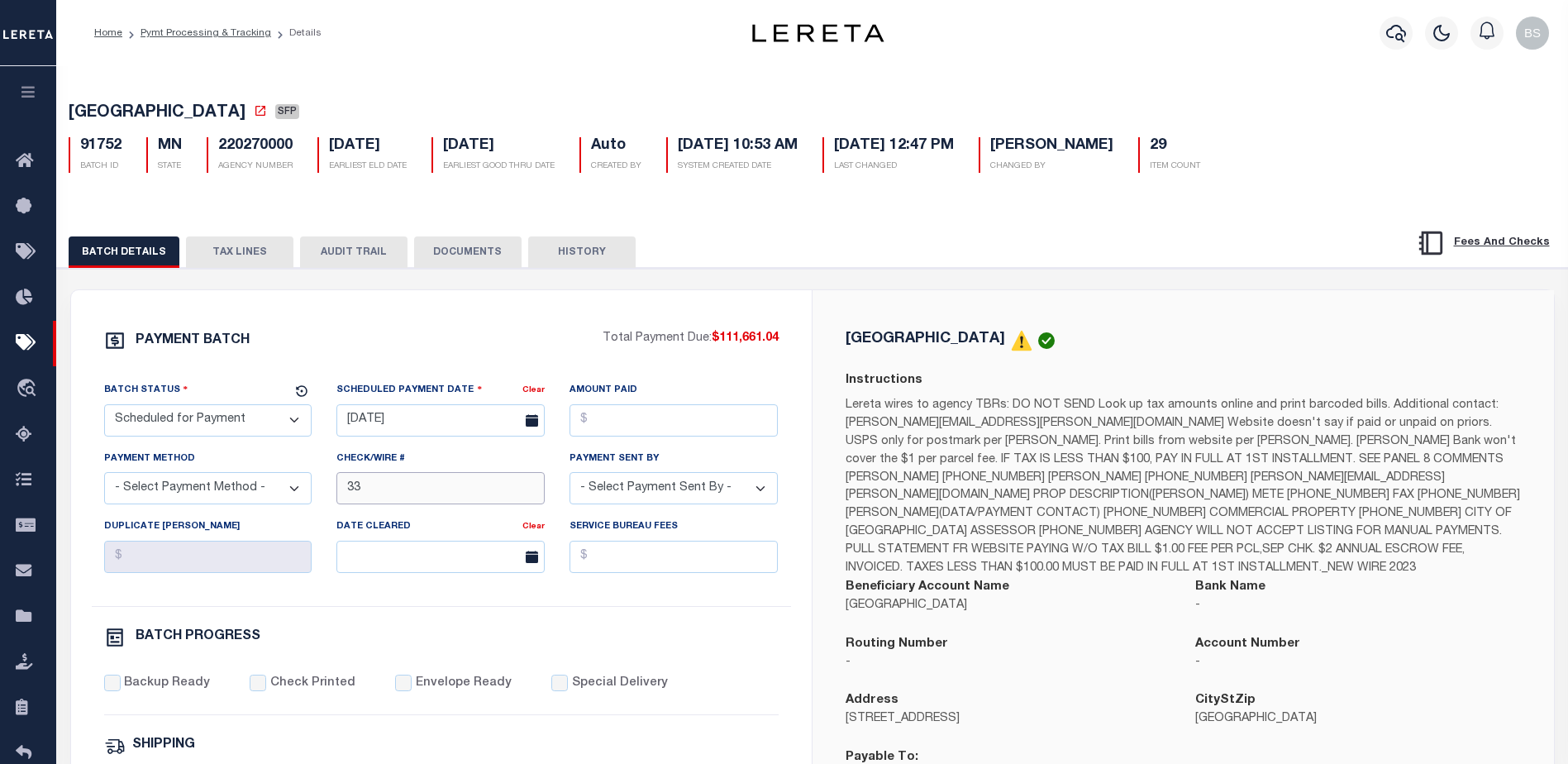
click at [381, 488] on input "33" at bounding box center [440, 488] width 208 height 32
click at [1517, 618] on div "Bank Name -" at bounding box center [1358, 607] width 350 height 57
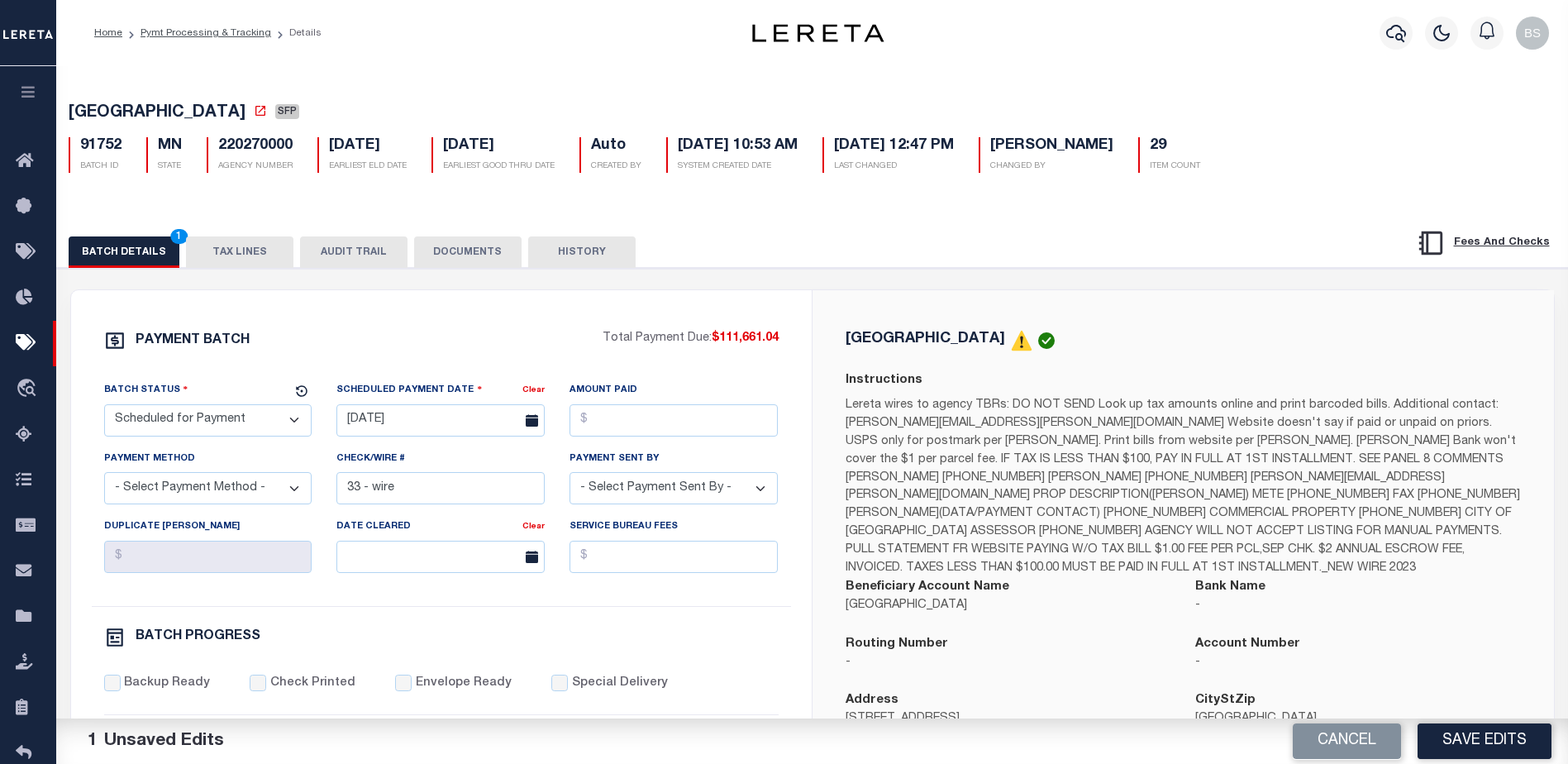
click at [1473, 734] on button "Save Edits" at bounding box center [1485, 741] width 134 height 36
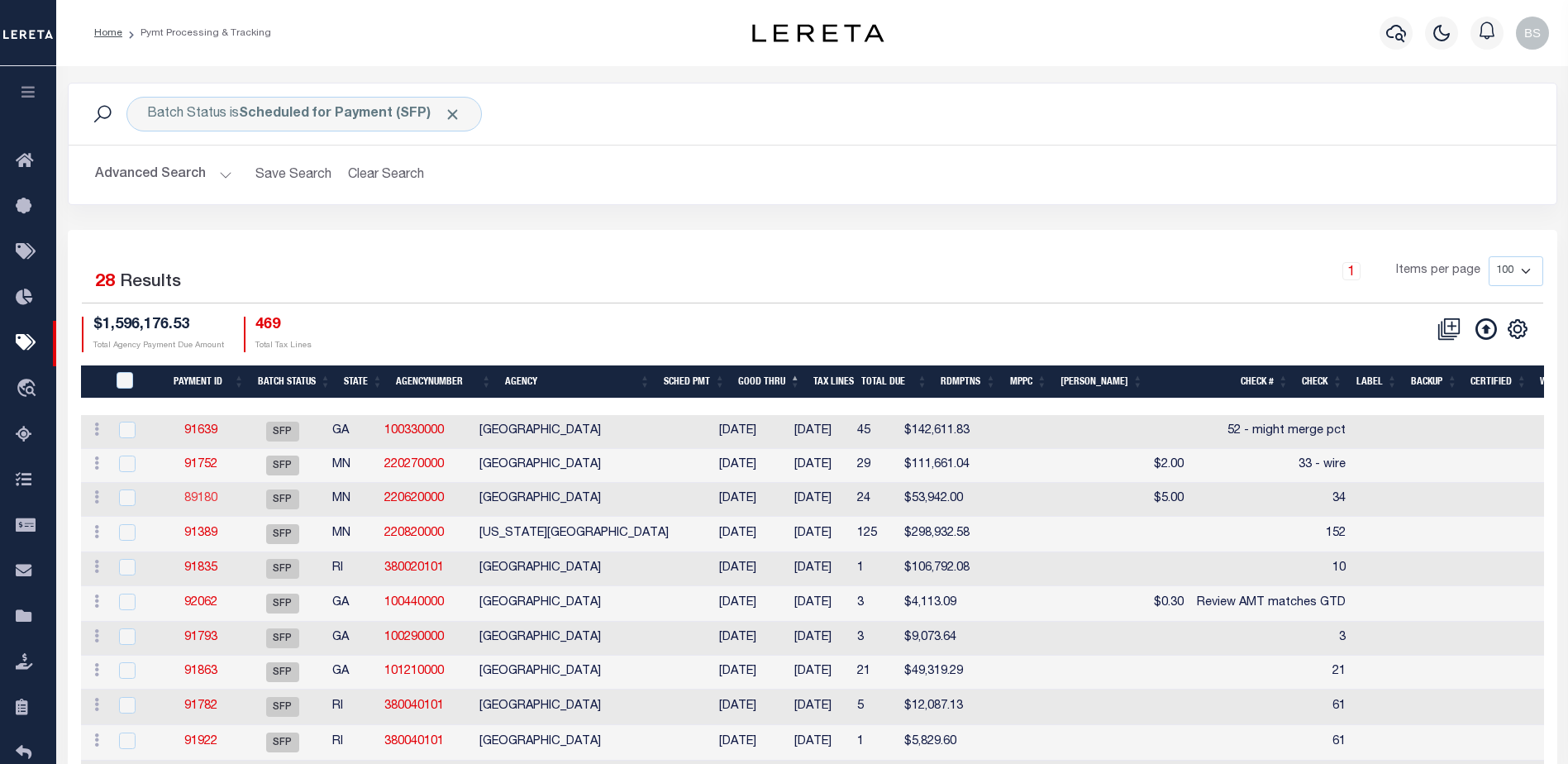
click at [216, 501] on link "89180" at bounding box center [201, 498] width 33 height 11
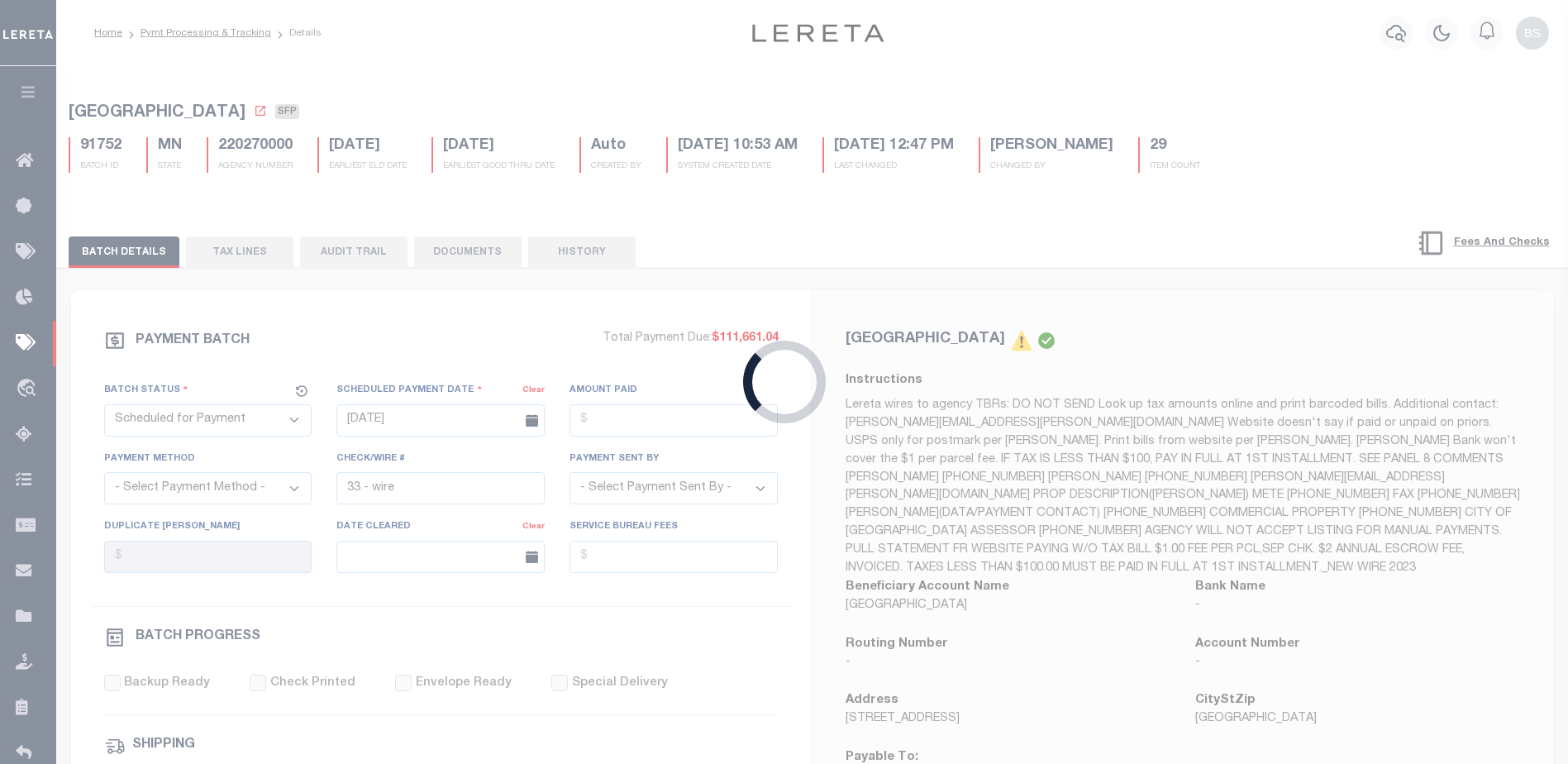
type input "34"
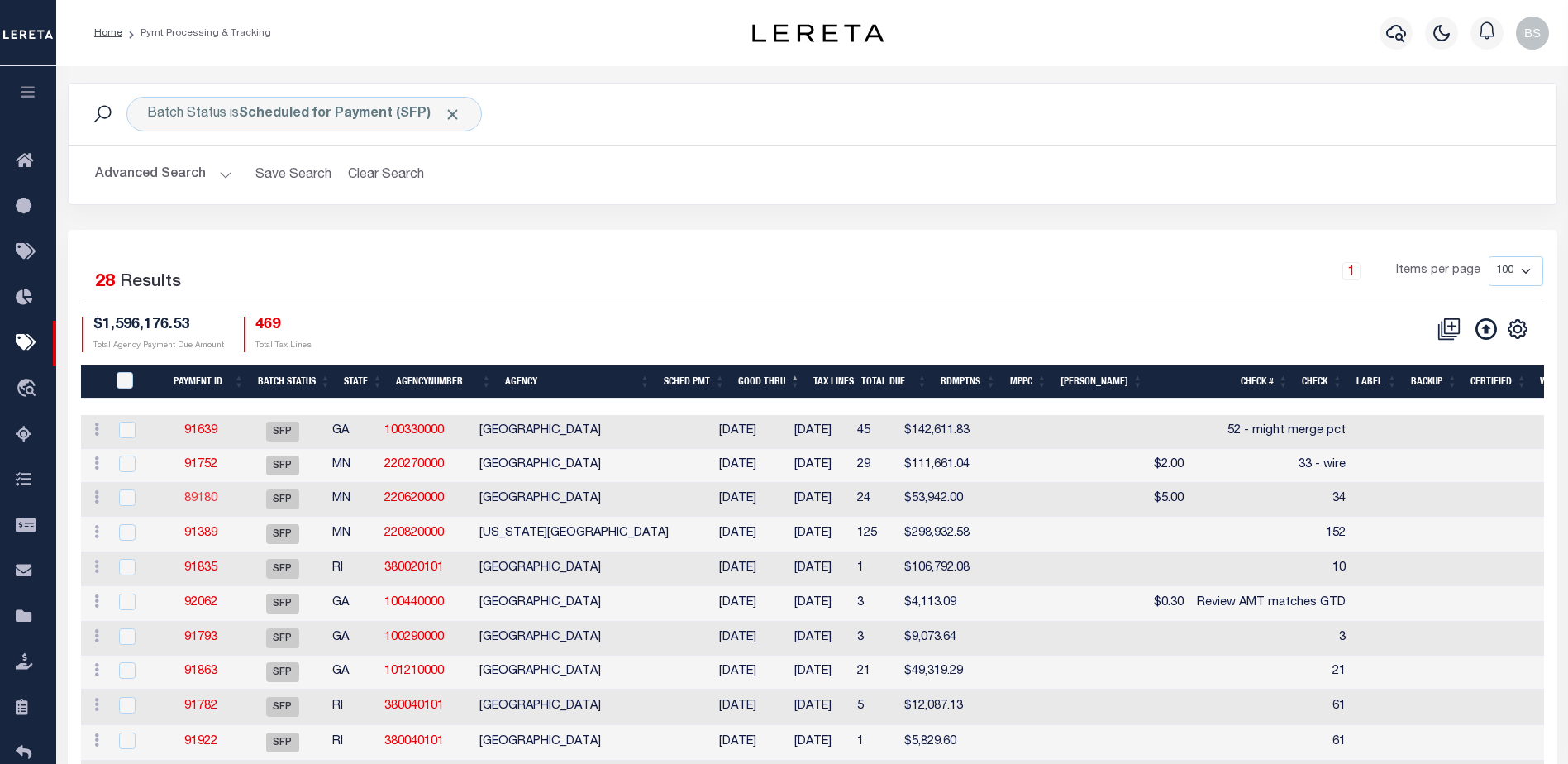
click at [217, 500] on link "89180" at bounding box center [201, 498] width 33 height 11
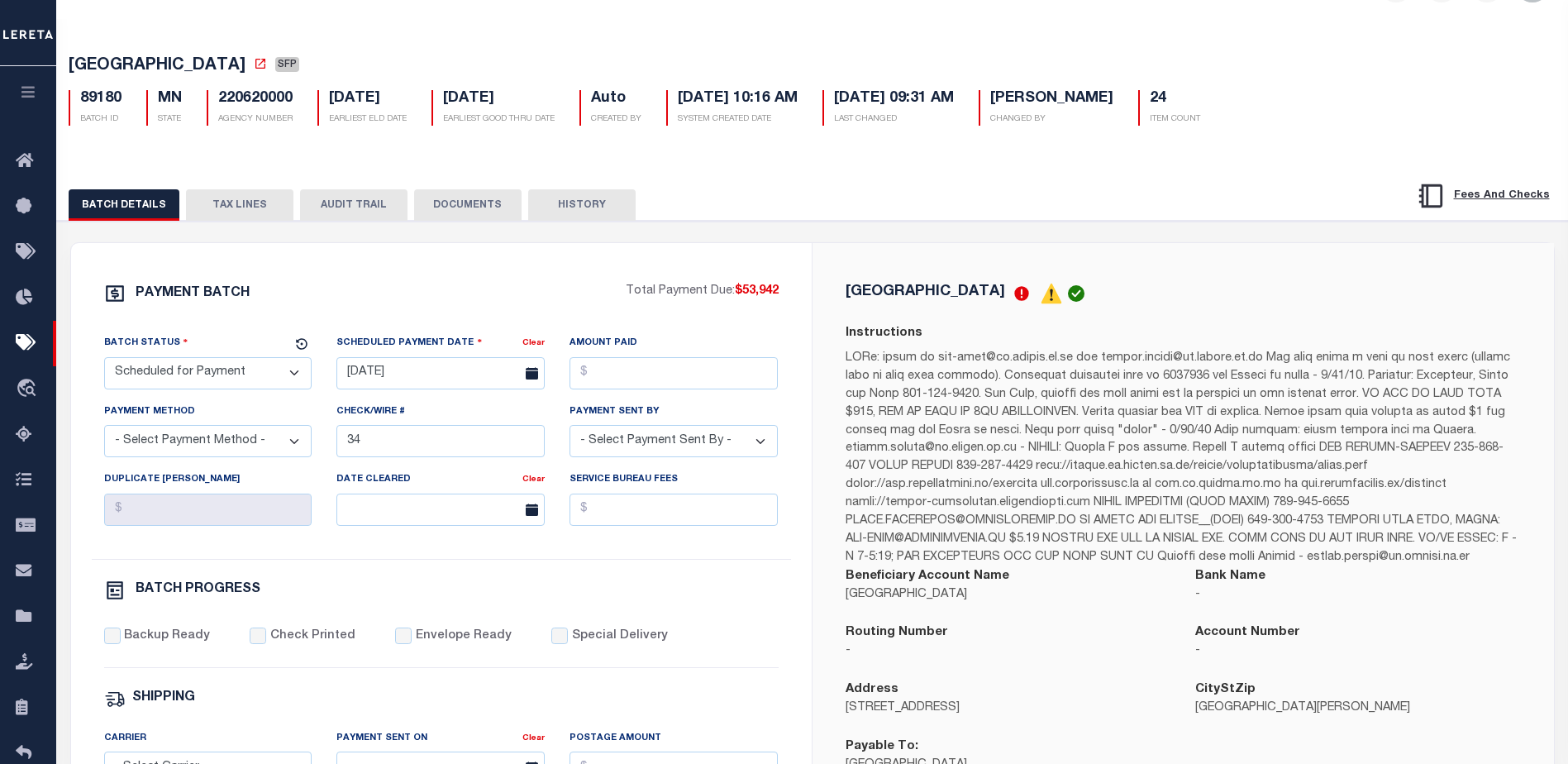
scroll to position [83, 0]
